Goal: Task Accomplishment & Management: Complete application form

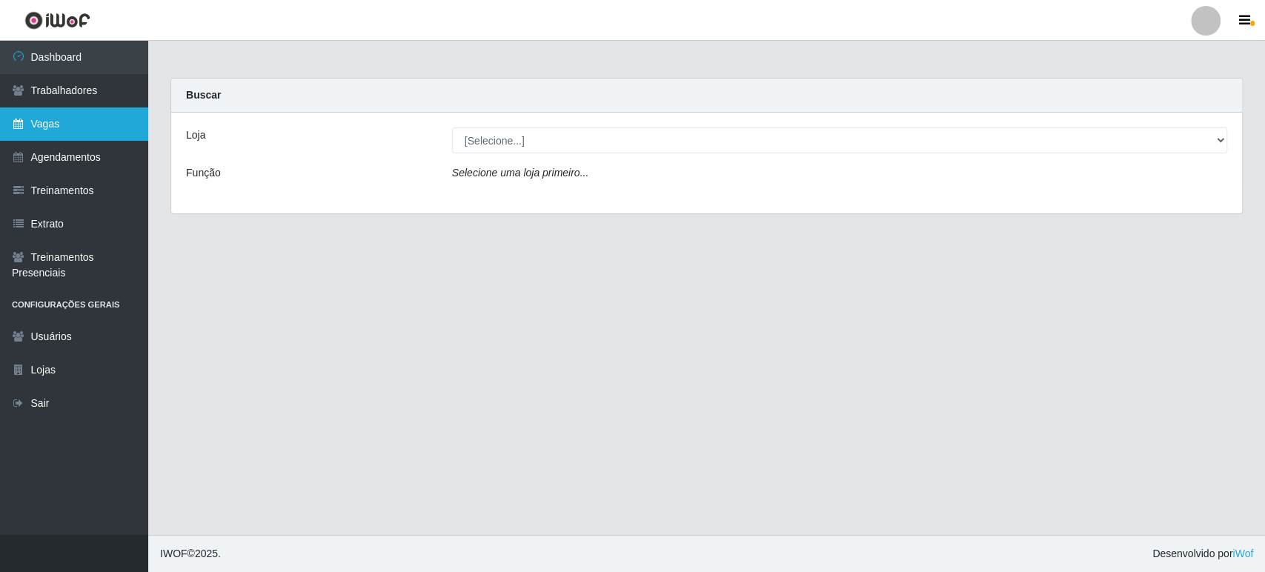
click at [84, 130] on link "Vagas" at bounding box center [74, 123] width 148 height 33
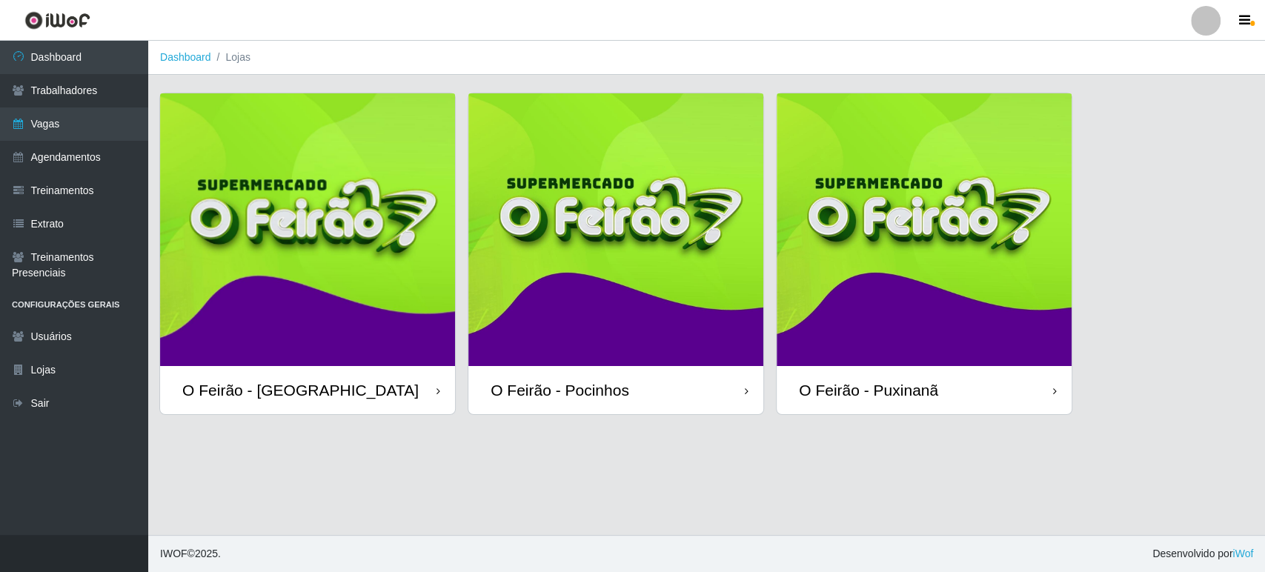
click at [531, 325] on img at bounding box center [615, 229] width 295 height 273
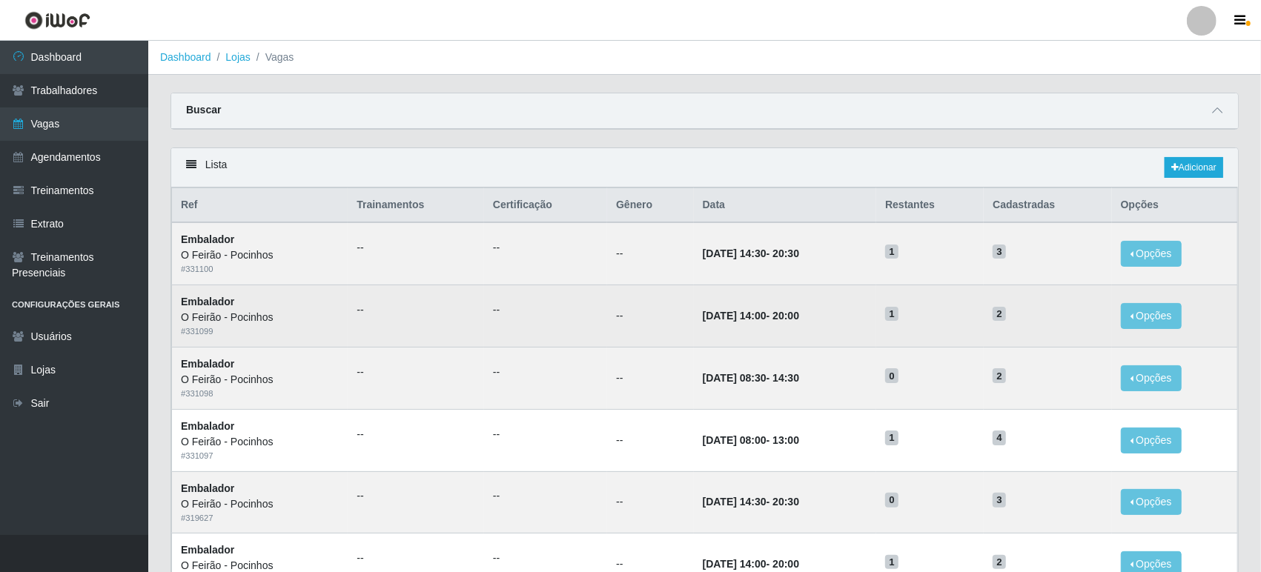
click at [783, 300] on td "[DATE] 14:00 - 20:00" at bounding box center [785, 316] width 183 height 62
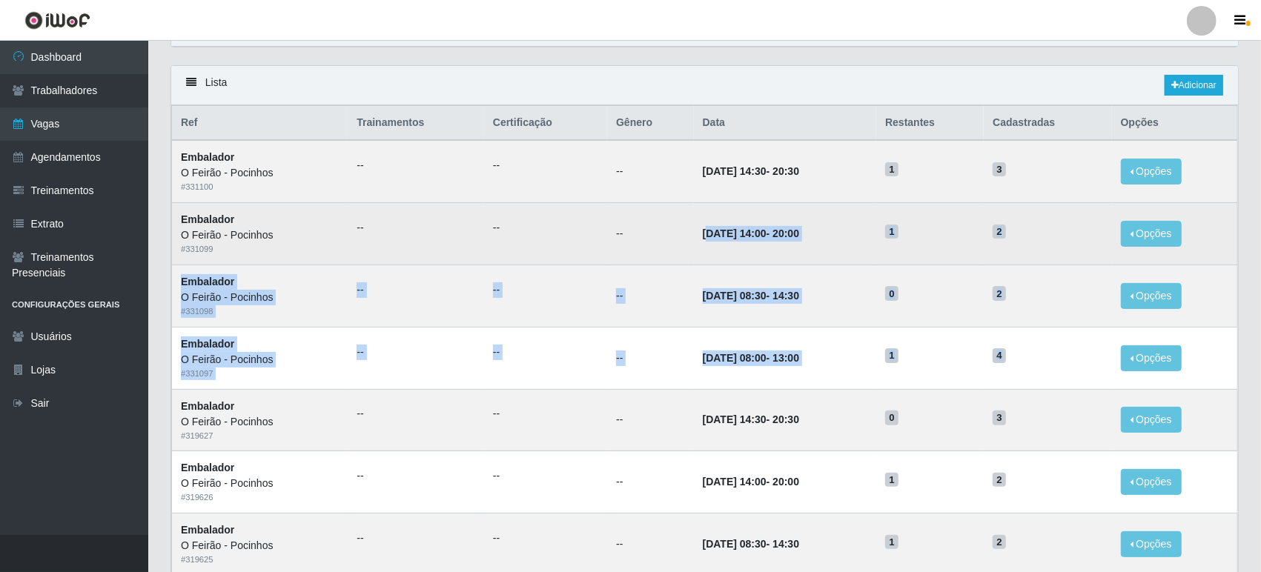
drag, startPoint x: 1041, startPoint y: 365, endPoint x: 684, endPoint y: 242, distance: 377.4
click at [1070, 248] on td "2" at bounding box center [1047, 234] width 127 height 62
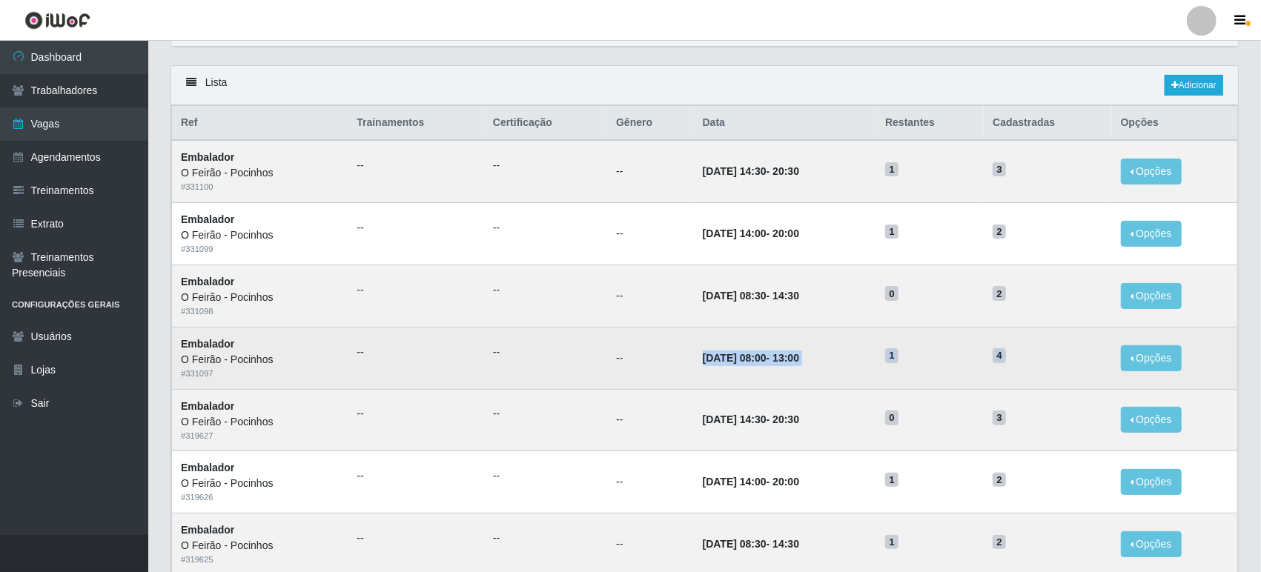
drag, startPoint x: 677, startPoint y: 353, endPoint x: 1038, endPoint y: 350, distance: 360.2
click at [1038, 350] on tr "Embalador O Feirão - Pocinhos # 331097 -- -- -- [DATE] 08:00 - 13:00 1 4 Opções…" at bounding box center [705, 358] width 1066 height 62
click at [1021, 357] on h5 "4" at bounding box center [1047, 355] width 110 height 16
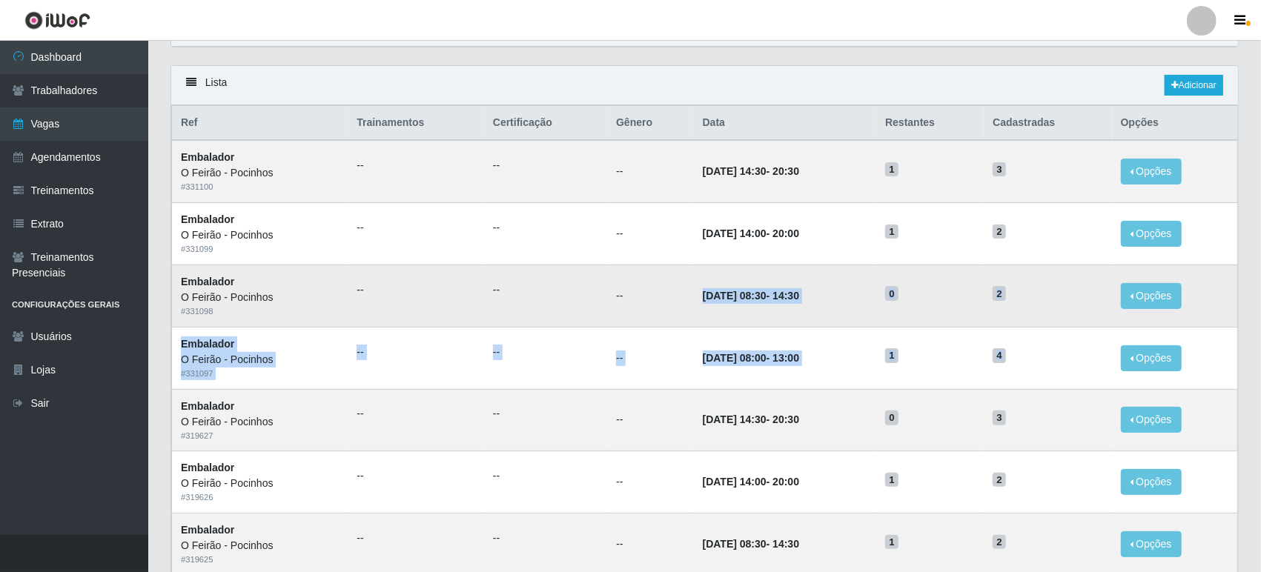
drag, startPoint x: 1020, startPoint y: 351, endPoint x: 658, endPoint y: 290, distance: 366.9
click at [1192, 87] on link "Adicionar" at bounding box center [1193, 85] width 59 height 21
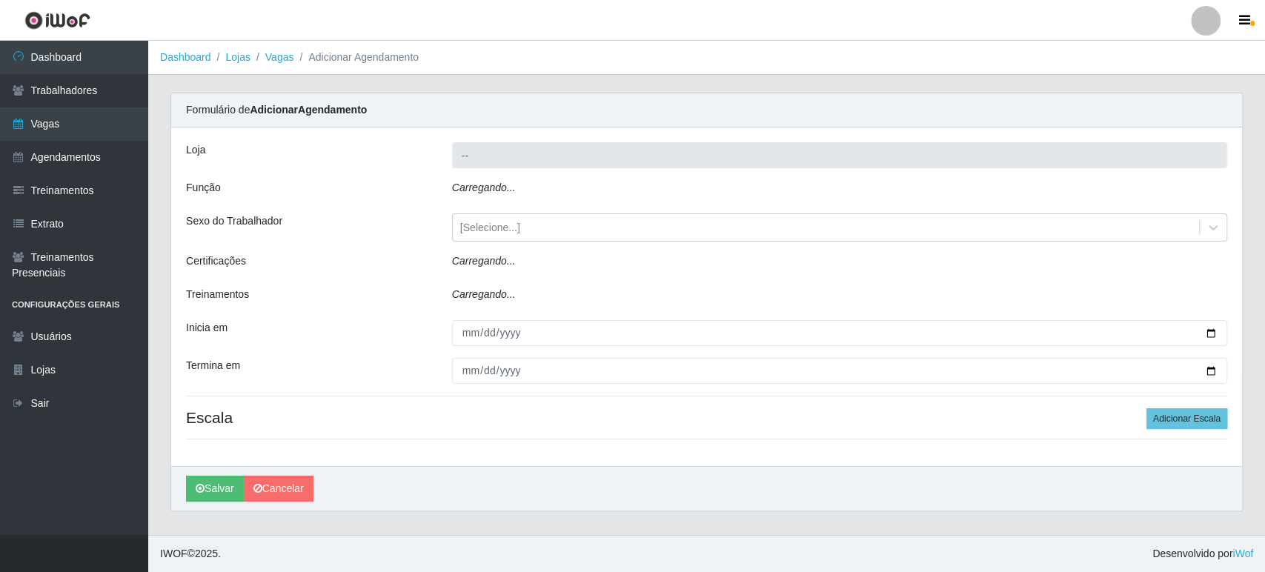
click at [546, 192] on div "Carregando..." at bounding box center [839, 190] width 797 height 21
type input "O Feirão - Pocinhos"
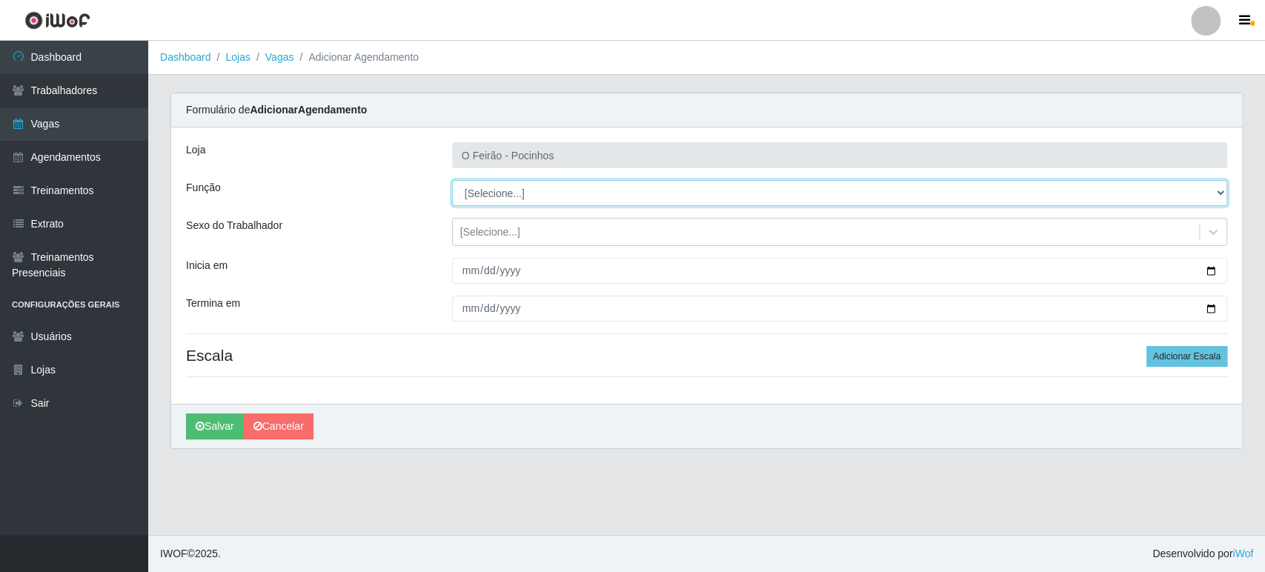
click at [548, 196] on select "[Selecione...] Balconista Balconista + Balconista ++ Embalador Embalador + Emba…" at bounding box center [839, 193] width 775 height 26
select select "1"
click at [452, 180] on select "[Selecione...] Balconista Balconista + Balconista ++ Embalador Embalador + Emba…" at bounding box center [839, 193] width 775 height 26
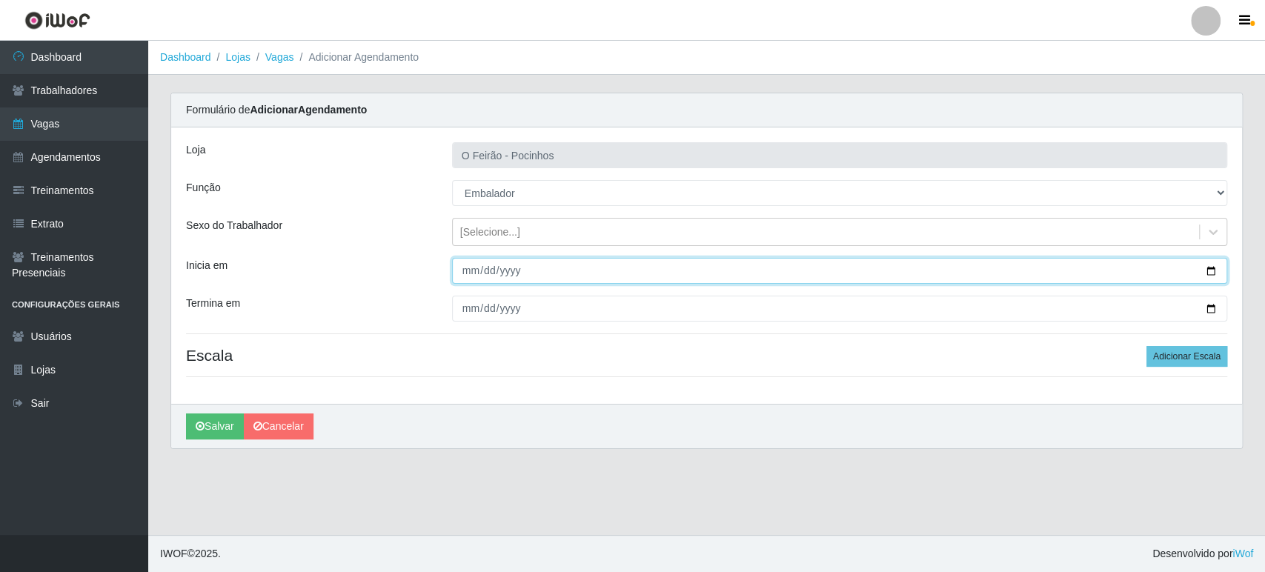
click at [1207, 277] on input "Inicia em" at bounding box center [839, 271] width 775 height 26
type input "[DATE]"
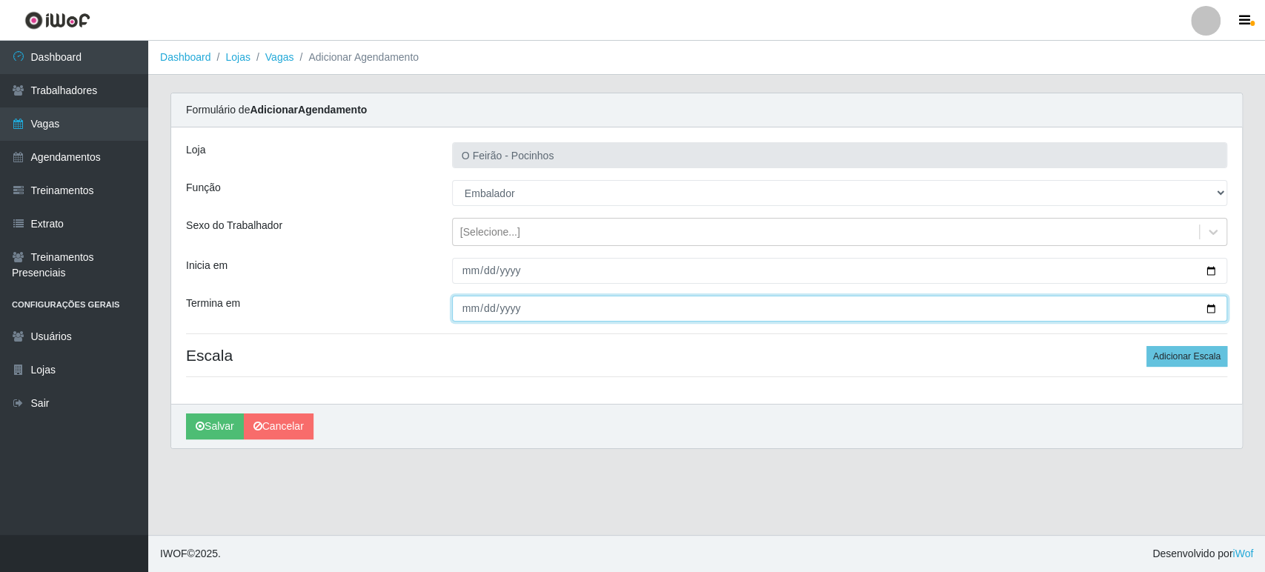
click at [1216, 303] on input "Termina em" at bounding box center [839, 309] width 775 height 26
type input "[DATE]"
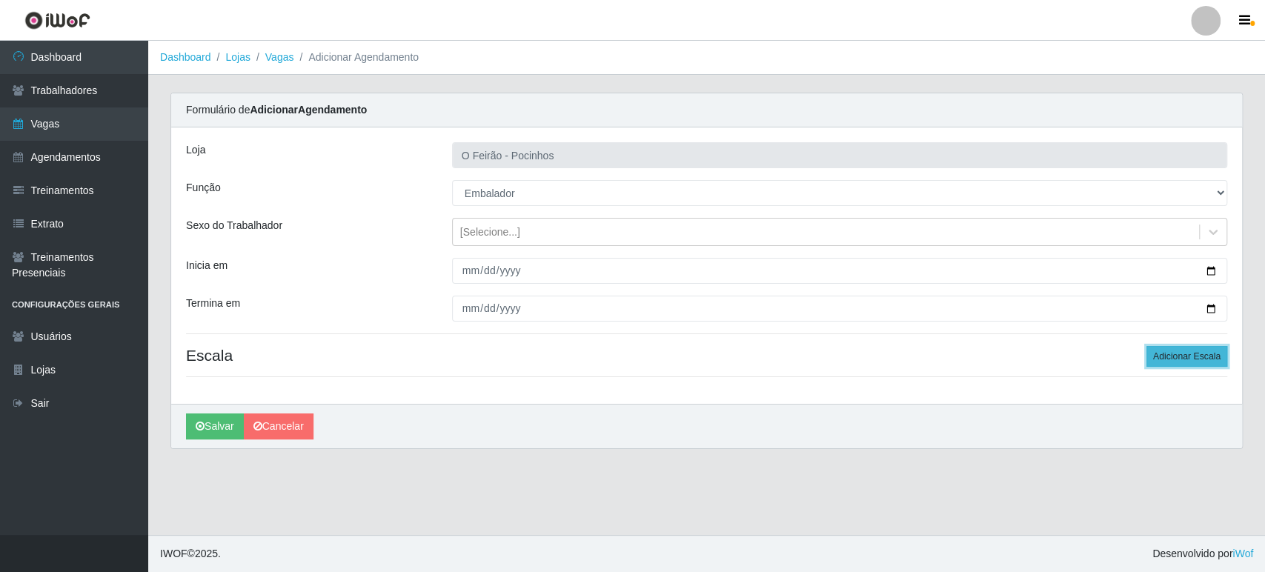
click at [1167, 362] on button "Adicionar Escala" at bounding box center [1187, 356] width 81 height 21
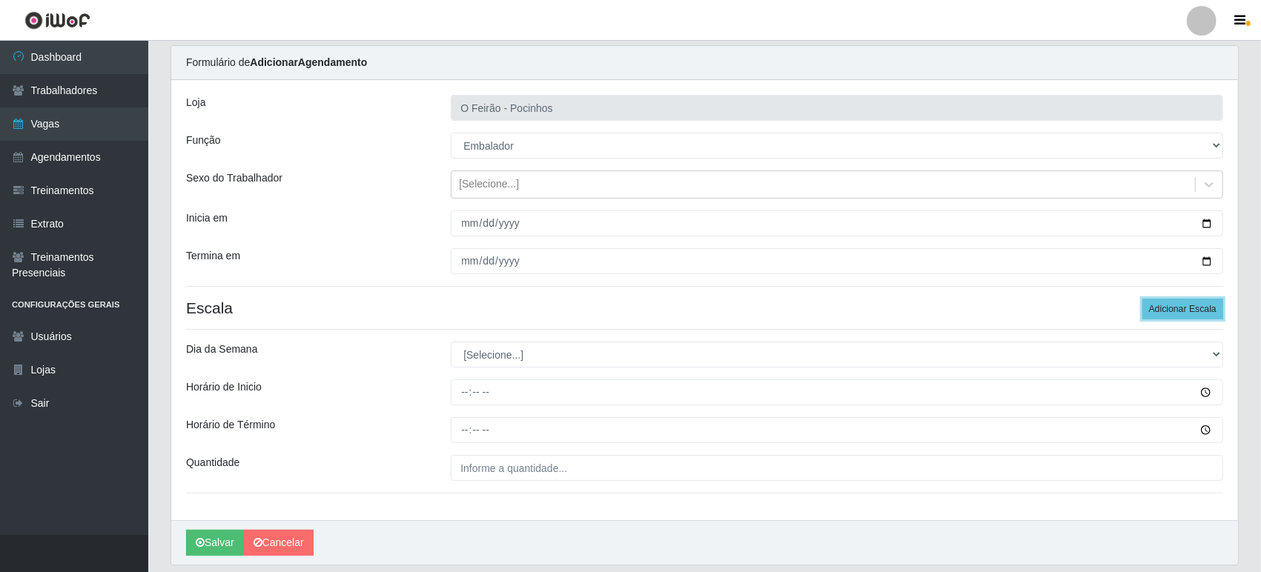
scroll to position [95, 0]
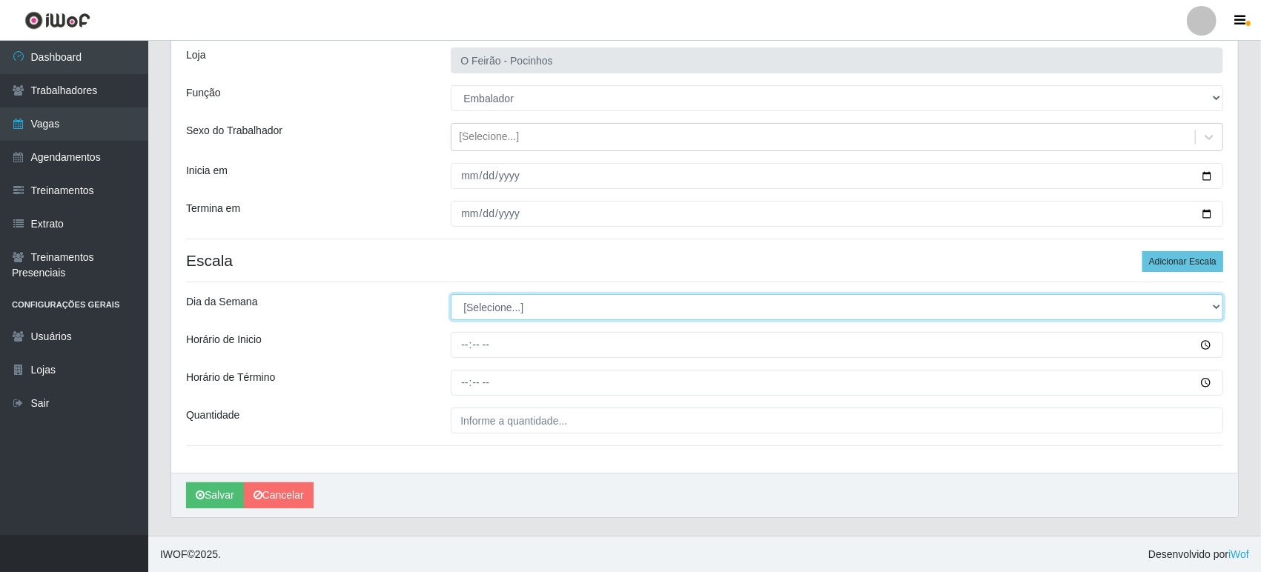
drag, startPoint x: 555, startPoint y: 308, endPoint x: 556, endPoint y: 319, distance: 10.4
click at [555, 308] on select "[Selecione...] Segunda Terça Quarta Quinta Sexta Sábado Domingo" at bounding box center [837, 307] width 772 height 26
select select "2"
click at [451, 294] on select "[Selecione...] Segunda Terça Quarta Quinta Sexta Sábado Domingo" at bounding box center [837, 307] width 772 height 26
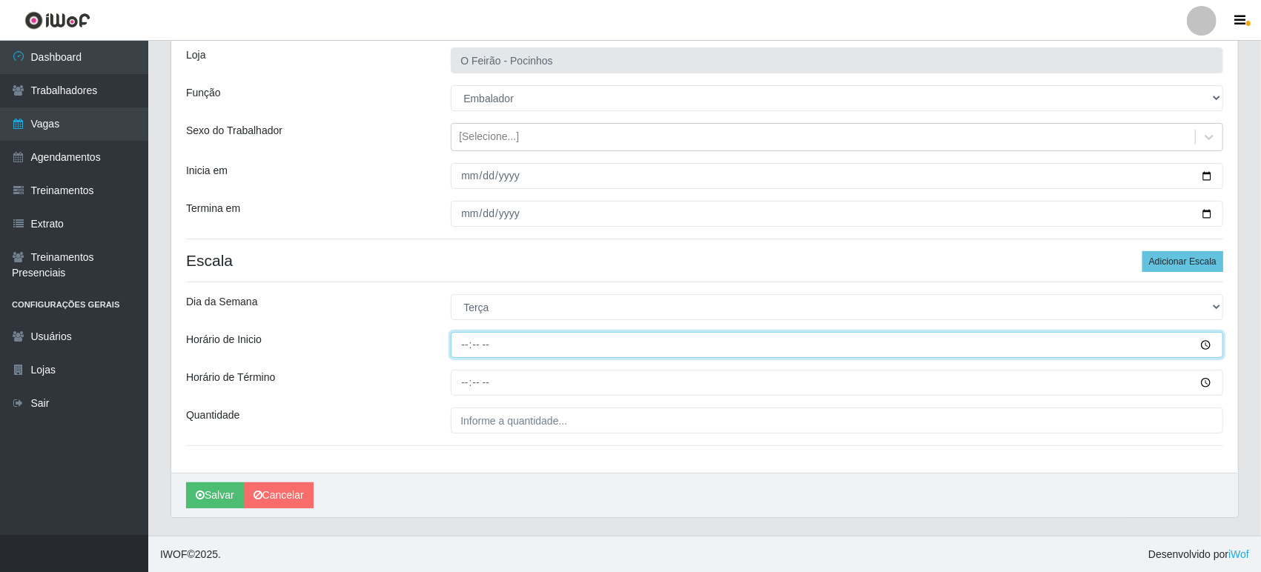
click at [545, 345] on input "Horário de Inicio" at bounding box center [837, 345] width 772 height 26
type input "08:00"
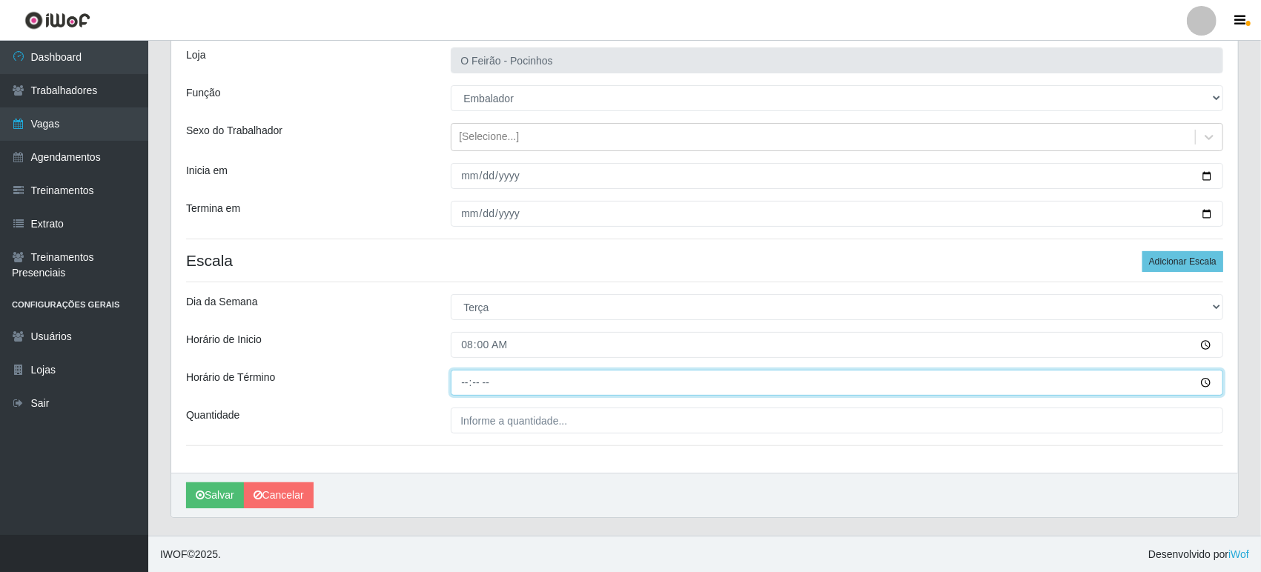
click at [593, 380] on input "Horário de Término" at bounding box center [837, 383] width 772 height 26
type input "13:00"
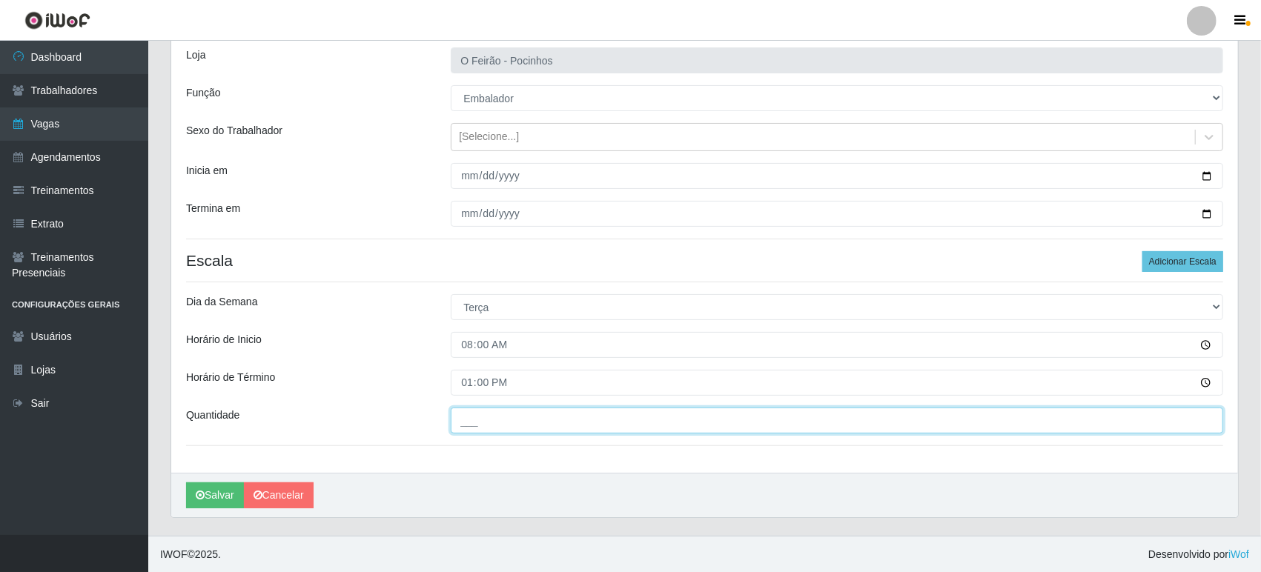
drag, startPoint x: 568, startPoint y: 426, endPoint x: 575, endPoint y: 428, distance: 7.7
click at [568, 426] on input "___" at bounding box center [837, 421] width 772 height 26
type input "4__"
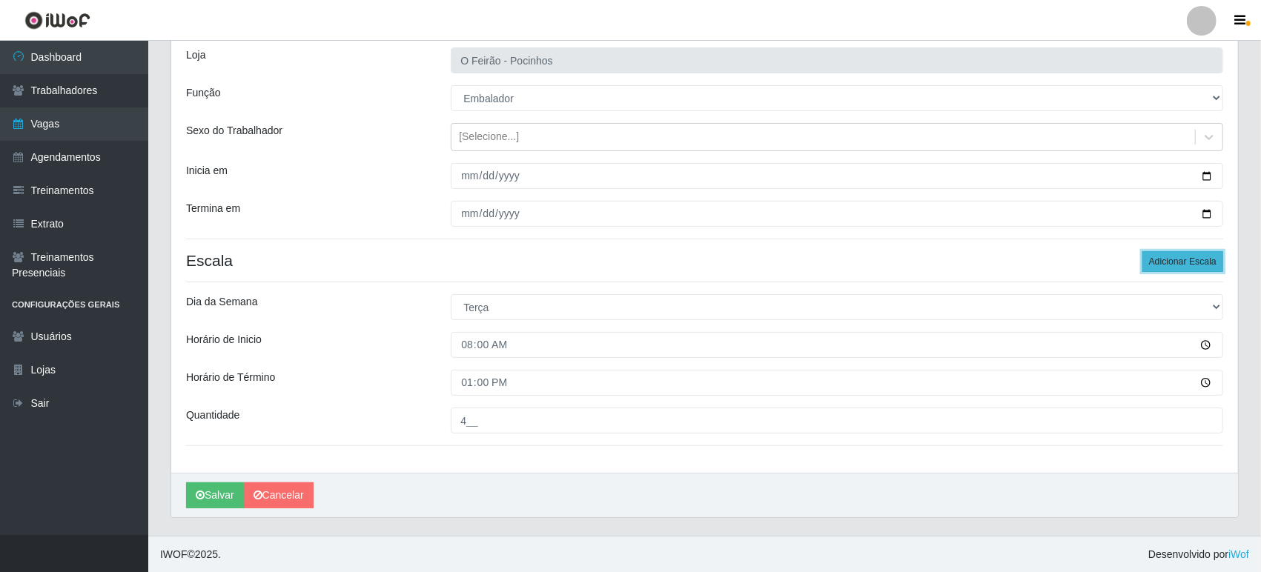
click at [1199, 259] on button "Adicionar Escala" at bounding box center [1182, 261] width 81 height 21
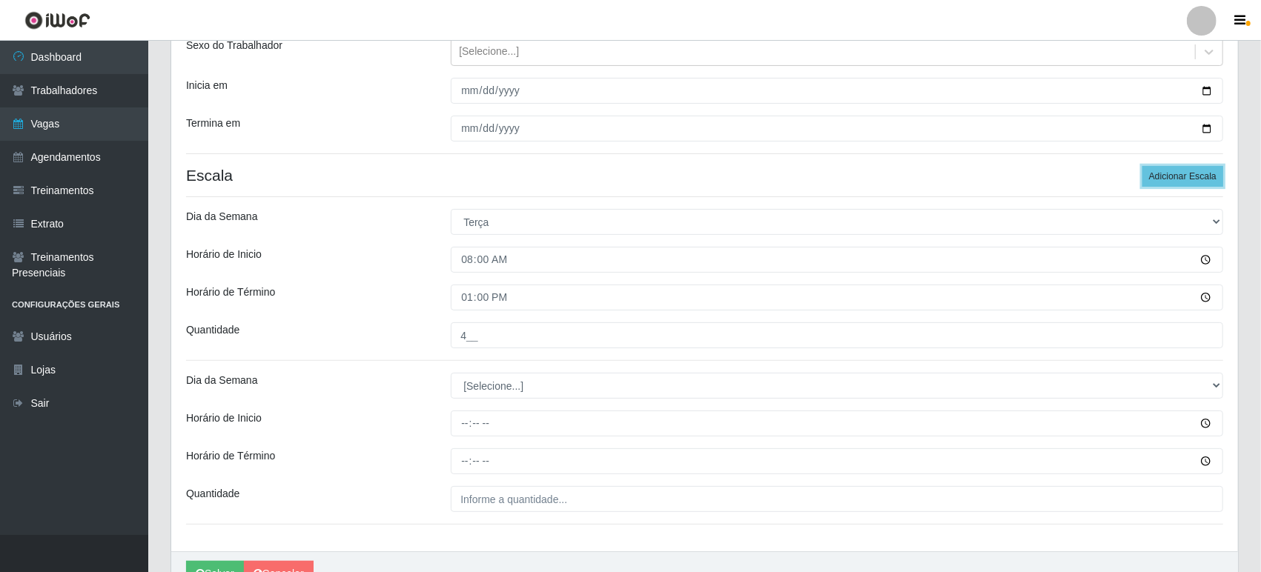
scroll to position [258, 0]
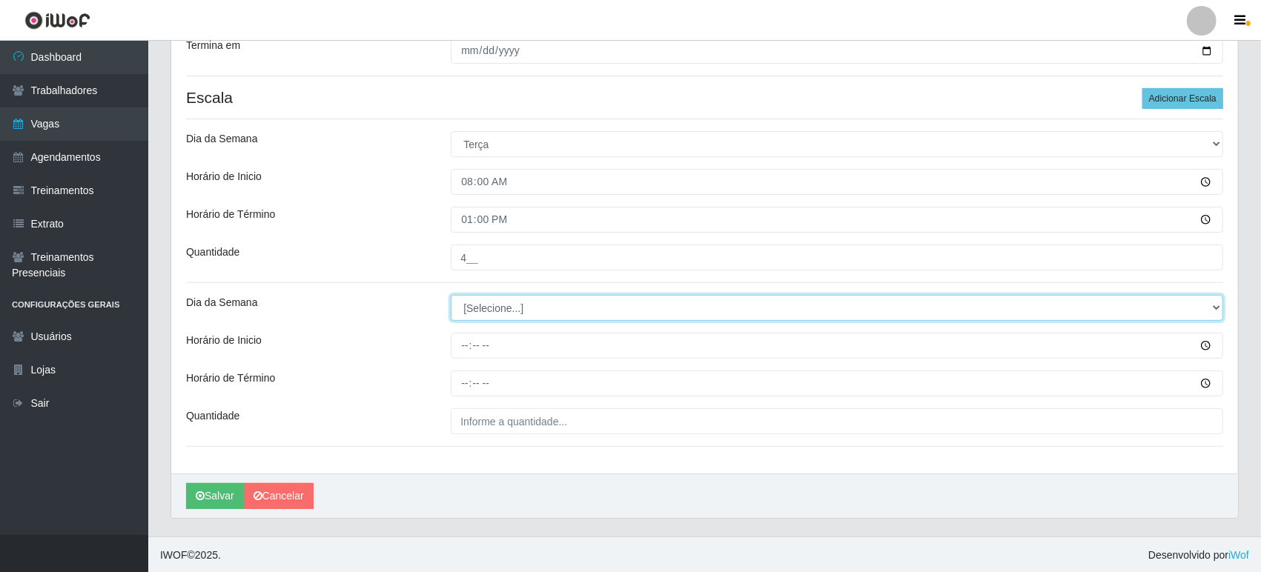
click at [537, 308] on select "[Selecione...] Segunda Terça Quarta Quinta Sexta Sábado Domingo" at bounding box center [837, 308] width 772 height 26
select select "2"
click at [451, 295] on select "[Selecione...] Segunda Terça Quarta Quinta Sexta Sábado Domingo" at bounding box center [837, 308] width 772 height 26
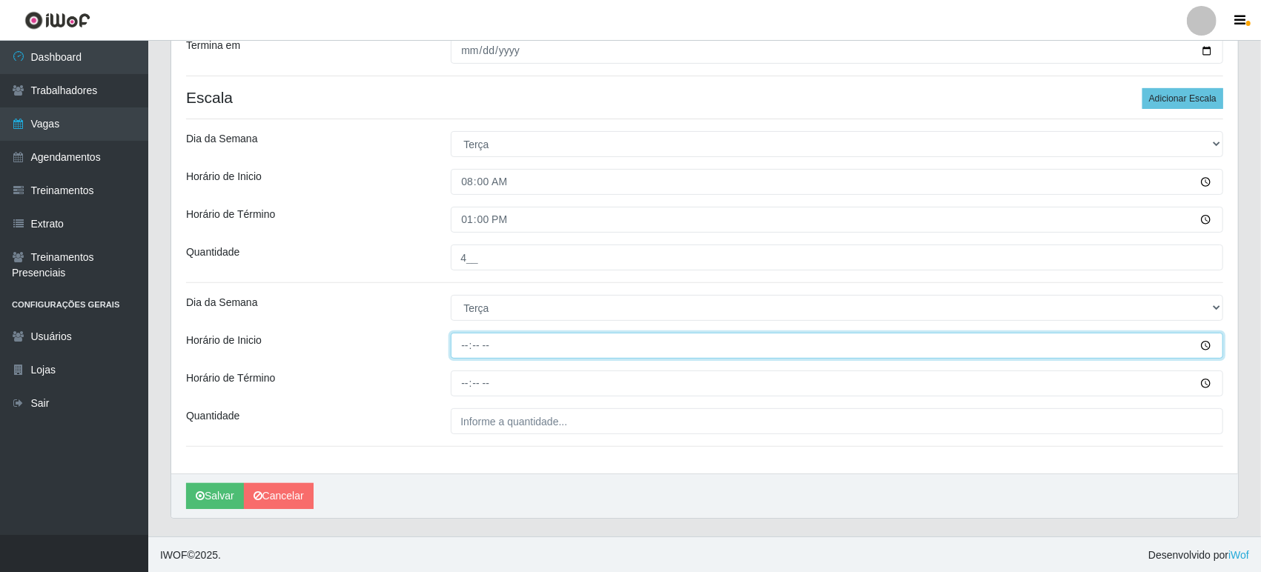
click at [514, 339] on input "Horário de Inicio" at bounding box center [837, 346] width 772 height 26
type input "08:30"
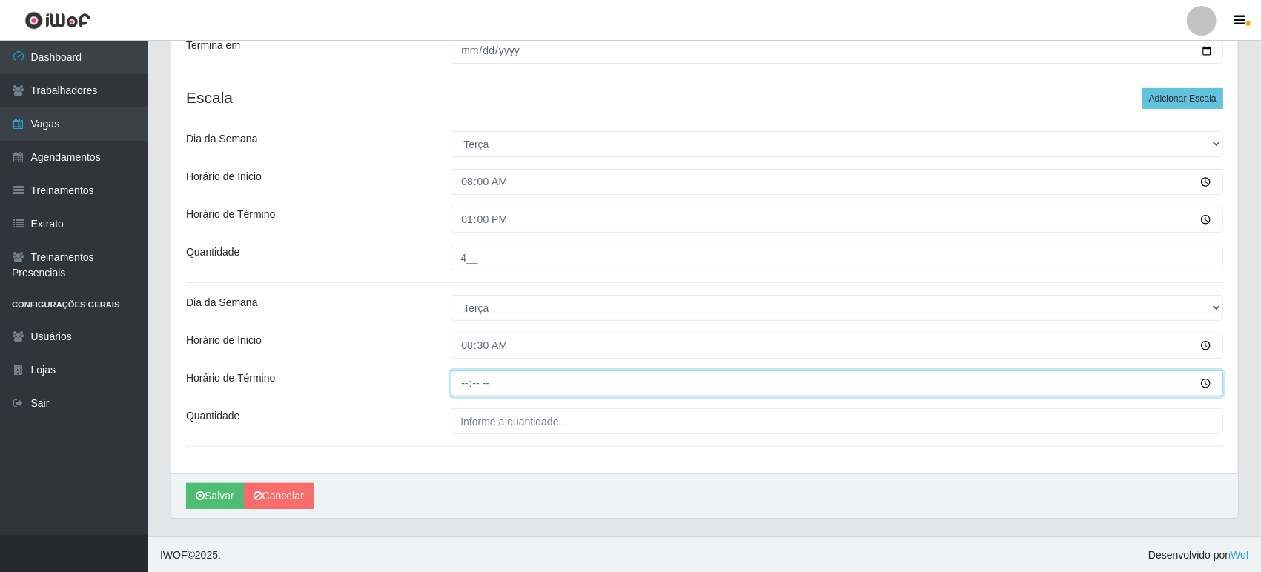
click at [513, 374] on input "Horário de Término" at bounding box center [837, 384] width 772 height 26
type input "13:30"
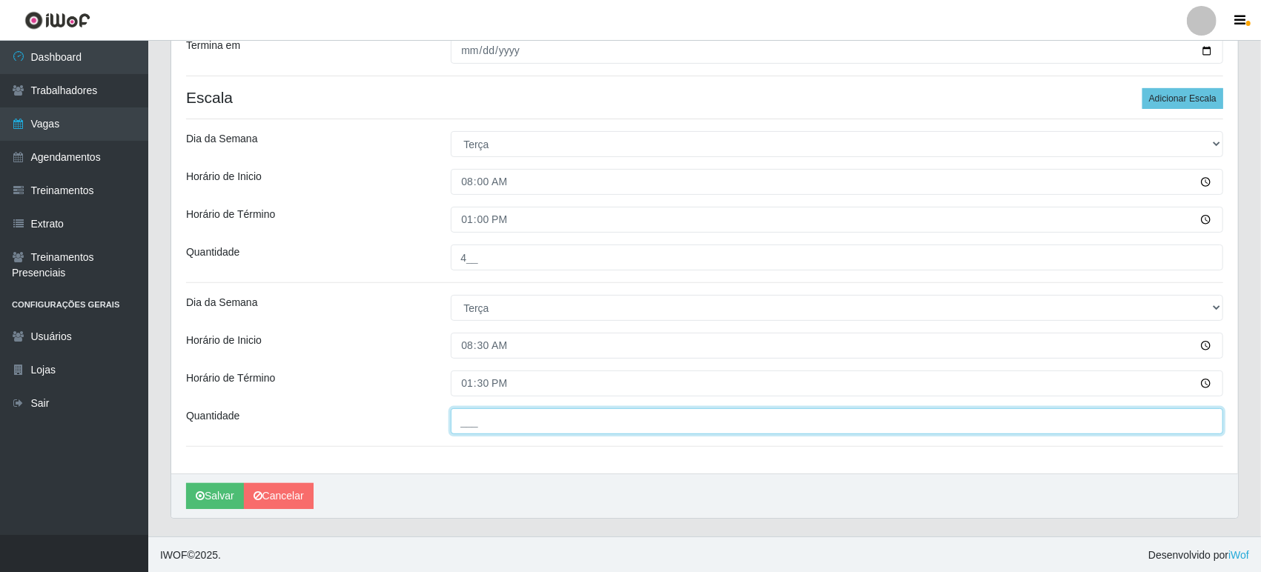
click at [520, 411] on input "___" at bounding box center [837, 421] width 772 height 26
type input "2__"
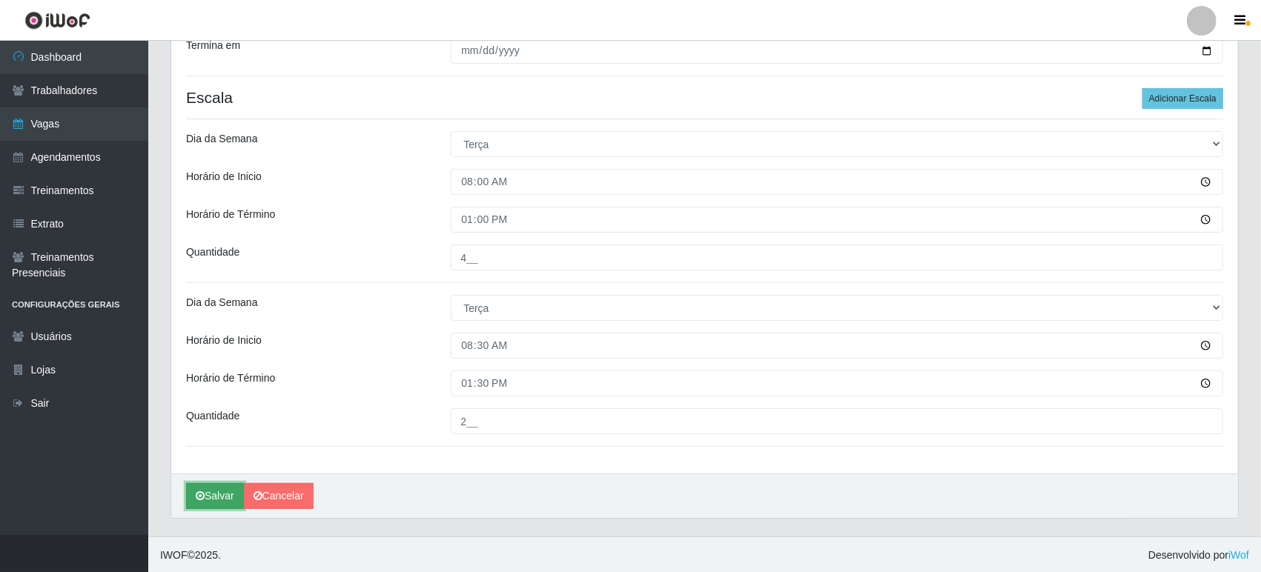
click at [212, 492] on button "Salvar" at bounding box center [215, 496] width 58 height 26
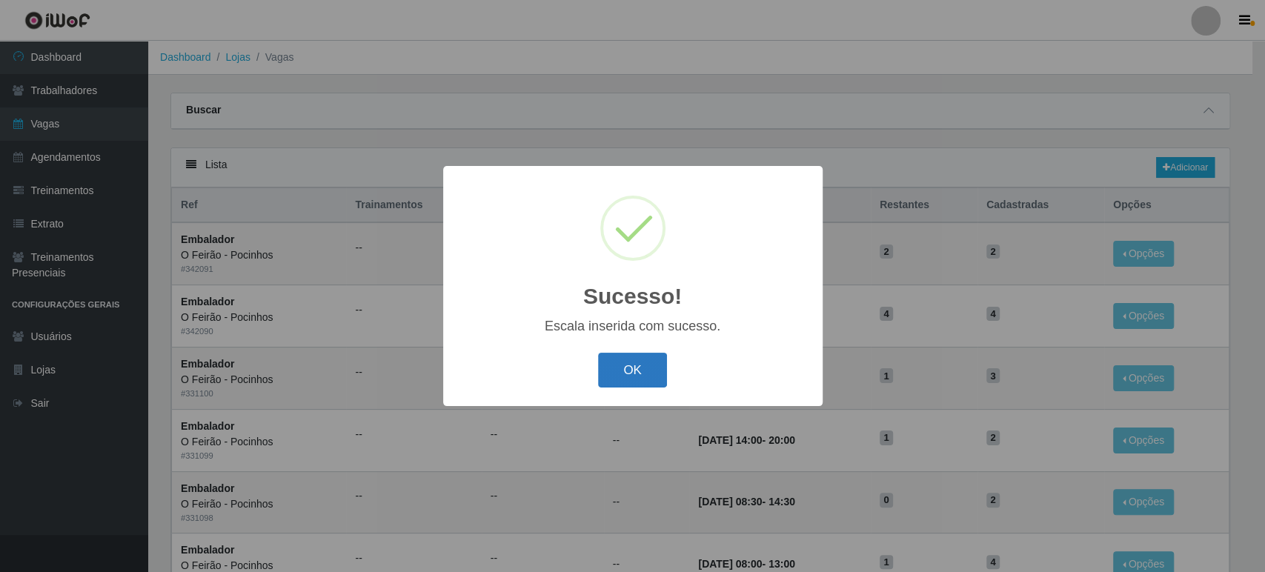
click at [648, 373] on button "OK" at bounding box center [632, 370] width 69 height 35
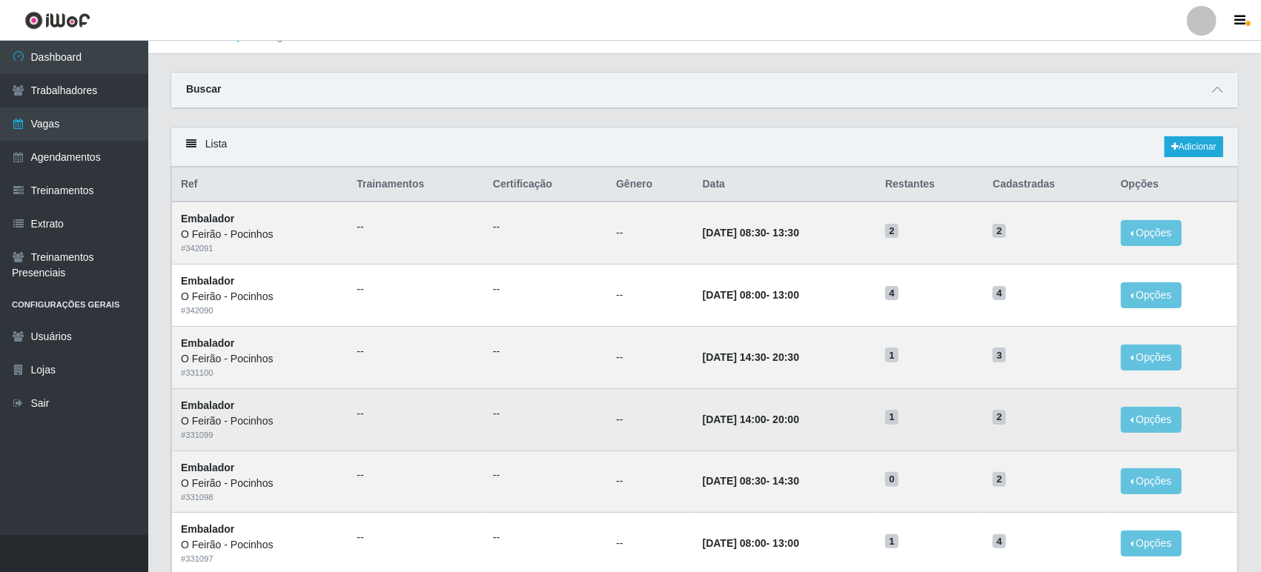
scroll to position [82, 0]
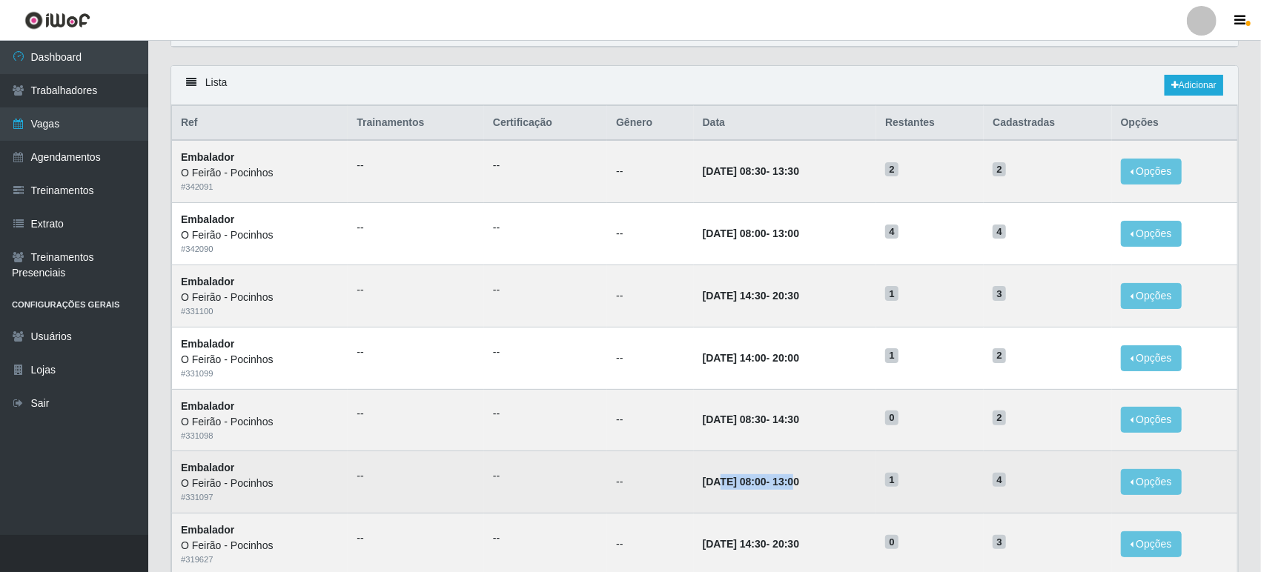
drag, startPoint x: 695, startPoint y: 483, endPoint x: 799, endPoint y: 479, distance: 103.8
click at [799, 479] on strong "[DATE] 08:00 - 13:00" at bounding box center [751, 482] width 96 height 12
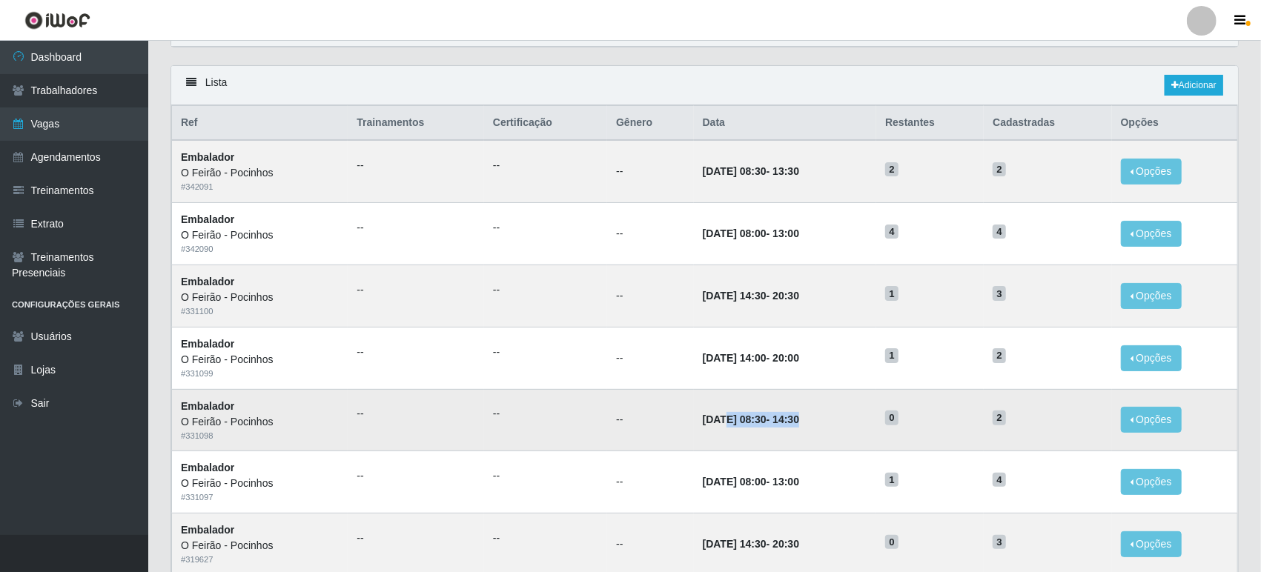
drag, startPoint x: 702, startPoint y: 416, endPoint x: 812, endPoint y: 415, distance: 109.7
click at [812, 415] on td "[DATE] 08:30 - 14:30" at bounding box center [785, 420] width 183 height 62
click at [1141, 169] on button "Opções" at bounding box center [1151, 172] width 61 height 26
click at [1044, 175] on link "Editar" at bounding box center [1037, 174] width 42 height 12
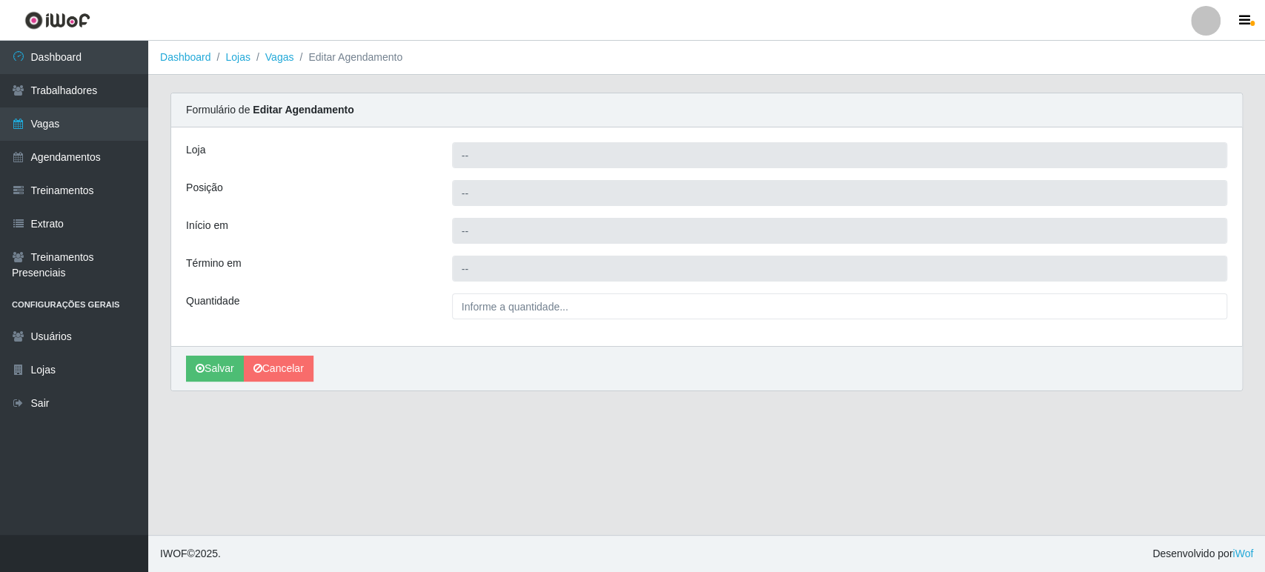
type input "O Feirão - Pocinhos"
type input "Embalador"
type input "[DATE] 08:30:00"
type input "[DATE] 13:30:00"
type input "2__"
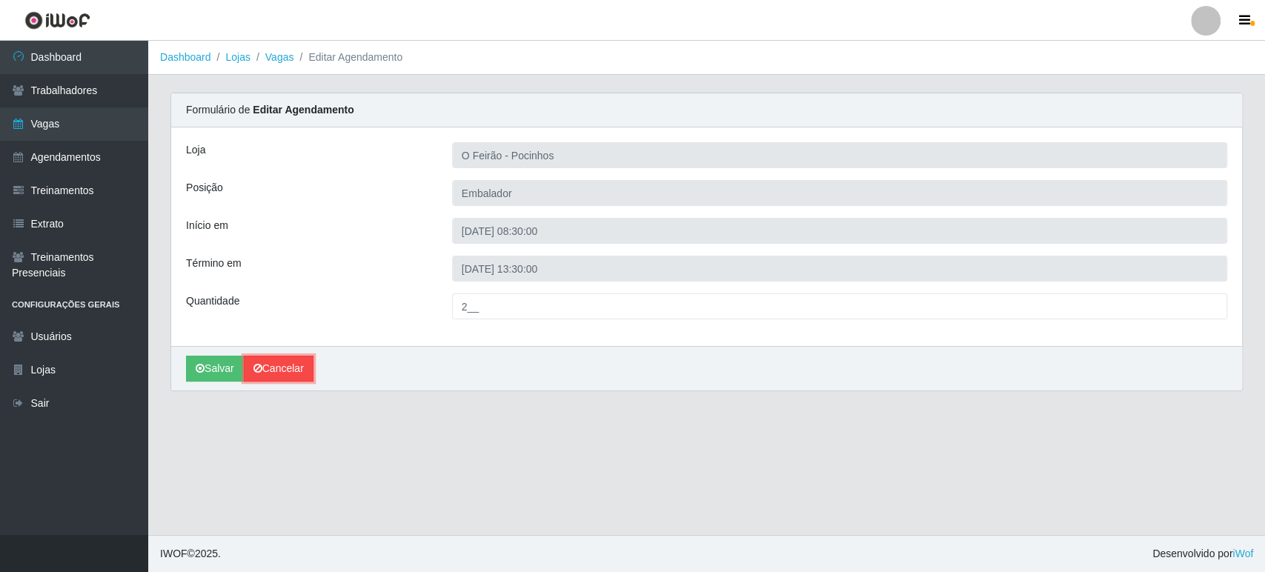
click at [303, 369] on link "Cancelar" at bounding box center [279, 369] width 70 height 26
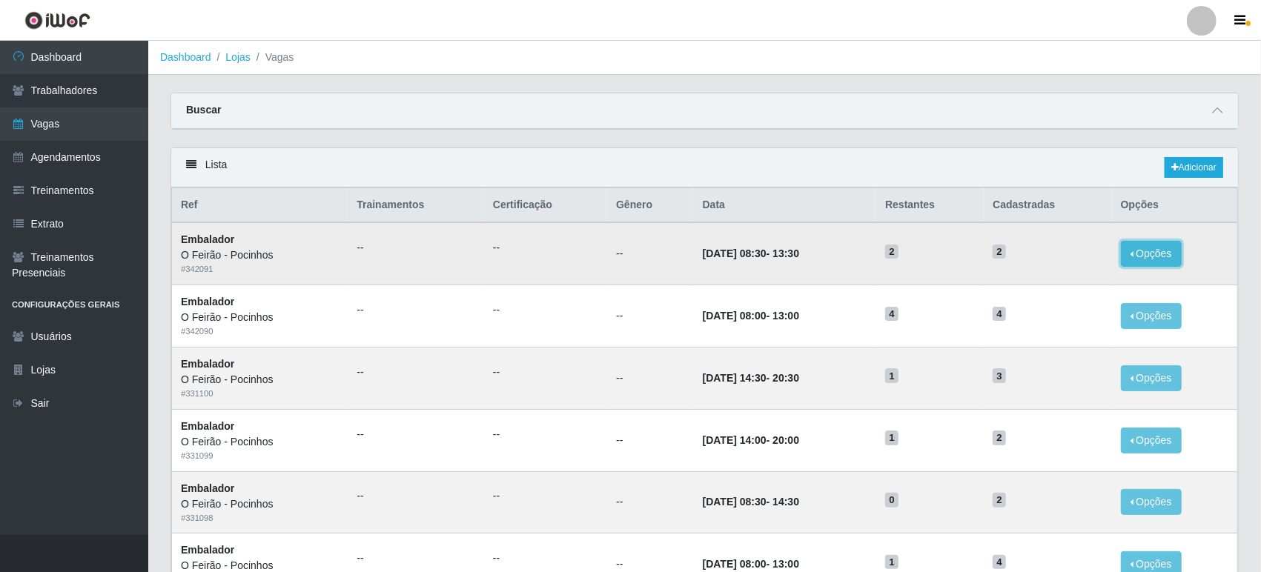
click at [1159, 259] on button "Opções" at bounding box center [1151, 254] width 61 height 26
click at [1047, 288] on div "Deletar" at bounding box center [1059, 288] width 87 height 16
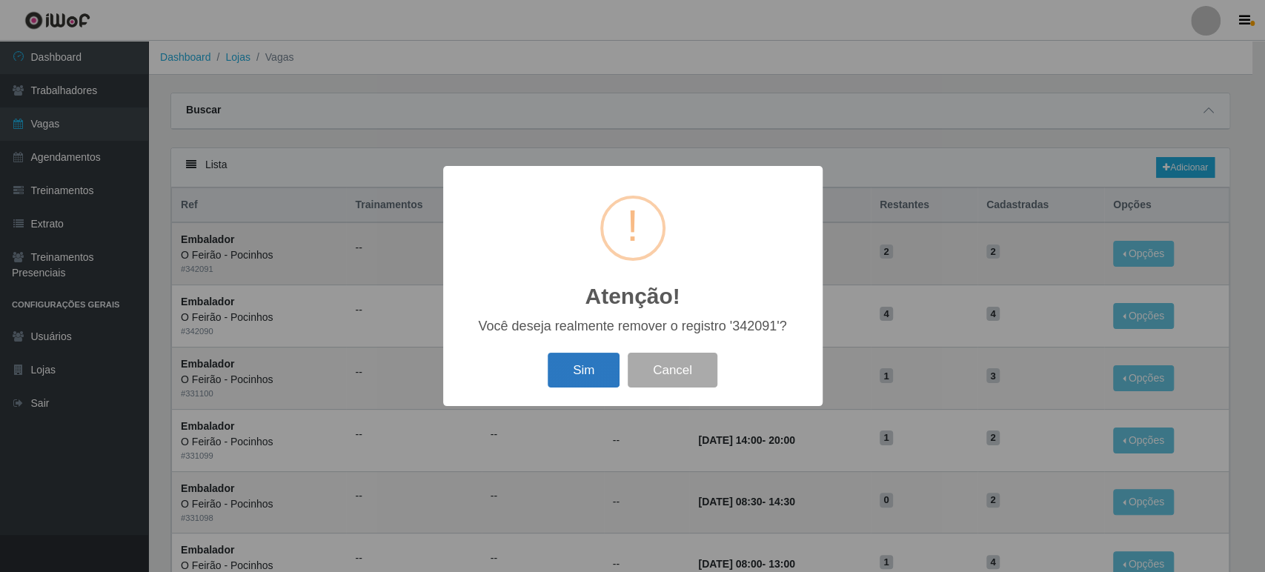
click at [599, 371] on button "Sim" at bounding box center [584, 370] width 72 height 35
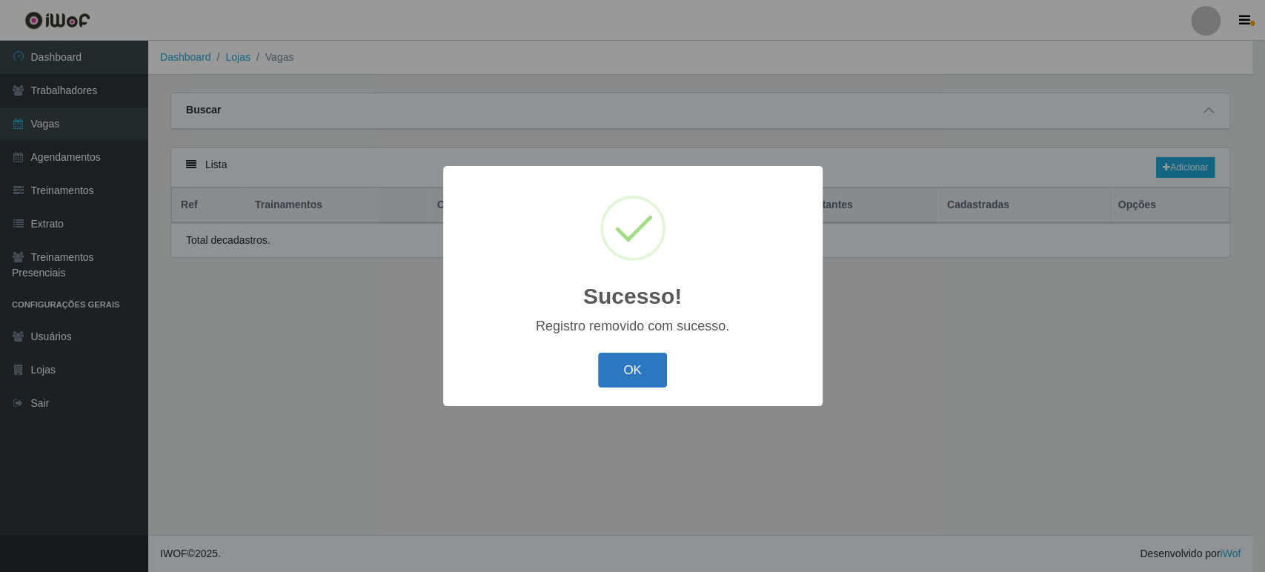
click at [620, 367] on button "OK" at bounding box center [632, 370] width 69 height 35
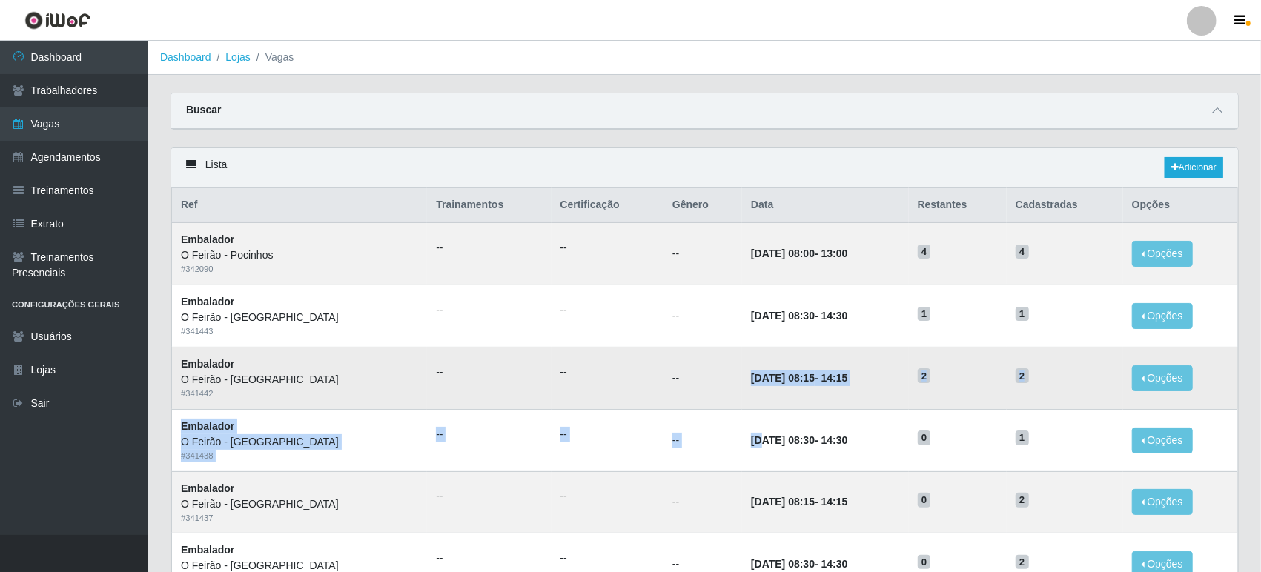
drag, startPoint x: 699, startPoint y: 442, endPoint x: 669, endPoint y: 373, distance: 76.0
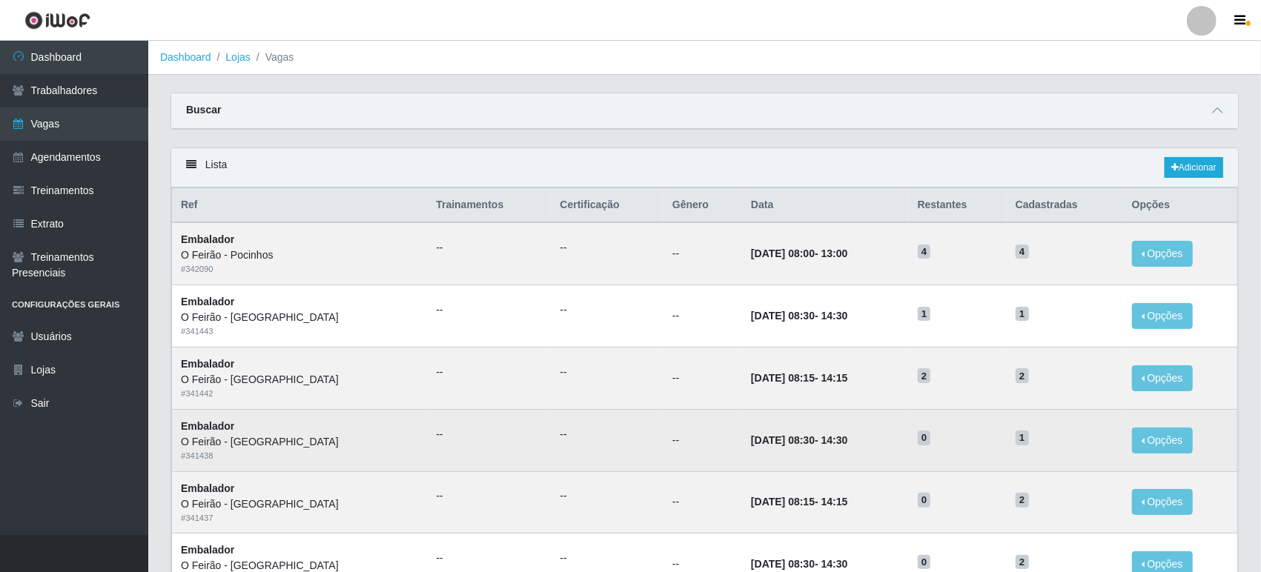
click at [786, 439] on strong "[DATE] 08:30 - 14:30" at bounding box center [799, 440] width 96 height 12
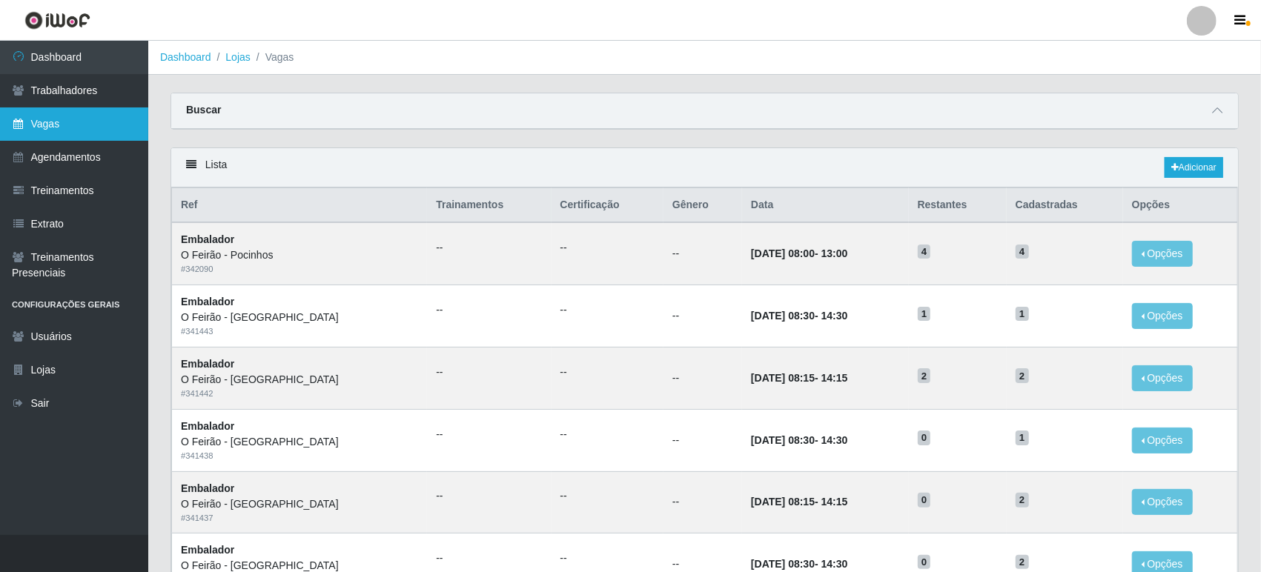
click at [99, 132] on link "Vagas" at bounding box center [74, 123] width 148 height 33
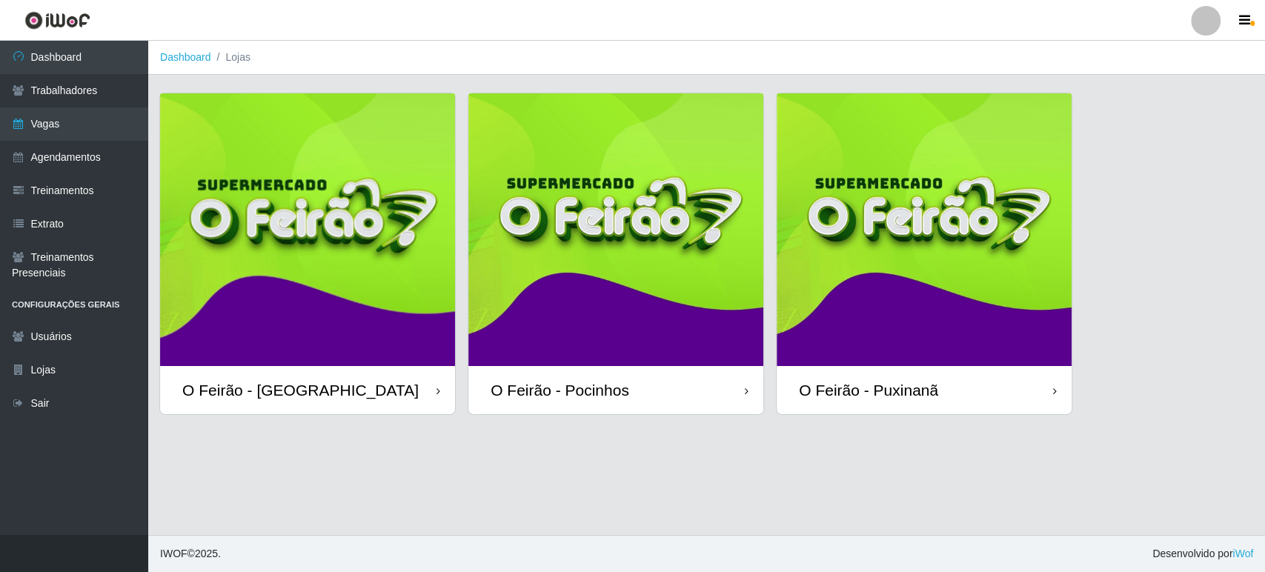
click at [688, 265] on img at bounding box center [615, 229] width 295 height 273
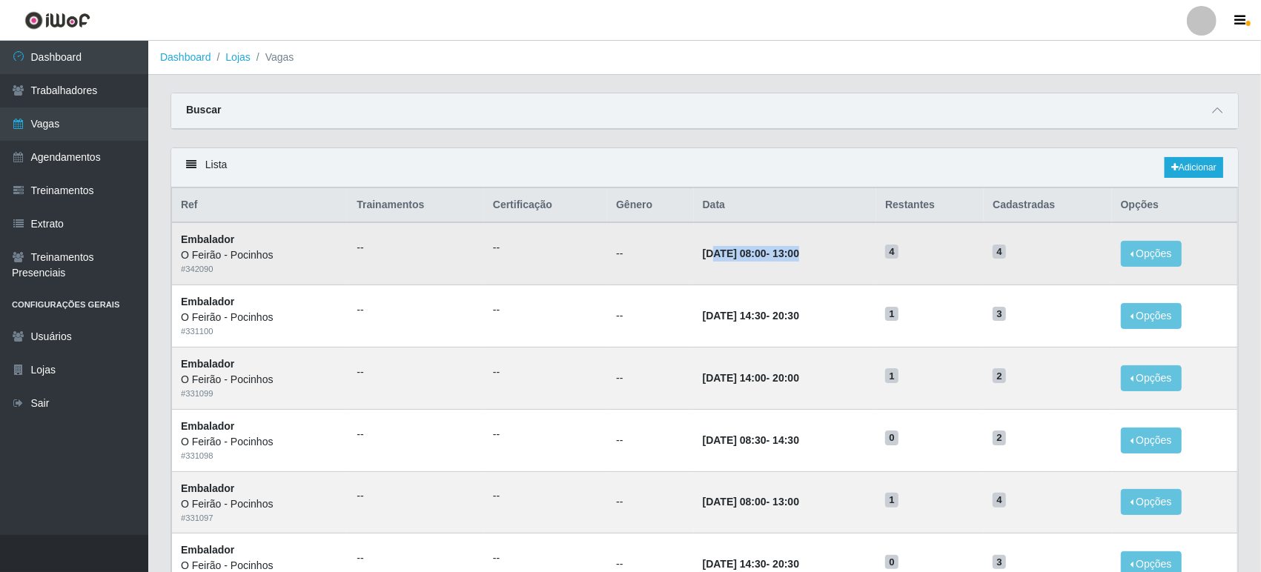
drag, startPoint x: 694, startPoint y: 258, endPoint x: 821, endPoint y: 254, distance: 127.5
click at [821, 254] on td "[DATE] 08:00 - 13:00" at bounding box center [785, 253] width 183 height 62
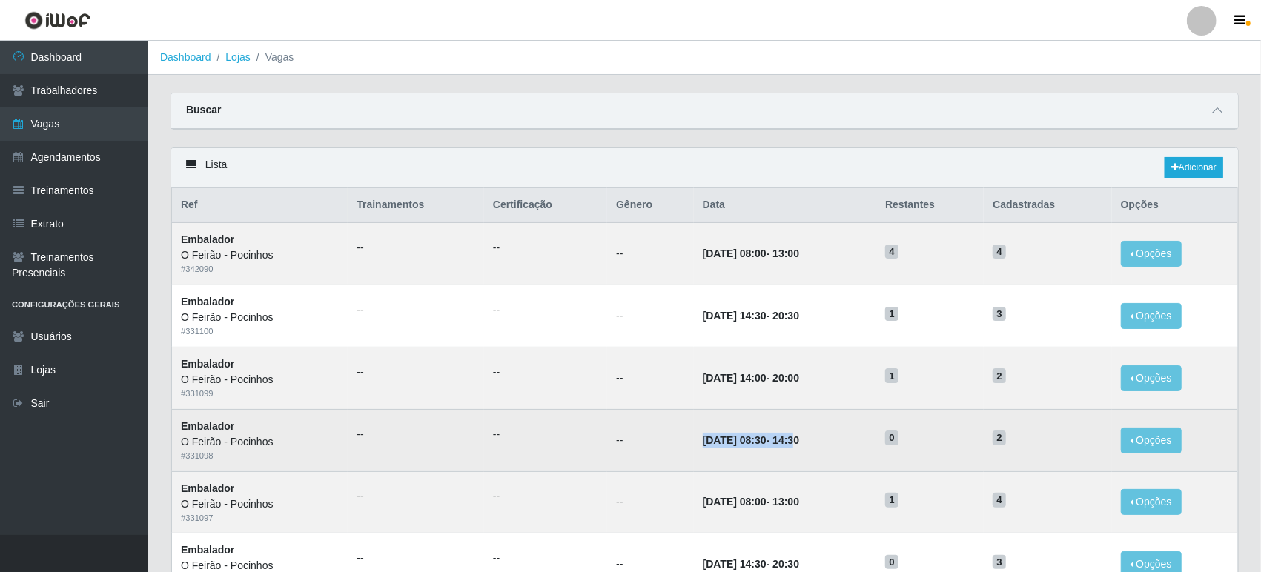
drag, startPoint x: 655, startPoint y: 431, endPoint x: 806, endPoint y: 454, distance: 152.2
click at [805, 454] on tr "Embalador O Feirão - Pocinhos # 331098 -- -- -- [DATE] 08:30 - 14:30 0 2 Opções…" at bounding box center [705, 440] width 1066 height 62
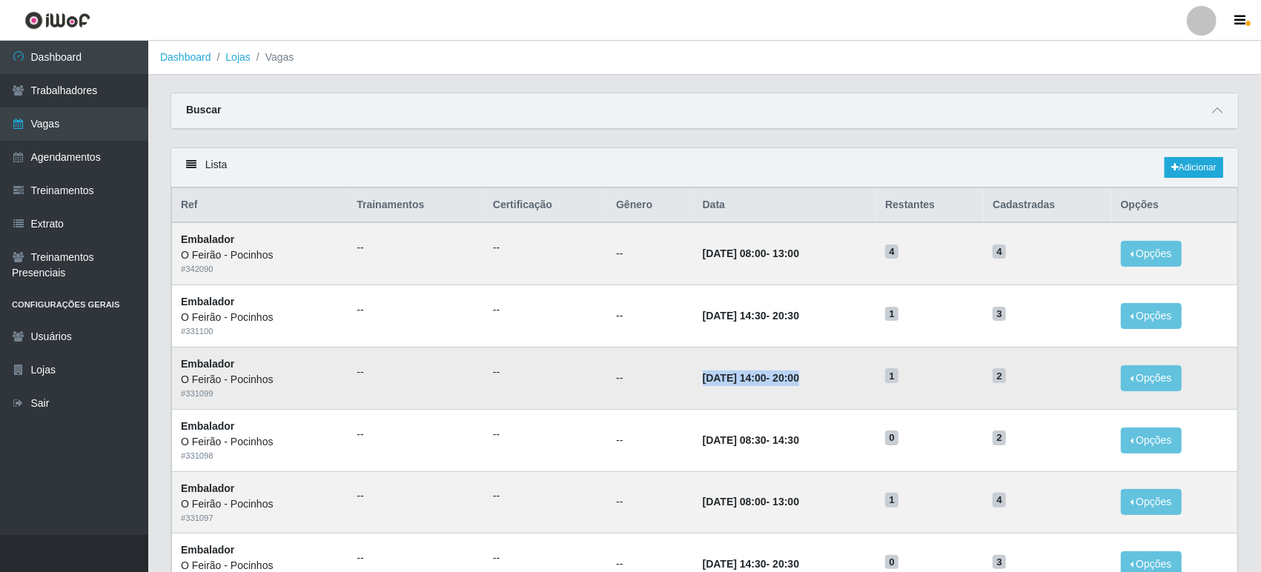
drag, startPoint x: 680, startPoint y: 371, endPoint x: 822, endPoint y: 378, distance: 141.8
click at [822, 378] on td "[DATE] 14:00 - 20:00" at bounding box center [785, 378] width 183 height 62
click at [1196, 168] on link "Adicionar" at bounding box center [1193, 167] width 59 height 21
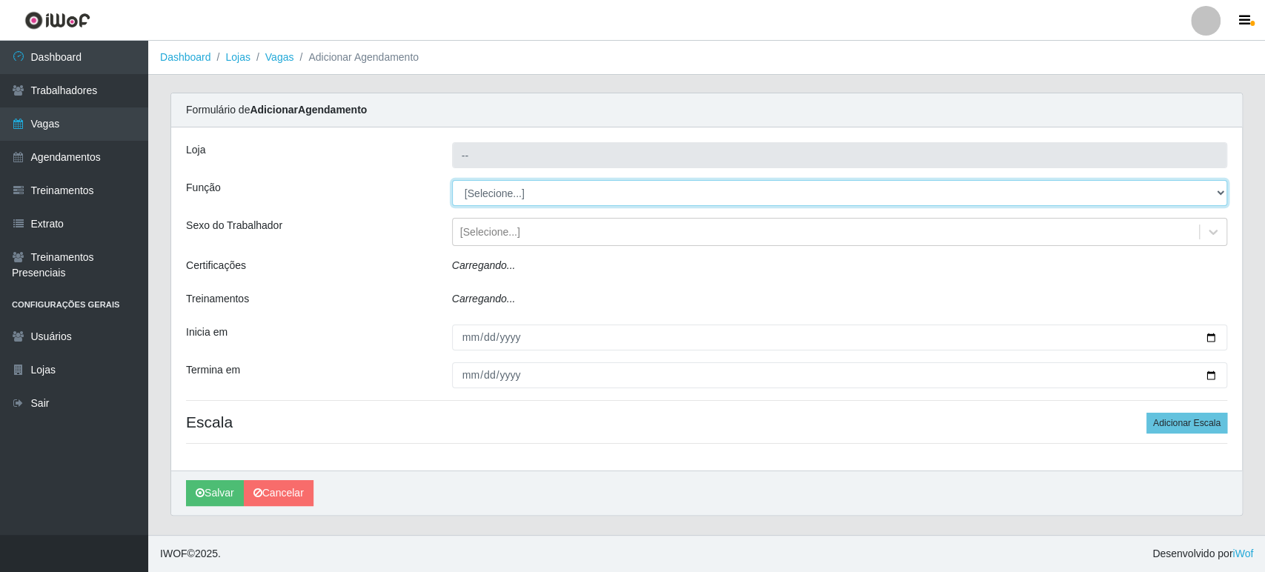
type input "O Feirão - Pocinhos"
click at [547, 200] on select "[Selecione...] Balconista Balconista + Balconista ++ Embalador Embalador + Emba…" at bounding box center [839, 193] width 775 height 26
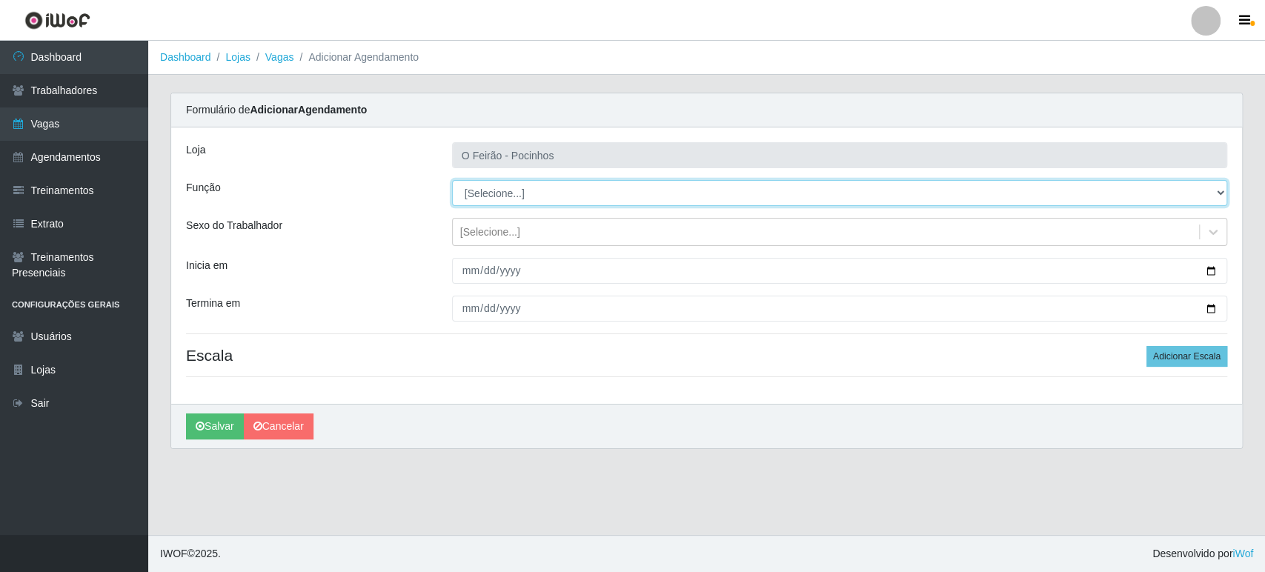
select select "1"
click at [452, 180] on select "[Selecione...] Balconista Balconista + Balconista ++ Embalador Embalador + Emba…" at bounding box center [839, 193] width 775 height 26
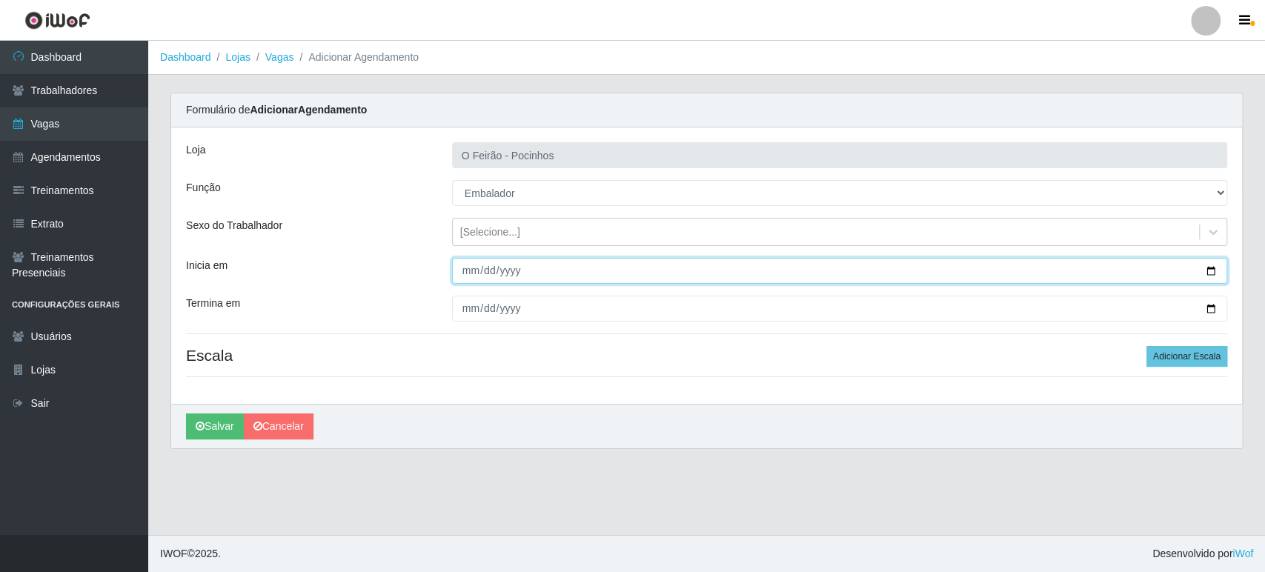
click at [1216, 271] on input "Inicia em" at bounding box center [839, 271] width 775 height 26
type input "[DATE]"
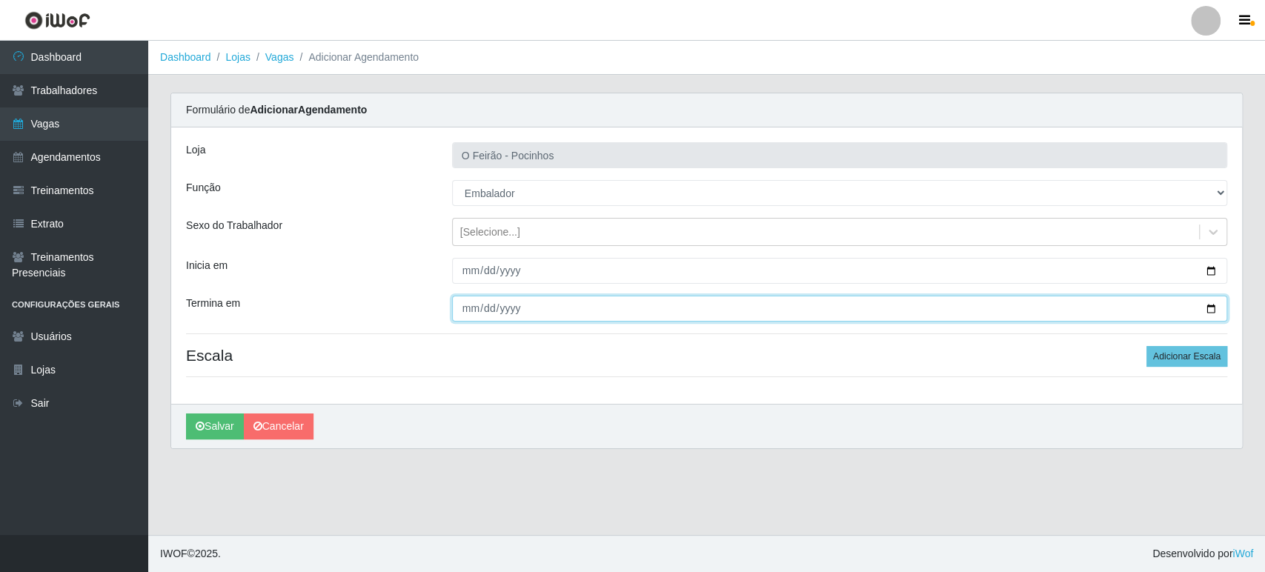
click at [1208, 313] on input "Termina em" at bounding box center [839, 309] width 775 height 26
type input "[DATE]"
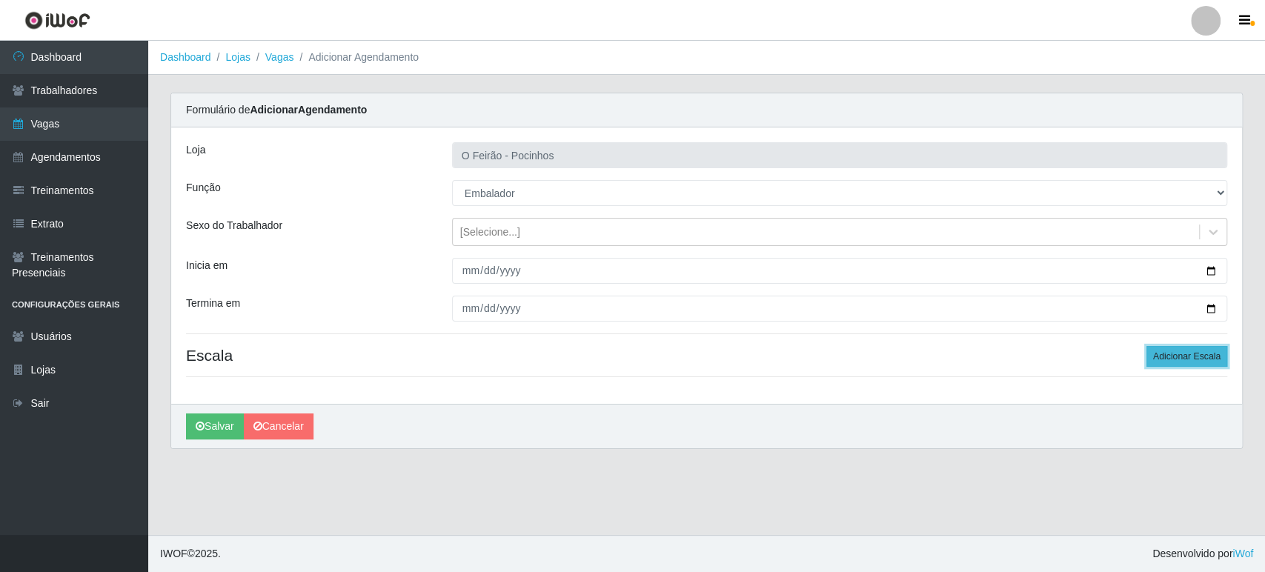
click at [1194, 359] on button "Adicionar Escala" at bounding box center [1187, 356] width 81 height 21
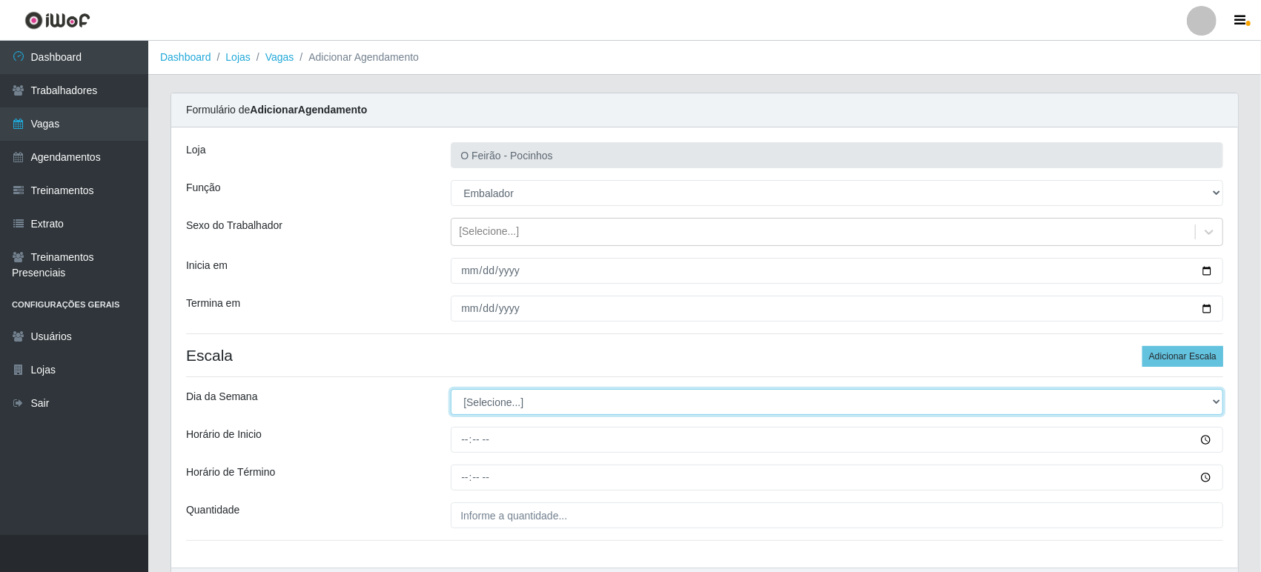
click at [511, 401] on select "[Selecione...] Segunda Terça Quarta Quinta Sexta Sábado Domingo" at bounding box center [837, 402] width 772 height 26
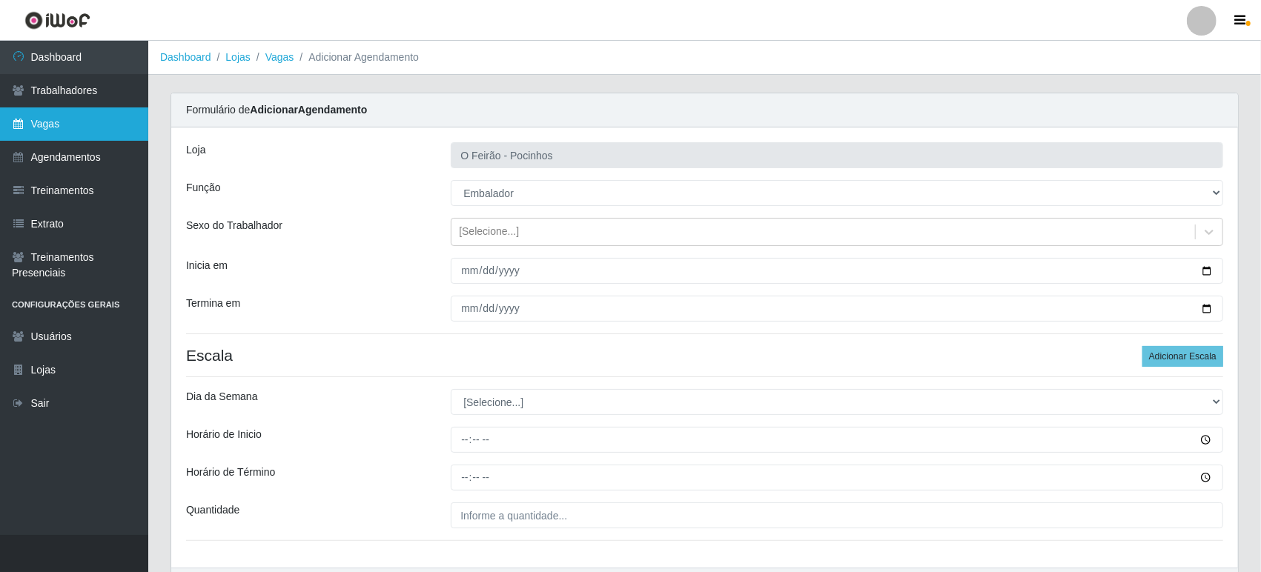
click at [50, 130] on link "Vagas" at bounding box center [74, 123] width 148 height 33
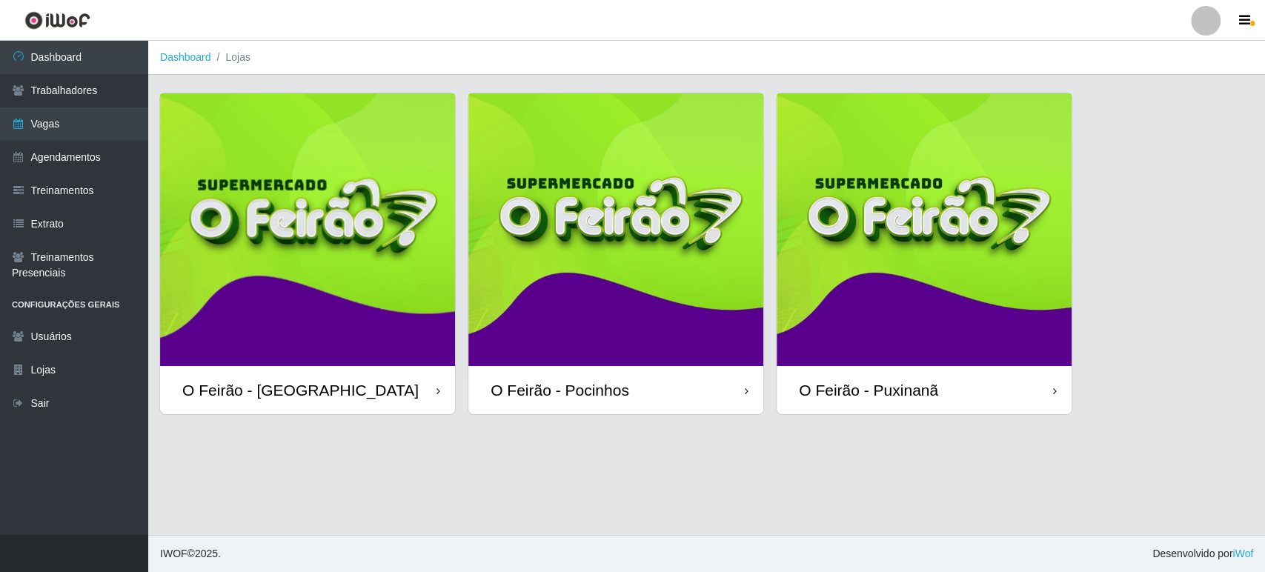
click at [522, 276] on img at bounding box center [615, 229] width 295 height 273
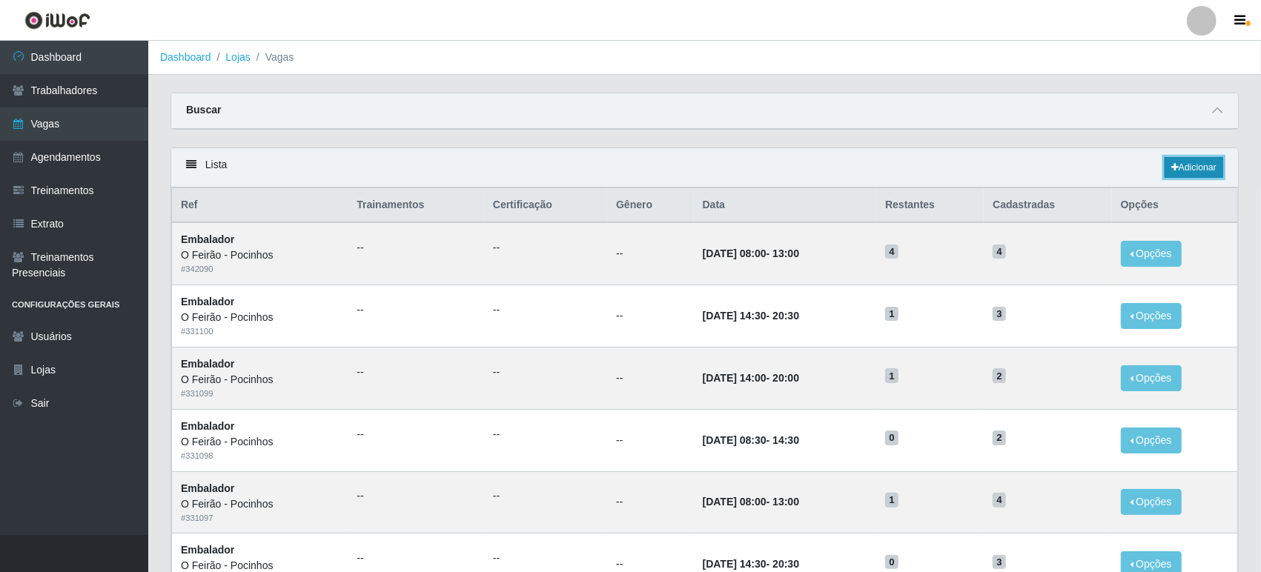
click at [1193, 173] on link "Adicionar" at bounding box center [1193, 167] width 59 height 21
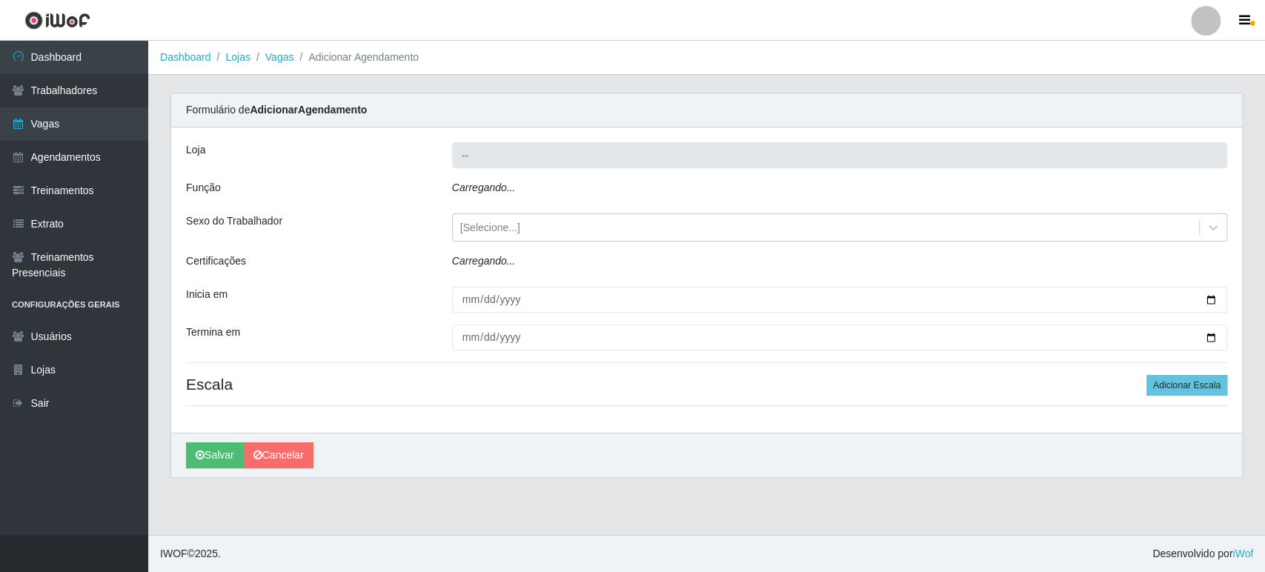
type input "O Feirão - Pocinhos"
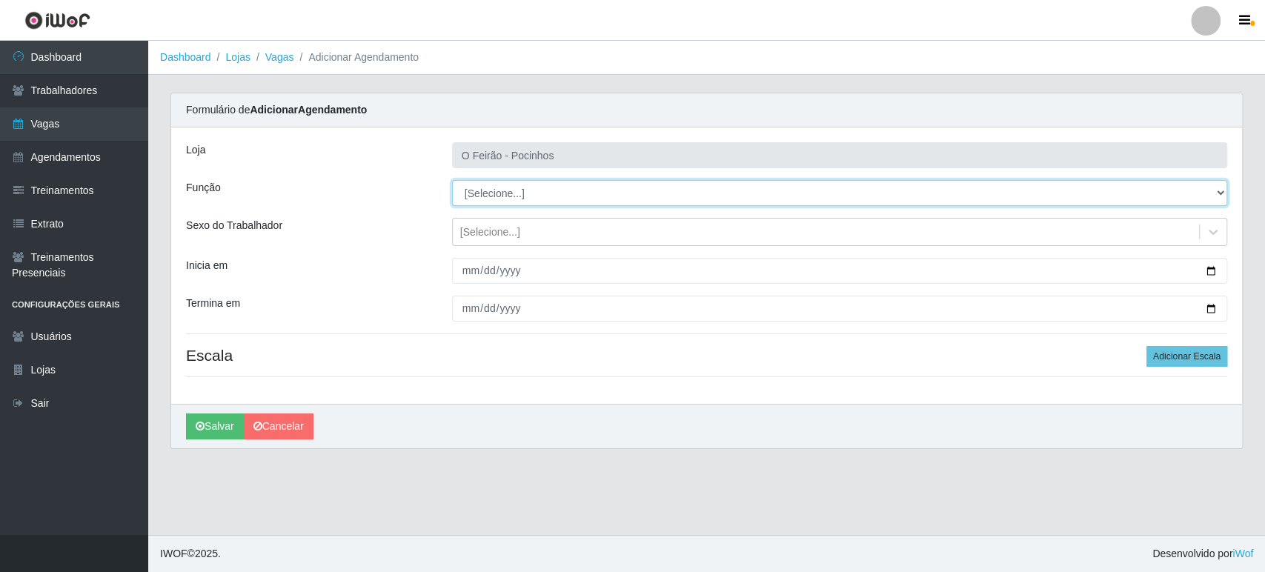
click at [593, 197] on select "[Selecione...] Balconista Balconista + Balconista ++ Embalador Embalador + Emba…" at bounding box center [839, 193] width 775 height 26
select select "1"
click at [452, 180] on select "[Selecione...] Balconista Balconista + Balconista ++ Embalador Embalador + Emba…" at bounding box center [839, 193] width 775 height 26
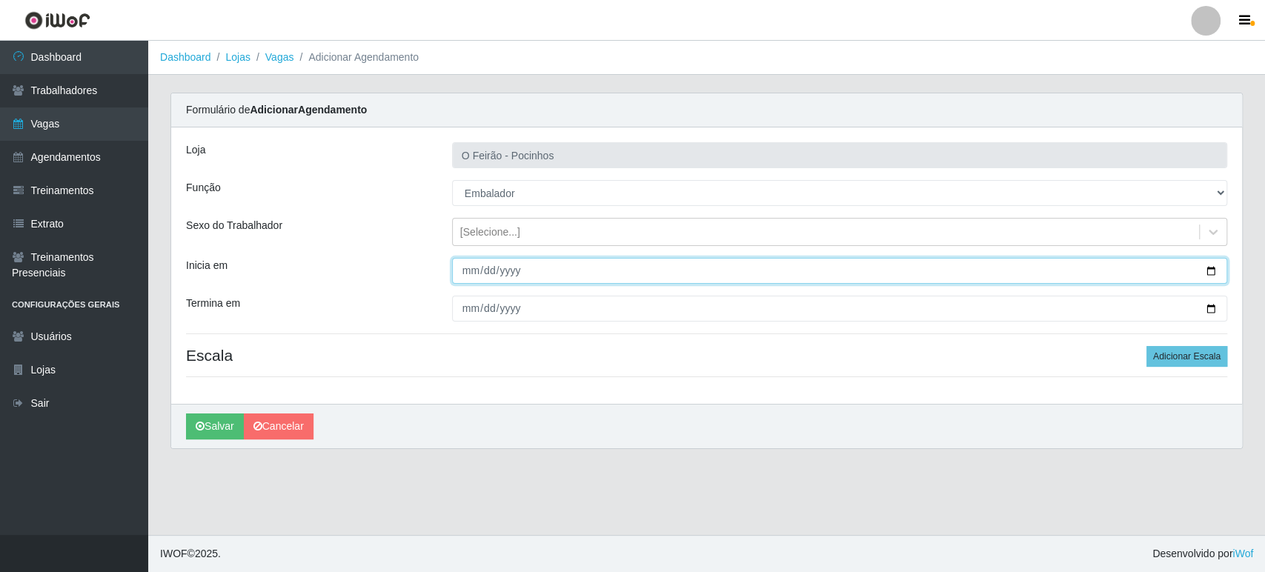
click at [1204, 269] on input "Inicia em" at bounding box center [839, 271] width 775 height 26
click at [1209, 270] on input "[DATE]" at bounding box center [839, 271] width 775 height 26
type input "[DATE]"
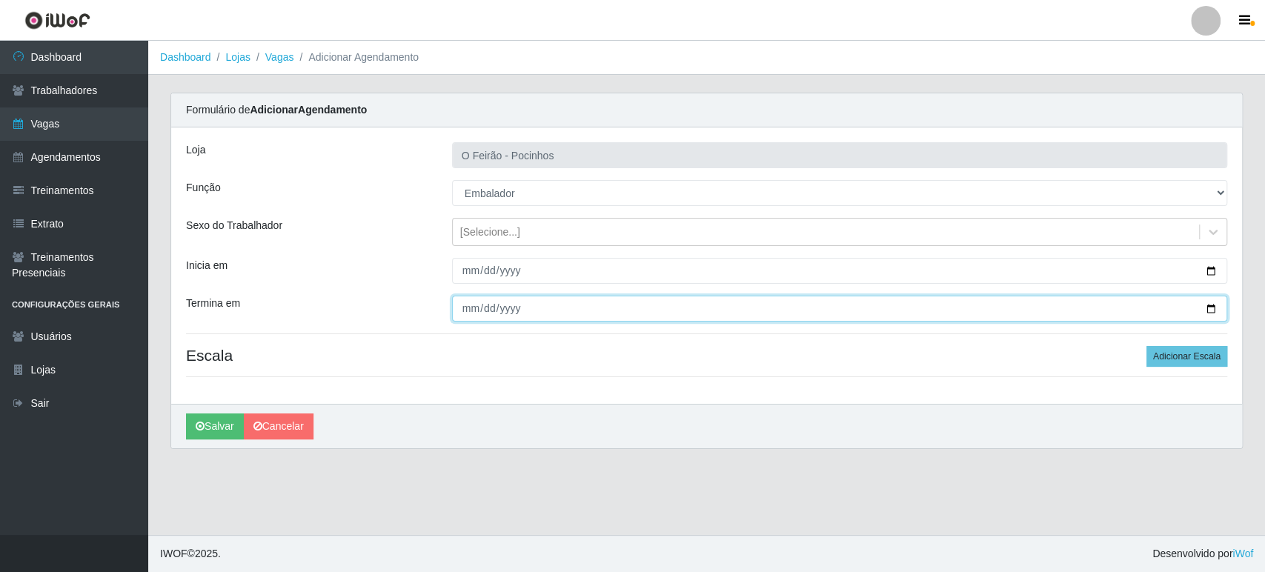
click at [1214, 307] on input "Termina em" at bounding box center [839, 309] width 775 height 26
type input "[DATE]"
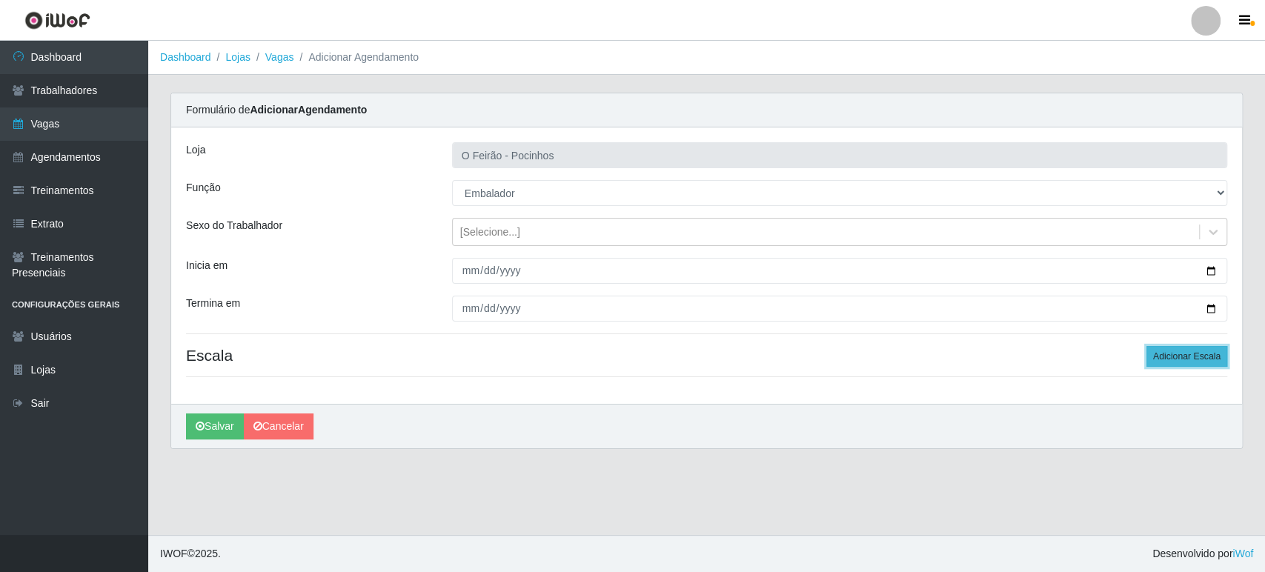
click at [1202, 354] on button "Adicionar Escala" at bounding box center [1187, 356] width 81 height 21
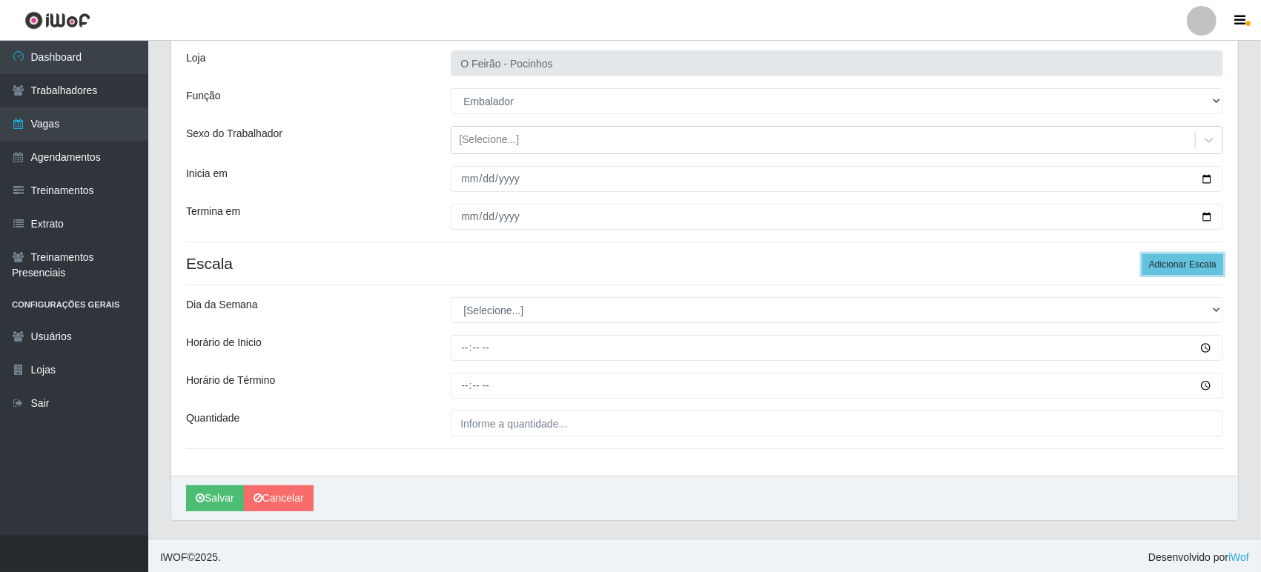
scroll to position [95, 0]
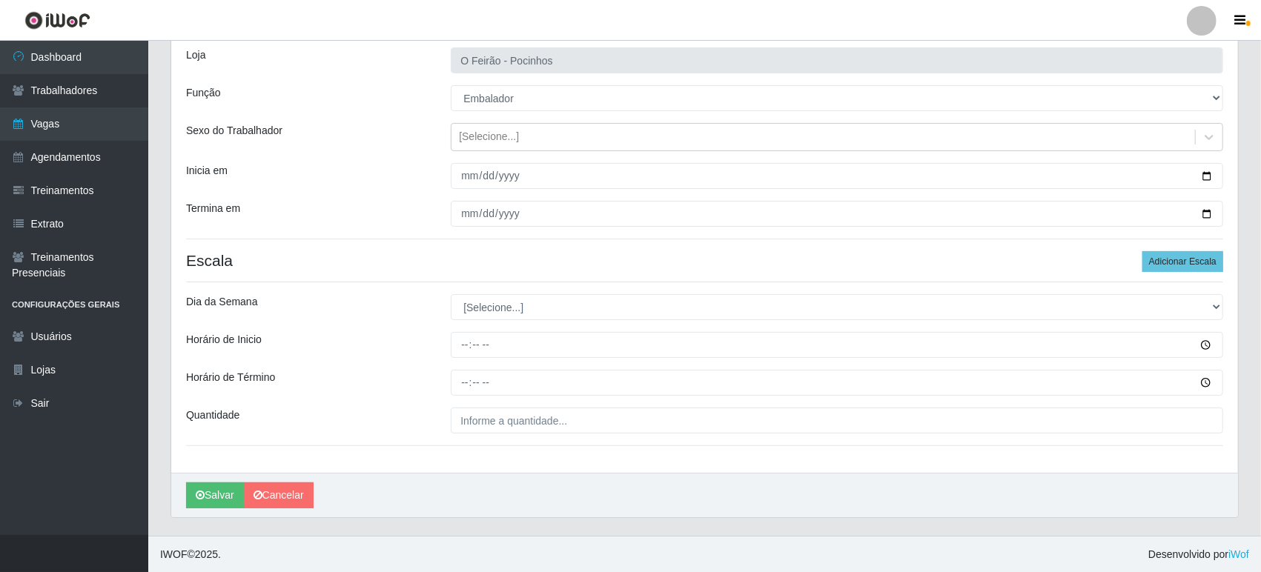
click at [601, 320] on div "Loja O Feirão - Pocinhos Função [Selecione...] Balconista Balconista + Balconis…" at bounding box center [704, 253] width 1067 height 440
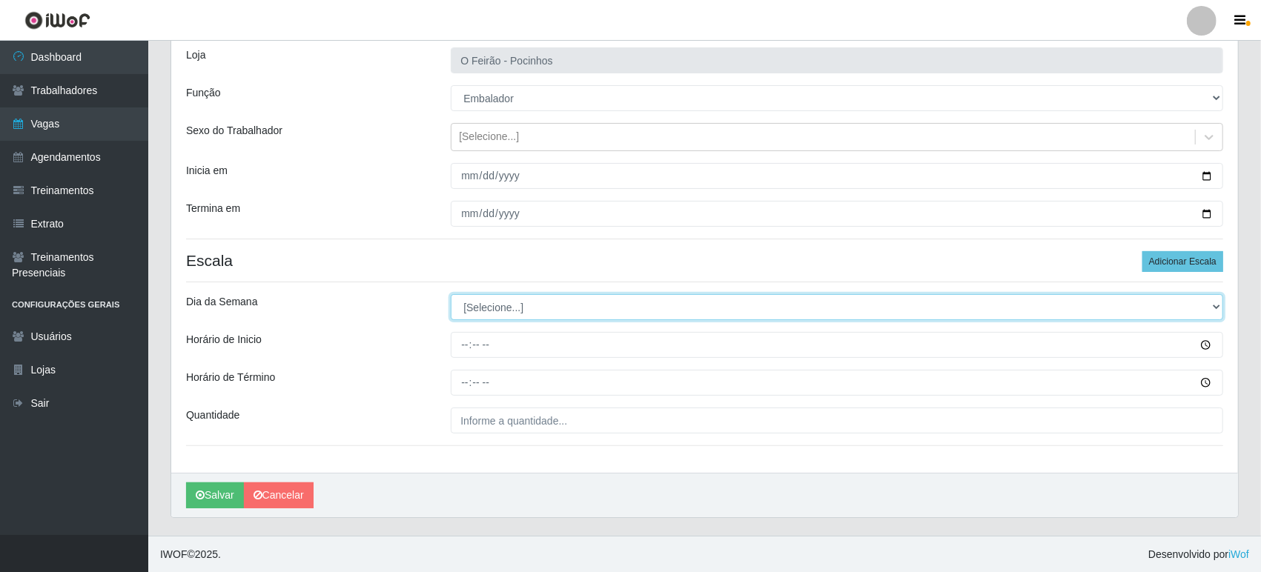
click at [606, 314] on select "[Selecione...] Segunda Terça Quarta Quinta Sexta Sábado Domingo" at bounding box center [837, 307] width 772 height 26
select select "2"
click at [451, 294] on select "[Selecione...] Segunda Terça Quarta Quinta Sexta Sábado Domingo" at bounding box center [837, 307] width 772 height 26
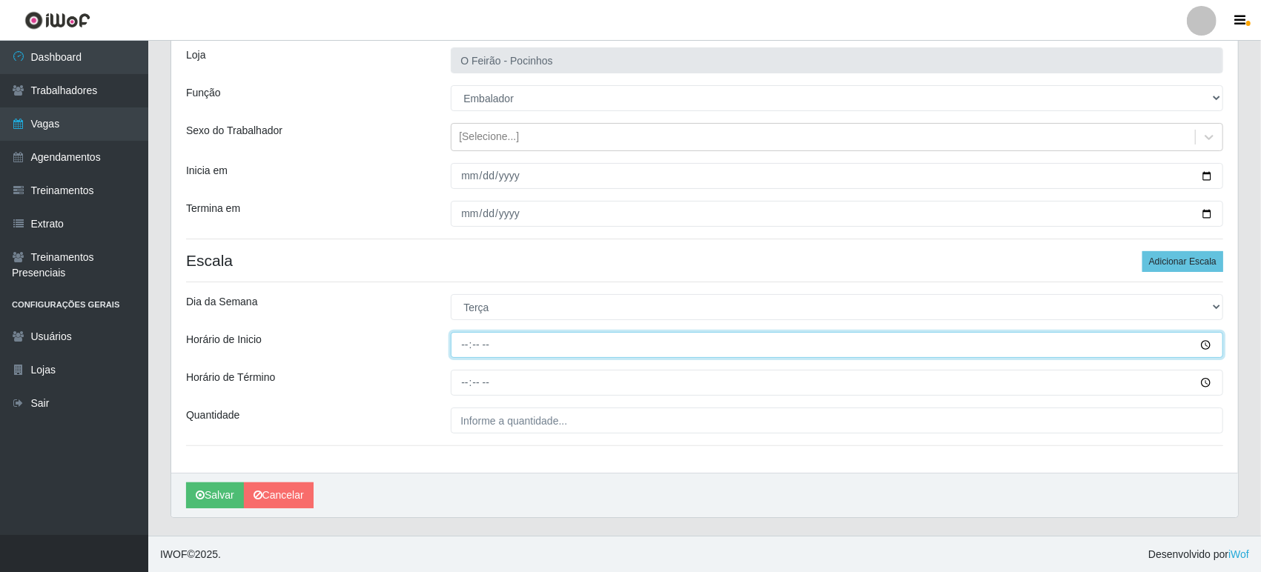
click at [552, 336] on input "Horário de Inicio" at bounding box center [837, 345] width 772 height 26
type input "08:30"
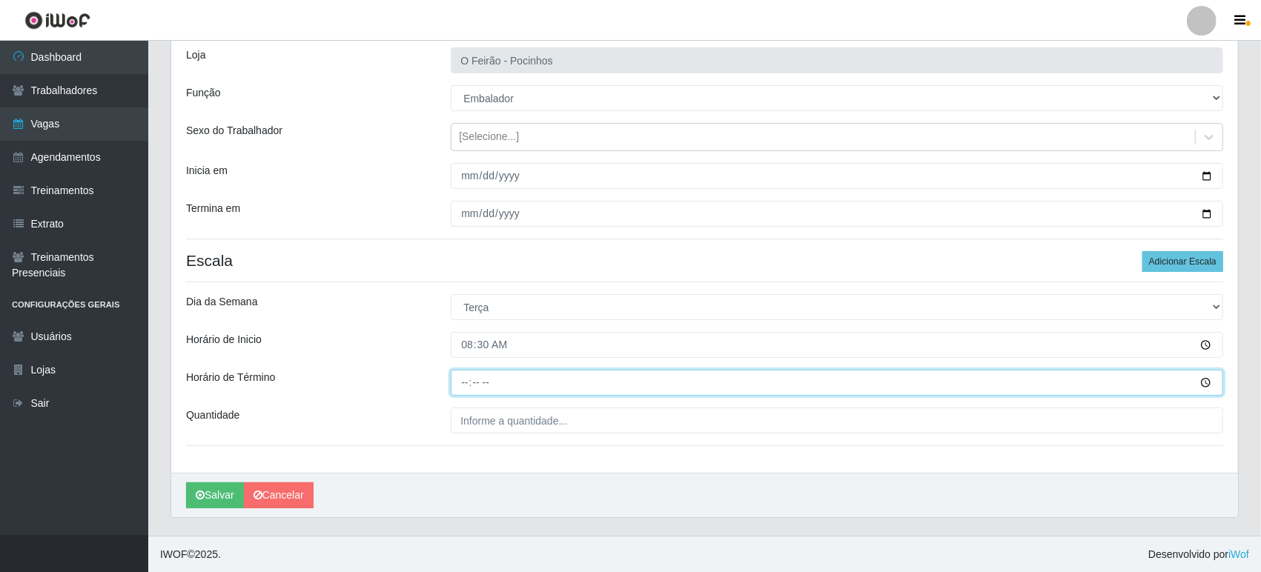
click at [540, 377] on input "Horário de Término" at bounding box center [837, 383] width 772 height 26
type input "14:30"
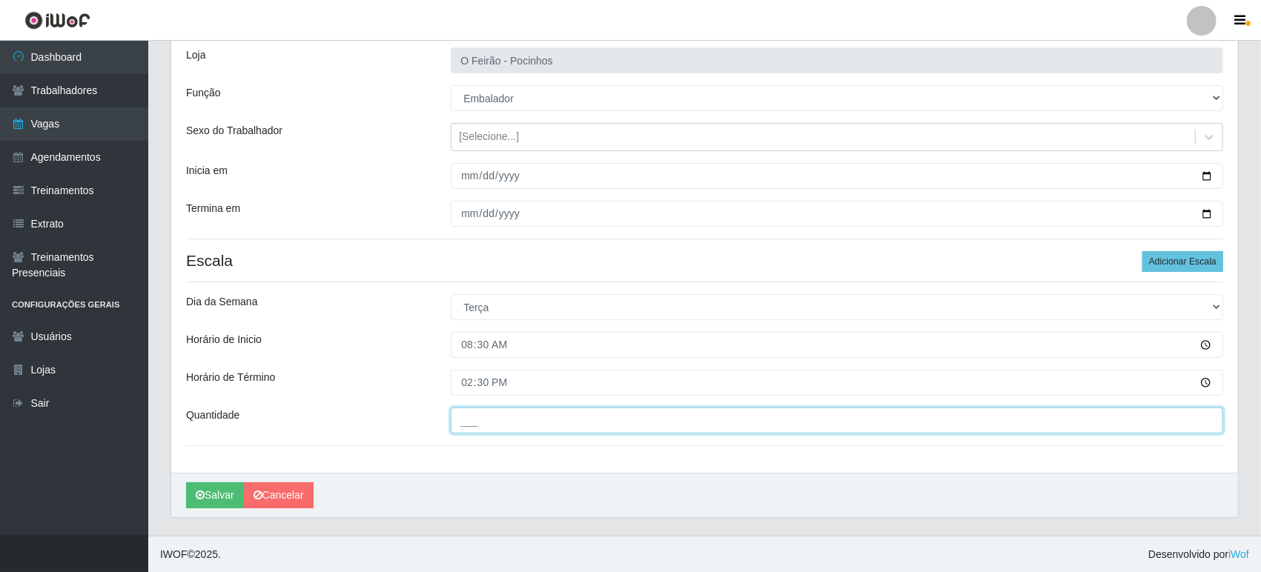
click at [537, 414] on input "___" at bounding box center [837, 421] width 772 height 26
type input "2__"
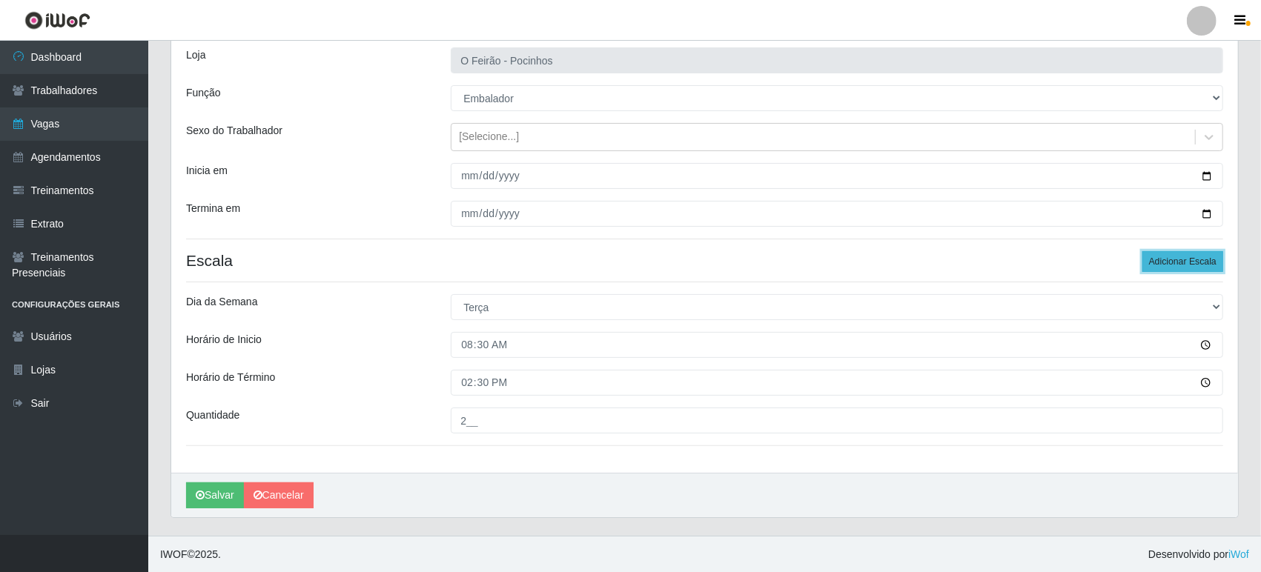
click at [1186, 259] on button "Adicionar Escala" at bounding box center [1182, 261] width 81 height 21
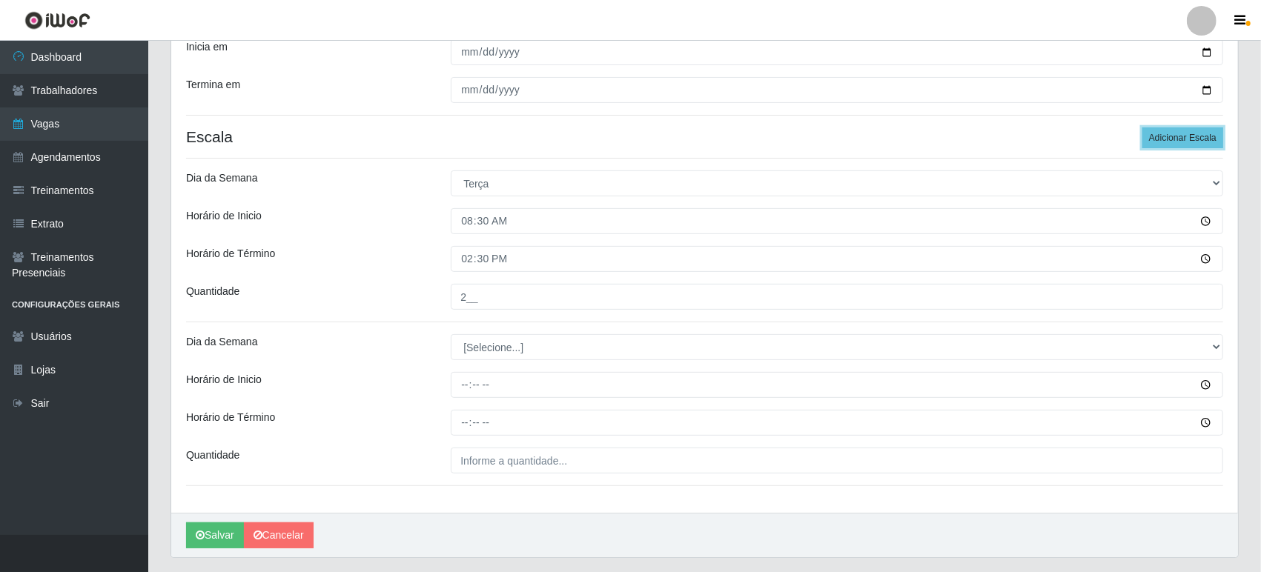
scroll to position [258, 0]
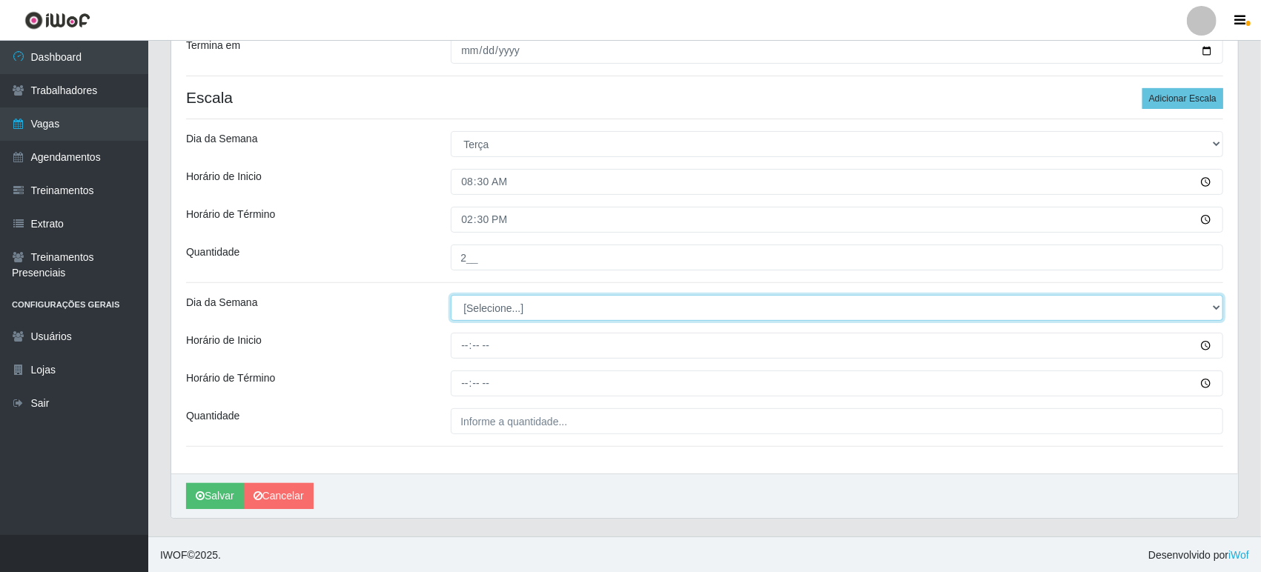
click at [549, 308] on select "[Selecione...] Segunda Terça Quarta Quinta Sexta Sábado Domingo" at bounding box center [837, 308] width 772 height 26
select select "2"
click at [451, 295] on select "[Selecione...] Segunda Terça Quarta Quinta Sexta Sábado Domingo" at bounding box center [837, 308] width 772 height 26
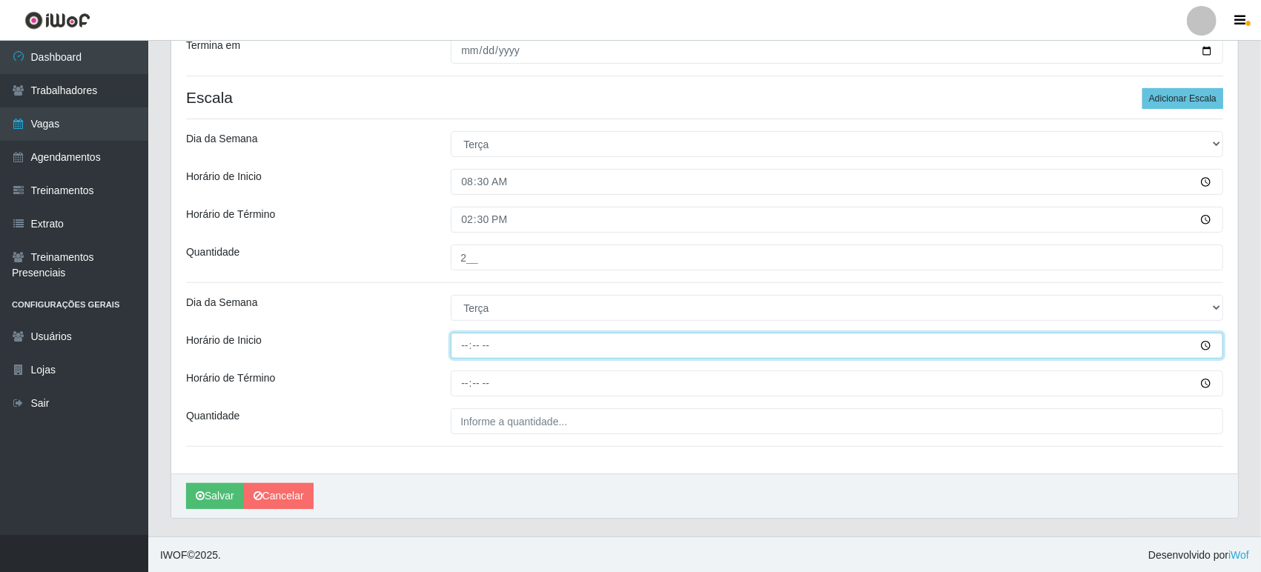
click at [469, 347] on input "Horário de Inicio" at bounding box center [837, 346] width 772 height 26
type input "14:00"
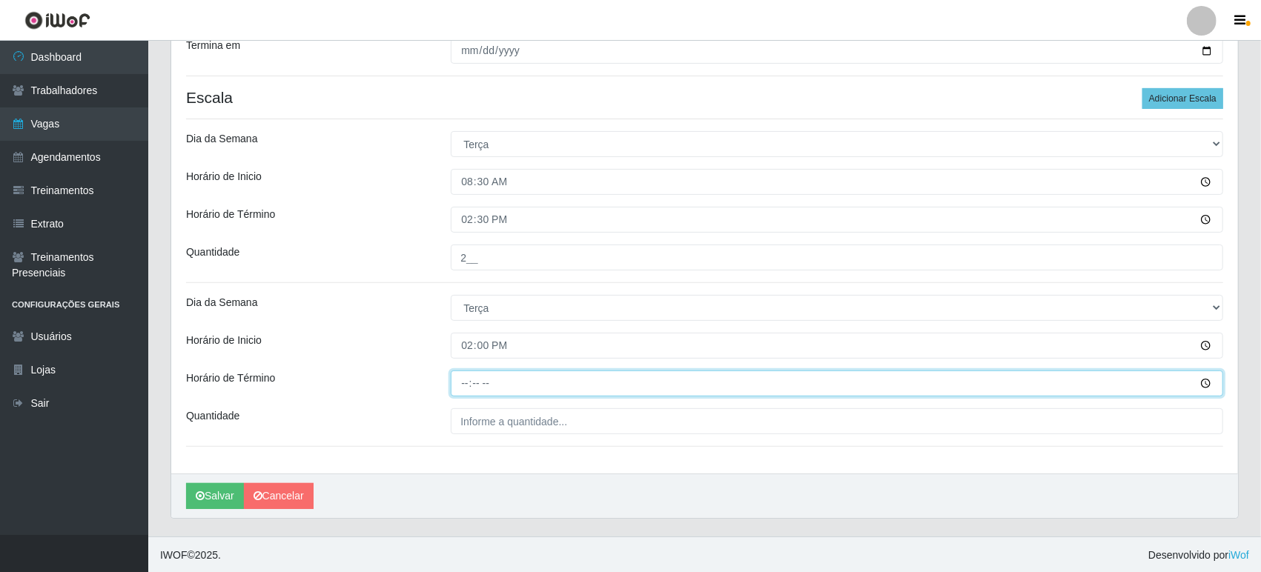
click at [460, 382] on input "Horário de Término" at bounding box center [837, 384] width 772 height 26
type input "20:00"
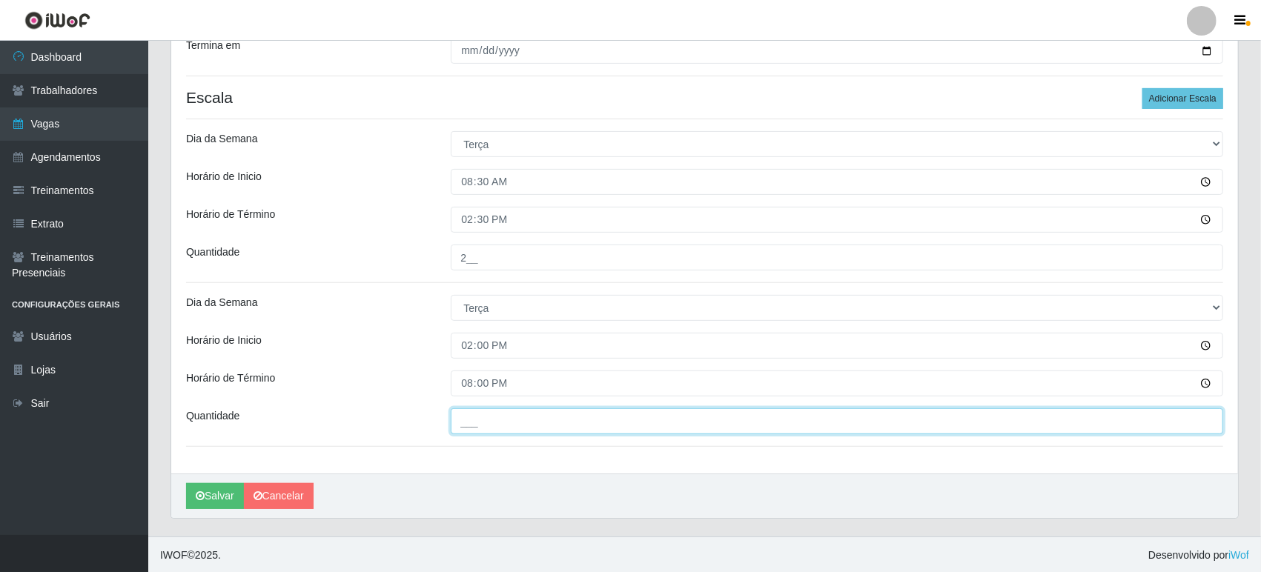
click at [477, 421] on input "___" at bounding box center [837, 421] width 772 height 26
type input "2__"
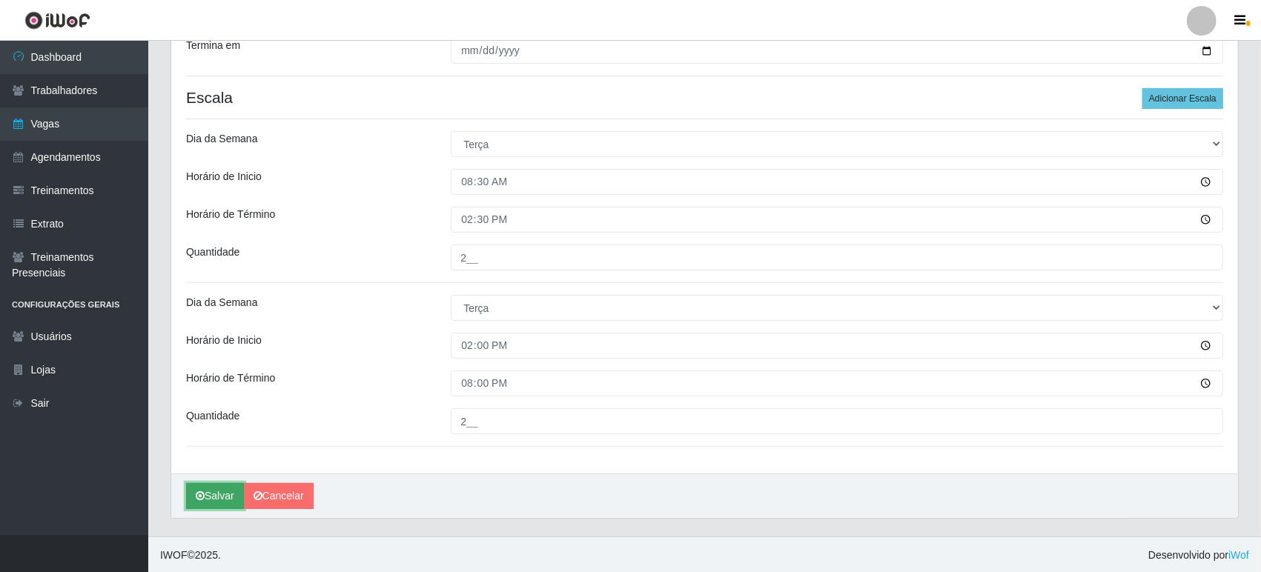
click at [207, 494] on button "Salvar" at bounding box center [215, 496] width 58 height 26
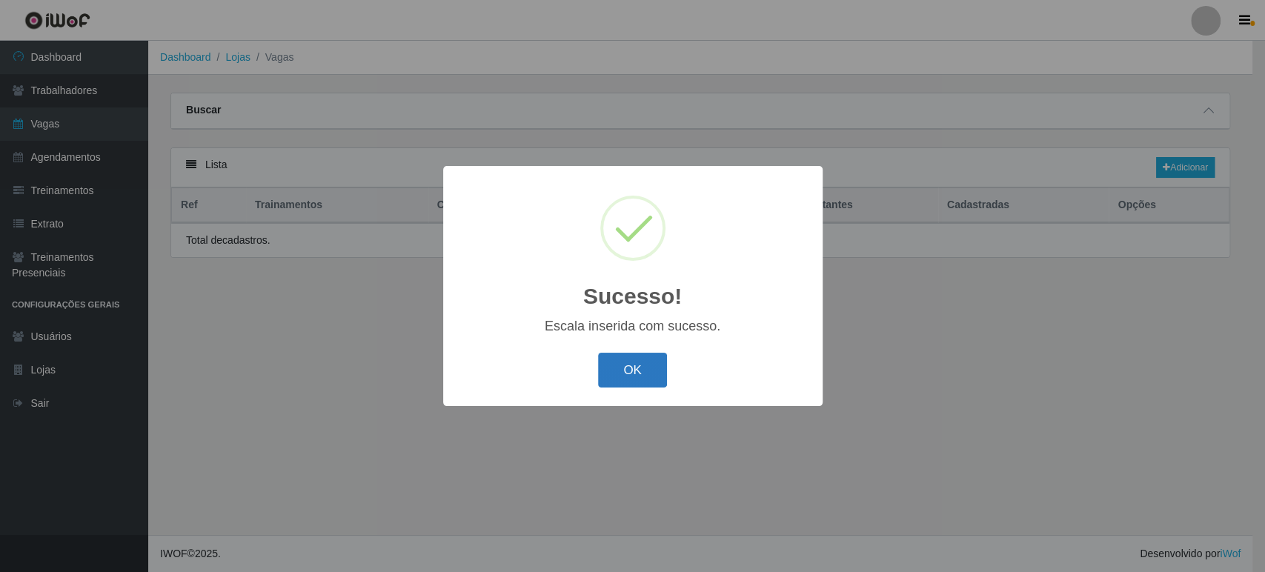
click at [636, 368] on button "OK" at bounding box center [632, 370] width 69 height 35
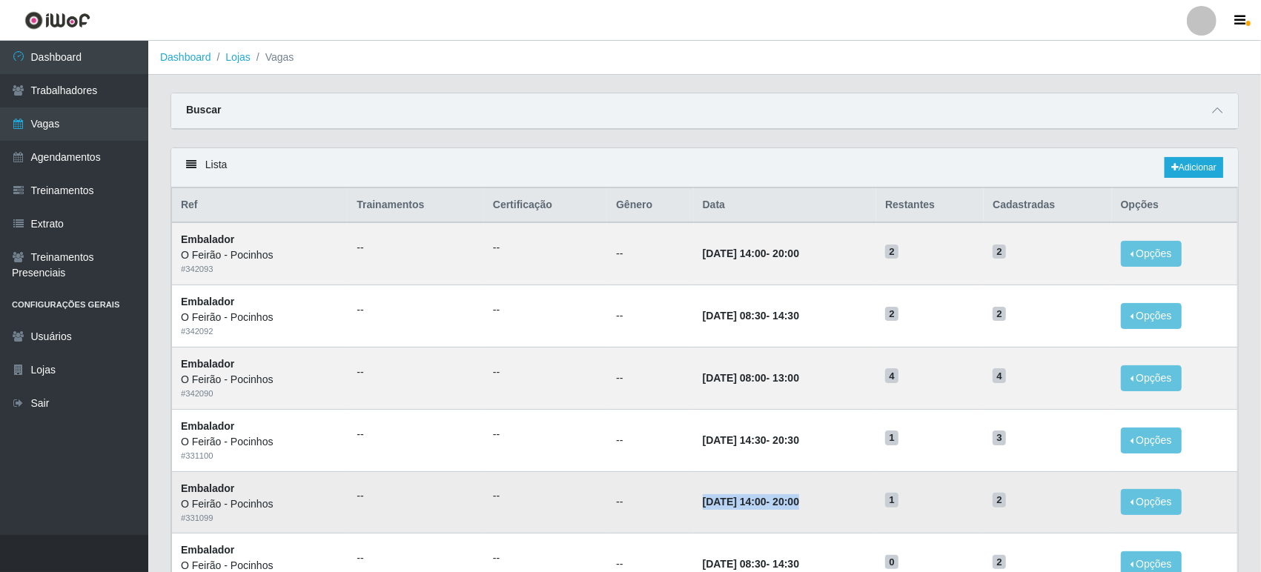
drag, startPoint x: 672, startPoint y: 501, endPoint x: 809, endPoint y: 497, distance: 137.9
click at [809, 497] on td "[DATE] 14:00 - 20:00" at bounding box center [785, 502] width 183 height 62
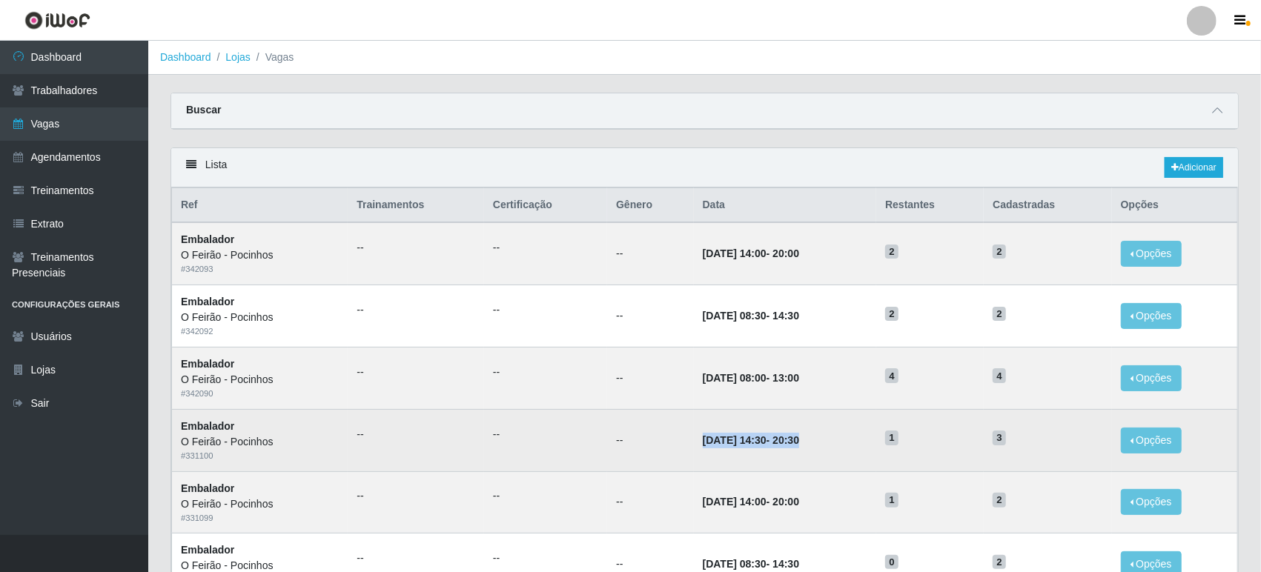
drag, startPoint x: 682, startPoint y: 437, endPoint x: 818, endPoint y: 448, distance: 136.2
click at [818, 448] on td "[DATE] 14:30 - 20:30" at bounding box center [785, 440] width 183 height 62
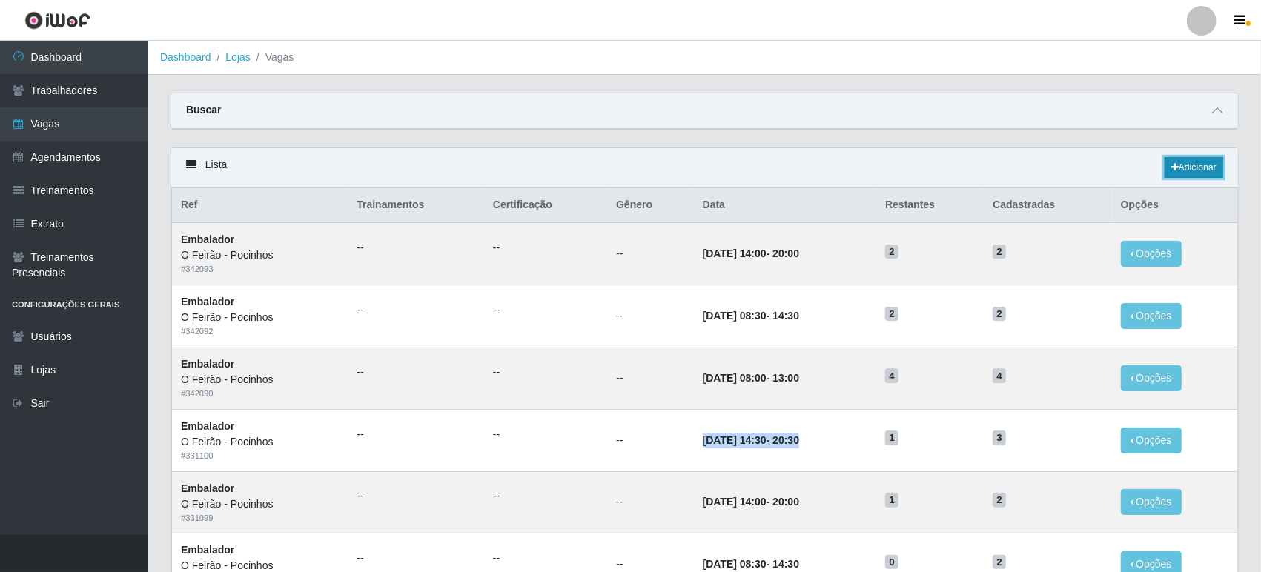
click at [1213, 161] on link "Adicionar" at bounding box center [1193, 167] width 59 height 21
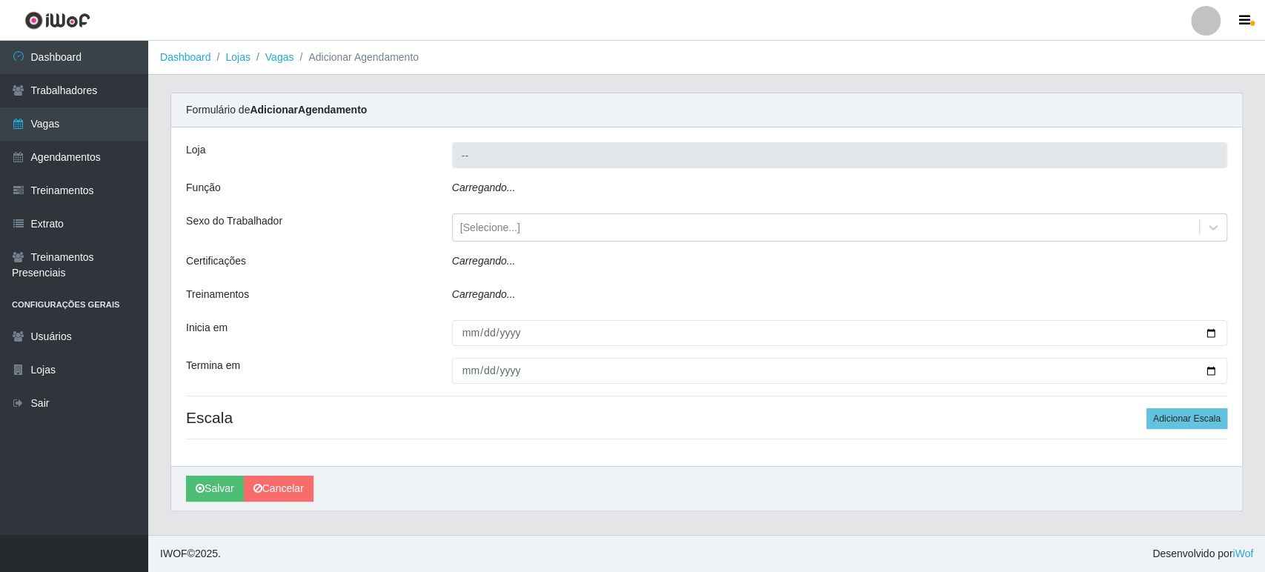
type input "O Feirão - Pocinhos"
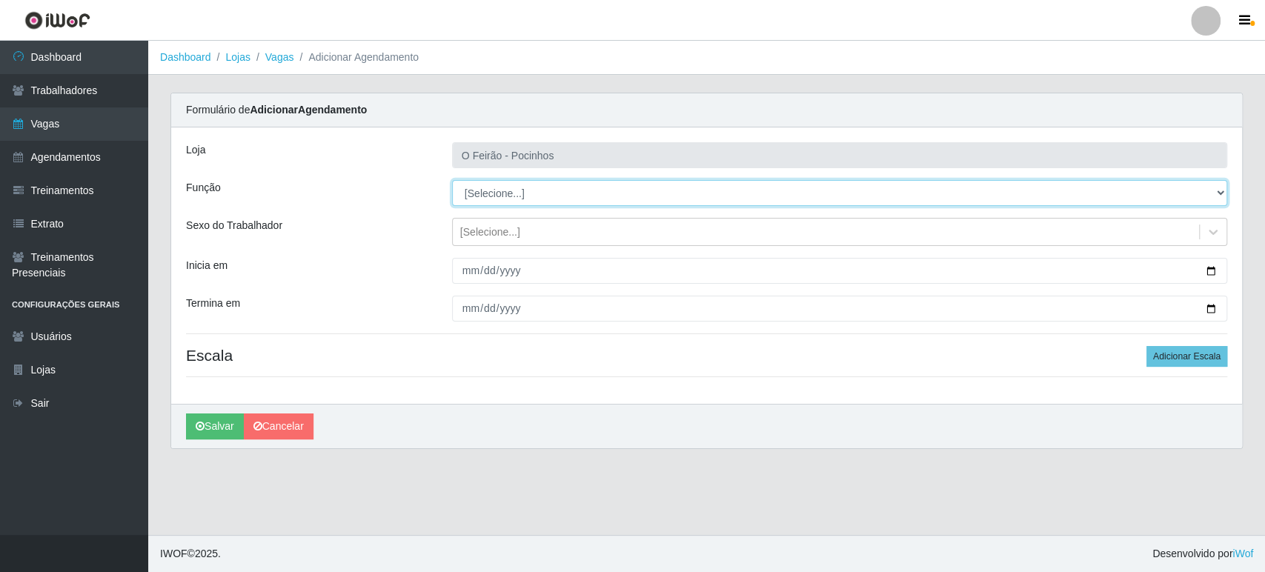
drag, startPoint x: 588, startPoint y: 190, endPoint x: 584, endPoint y: 196, distance: 7.6
click at [587, 191] on select "[Selecione...] Balconista Balconista + Balconista ++ Embalador Embalador + Emba…" at bounding box center [839, 193] width 775 height 26
select select "1"
click at [452, 180] on select "[Selecione...] Balconista Balconista + Balconista ++ Embalador Embalador + Emba…" at bounding box center [839, 193] width 775 height 26
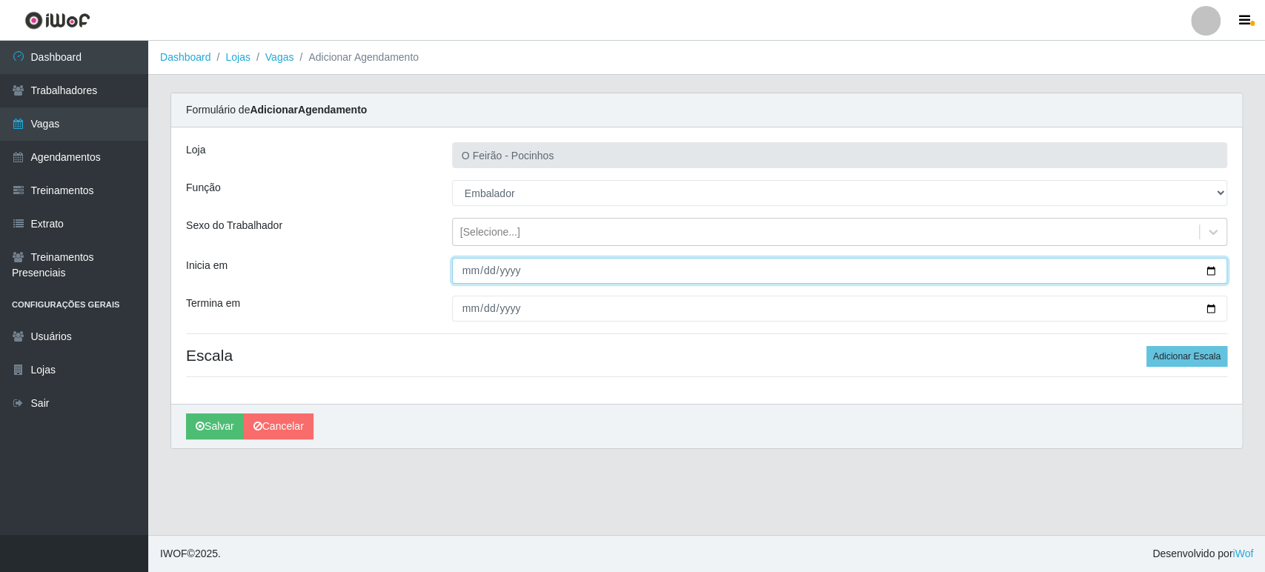
click at [1211, 267] on input "Inicia em" at bounding box center [839, 271] width 775 height 26
type input "[DATE]"
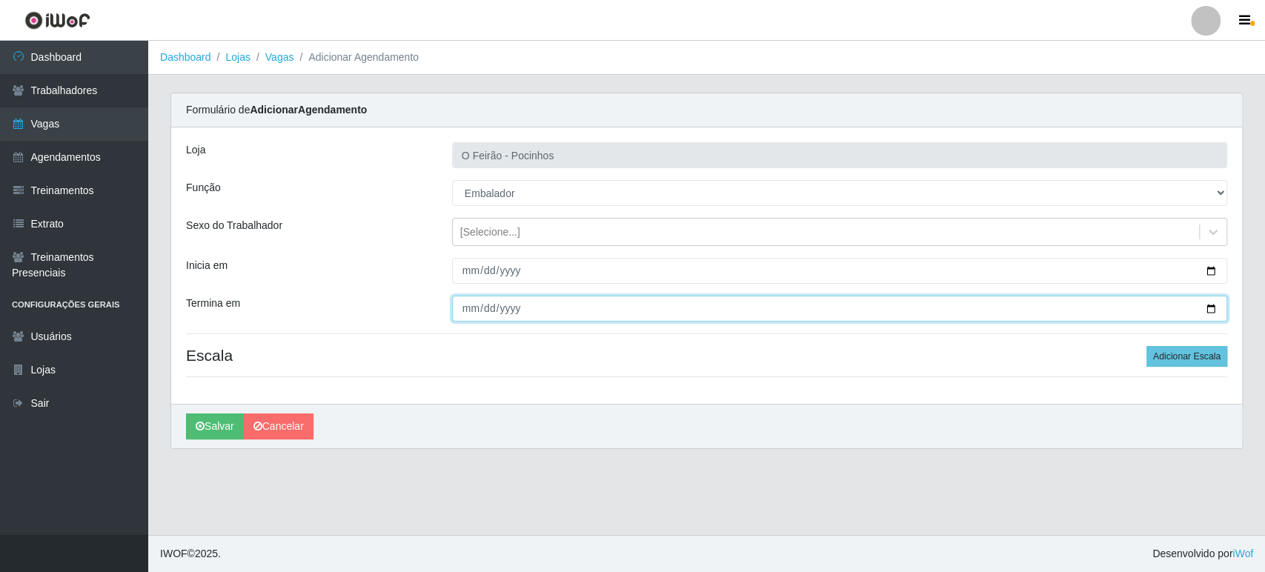
click at [1210, 306] on input "Termina em" at bounding box center [839, 309] width 775 height 26
type input "[DATE]"
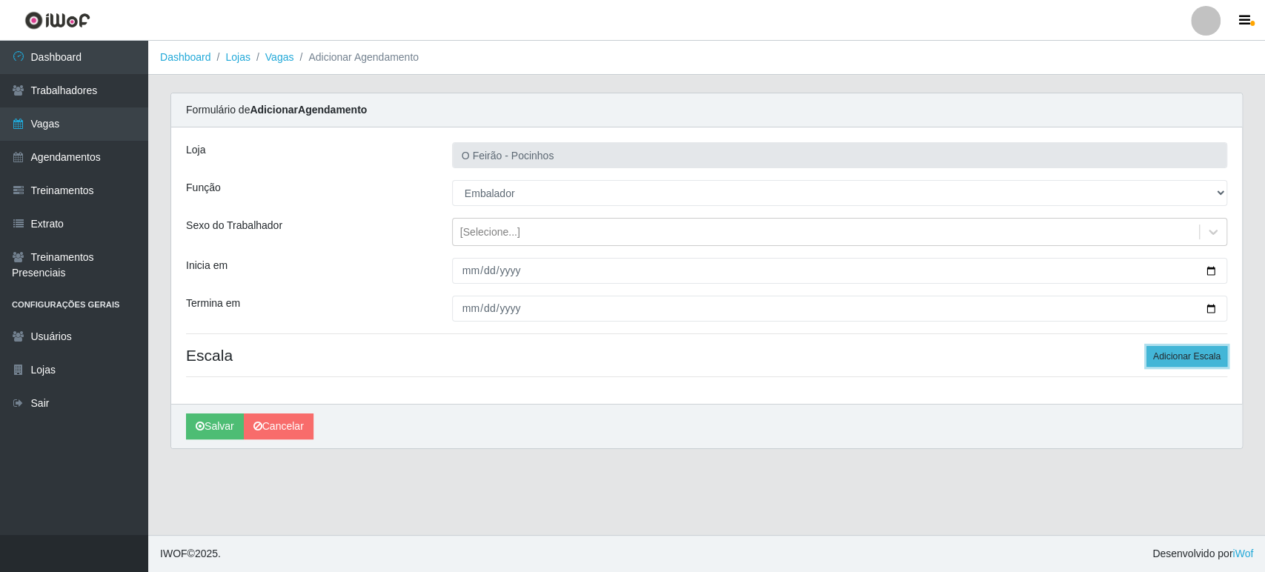
click at [1177, 365] on button "Adicionar Escala" at bounding box center [1187, 356] width 81 height 21
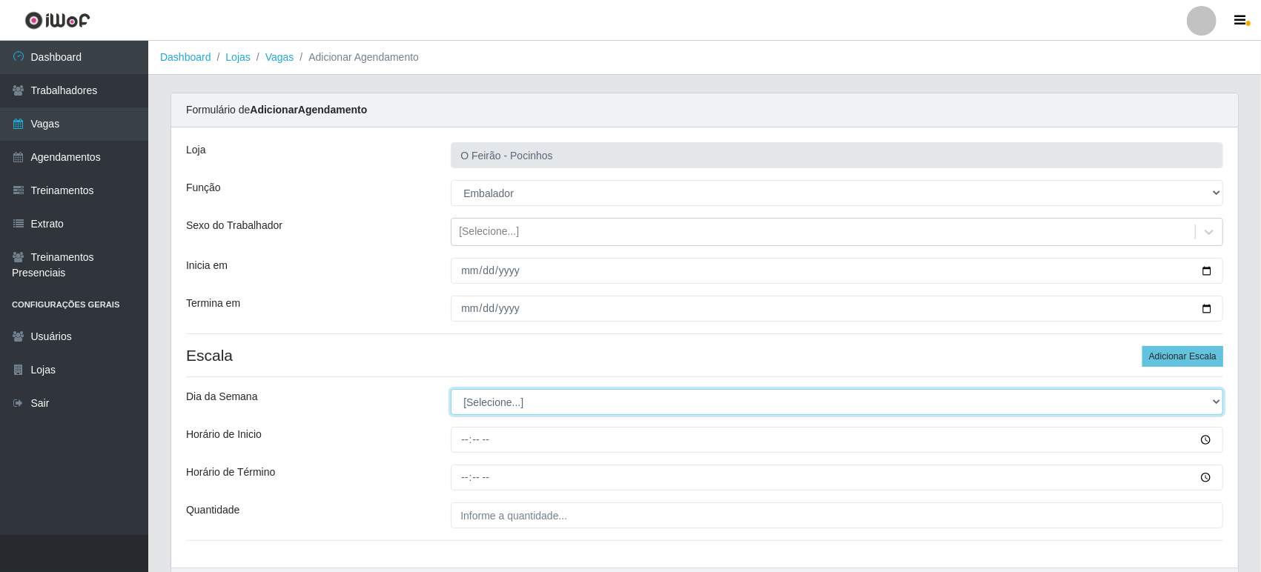
click at [603, 405] on select "[Selecione...] Segunda Terça Quarta Quinta Sexta Sábado Domingo" at bounding box center [837, 402] width 772 height 26
select select "2"
click at [451, 389] on select "[Selecione...] Segunda Terça Quarta Quinta Sexta Sábado Domingo" at bounding box center [837, 402] width 772 height 26
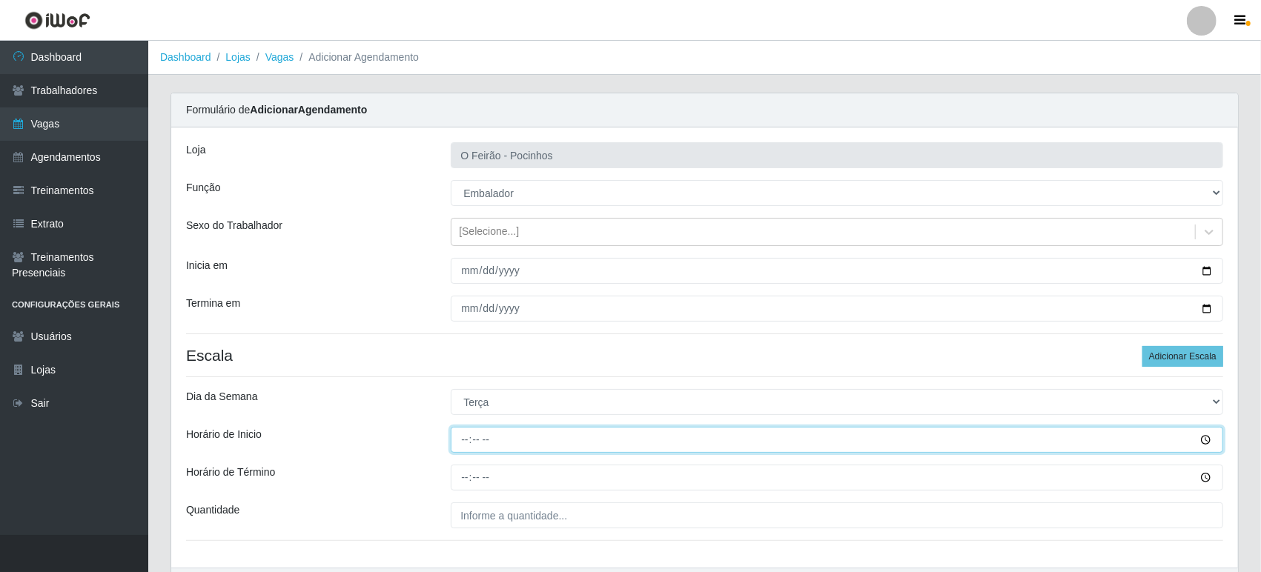
click at [531, 436] on input "Horário de Inicio" at bounding box center [837, 440] width 772 height 26
type input "14:30"
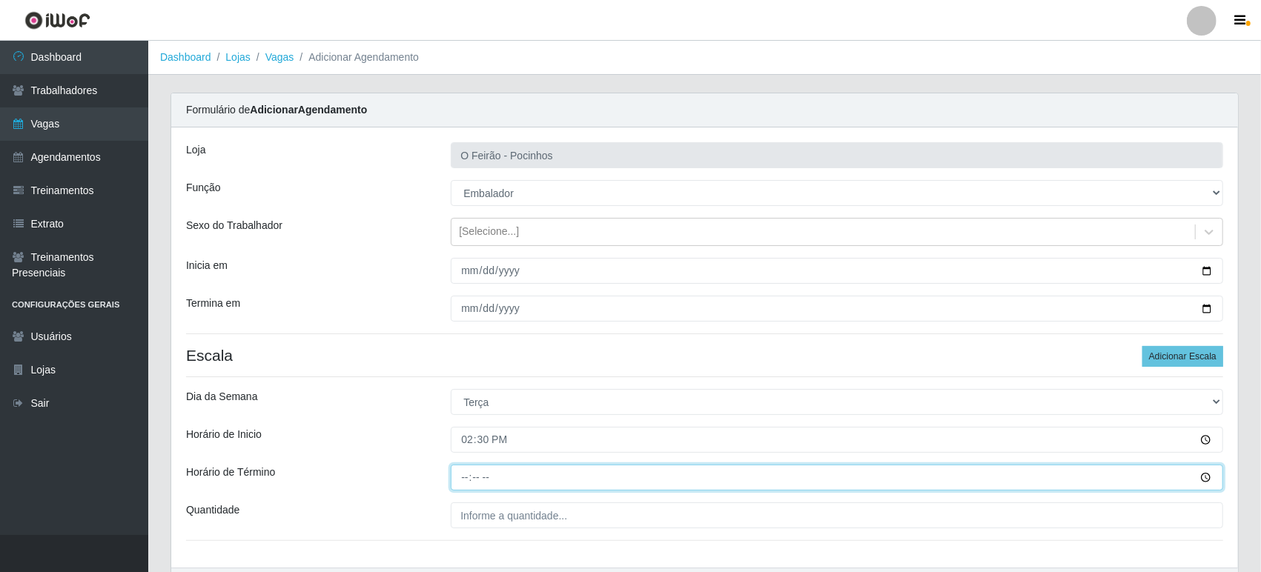
click at [488, 476] on input "Horário de Término" at bounding box center [837, 478] width 772 height 26
type input "20:30"
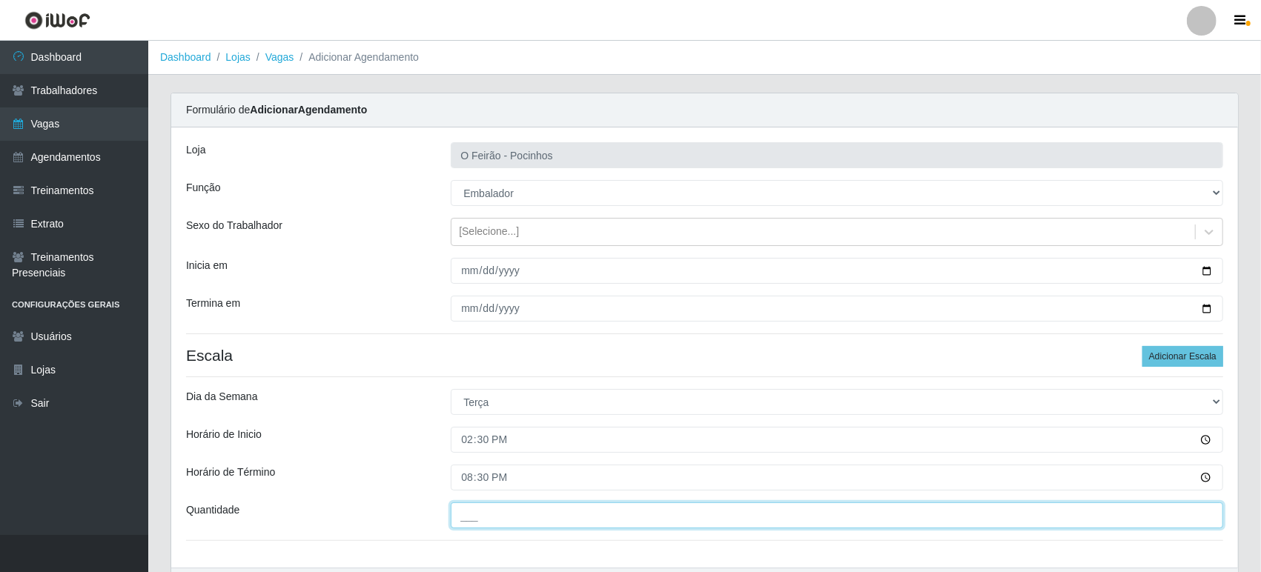
click at [488, 517] on input "___" at bounding box center [837, 516] width 772 height 26
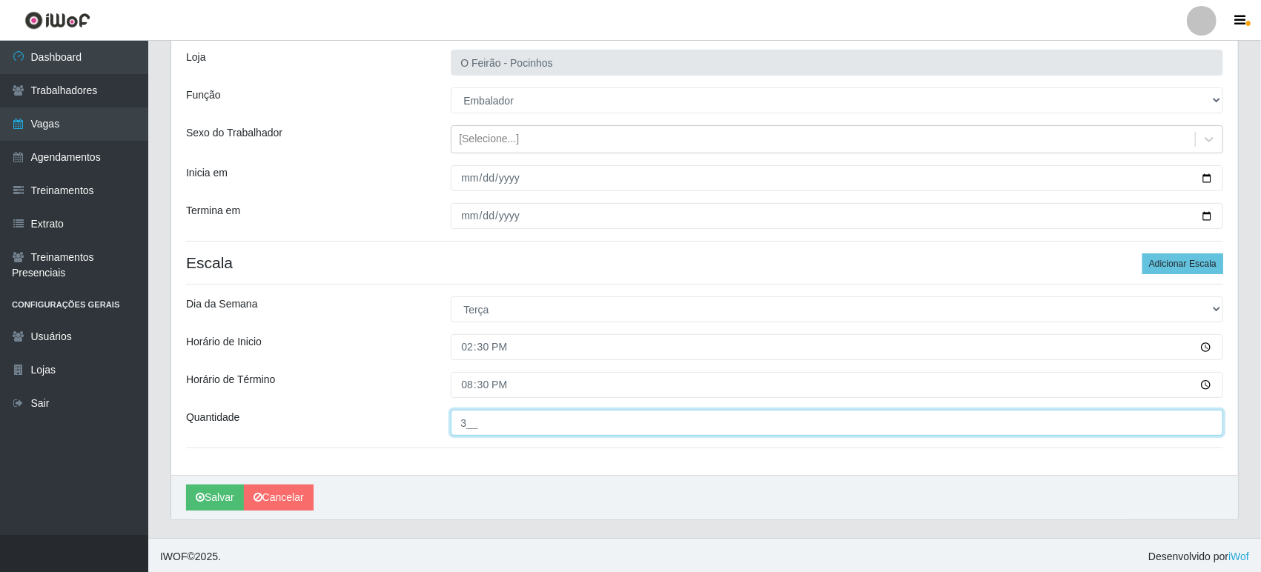
scroll to position [95, 0]
type input "3__"
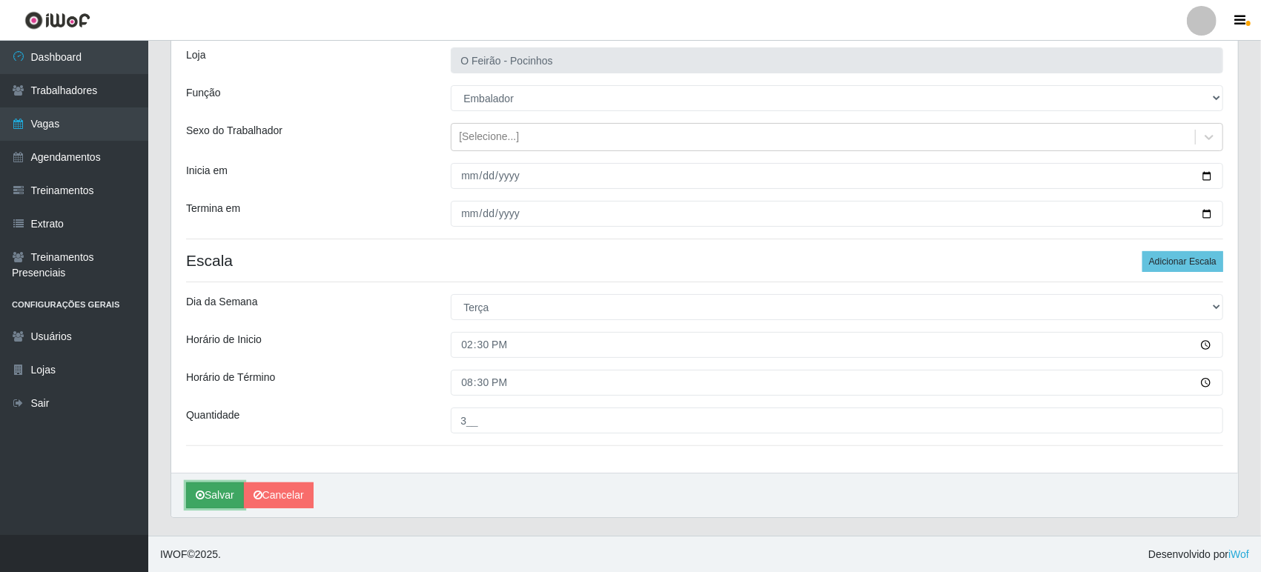
click at [208, 500] on button "Salvar" at bounding box center [215, 496] width 58 height 26
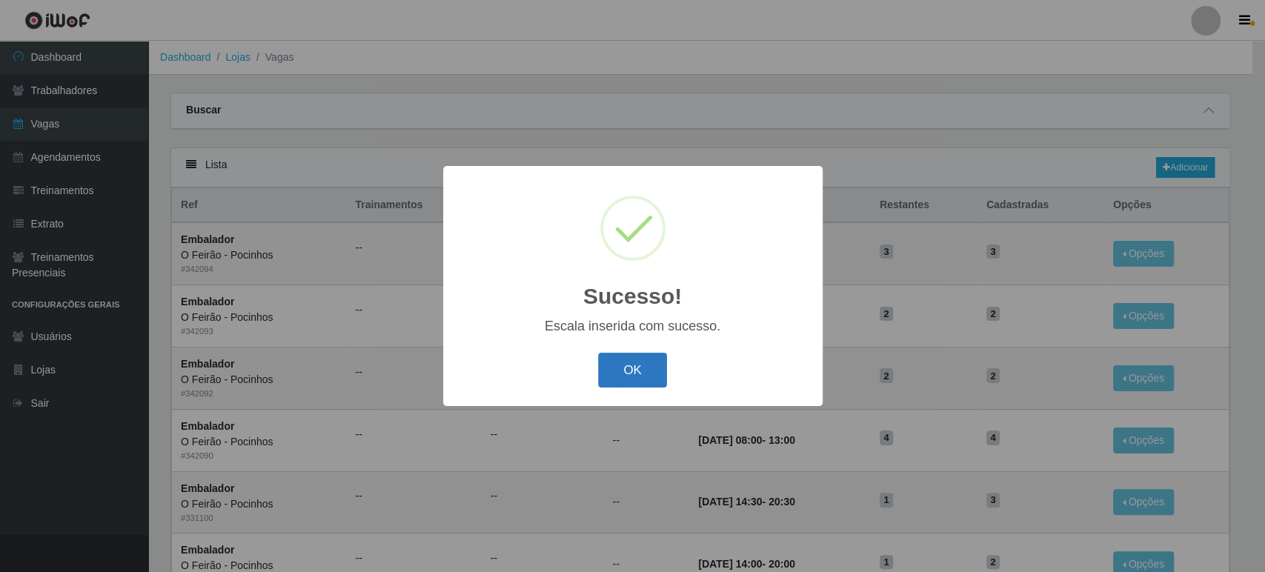
click at [653, 386] on button "OK" at bounding box center [632, 370] width 69 height 35
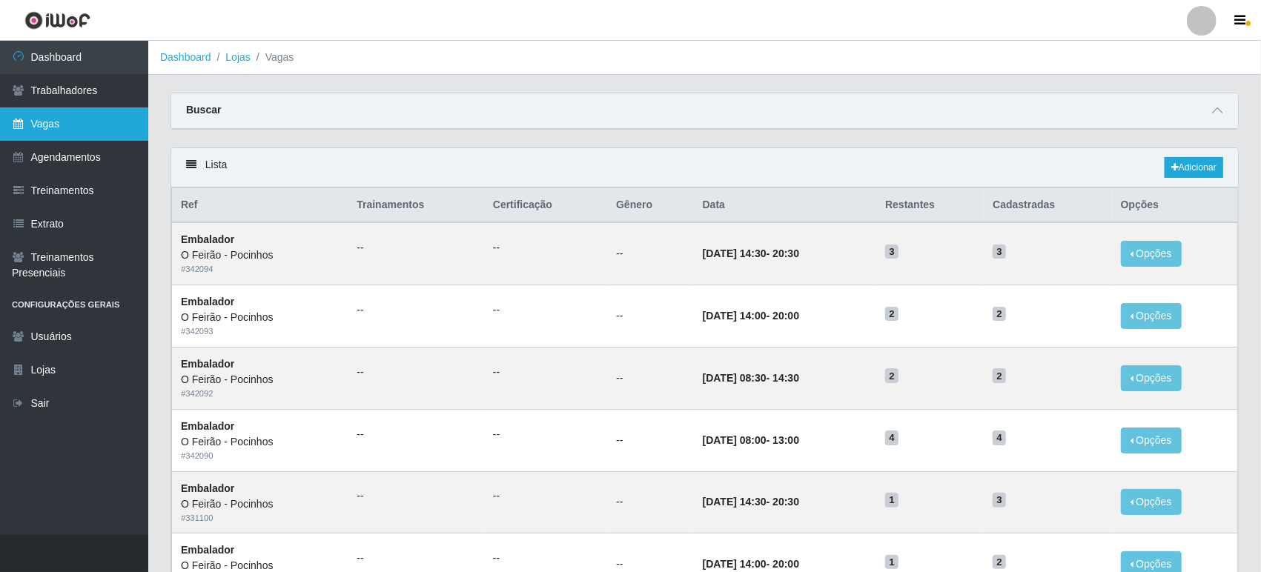
click at [90, 121] on link "Vagas" at bounding box center [74, 123] width 148 height 33
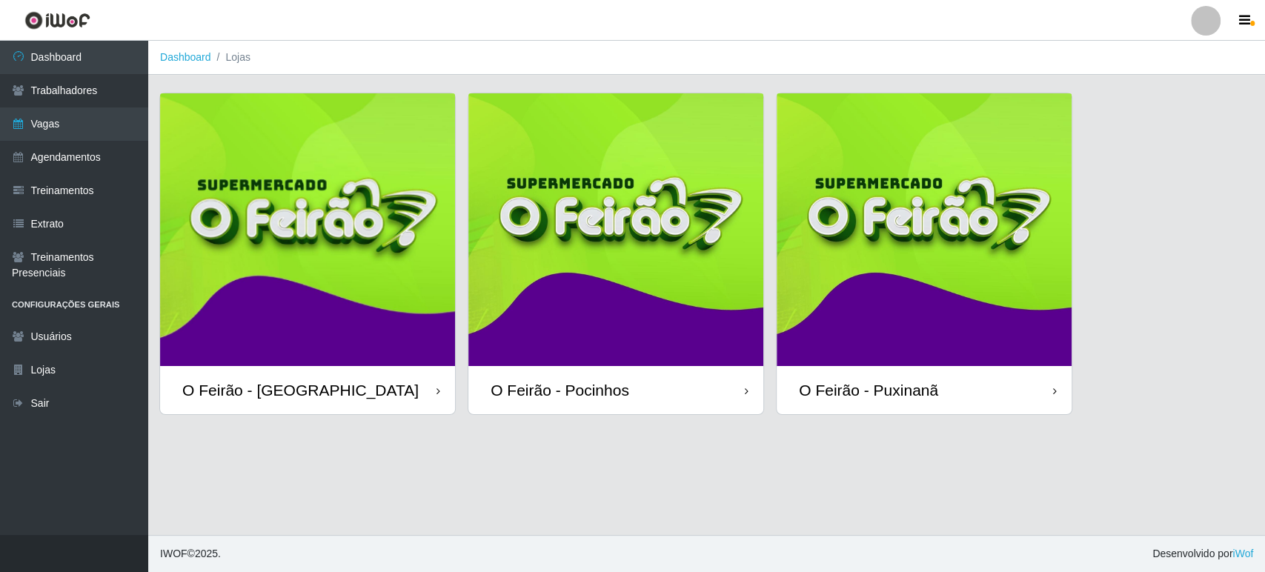
click at [377, 265] on img at bounding box center [307, 229] width 295 height 273
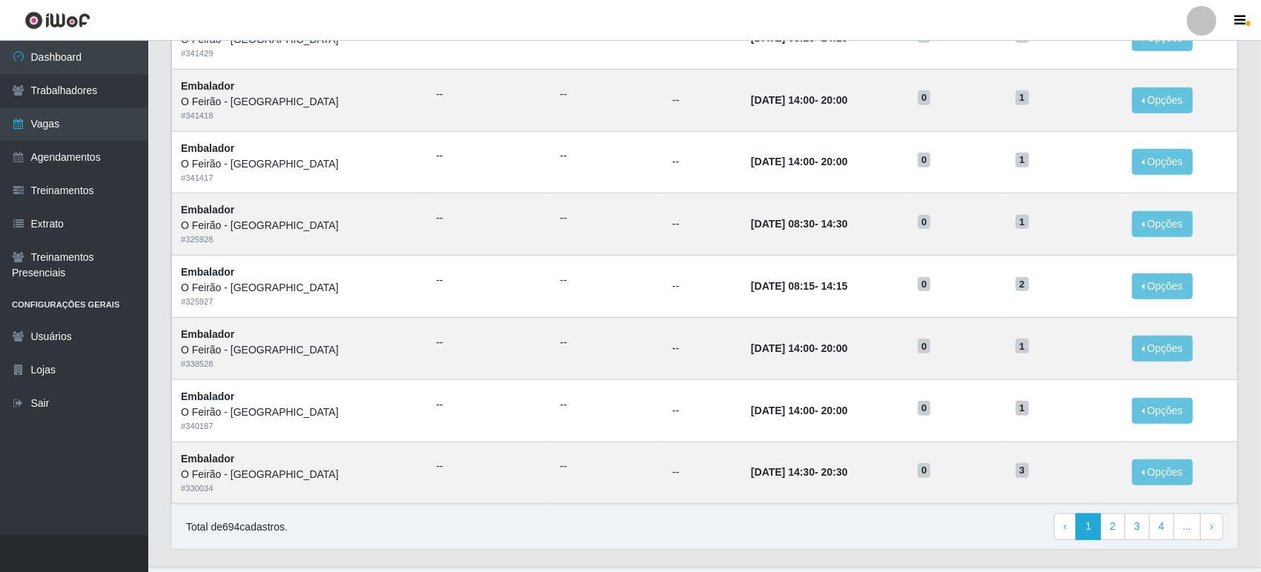
scroll to position [658, 0]
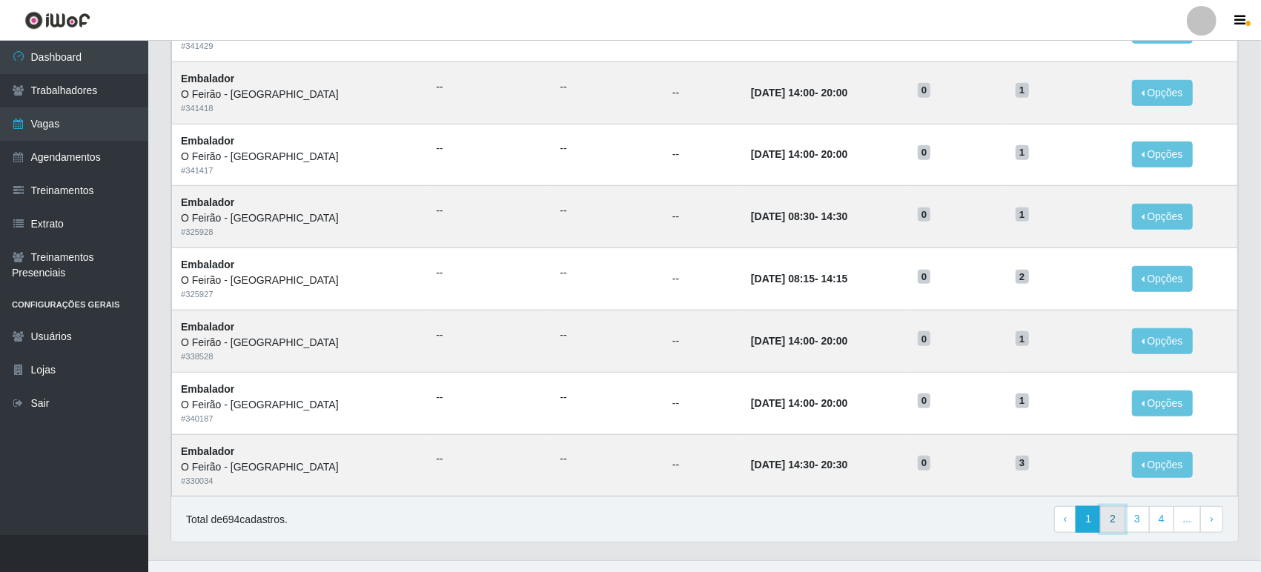
click at [1120, 522] on link "2" at bounding box center [1112, 519] width 25 height 27
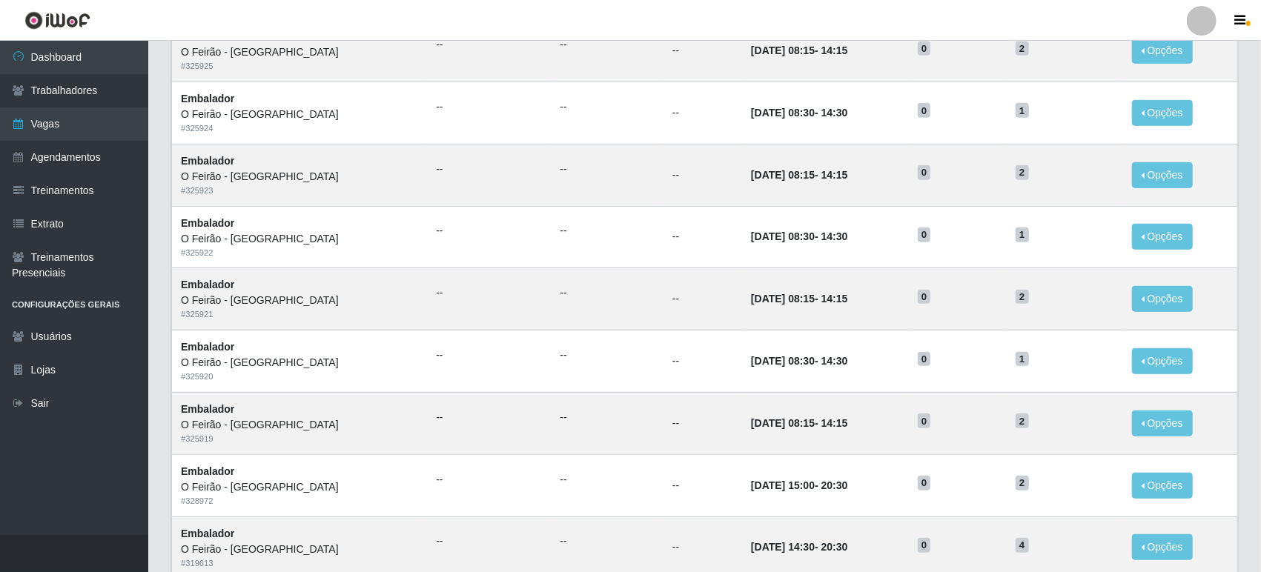
scroll to position [681, 0]
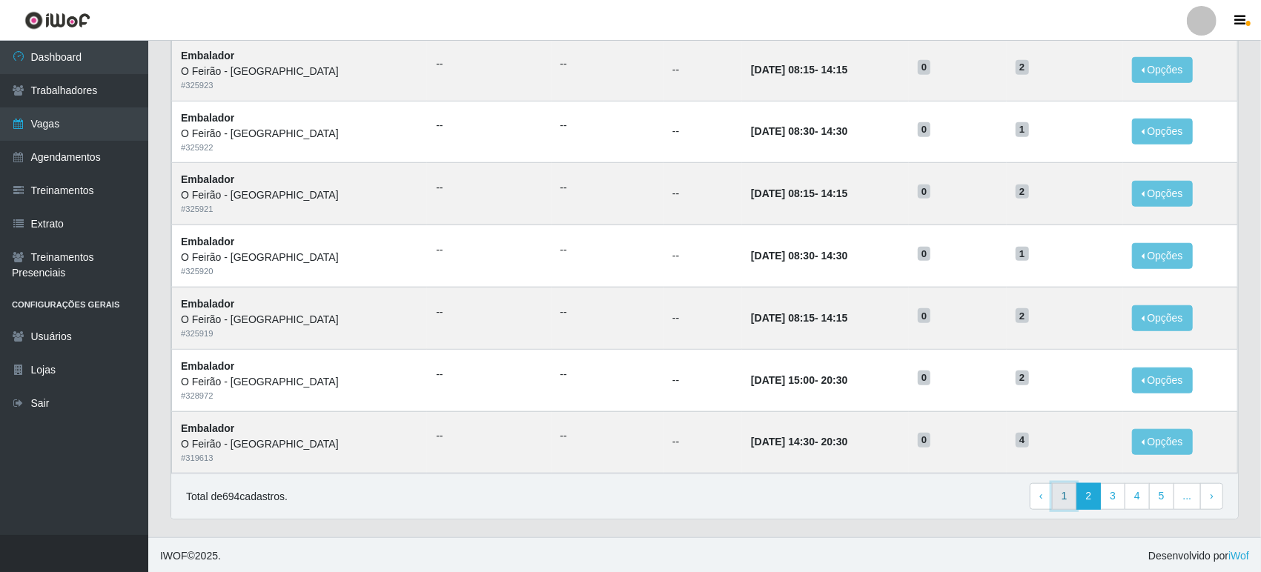
click at [1075, 500] on link "1" at bounding box center [1064, 496] width 25 height 27
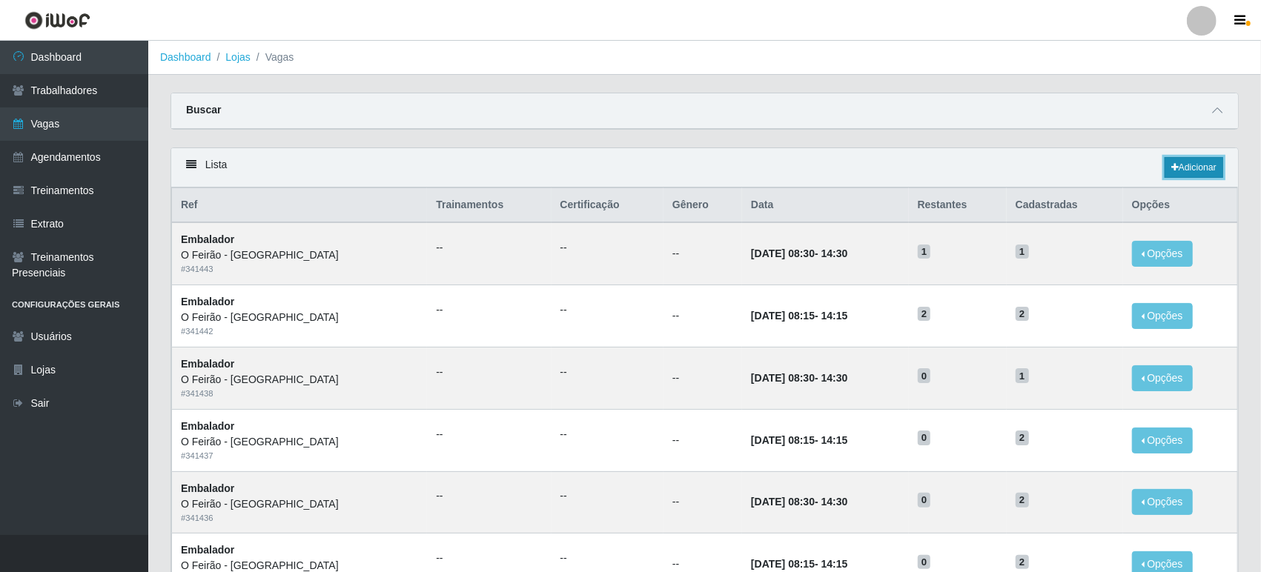
click at [1198, 161] on link "Adicionar" at bounding box center [1193, 167] width 59 height 21
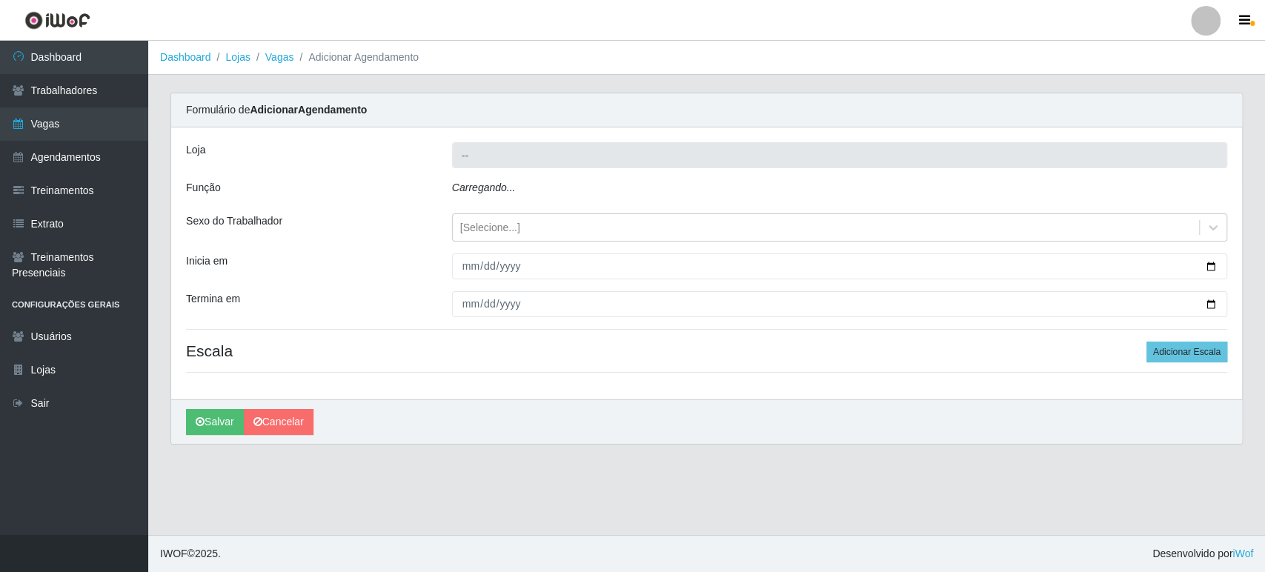
type input "O Feirão - [GEOGRAPHIC_DATA]"
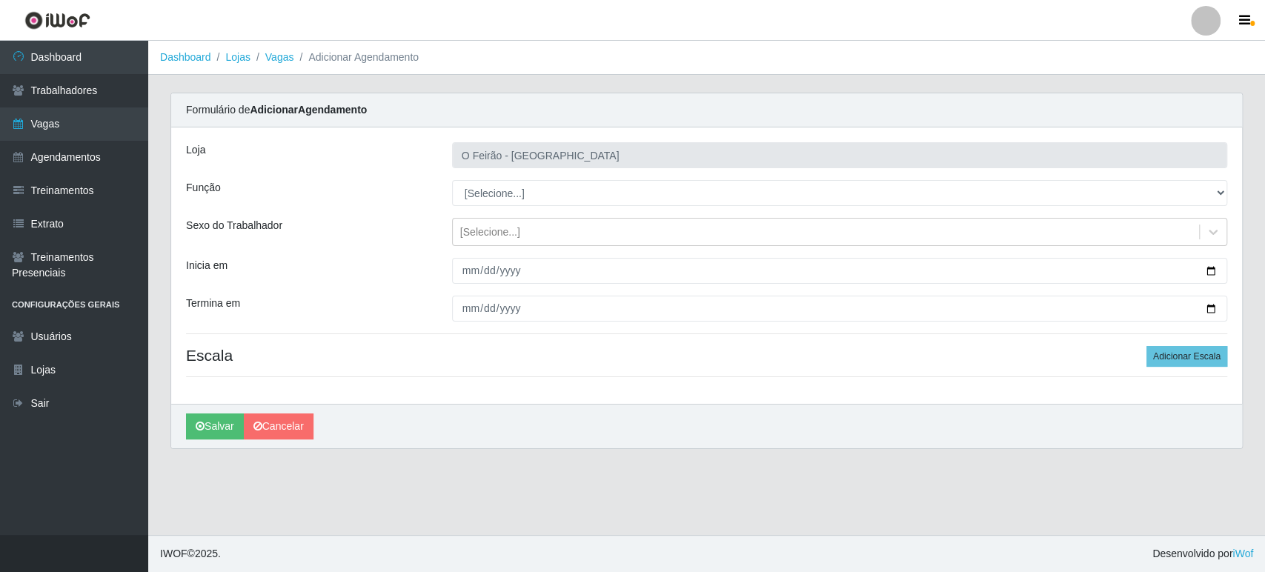
click at [548, 182] on select "[Selecione...] ASG ASG + ASG ++ Embalador Embalador + Embalador ++ Operador de …" at bounding box center [839, 193] width 775 height 26
select select "1"
click at [452, 180] on select "[Selecione...] ASG ASG + ASG ++ Embalador Embalador + Embalador ++ Operador de …" at bounding box center [839, 193] width 775 height 26
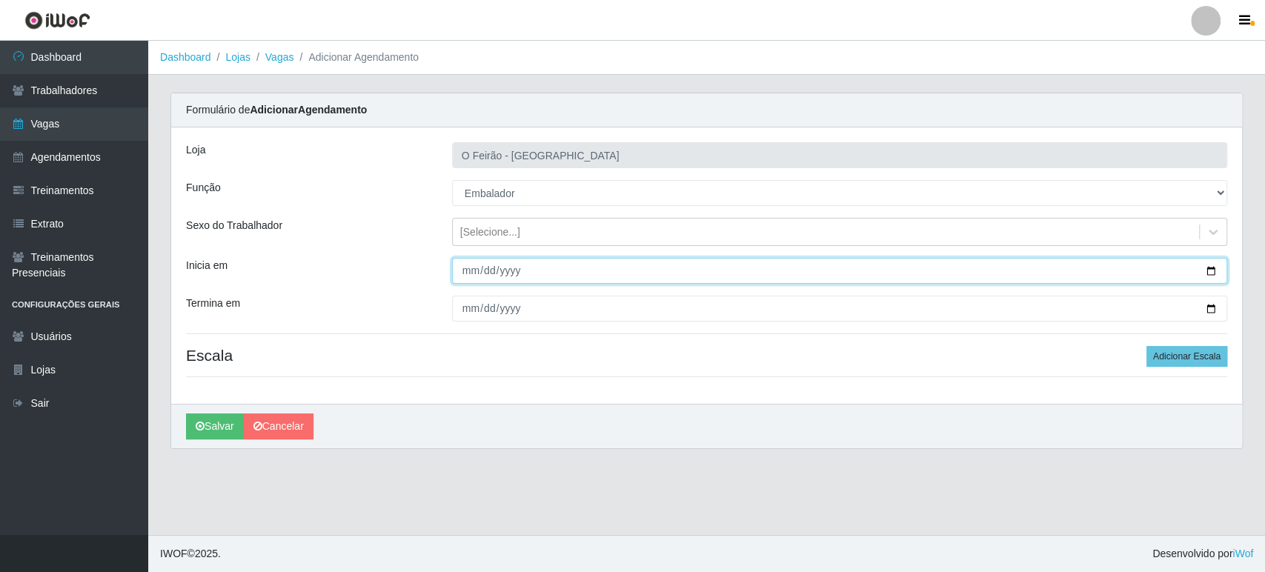
click at [1214, 267] on input "Inicia em" at bounding box center [839, 271] width 775 height 26
type input "[DATE]"
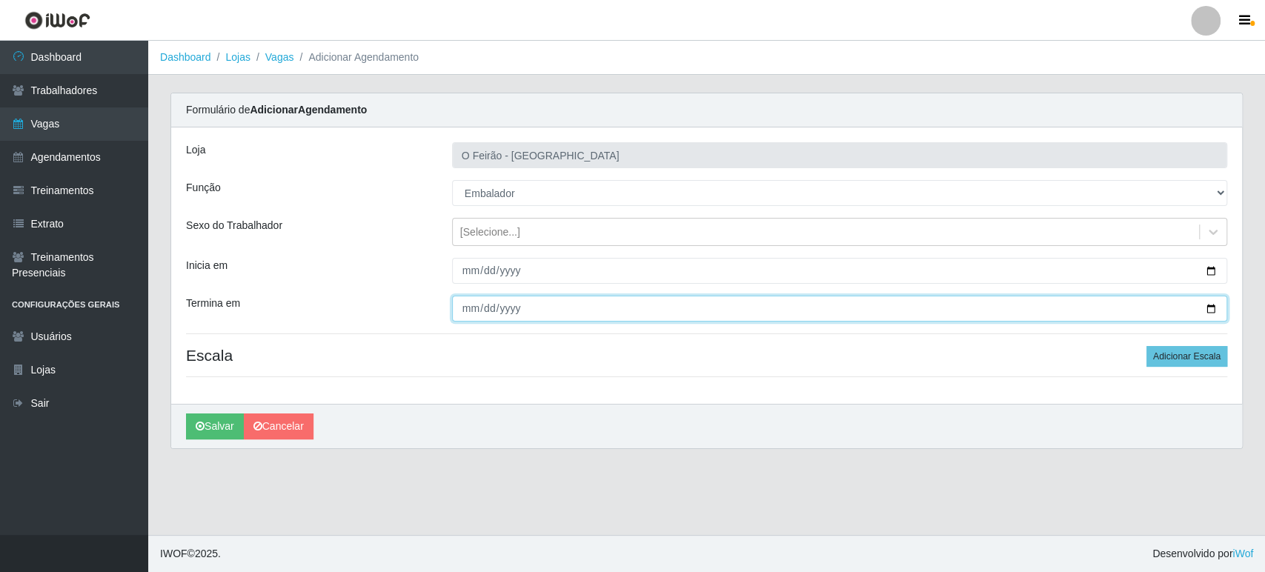
click at [1214, 307] on input "Termina em" at bounding box center [839, 309] width 775 height 26
type input "[DATE]"
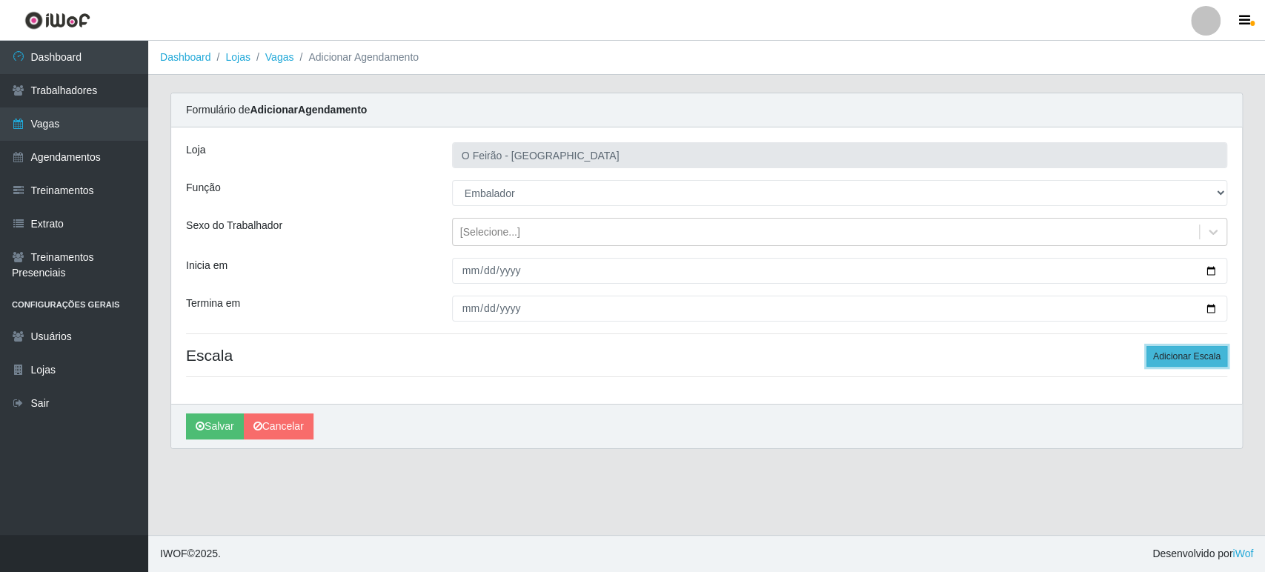
click at [1150, 355] on button "Adicionar Escala" at bounding box center [1187, 356] width 81 height 21
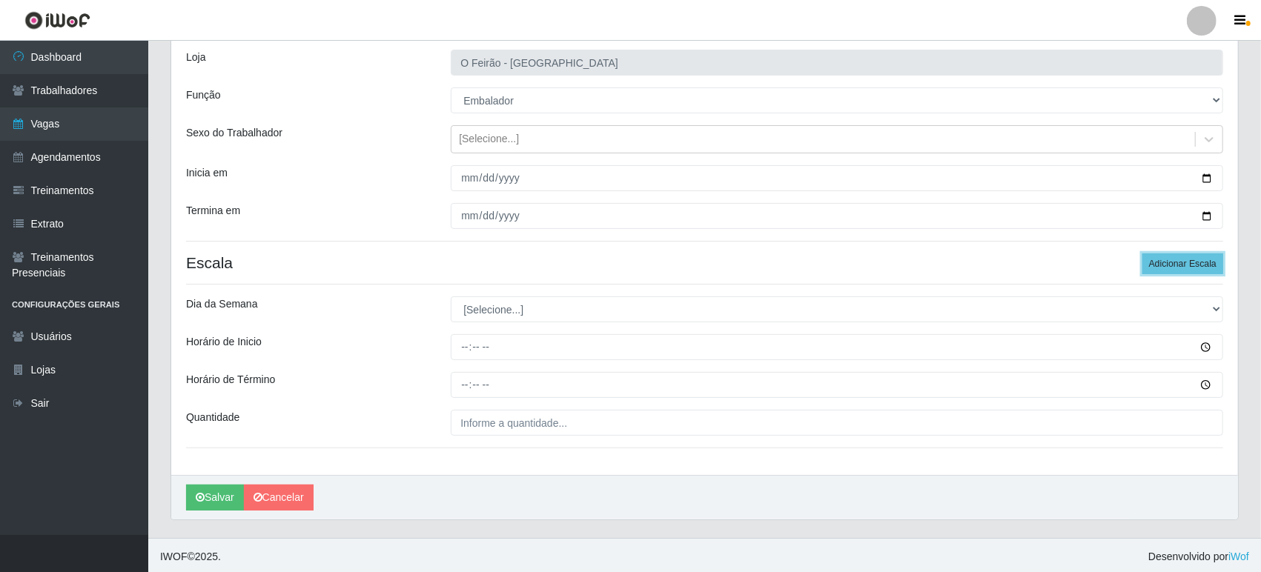
scroll to position [95, 0]
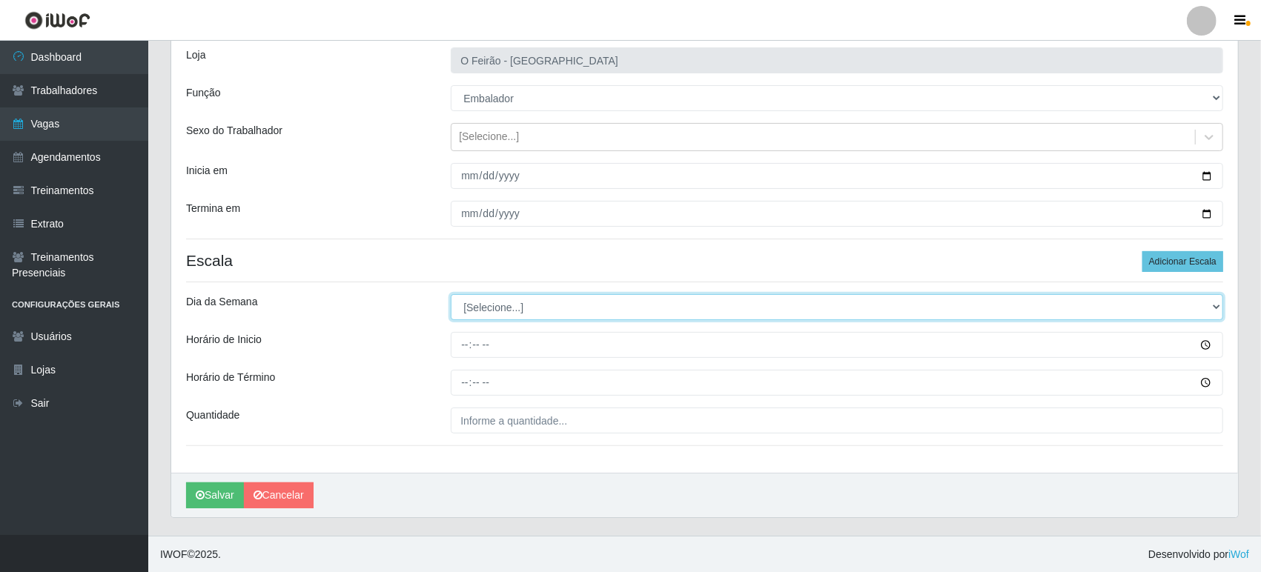
click at [477, 308] on select "[Selecione...] Segunda Terça Quarta Quinta Sexta Sábado Domingo" at bounding box center [837, 307] width 772 height 26
select select "2"
click at [451, 294] on select "[Selecione...] Segunda Terça Quarta Quinta Sexta Sábado Domingo" at bounding box center [837, 307] width 772 height 26
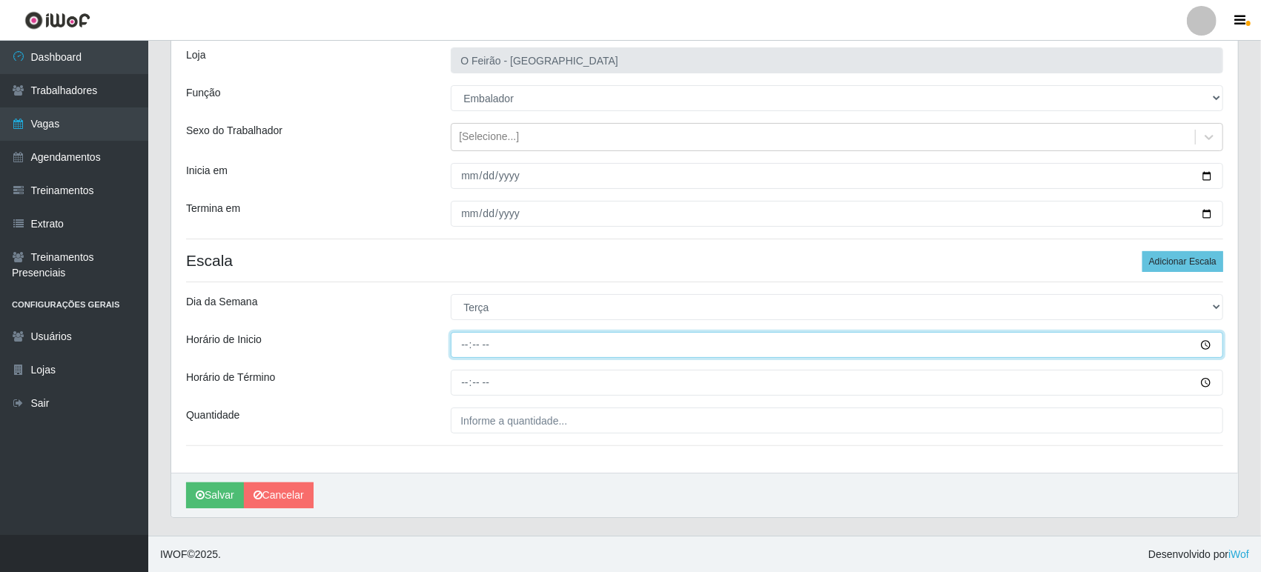
click at [575, 342] on input "Horário de Inicio" at bounding box center [837, 345] width 772 height 26
type input "07:30"
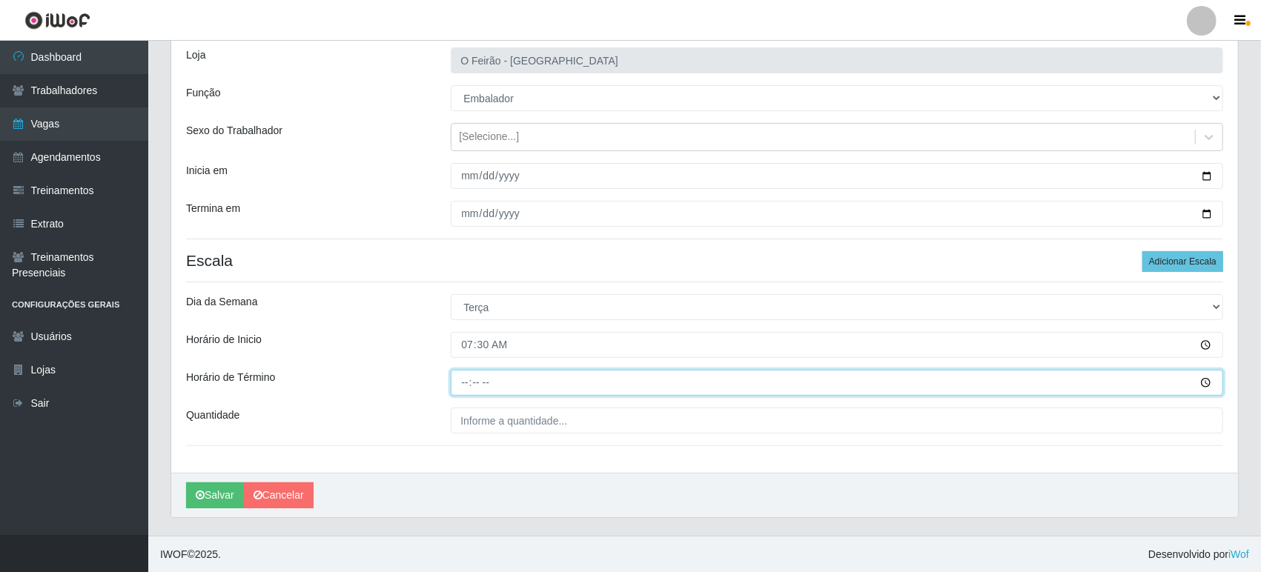
click at [562, 378] on input "Horário de Término" at bounding box center [837, 383] width 772 height 26
type input "13:30"
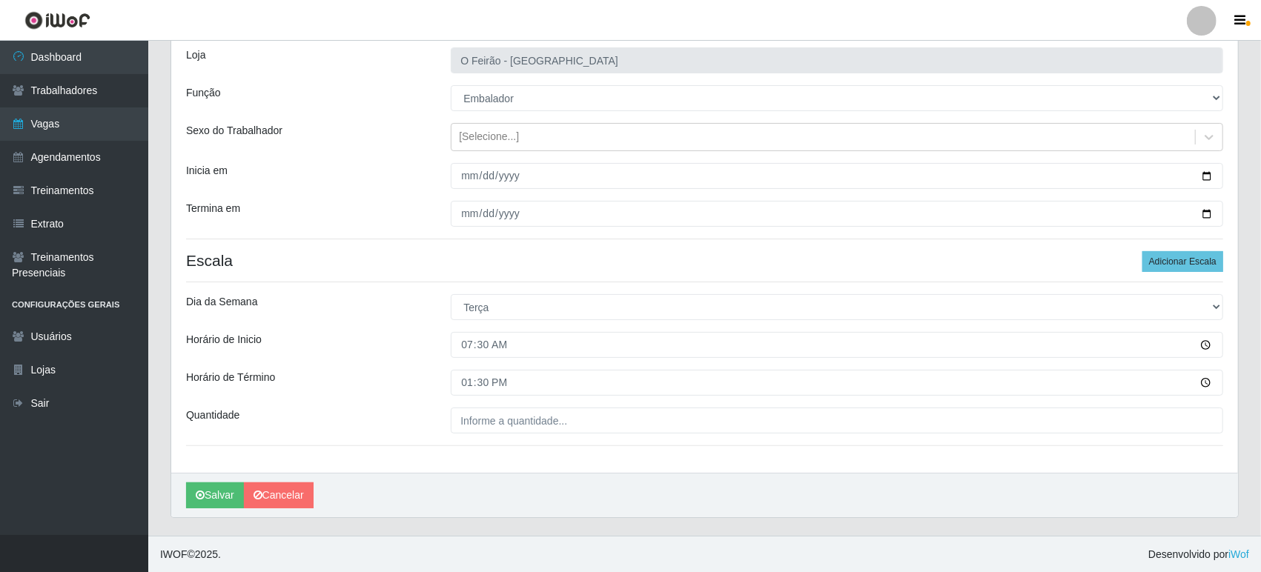
drag, startPoint x: 559, startPoint y: 401, endPoint x: 556, endPoint y: 408, distance: 8.0
click at [557, 406] on div "Loja O Feirão - Lagoa Seca Função [Selecione...] ASG ASG + ASG ++ Embalador Emb…" at bounding box center [704, 253] width 1067 height 440
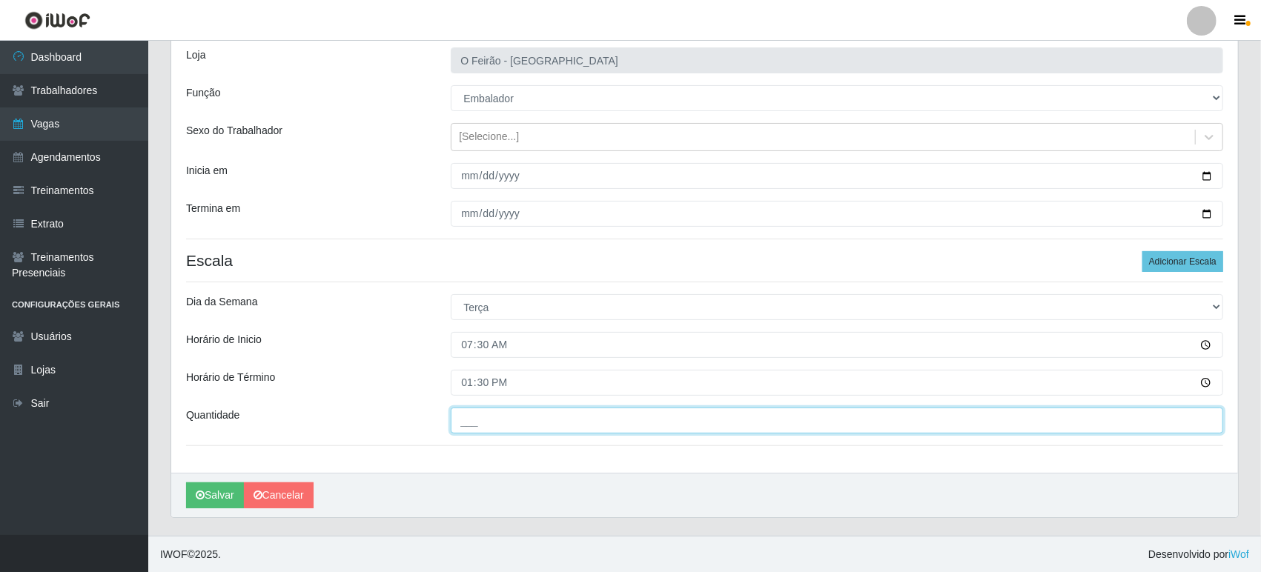
click at [554, 412] on input "___" at bounding box center [837, 421] width 772 height 26
type input "1__"
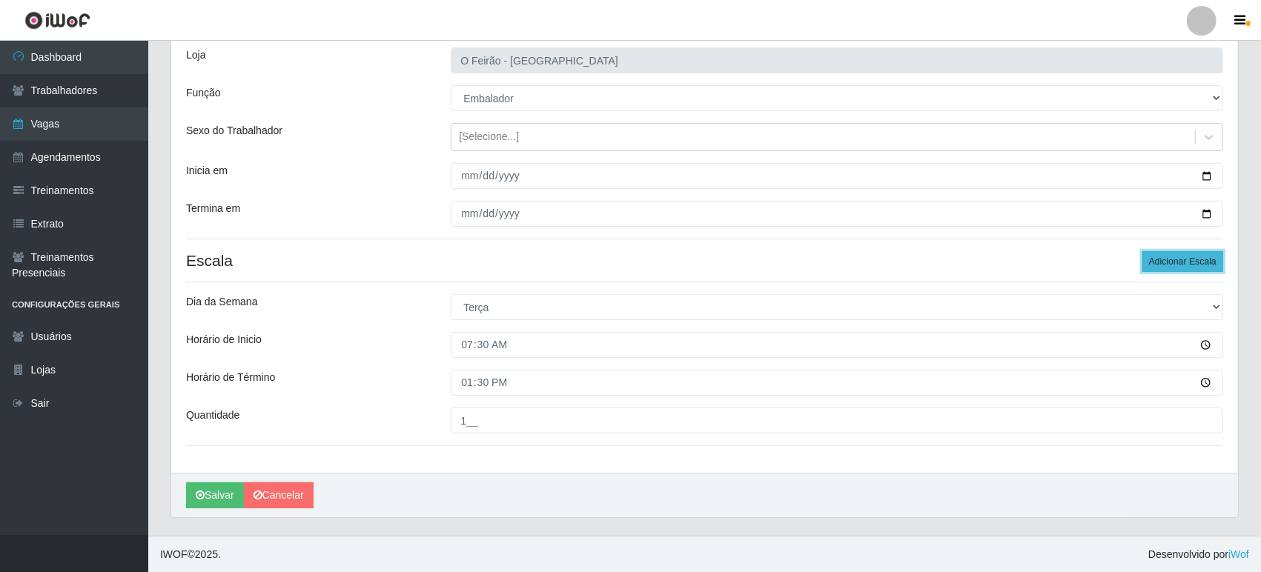
click at [1174, 260] on button "Adicionar Escala" at bounding box center [1182, 261] width 81 height 21
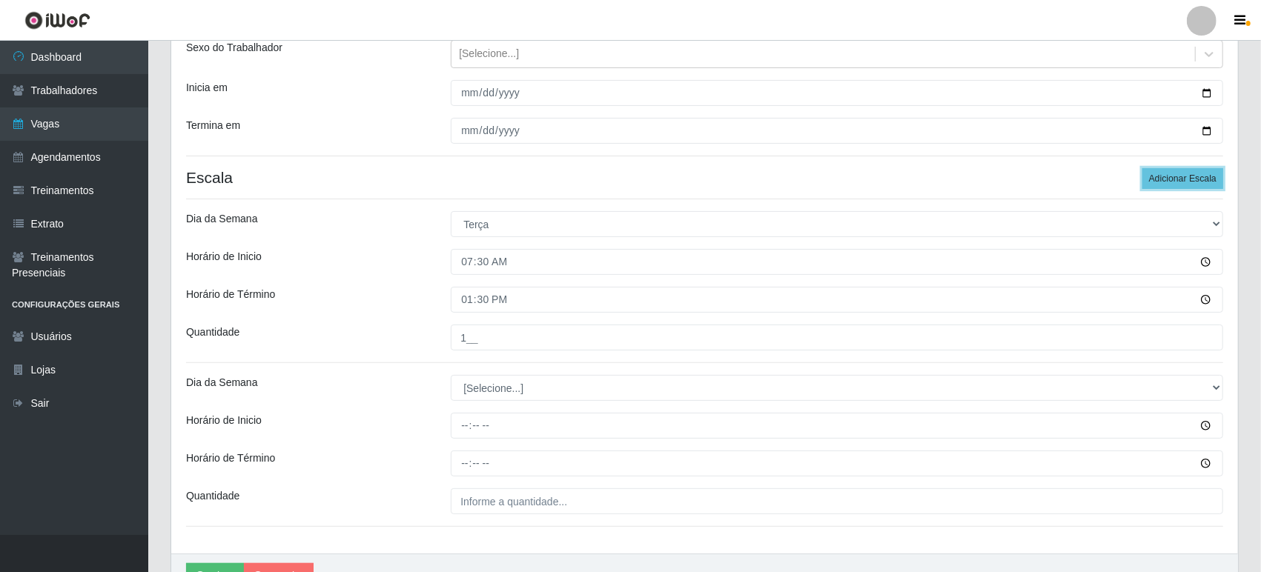
scroll to position [258, 0]
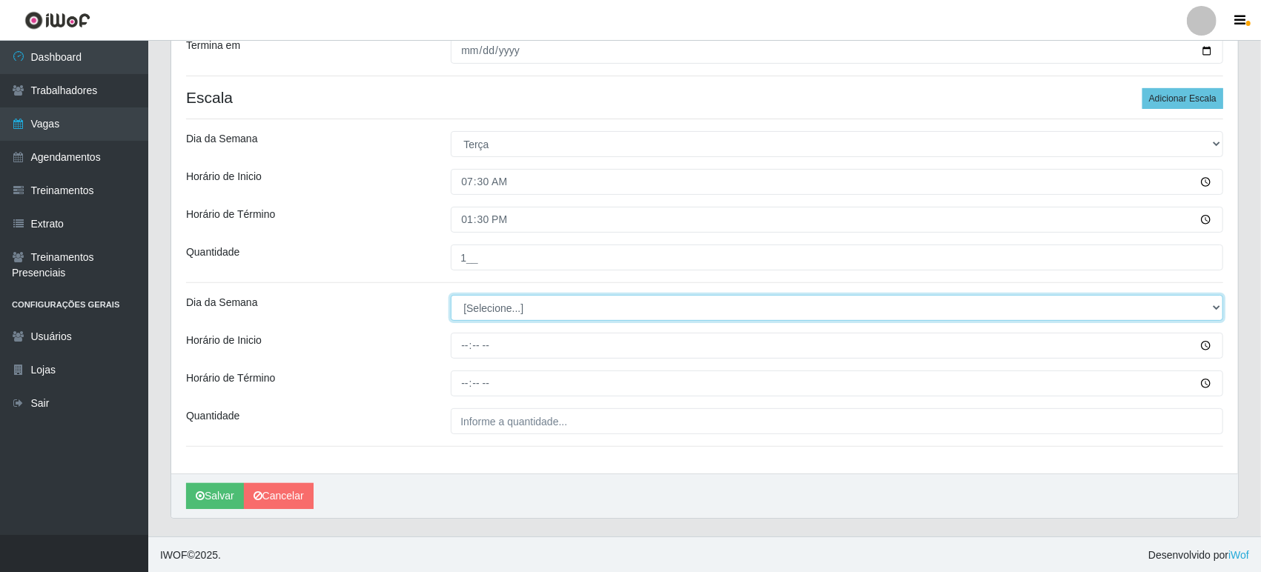
click at [510, 299] on select "[Selecione...] Segunda Terça Quarta Quinta Sexta Sábado Domingo" at bounding box center [837, 308] width 772 height 26
select select "2"
click at [451, 295] on select "[Selecione...] Segunda Terça Quarta Quinta Sexta Sábado Domingo" at bounding box center [837, 308] width 772 height 26
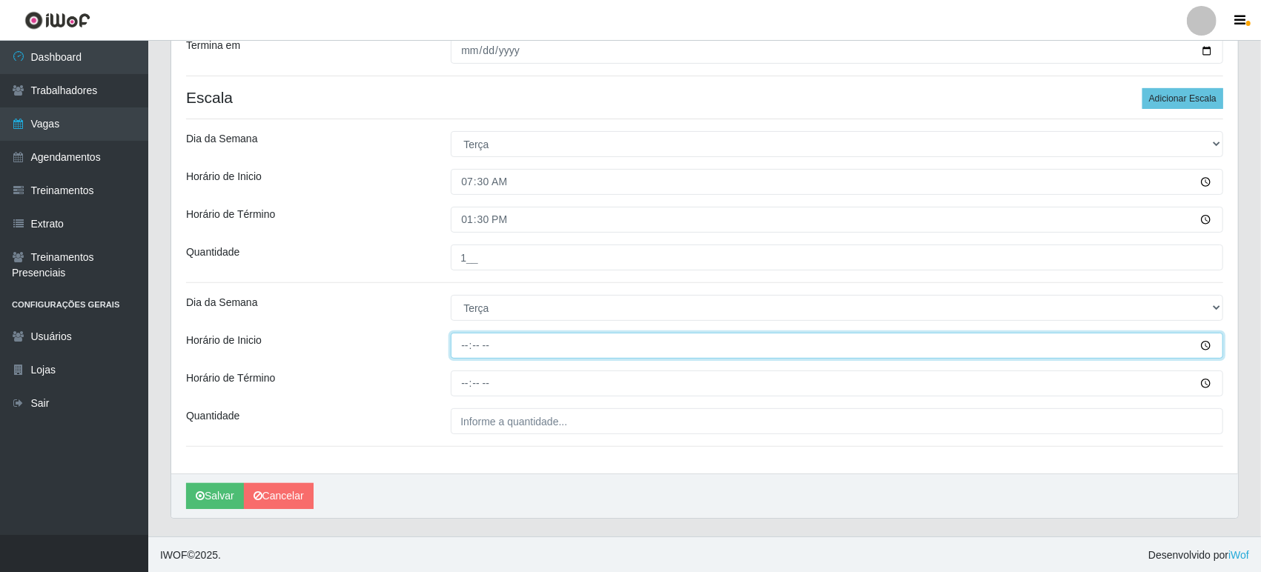
click at [491, 347] on input "Horário de Inicio" at bounding box center [837, 346] width 772 height 26
type input "08:30"
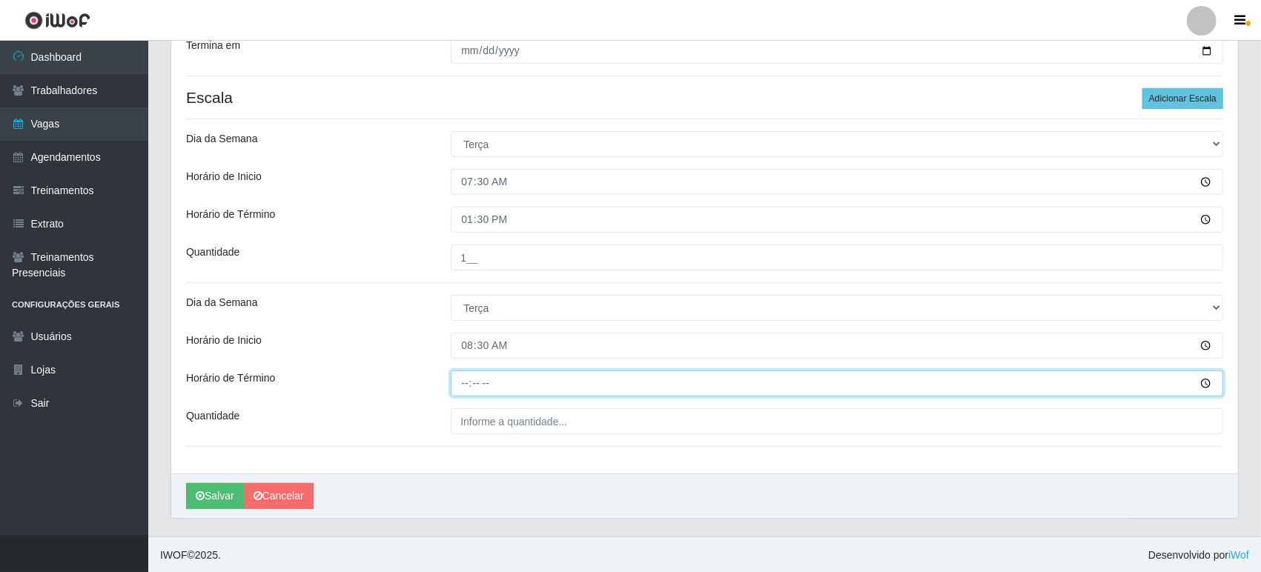
click at [504, 384] on input "Horário de Término" at bounding box center [837, 384] width 772 height 26
type input "14:30"
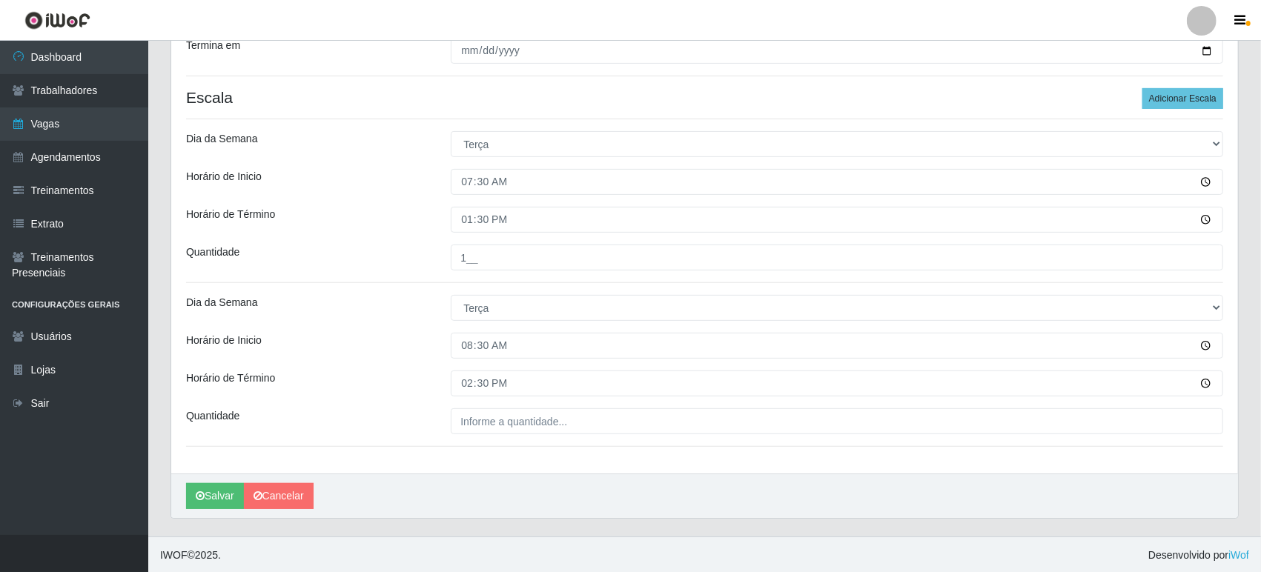
click at [509, 402] on div "Loja O Feirão - Lagoa Seca Função [Selecione...] ASG ASG + ASG ++ Embalador Emb…" at bounding box center [704, 172] width 1067 height 604
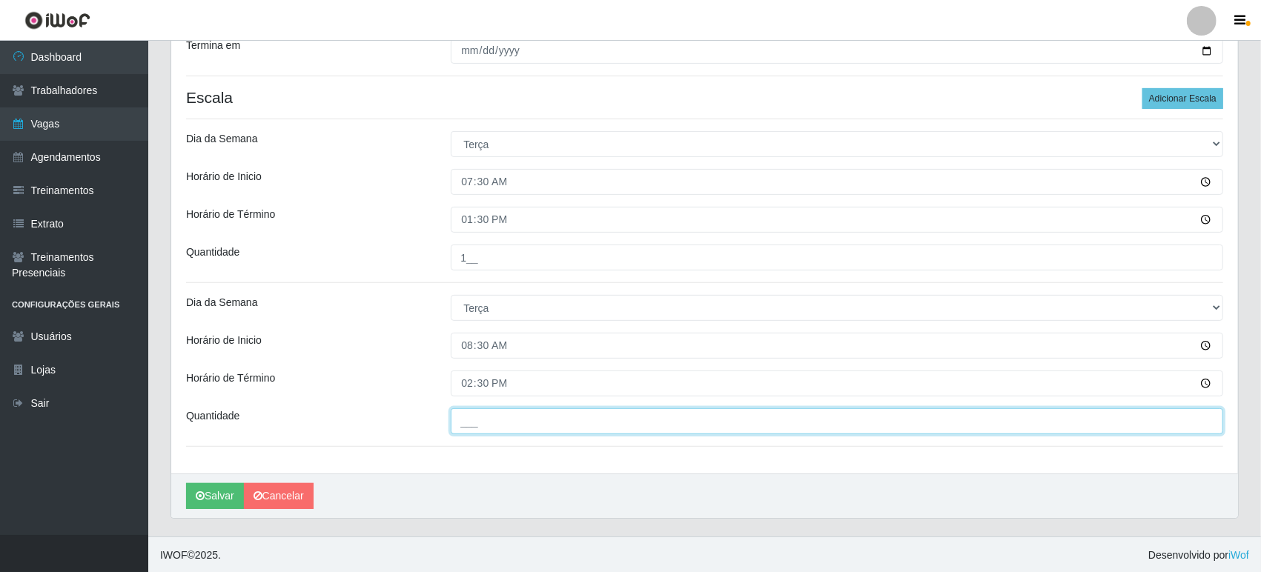
click at [509, 409] on input "___" at bounding box center [837, 421] width 772 height 26
type input "3__"
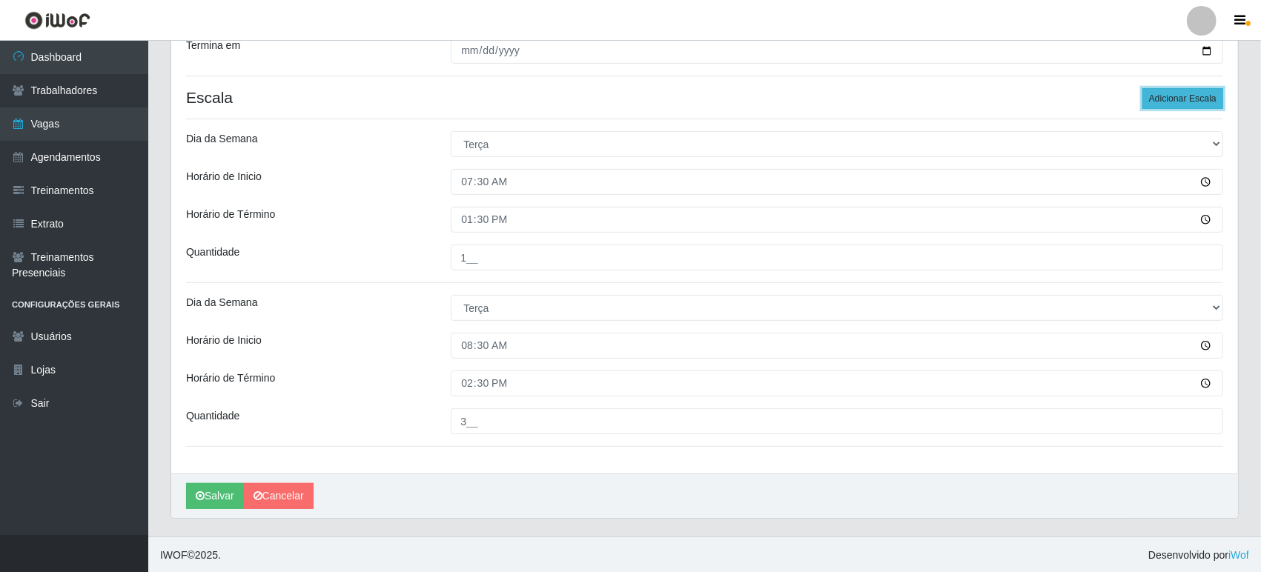
click at [1181, 98] on button "Adicionar Escala" at bounding box center [1182, 98] width 81 height 21
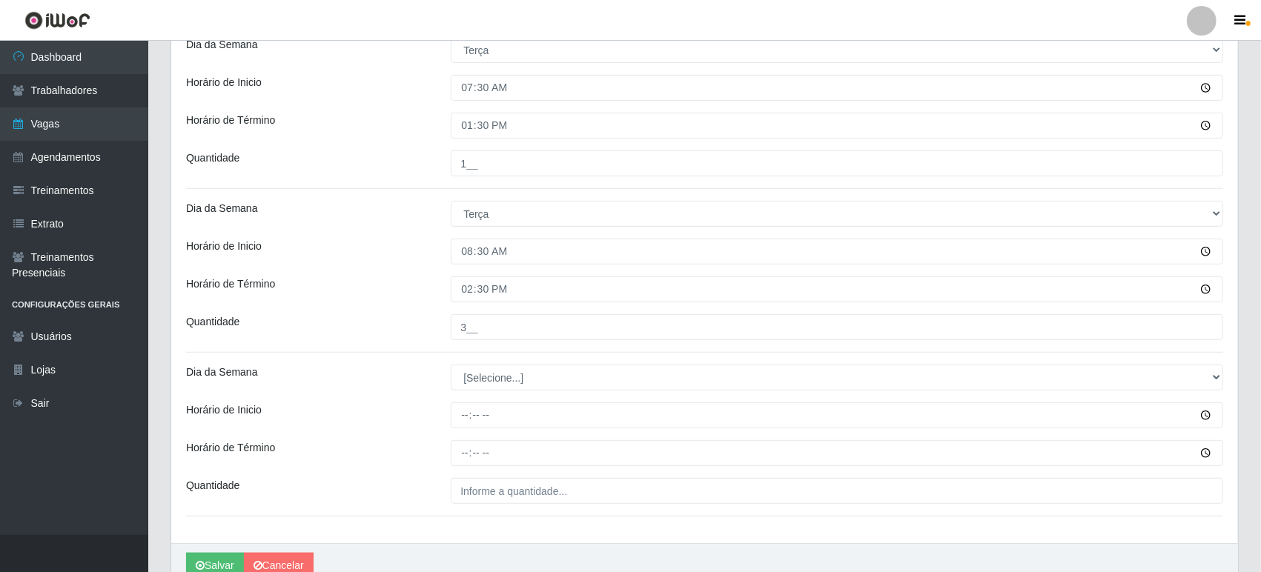
scroll to position [422, 0]
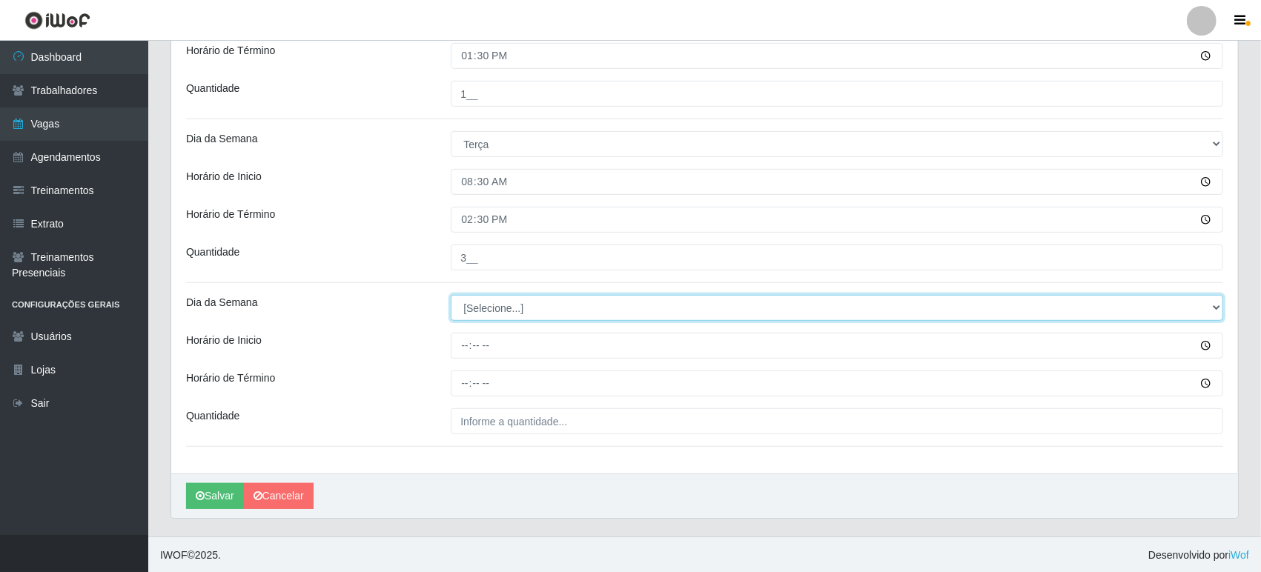
drag, startPoint x: 540, startPoint y: 300, endPoint x: 540, endPoint y: 311, distance: 10.4
click at [540, 300] on select "[Selecione...] Segunda Terça Quarta Quinta Sexta Sábado Domingo" at bounding box center [837, 308] width 772 height 26
select select "2"
click at [451, 295] on select "[Selecione...] Segunda Terça Quarta Quinta Sexta Sábado Domingo" at bounding box center [837, 308] width 772 height 26
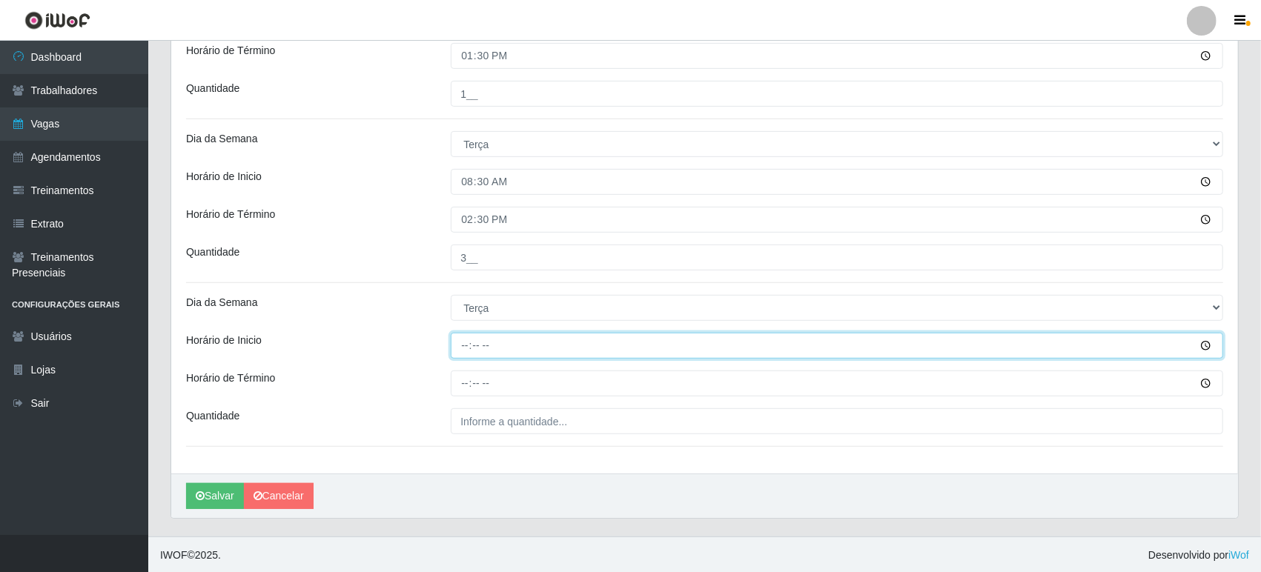
click at [497, 352] on input "Horário de Inicio" at bounding box center [837, 346] width 772 height 26
type input "14:30"
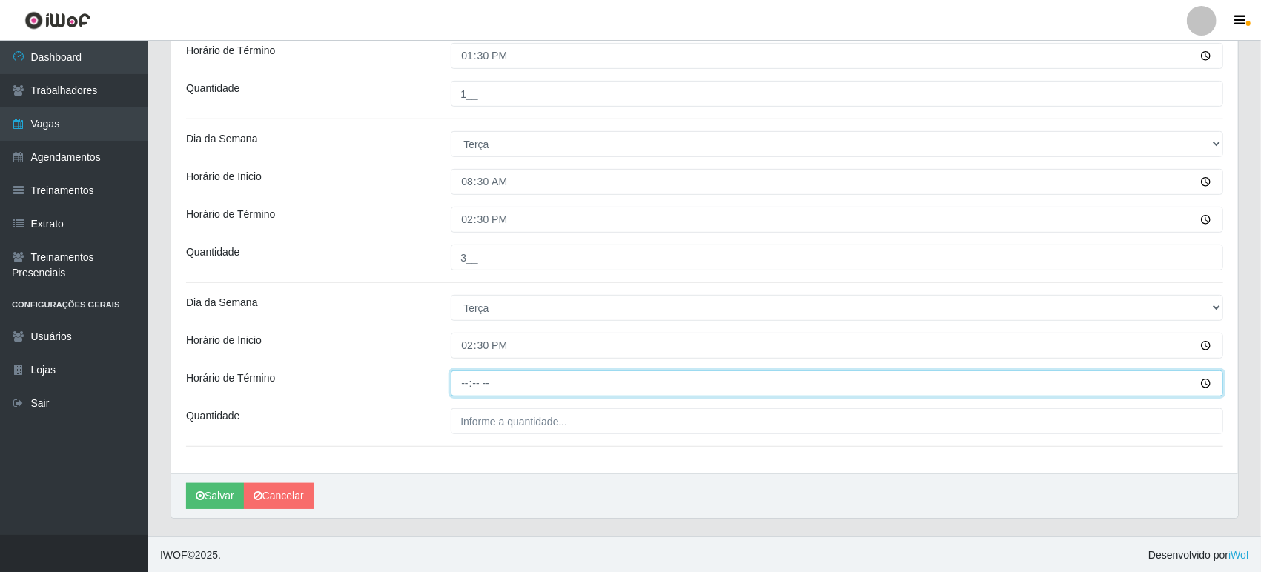
click at [500, 382] on input "Horário de Término" at bounding box center [837, 384] width 772 height 26
type input "20:30"
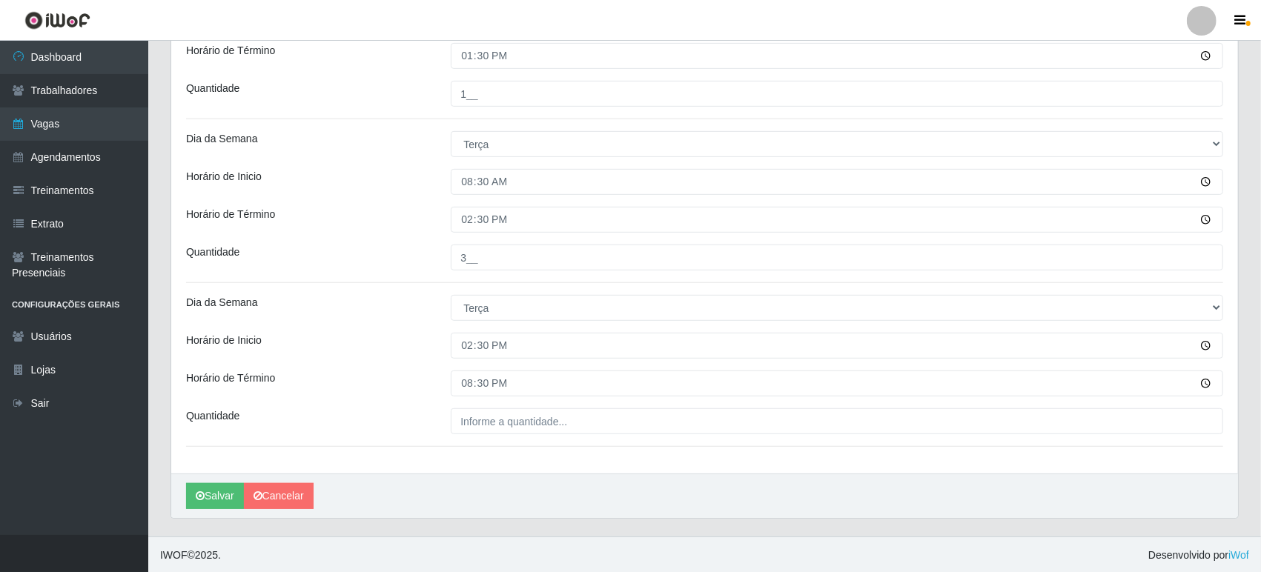
click at [501, 402] on div "Loja O Feirão - Lagoa Seca Função [Selecione...] ASG ASG + ASG ++ Embalador Emb…" at bounding box center [704, 90] width 1067 height 768
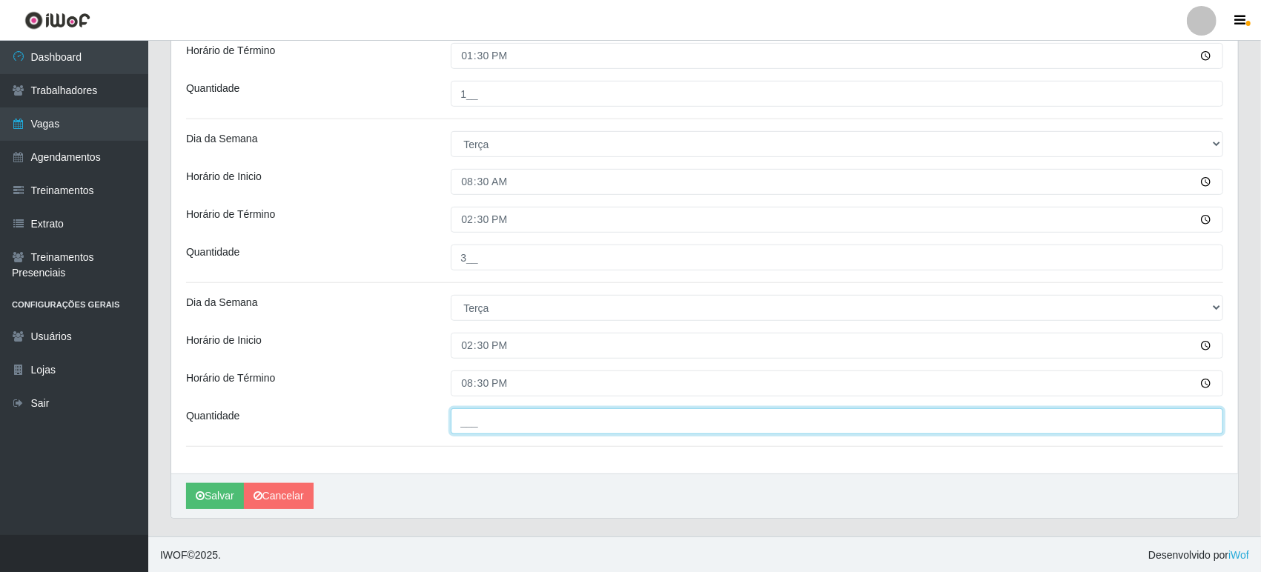
click at [505, 417] on input "___" at bounding box center [837, 421] width 772 height 26
type input "4__"
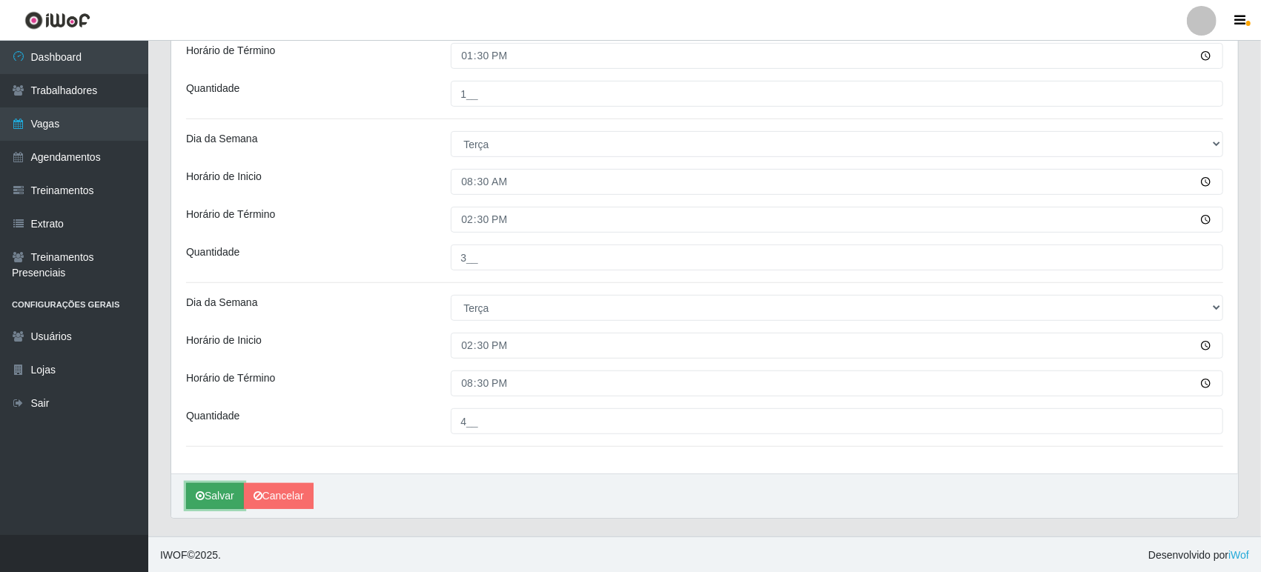
click at [227, 500] on button "Salvar" at bounding box center [215, 496] width 58 height 26
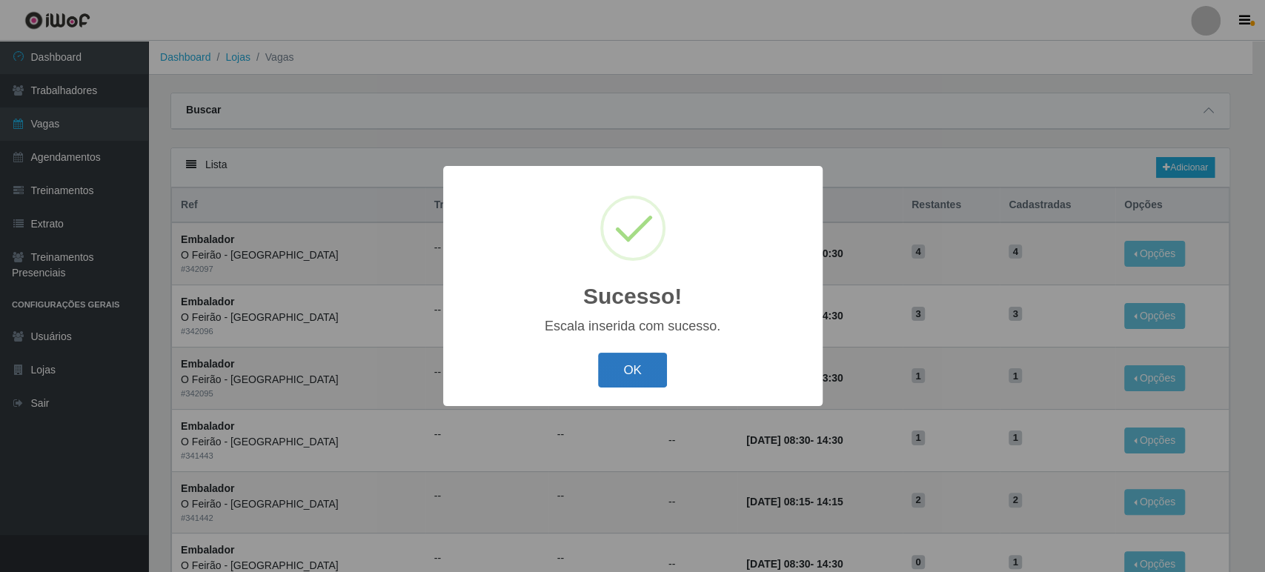
click at [638, 367] on button "OK" at bounding box center [632, 370] width 69 height 35
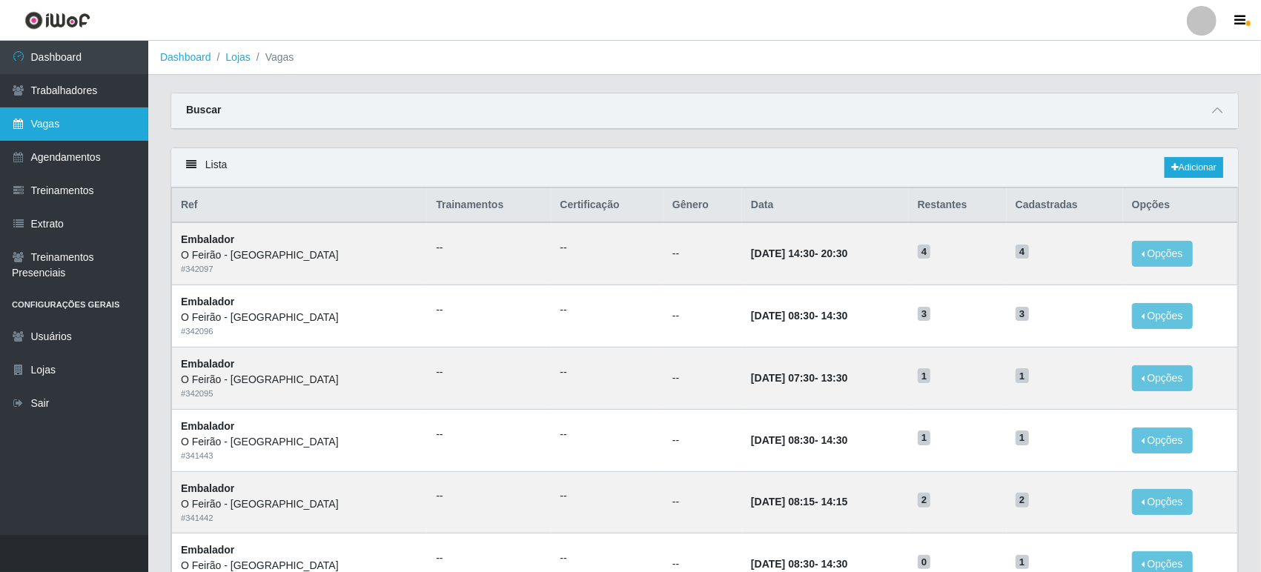
click at [42, 131] on link "Vagas" at bounding box center [74, 123] width 148 height 33
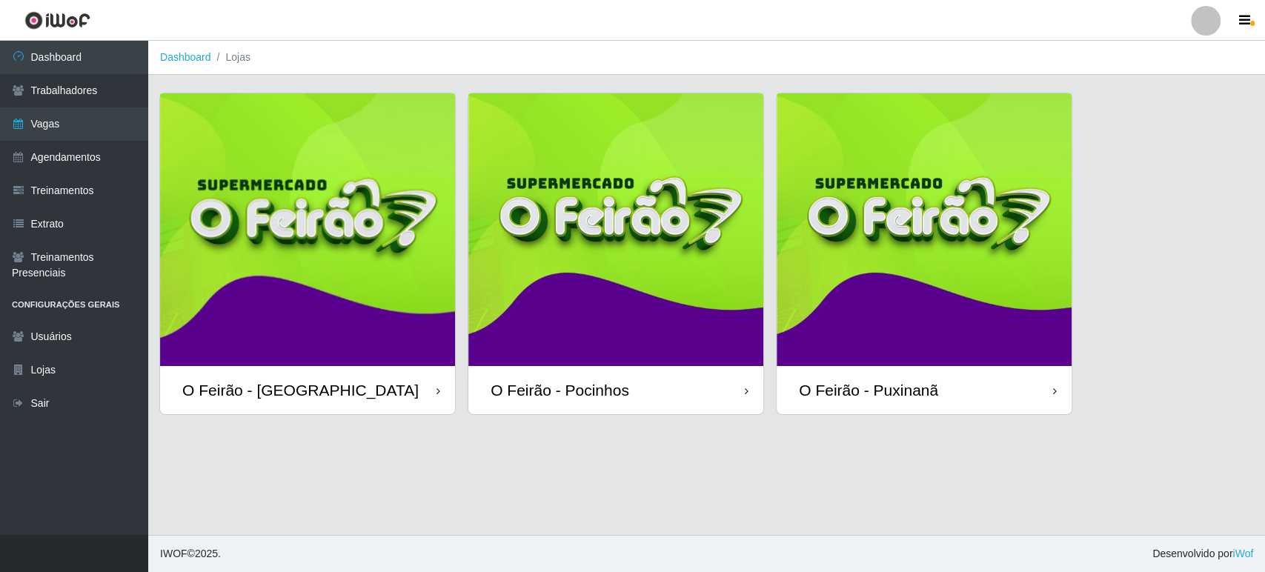
click at [988, 241] on img at bounding box center [924, 229] width 295 height 273
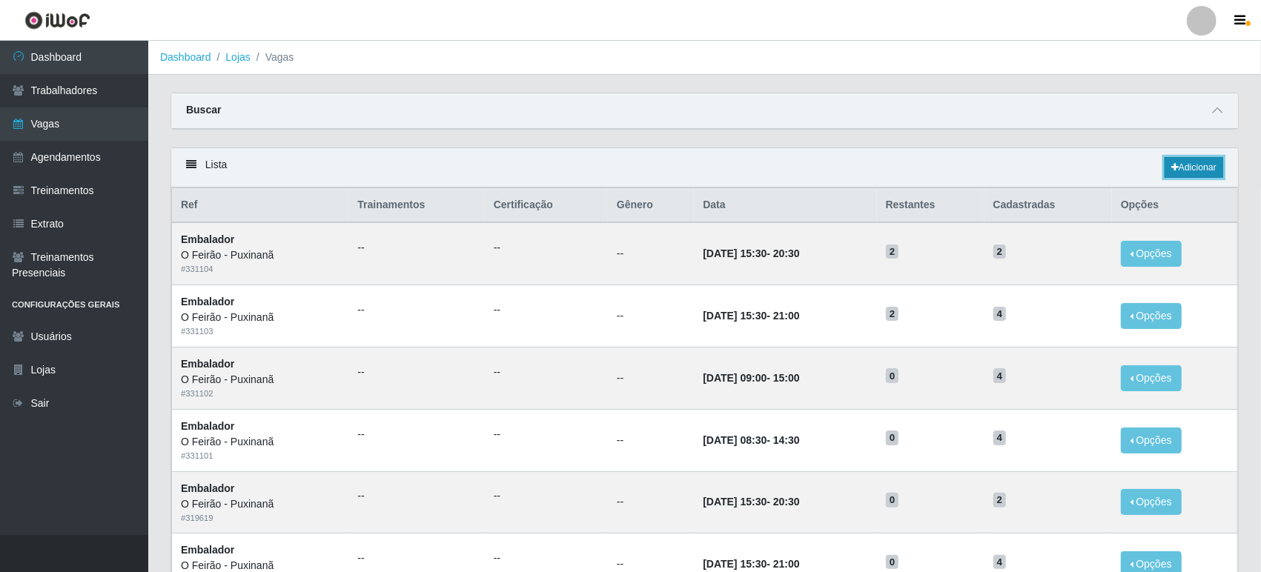
click at [1210, 164] on link "Adicionar" at bounding box center [1193, 167] width 59 height 21
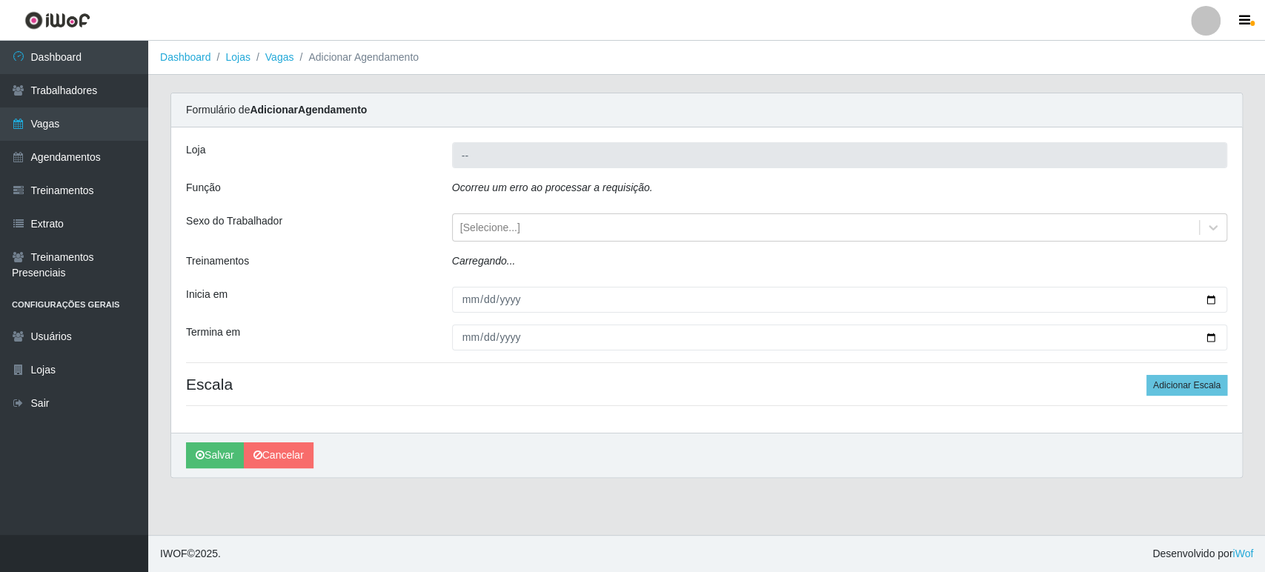
type input "O Feirão - Puxinanã"
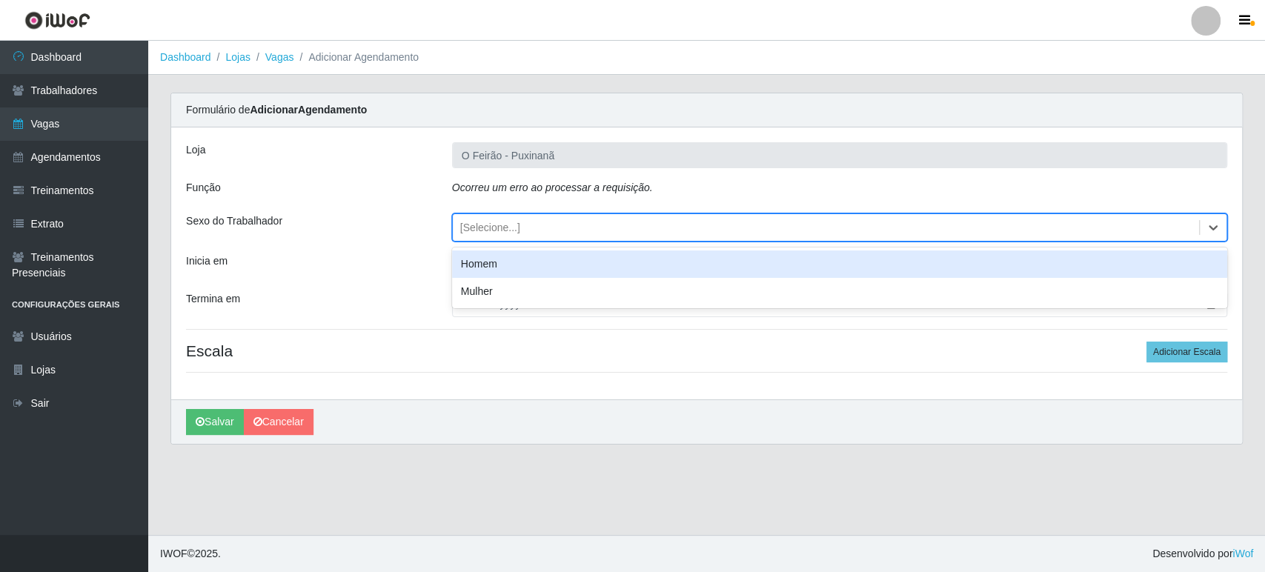
click at [561, 232] on div "[Selecione...]" at bounding box center [826, 228] width 746 height 24
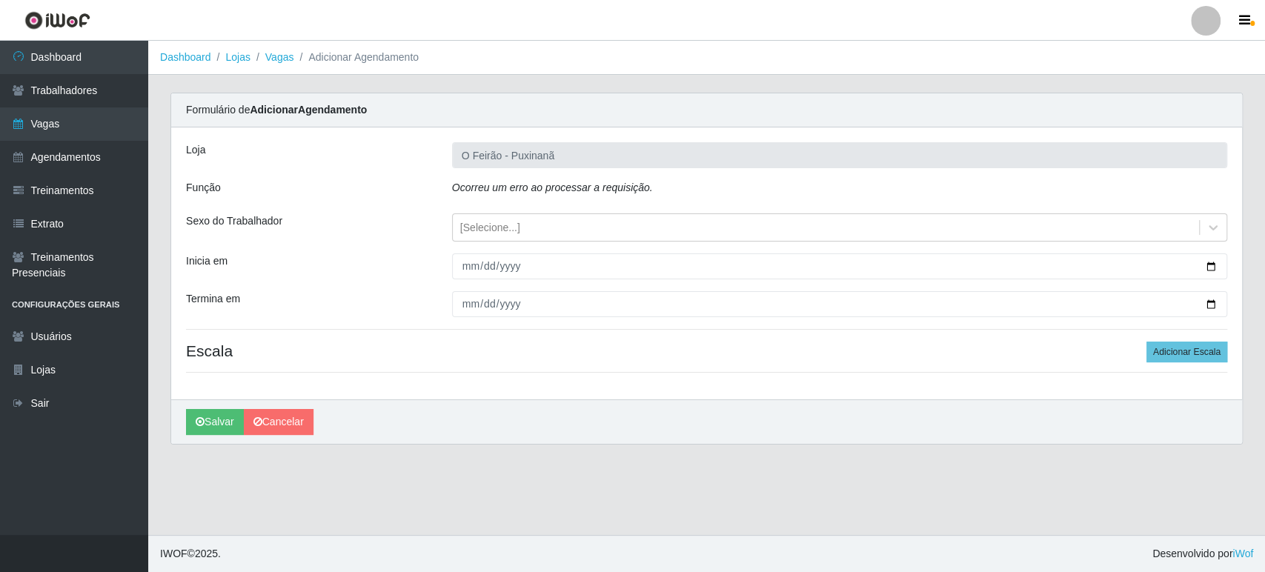
click at [548, 198] on div "Ocorreu um erro ao processar a requisição." at bounding box center [839, 190] width 797 height 21
click at [78, 107] on link "Vagas" at bounding box center [74, 123] width 148 height 33
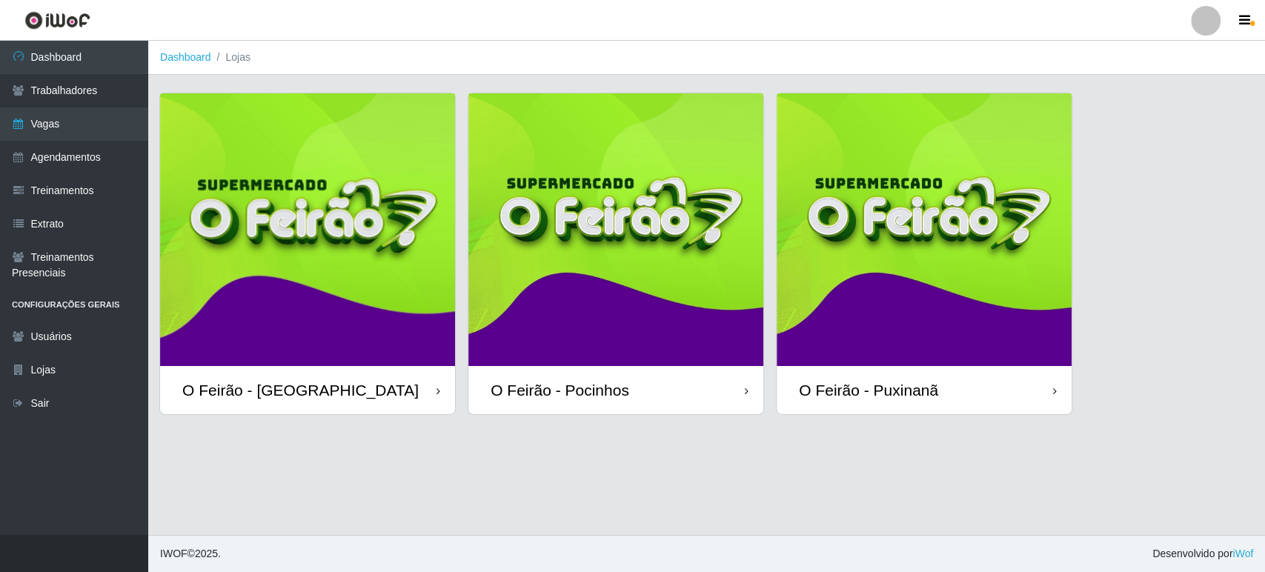
click at [881, 325] on img at bounding box center [924, 229] width 295 height 273
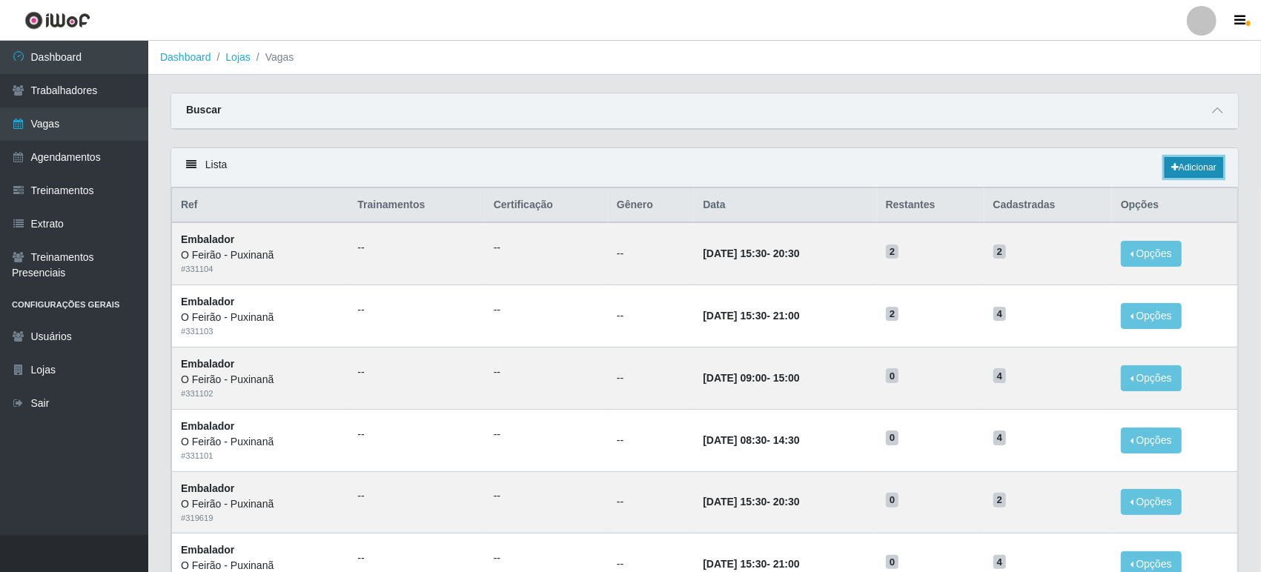
click at [1201, 170] on link "Adicionar" at bounding box center [1193, 167] width 59 height 21
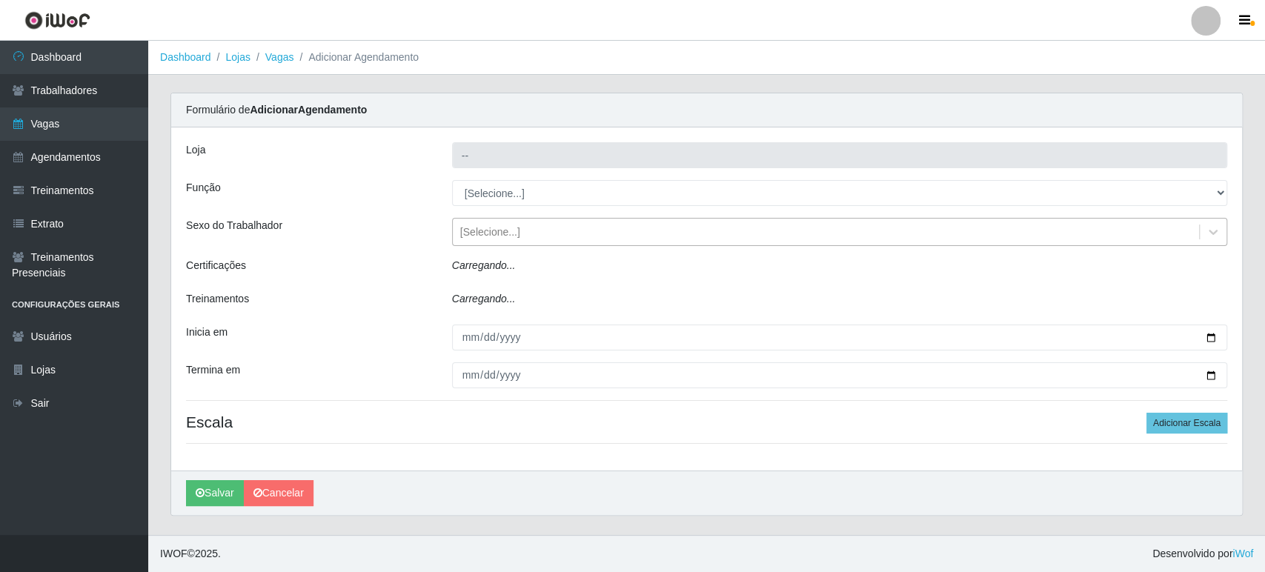
type input "O Feirão - Puxinanã"
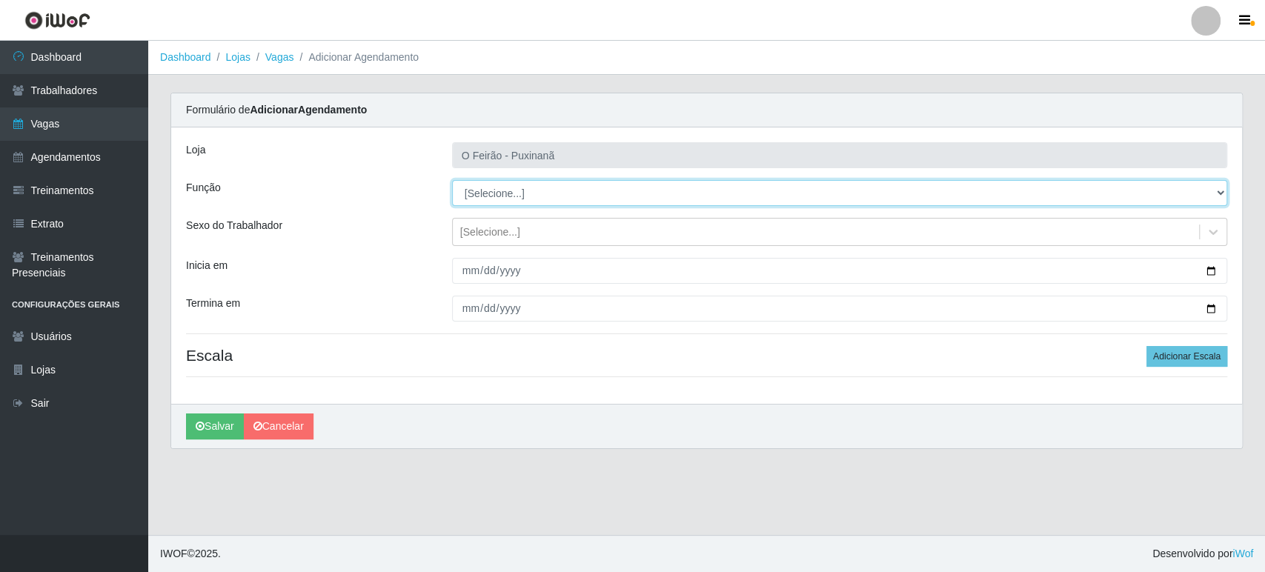
click at [515, 194] on select "[Selecione...] Balconista Balconista + Balconista ++ Embalador Embalador + Emba…" at bounding box center [839, 193] width 775 height 26
select select "1"
click at [452, 180] on select "[Selecione...] Balconista Balconista + Balconista ++ Embalador Embalador + Emba…" at bounding box center [839, 193] width 775 height 26
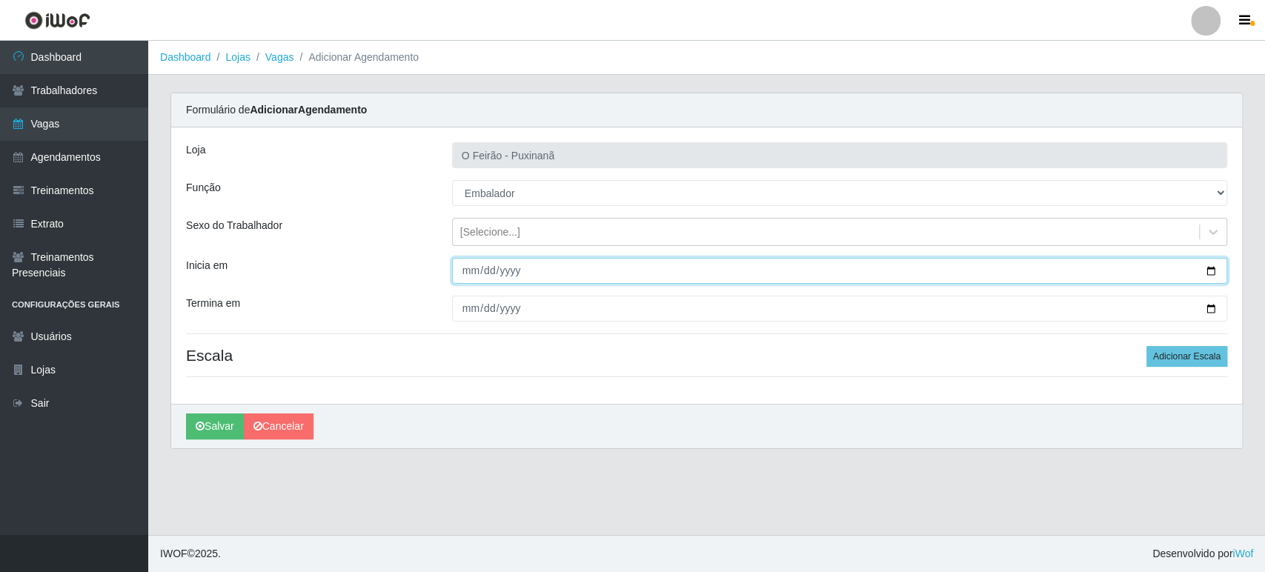
click at [1211, 271] on input "Inicia em" at bounding box center [839, 271] width 775 height 26
click at [1207, 272] on input "2025-09-05" at bounding box center [839, 271] width 775 height 26
type input "[DATE]"
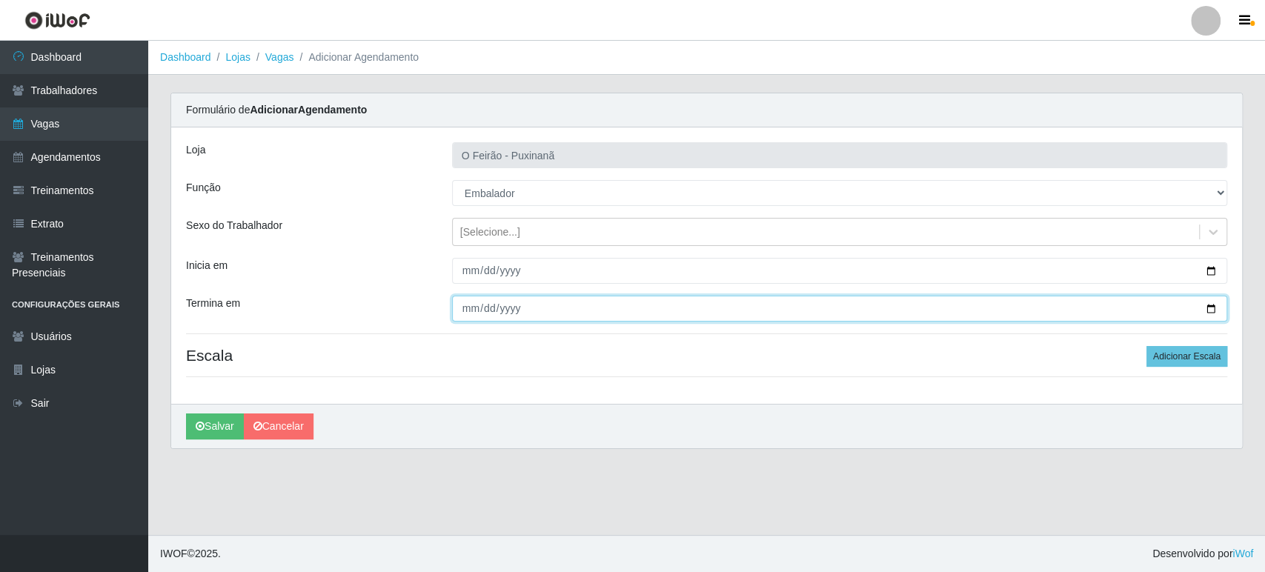
click at [1206, 305] on input "Termina em" at bounding box center [839, 309] width 775 height 26
type input "[DATE]"
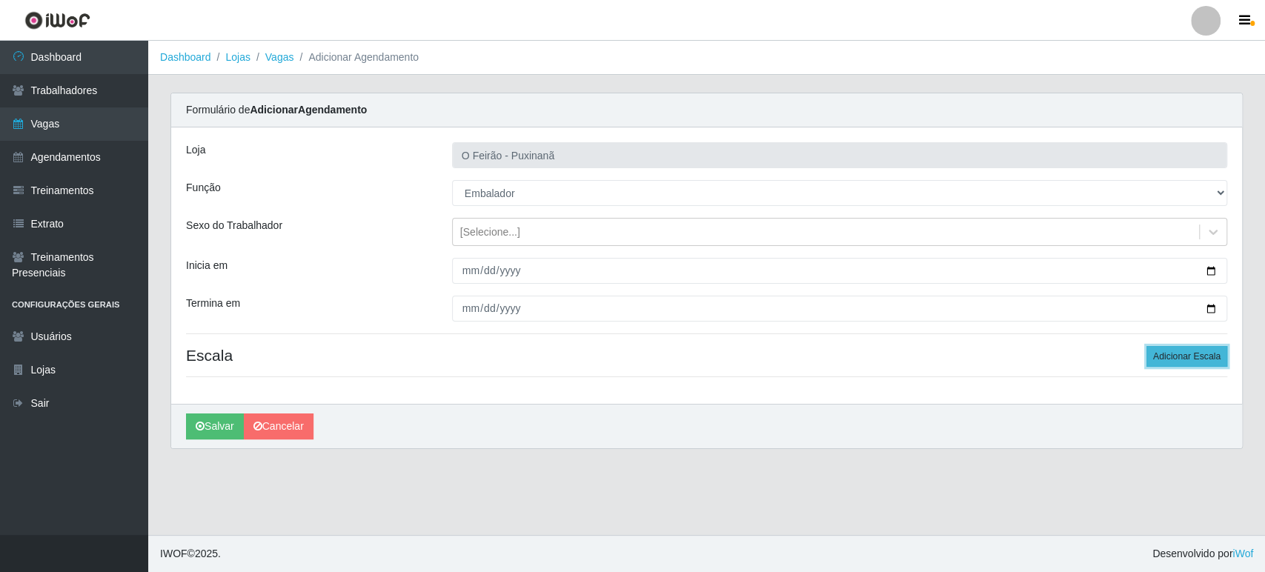
click at [1205, 352] on button "Adicionar Escala" at bounding box center [1187, 356] width 81 height 21
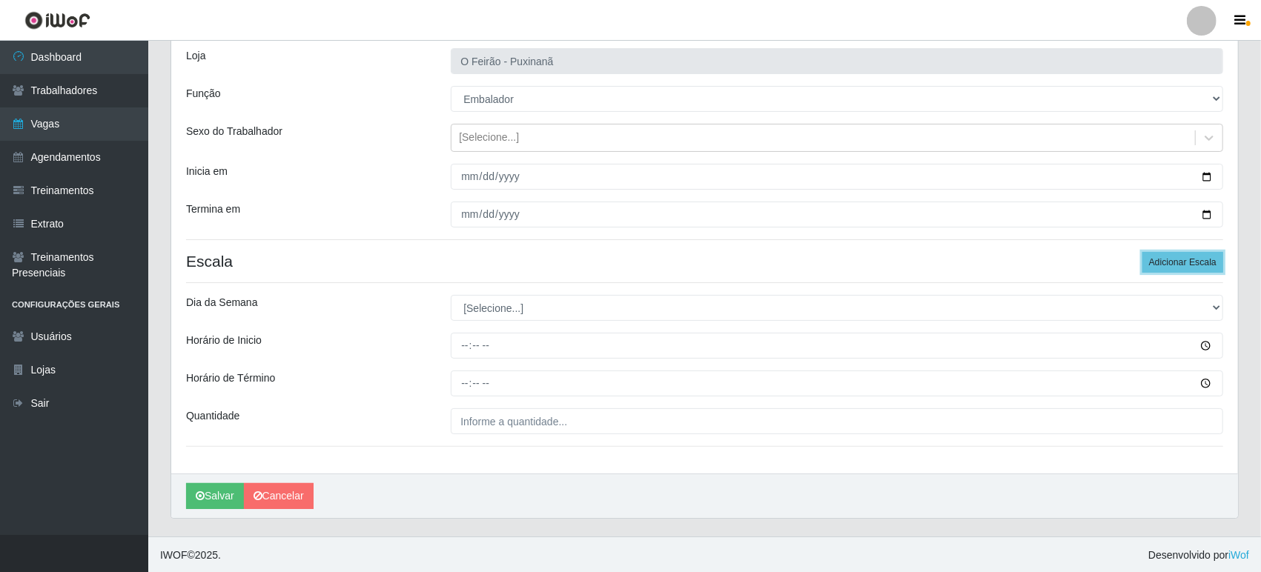
scroll to position [95, 0]
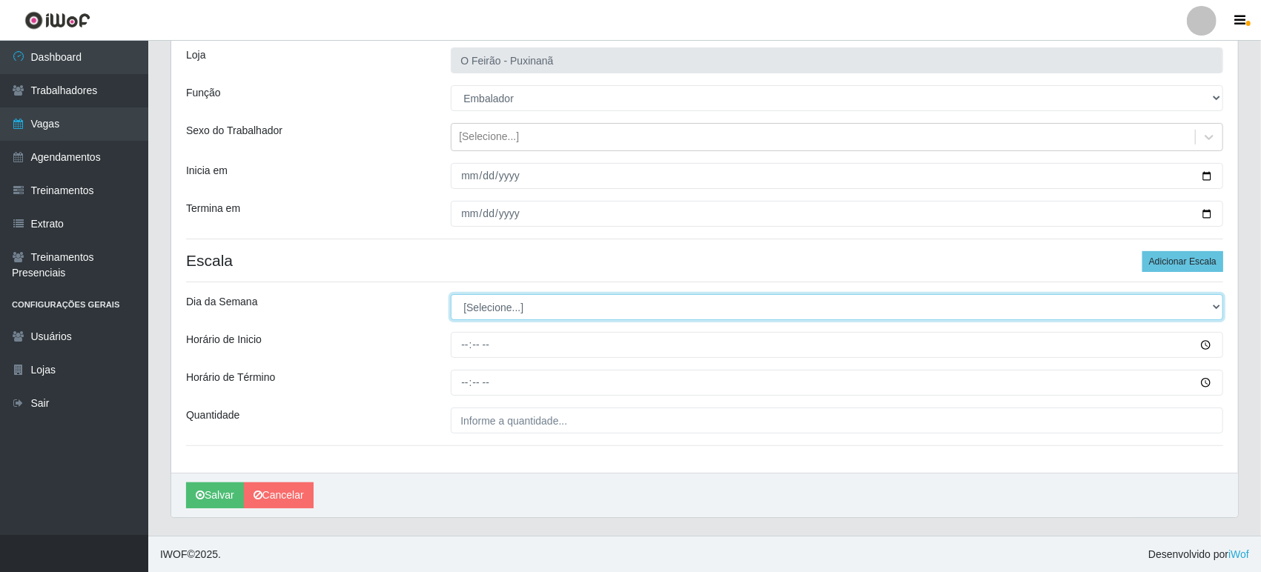
click at [617, 316] on select "[Selecione...] Segunda Terça Quarta Quinta Sexta Sábado Domingo" at bounding box center [837, 307] width 772 height 26
select select "2"
click at [451, 294] on select "[Selecione...] Segunda Terça Quarta Quinta Sexta Sábado Domingo" at bounding box center [837, 307] width 772 height 26
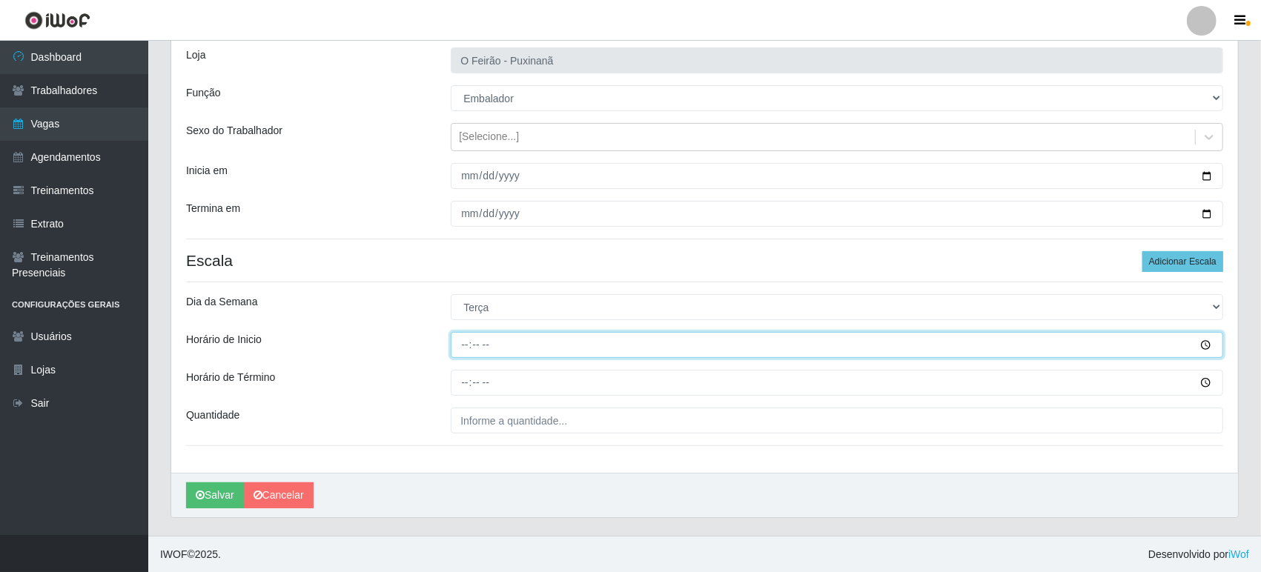
click at [547, 338] on input "Horário de Inicio" at bounding box center [837, 345] width 772 height 26
type input "08:30"
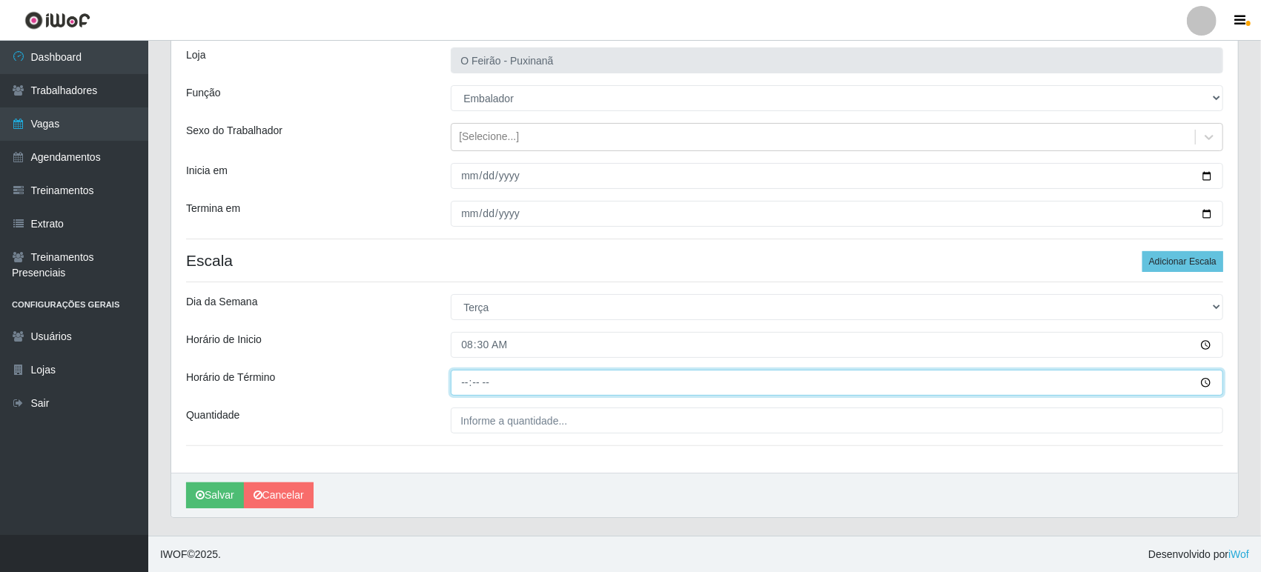
click at [518, 391] on input "Horário de Término" at bounding box center [837, 383] width 772 height 26
type input "13:30"
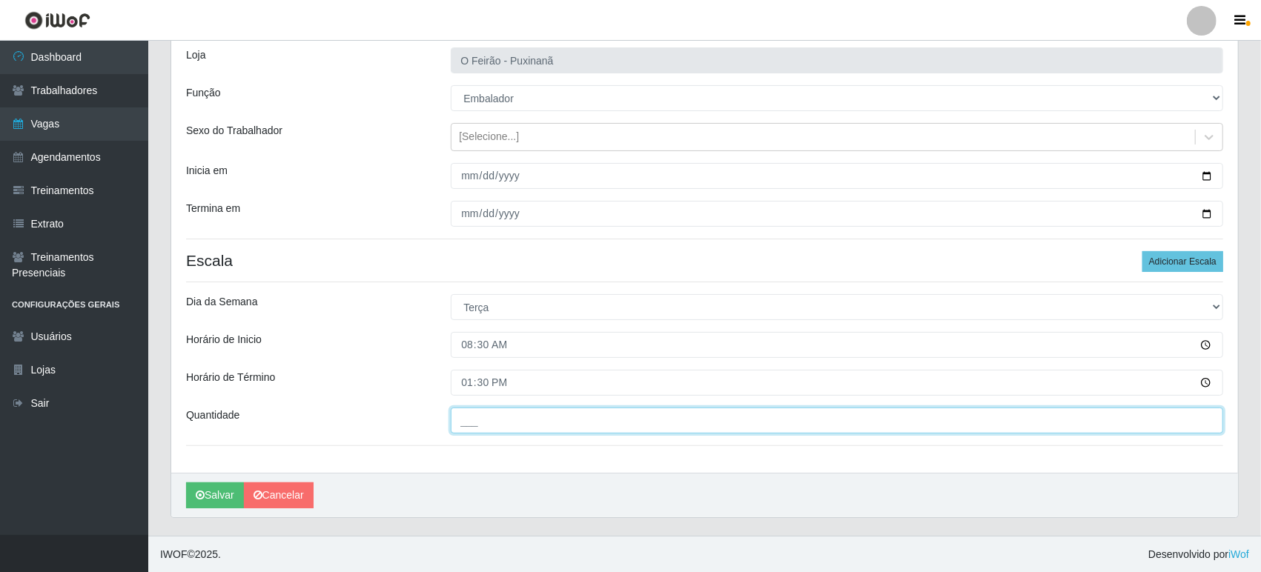
click at [509, 422] on input "___" at bounding box center [837, 421] width 772 height 26
type input "4__"
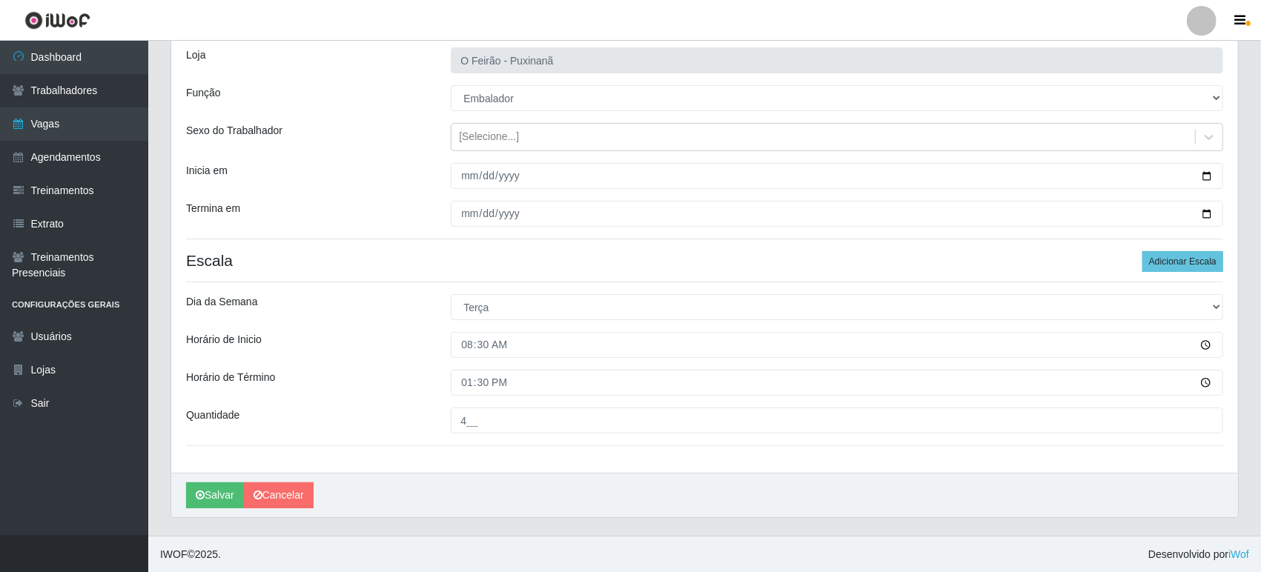
click at [1213, 250] on div "Loja O Feirão - Puxinanã Função [Selecione...] Balconista Balconista + Balconis…" at bounding box center [704, 253] width 1067 height 440
click at [1204, 259] on button "Adicionar Escala" at bounding box center [1182, 261] width 81 height 21
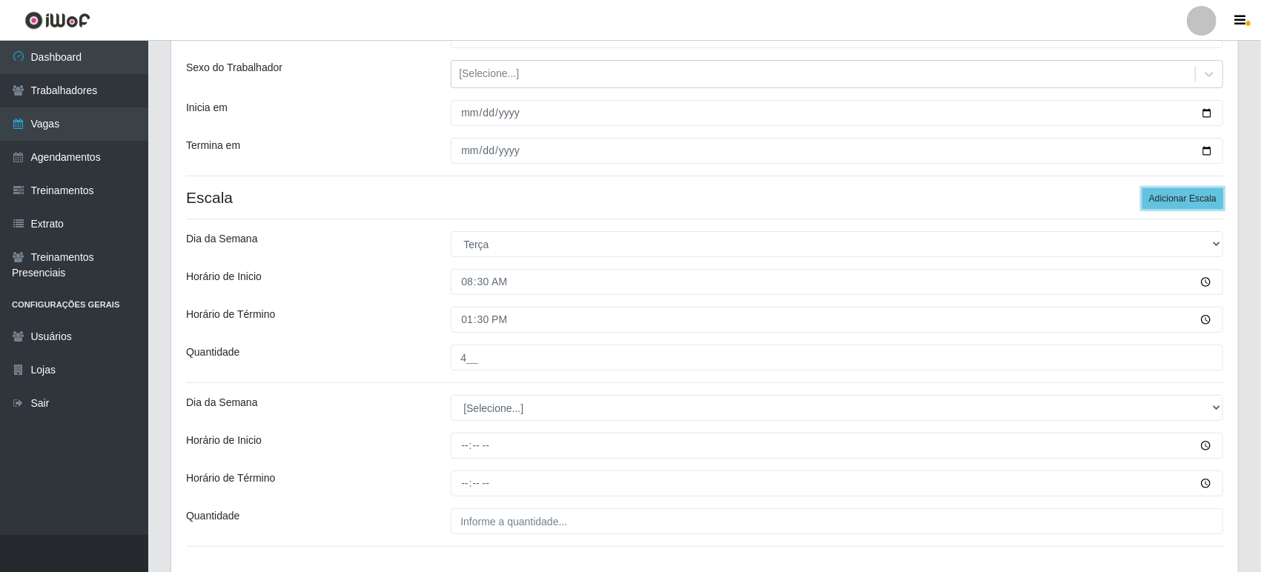
scroll to position [258, 0]
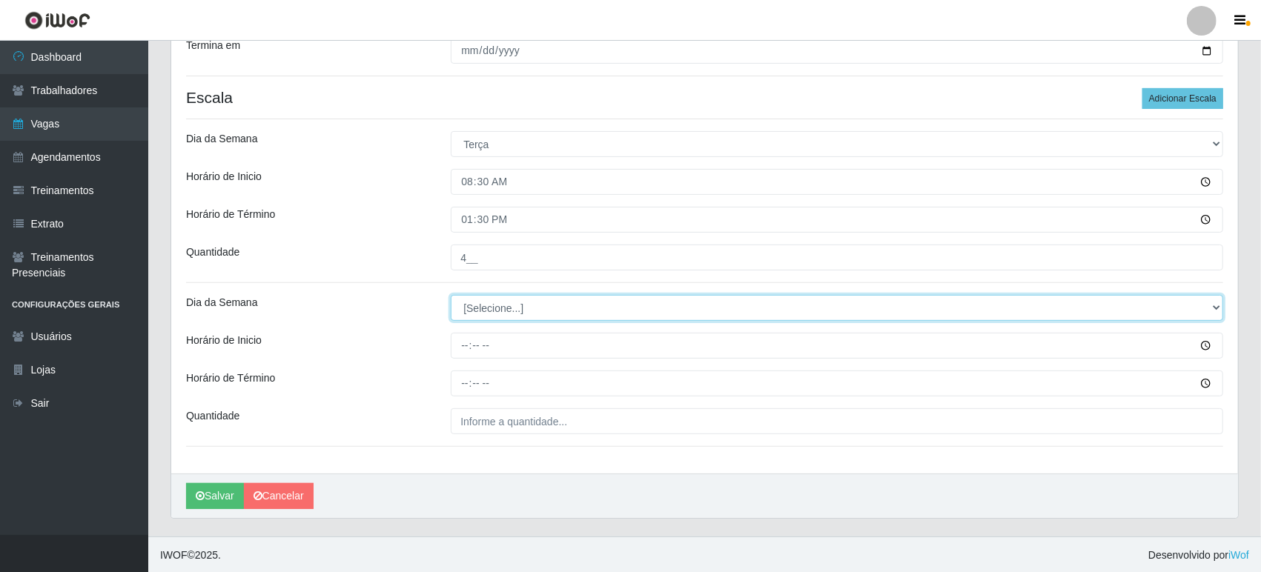
click at [512, 314] on select "[Selecione...] Segunda Terça Quarta Quinta Sexta Sábado Domingo" at bounding box center [837, 308] width 772 height 26
select select "2"
click at [451, 295] on select "[Selecione...] Segunda Terça Quarta Quinta Sexta Sábado Domingo" at bounding box center [837, 308] width 772 height 26
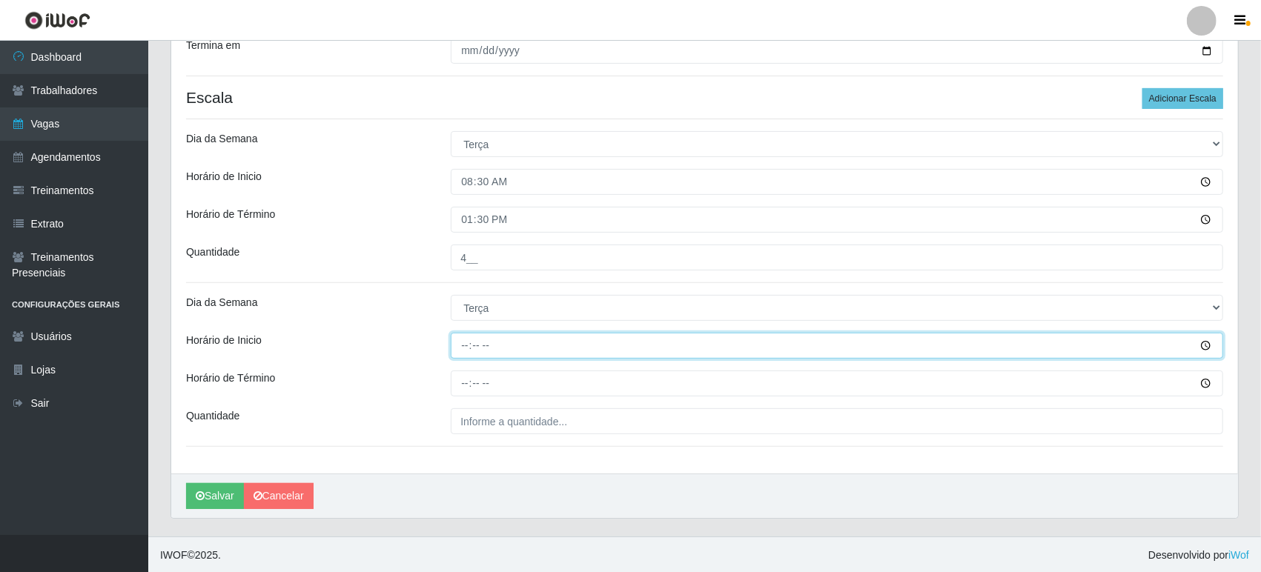
click at [497, 351] on input "Horário de Inicio" at bounding box center [837, 346] width 772 height 26
type input "09:00"
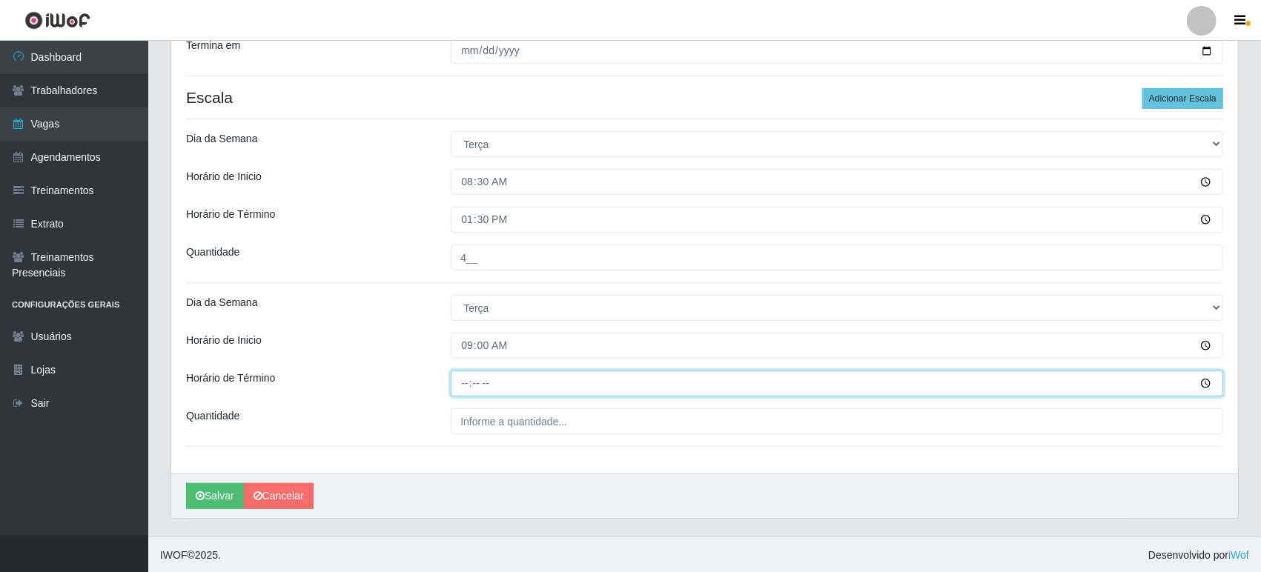
click at [492, 377] on input "Horário de Término" at bounding box center [837, 384] width 772 height 26
type input "14:30"
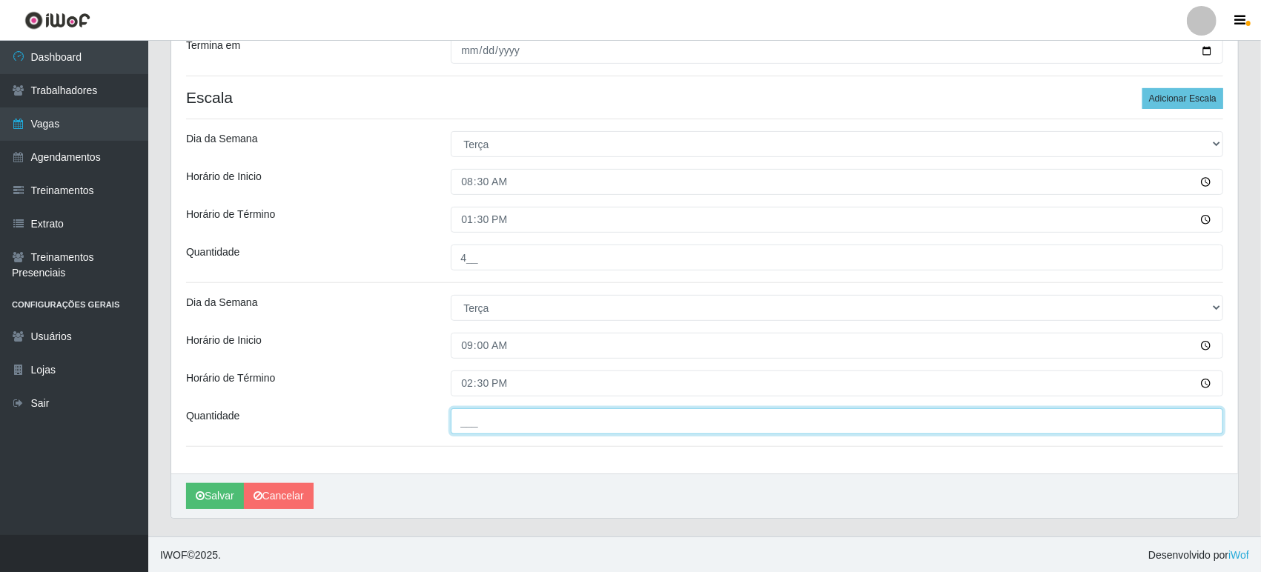
click at [526, 423] on input "___" at bounding box center [837, 421] width 772 height 26
type input "3__"
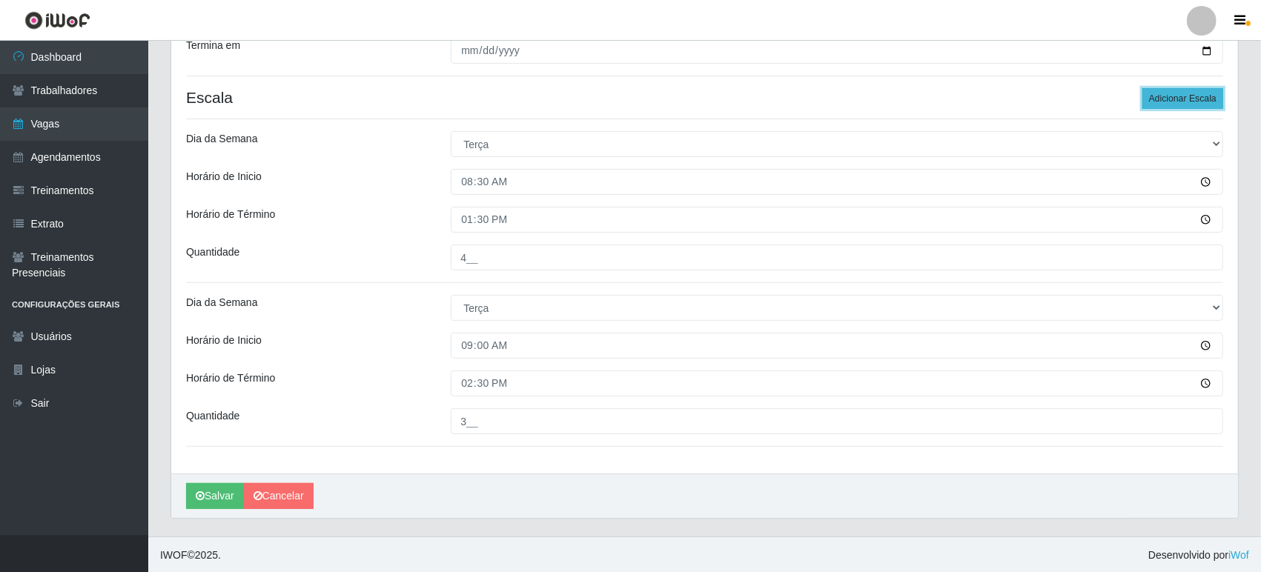
click at [1186, 103] on button "Adicionar Escala" at bounding box center [1182, 98] width 81 height 21
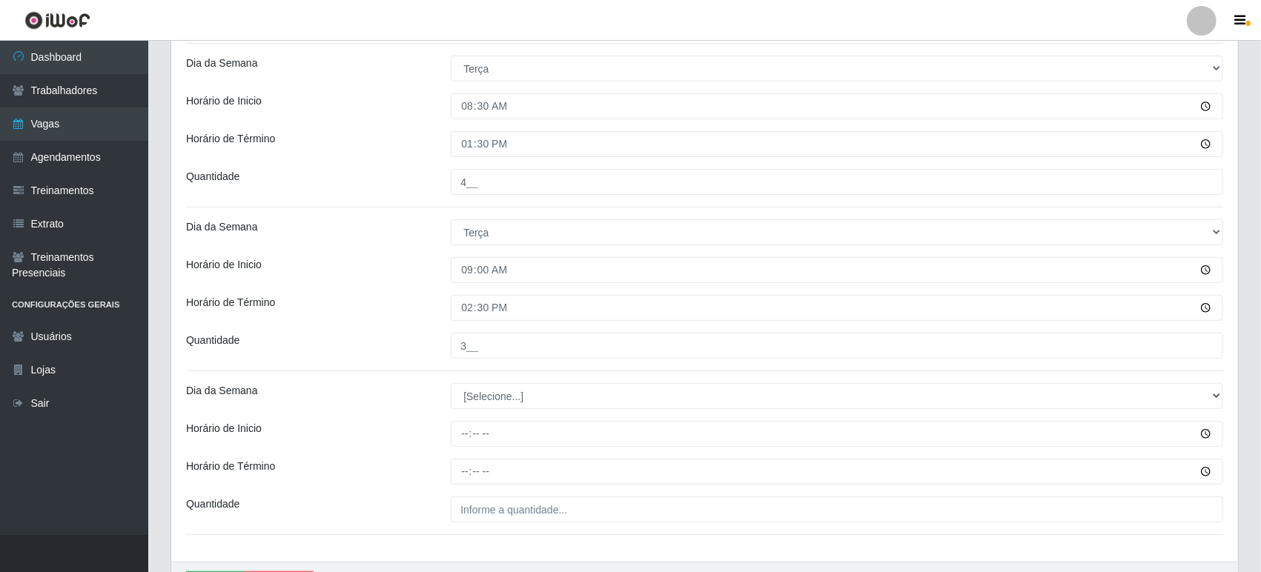
scroll to position [422, 0]
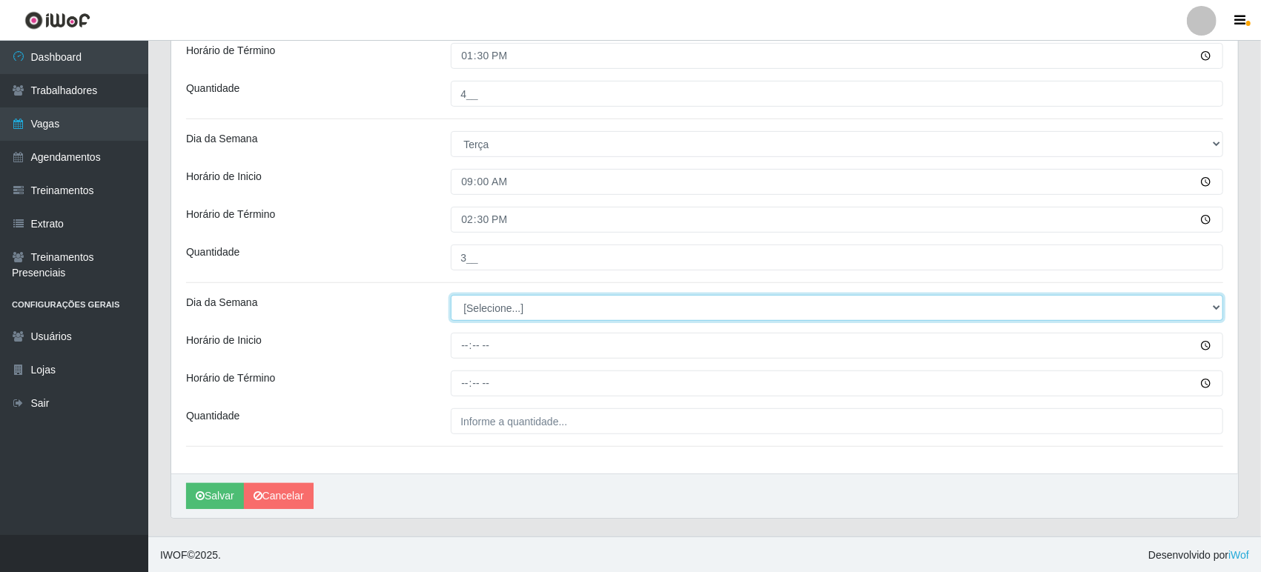
click at [500, 300] on select "[Selecione...] Segunda Terça Quarta Quinta Sexta Sábado Domingo" at bounding box center [837, 308] width 772 height 26
select select "2"
click at [451, 295] on select "[Selecione...] Segunda Terça Quarta Quinta Sexta Sábado Domingo" at bounding box center [837, 308] width 772 height 26
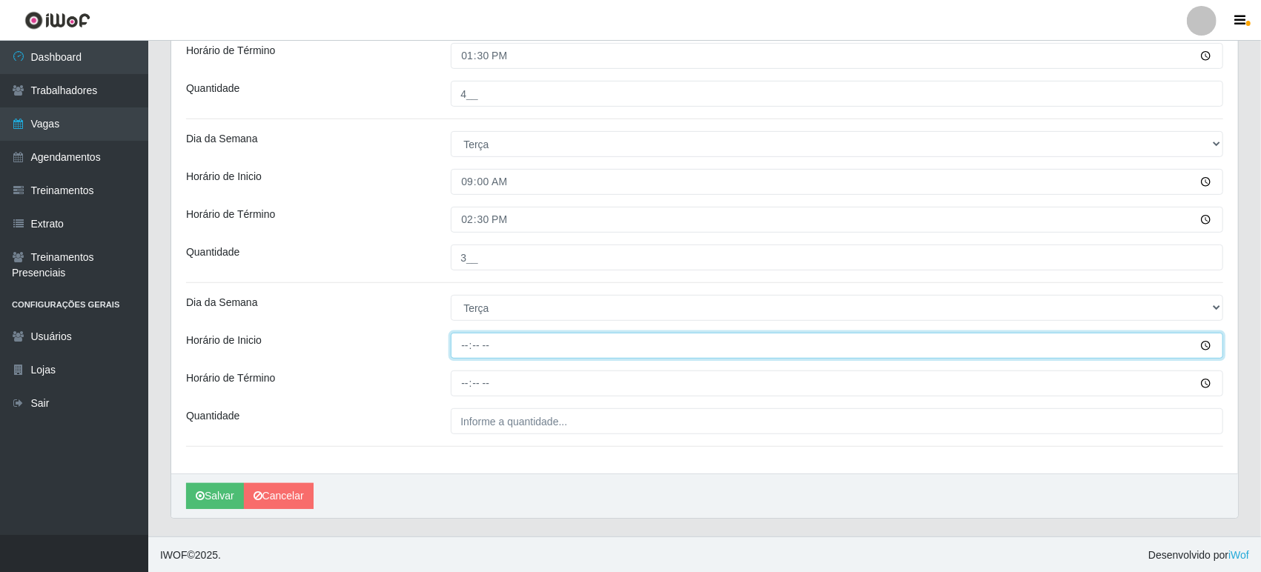
click at [513, 338] on input "Horário de Inicio" at bounding box center [837, 346] width 772 height 26
type input "14:30"
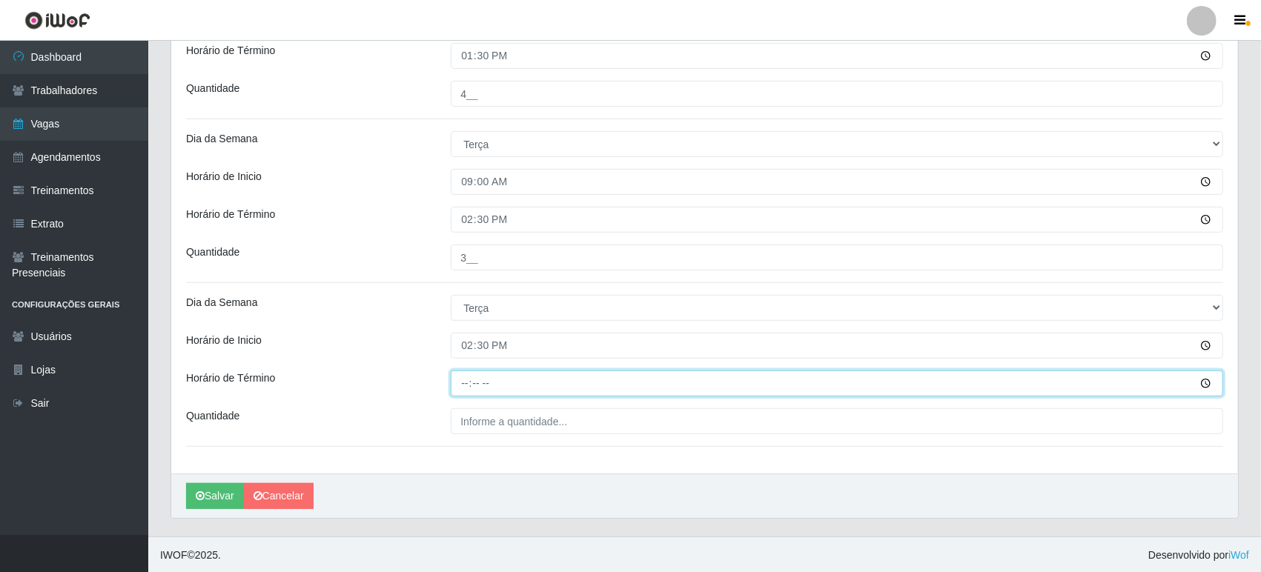
click at [523, 374] on input "Horário de Término" at bounding box center [837, 384] width 772 height 26
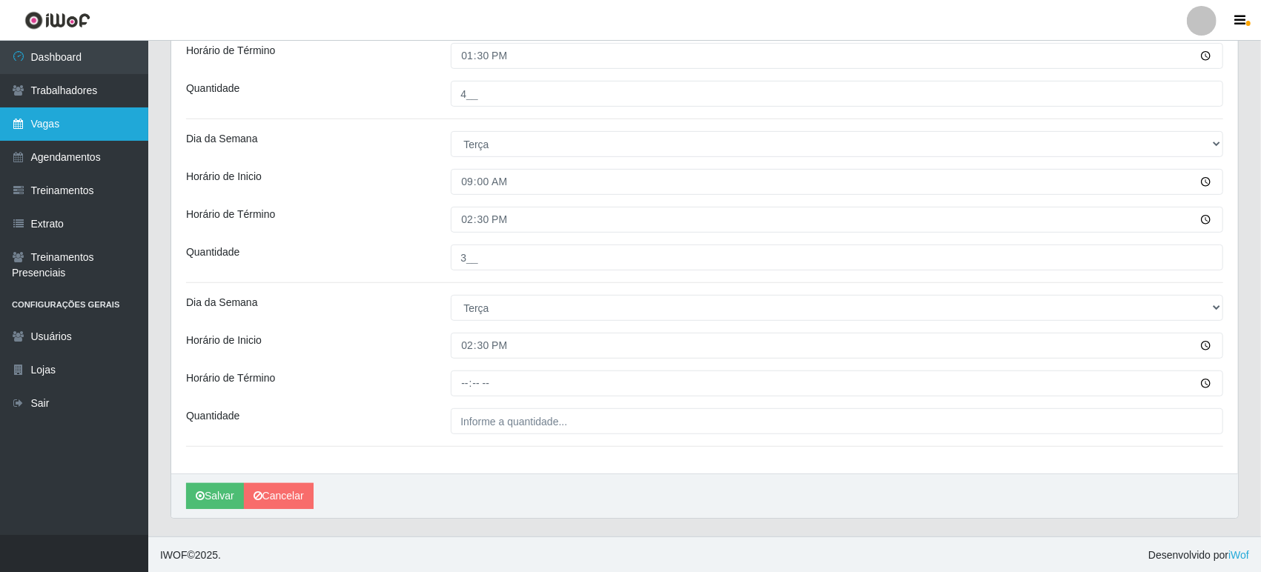
click at [95, 124] on link "Vagas" at bounding box center [74, 123] width 148 height 33
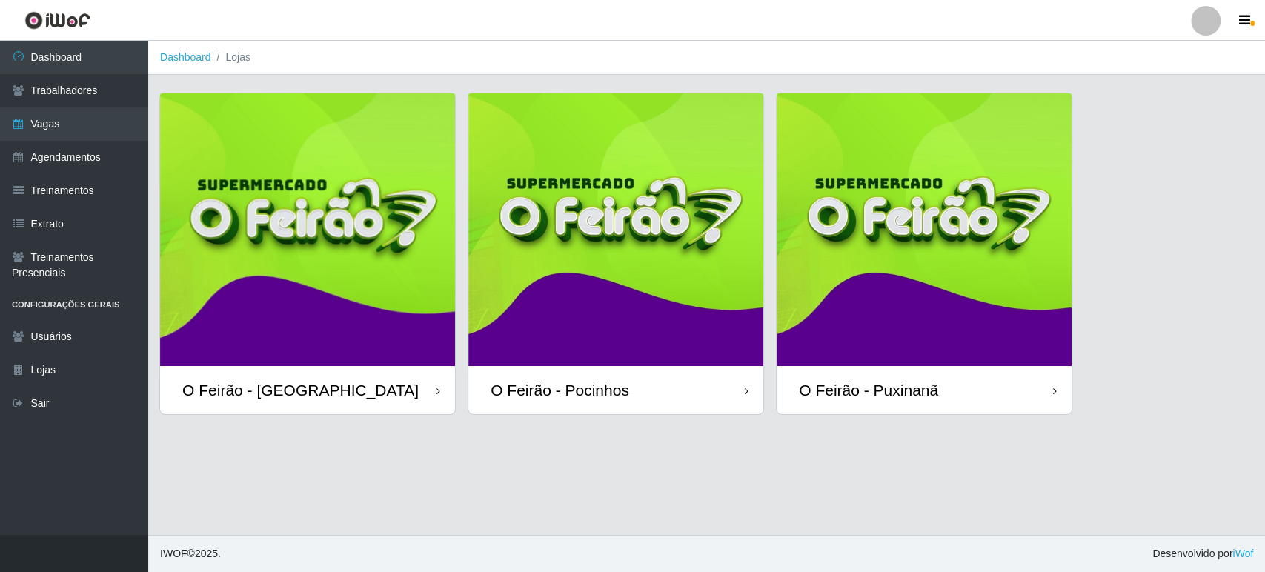
click at [883, 282] on img at bounding box center [924, 229] width 295 height 273
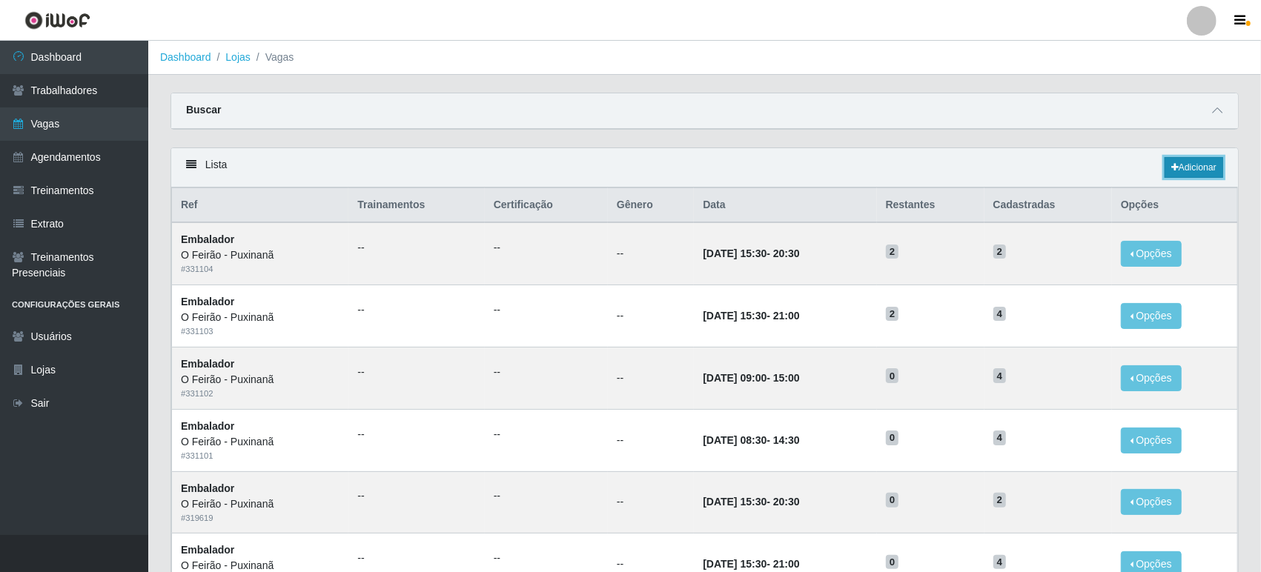
click at [1201, 172] on link "Adicionar" at bounding box center [1193, 167] width 59 height 21
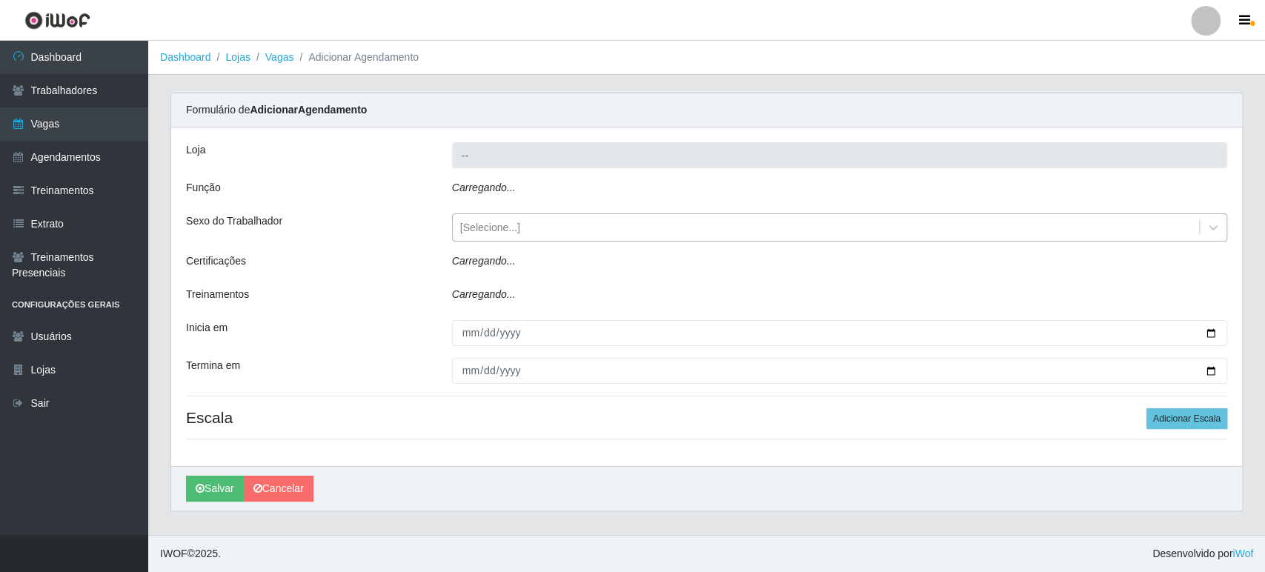
type input "O Feirão - Puxinanã"
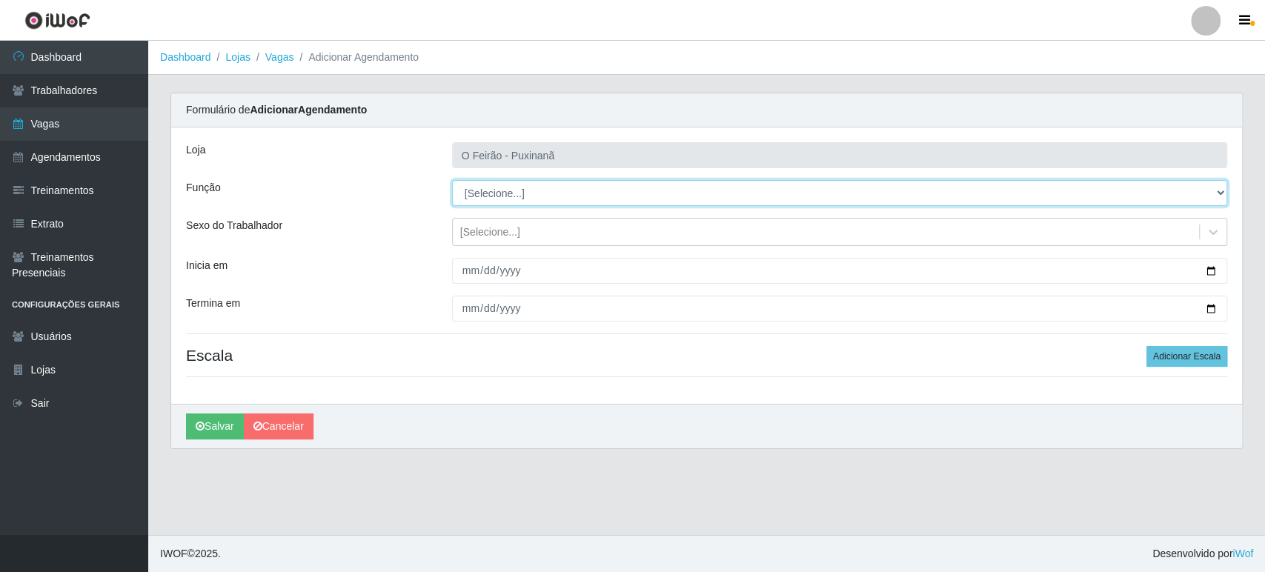
click at [525, 199] on select "[Selecione...] Balconista Balconista + Balconista ++ Embalador Embalador + Emba…" at bounding box center [839, 193] width 775 height 26
select select "1"
click at [452, 180] on select "[Selecione...] Balconista Balconista + Balconista ++ Embalador Embalador + Emba…" at bounding box center [839, 193] width 775 height 26
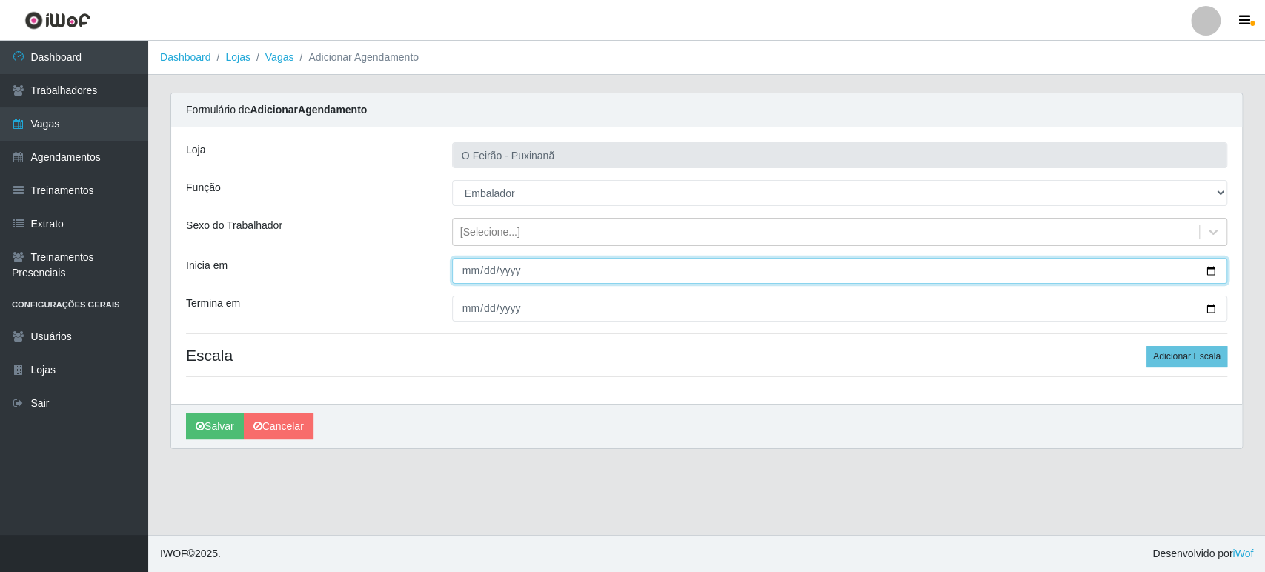
click at [1214, 266] on input "Inicia em" at bounding box center [839, 271] width 775 height 26
type input "[DATE]"
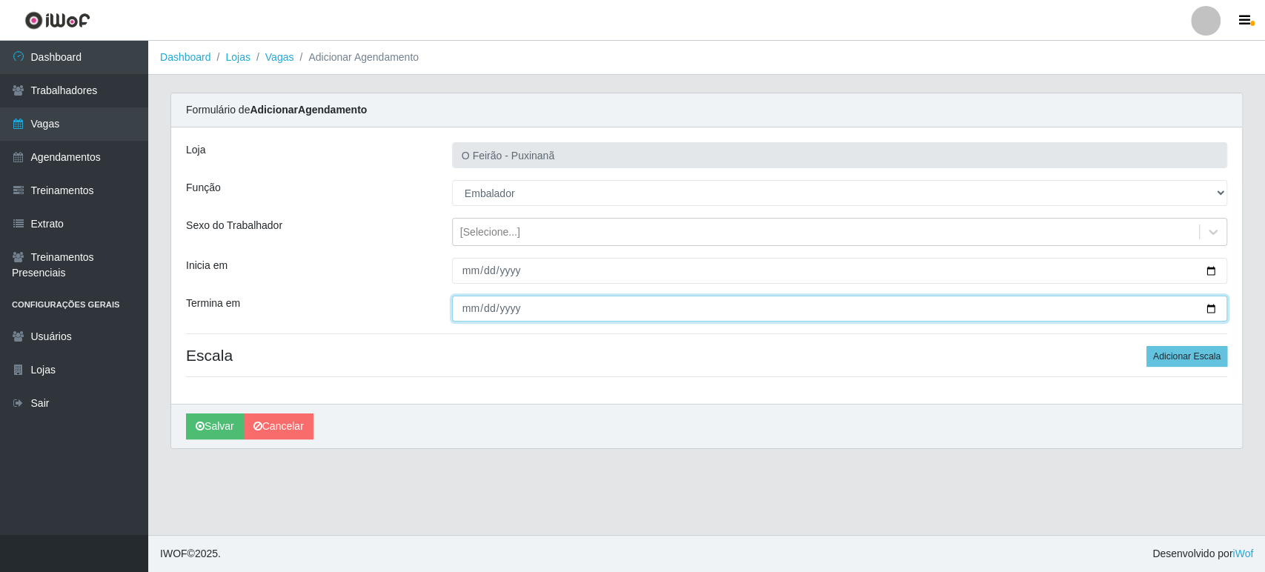
click at [1216, 305] on input "Termina em" at bounding box center [839, 309] width 775 height 26
type input "[DATE]"
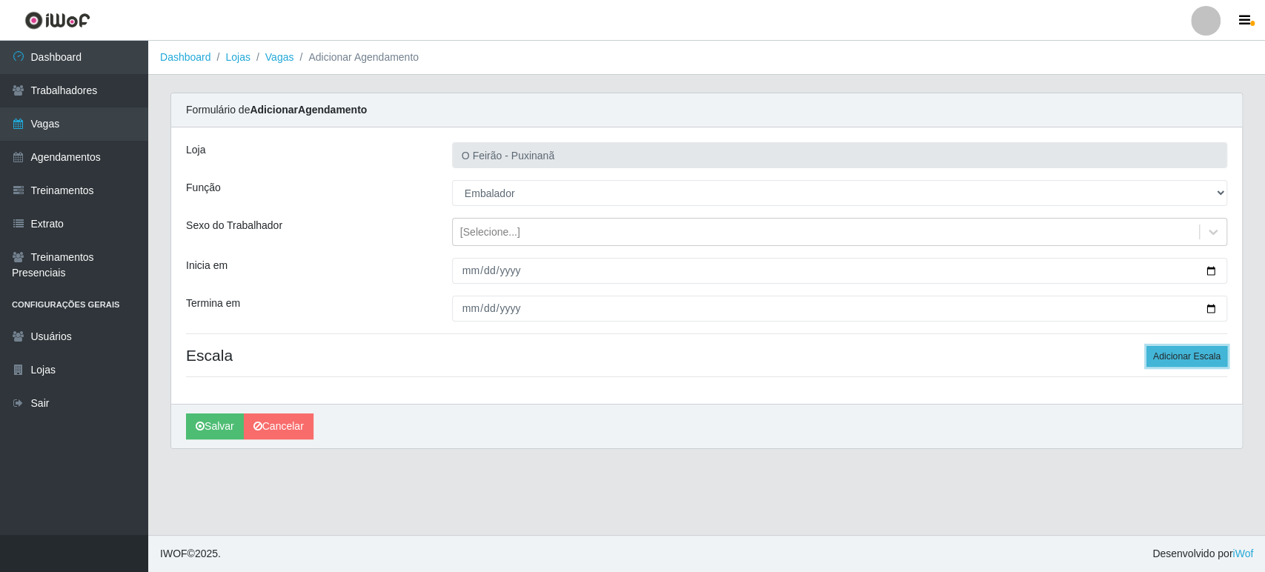
click at [1180, 351] on button "Adicionar Escala" at bounding box center [1187, 356] width 81 height 21
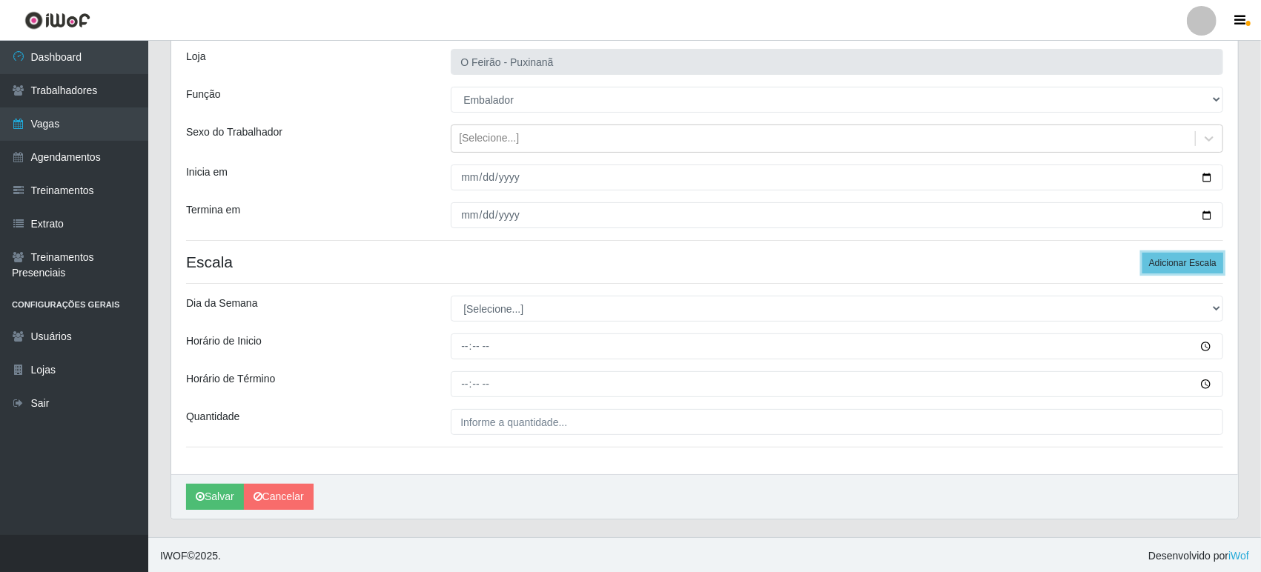
scroll to position [95, 0]
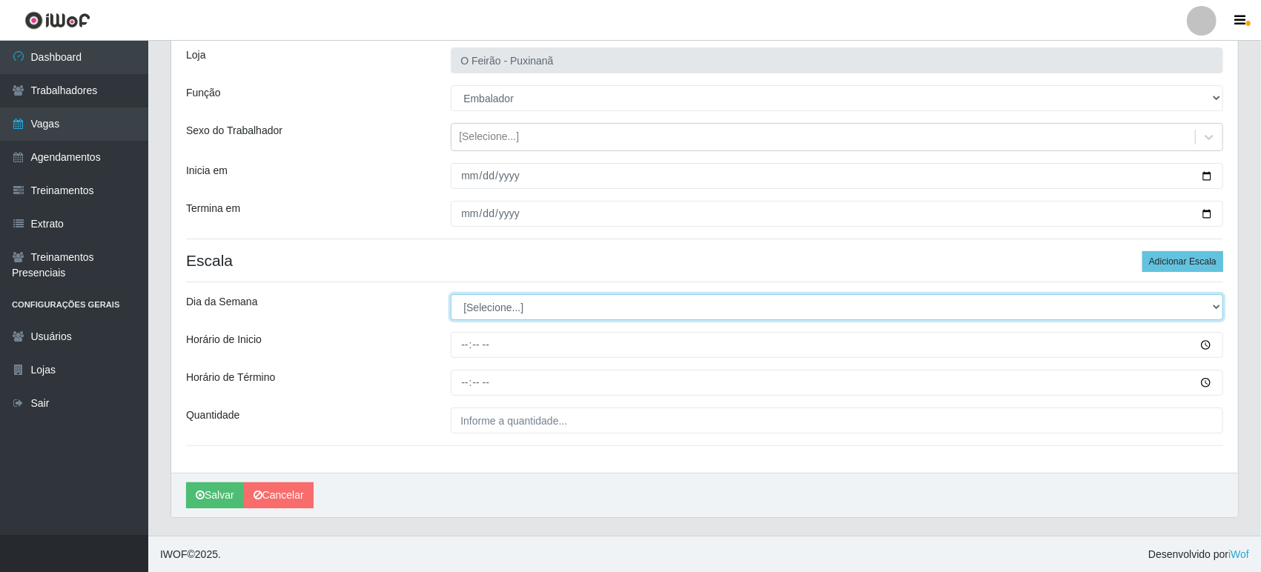
click at [514, 307] on select "[Selecione...] Segunda Terça Quarta Quinta Sexta Sábado Domingo" at bounding box center [837, 307] width 772 height 26
click at [522, 305] on select "[Selecione...] Segunda Terça Quarta Quinta Sexta Sábado Domingo" at bounding box center [837, 307] width 772 height 26
select select "2"
click at [451, 294] on select "[Selecione...] Segunda Terça Quarta Quinta Sexta Sábado Domingo" at bounding box center [837, 307] width 772 height 26
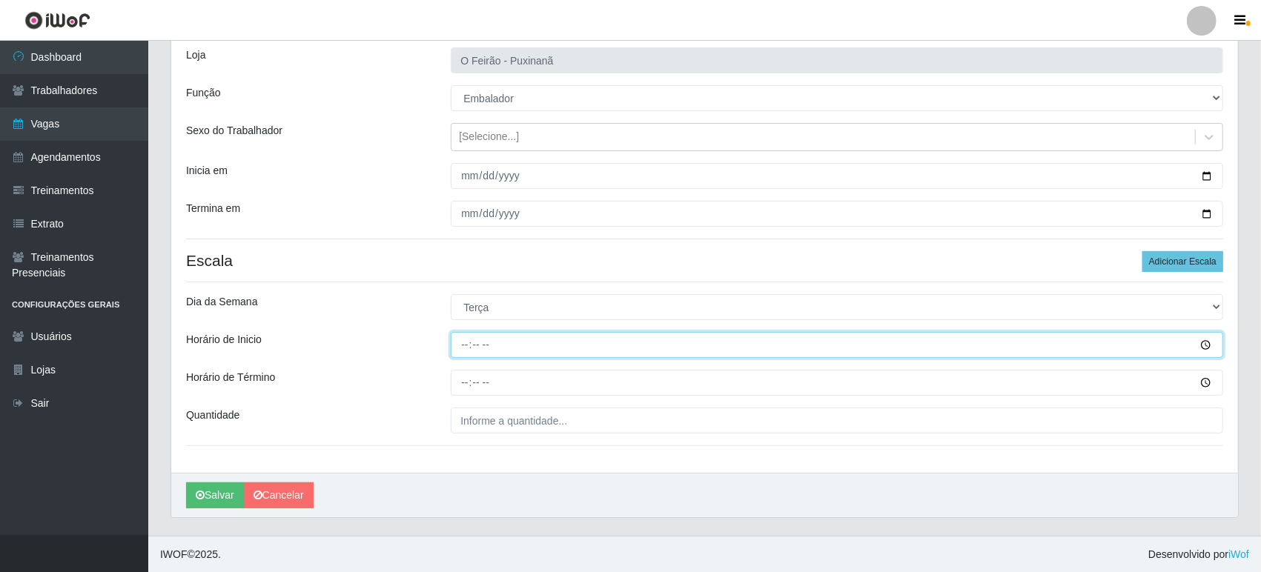
click at [501, 339] on input "Horário de Inicio" at bounding box center [837, 345] width 772 height 26
type input "08:30"
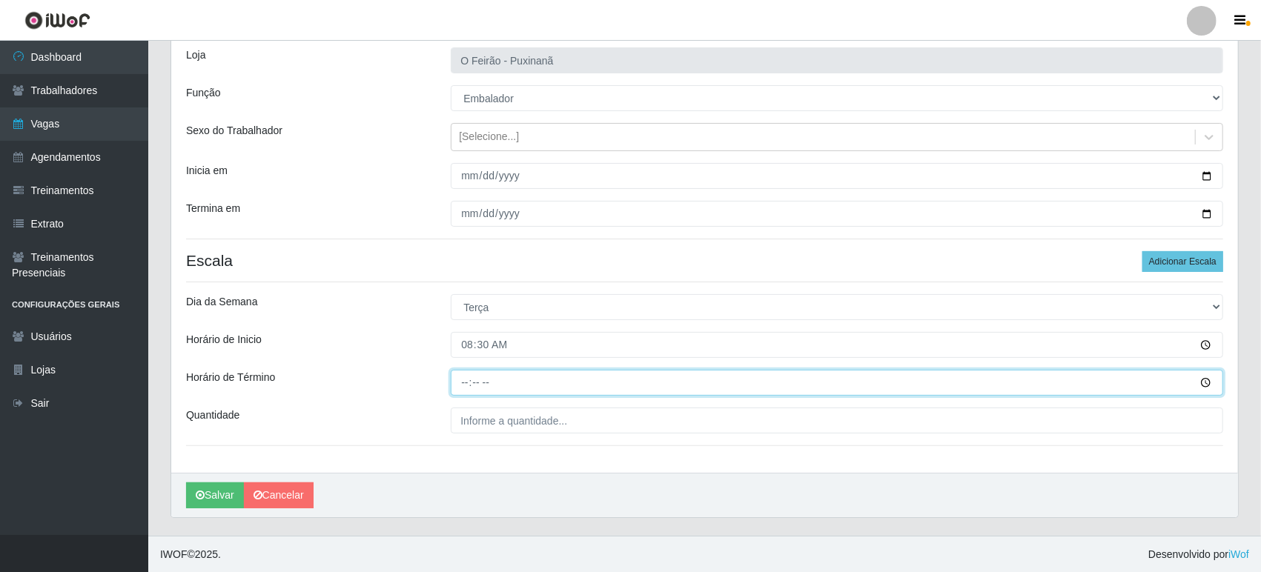
click at [485, 381] on input "Horário de Término" at bounding box center [837, 383] width 772 height 26
type input "13:30"
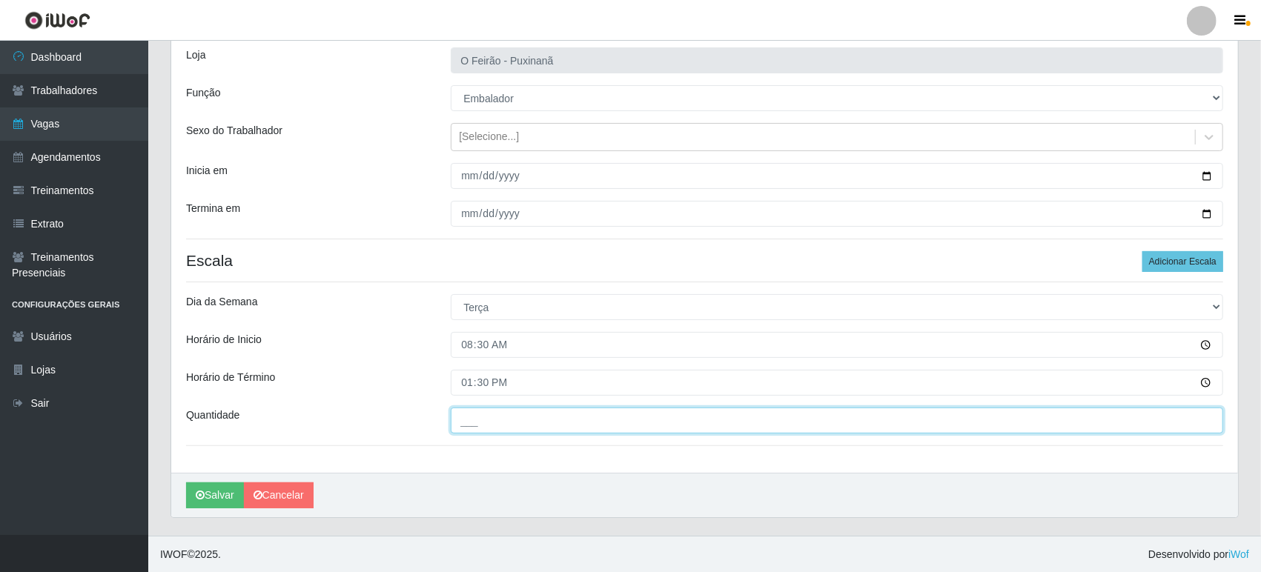
click at [489, 425] on input "___" at bounding box center [837, 421] width 772 height 26
type input "4__"
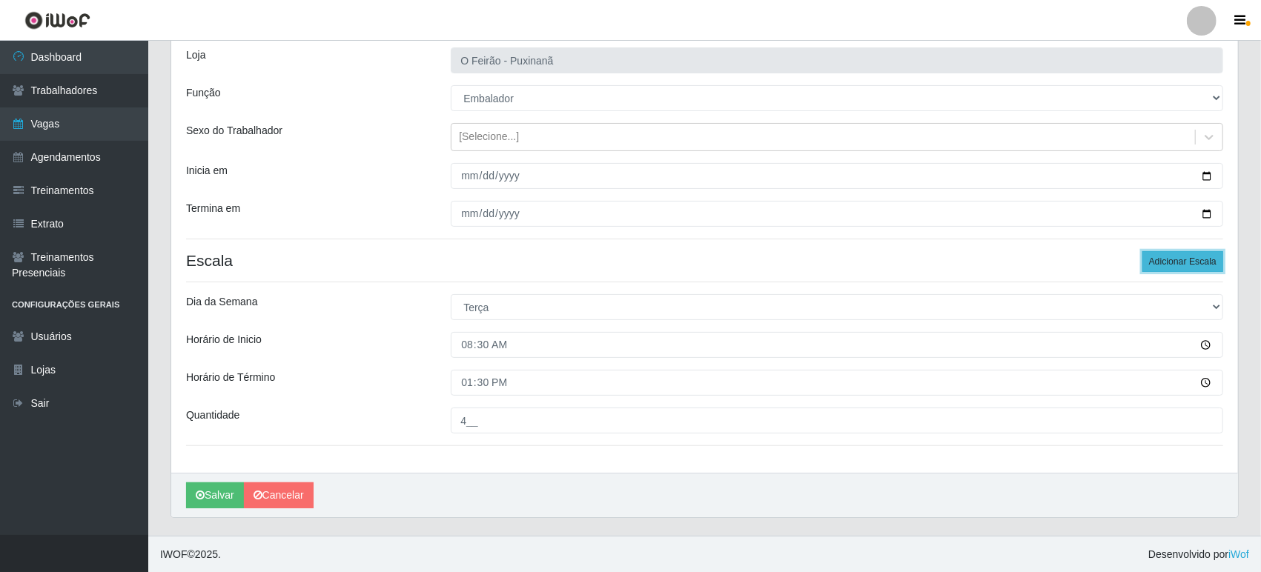
click at [1187, 265] on button "Adicionar Escala" at bounding box center [1182, 261] width 81 height 21
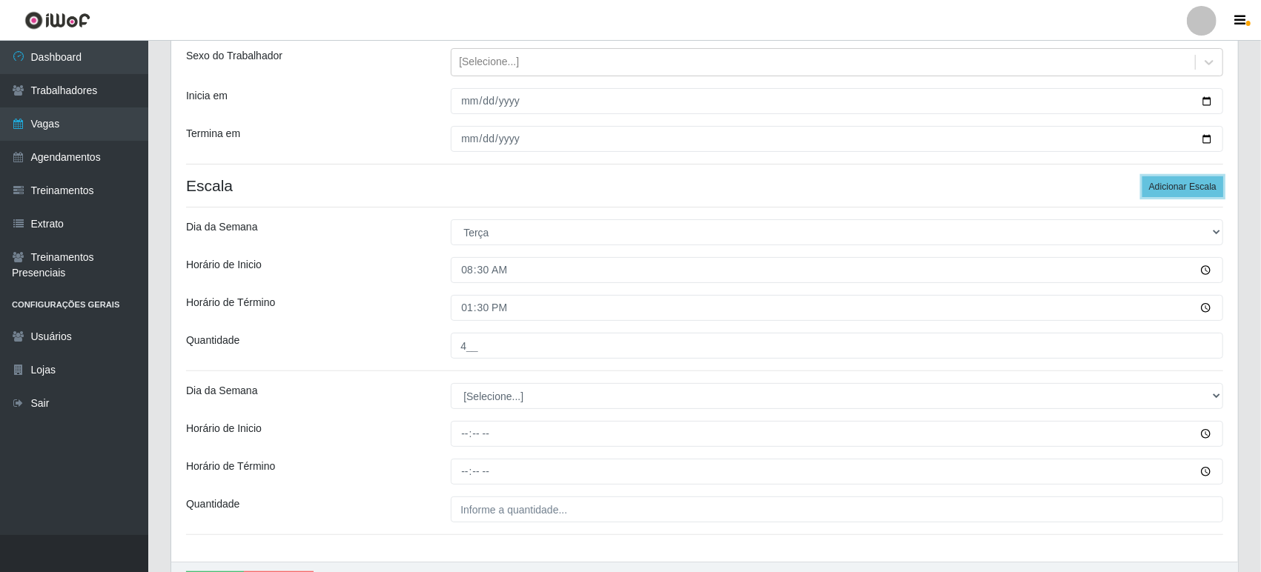
scroll to position [258, 0]
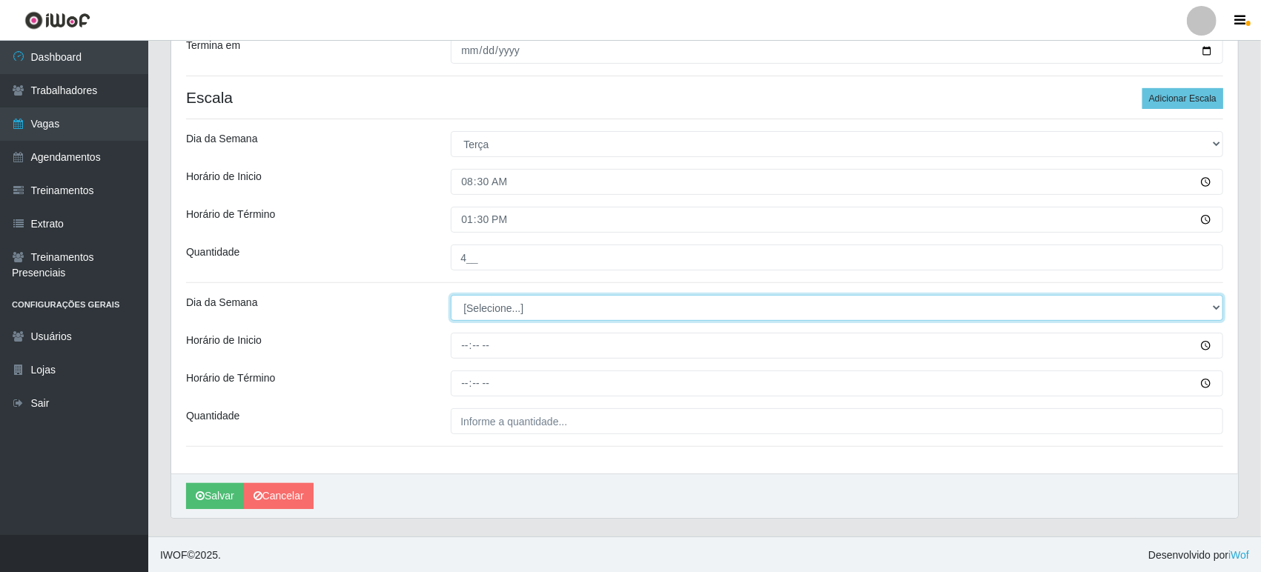
click at [521, 306] on select "[Selecione...] Segunda Terça Quarta Quinta Sexta Sábado Domingo" at bounding box center [837, 308] width 772 height 26
select select "2"
click at [451, 295] on select "[Selecione...] Segunda Terça Quarta Quinta Sexta Sábado Domingo" at bounding box center [837, 308] width 772 height 26
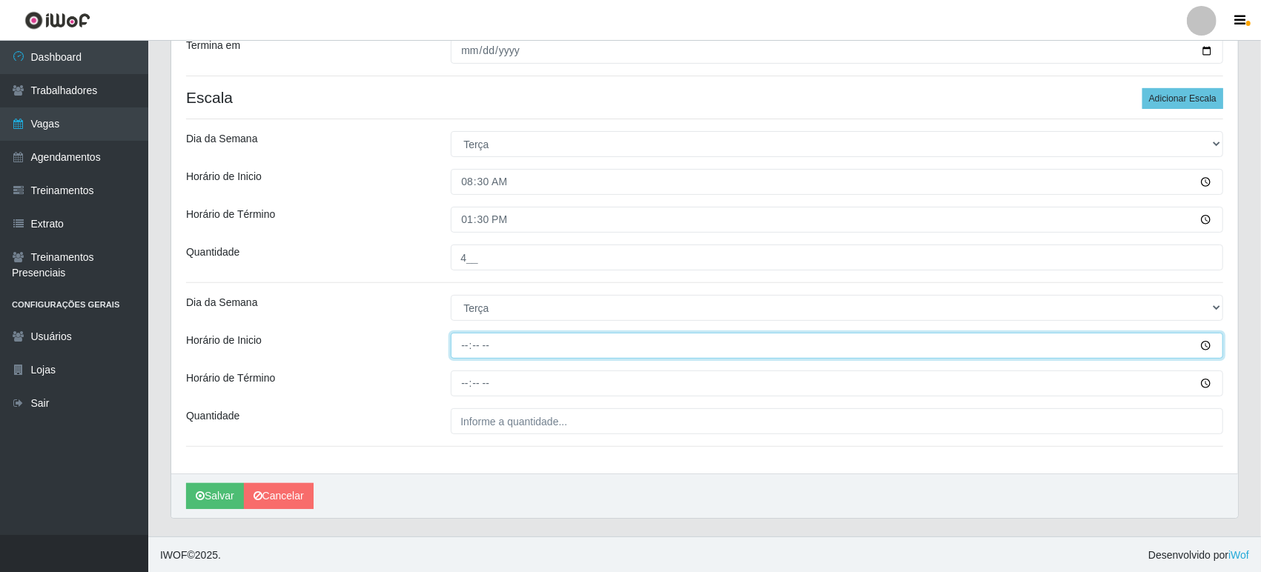
click at [499, 347] on input "Horário de Inicio" at bounding box center [837, 346] width 772 height 26
type input "09:00"
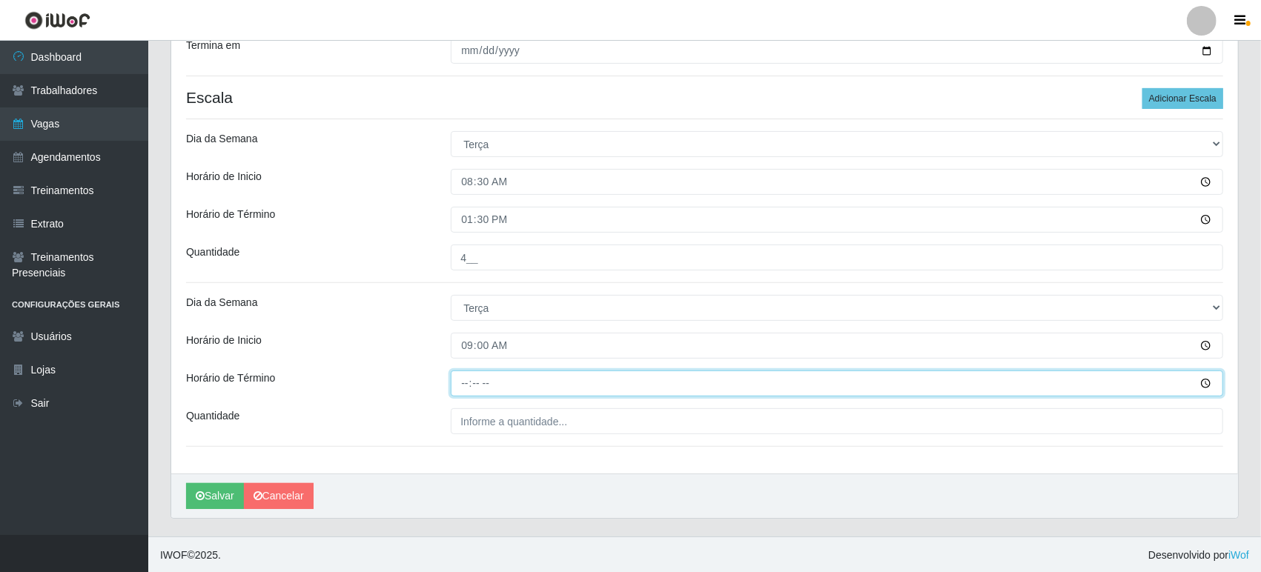
click at [497, 389] on input "Horário de Término" at bounding box center [837, 384] width 772 height 26
type input "14:30"
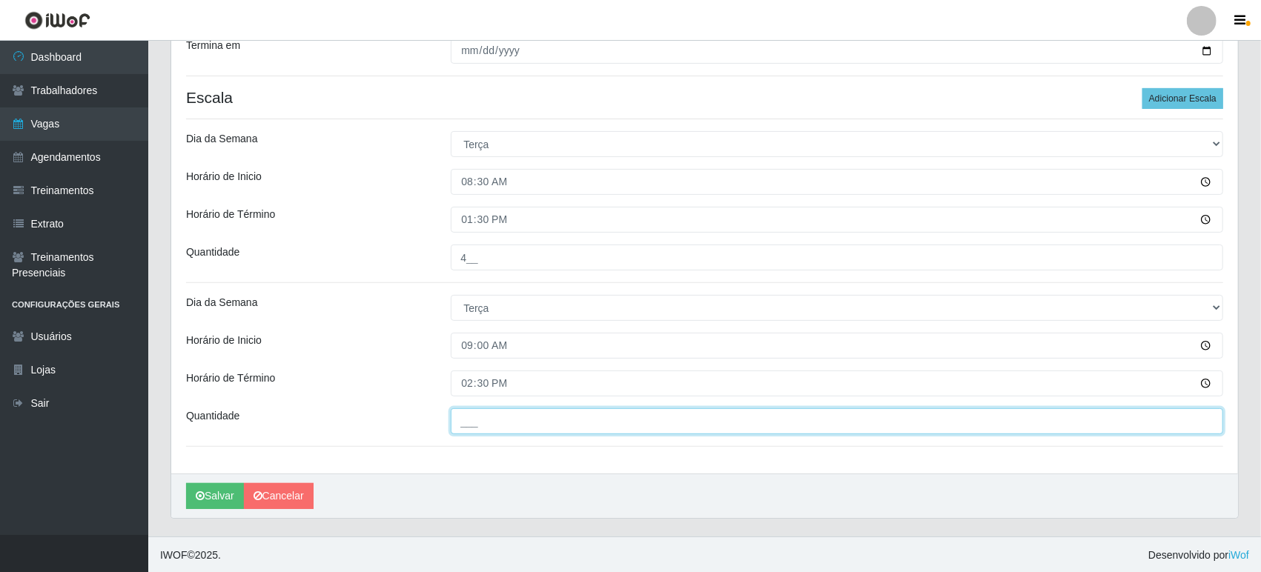
click at [500, 425] on input "___" at bounding box center [837, 421] width 772 height 26
type input "3__"
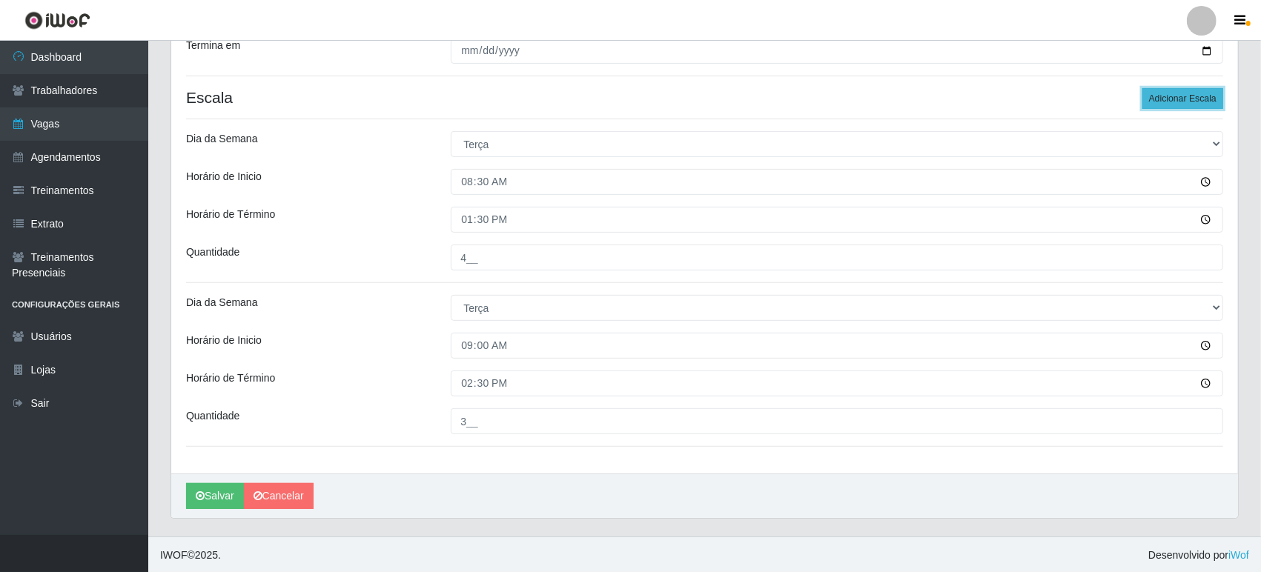
click at [1193, 101] on button "Adicionar Escala" at bounding box center [1182, 98] width 81 height 21
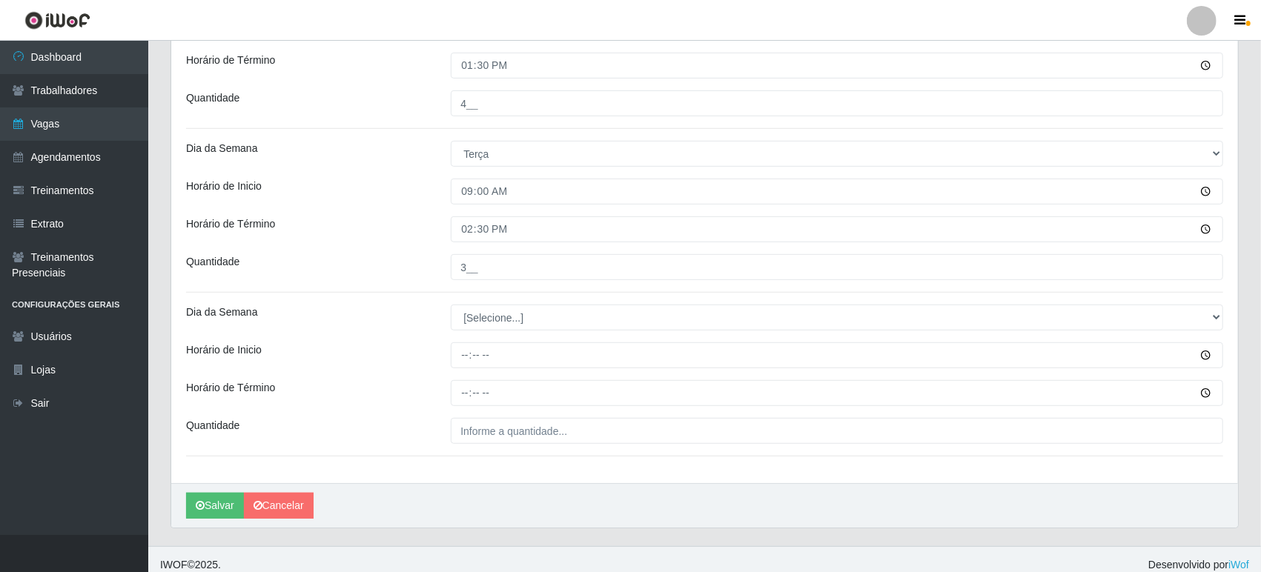
scroll to position [422, 0]
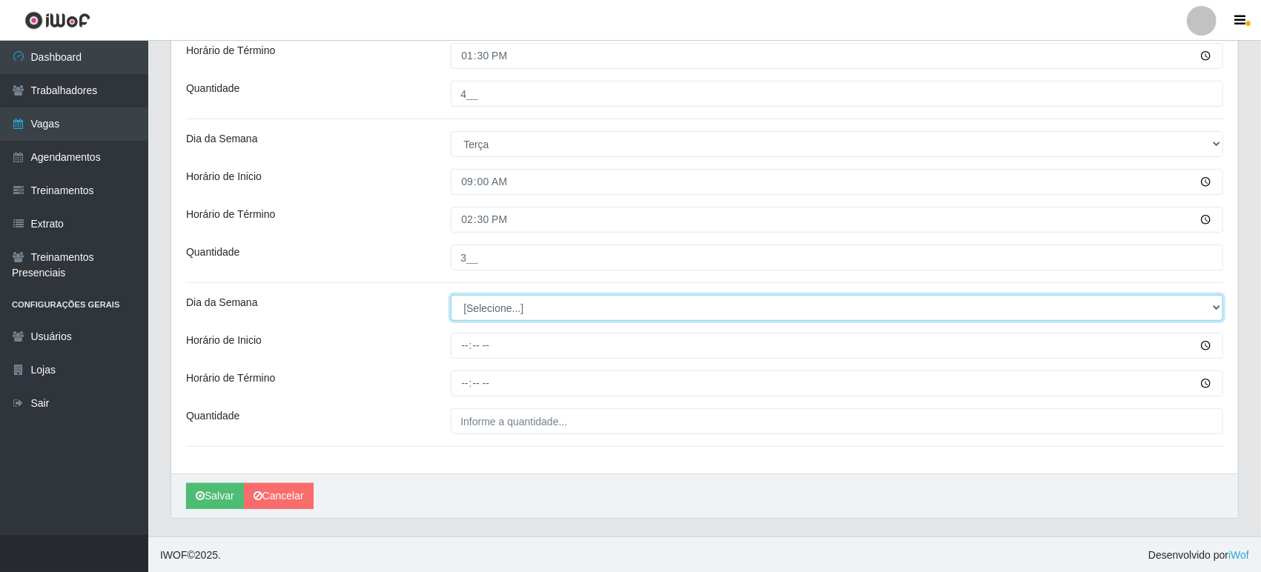
click at [477, 318] on select "[Selecione...] Segunda Terça Quarta Quinta Sexta Sábado Domingo" at bounding box center [837, 308] width 772 height 26
select select "2"
click at [451, 295] on select "[Selecione...] Segunda Terça Quarta Quinta Sexta Sábado Domingo" at bounding box center [837, 308] width 772 height 26
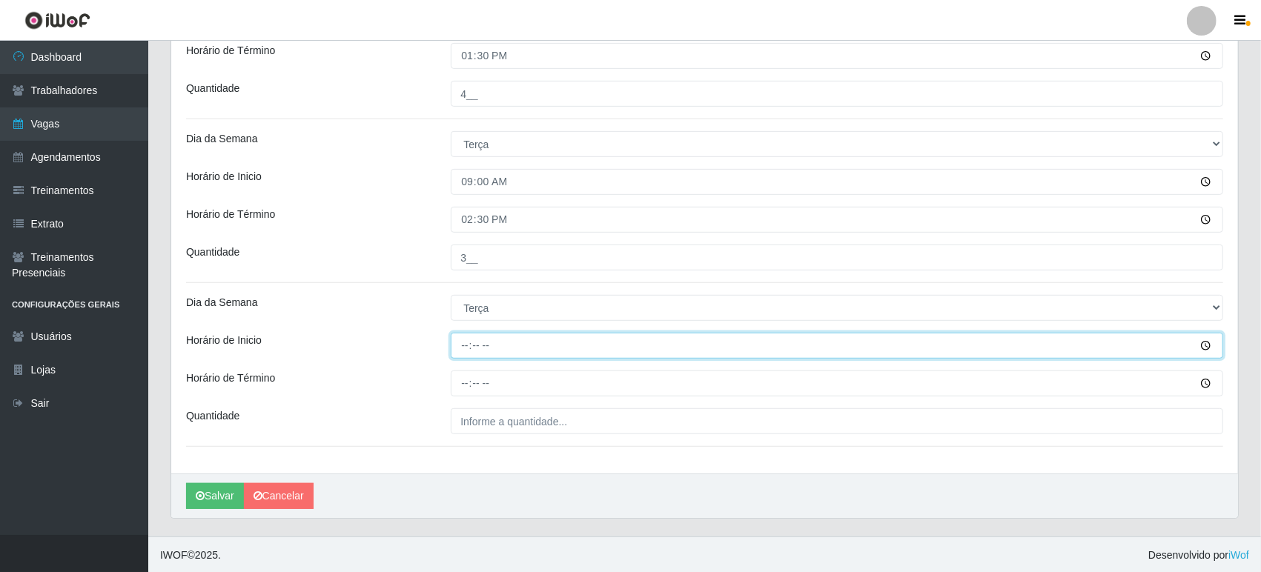
click at [511, 347] on input "Horário de Inicio" at bounding box center [837, 346] width 772 height 26
type input "14:30"
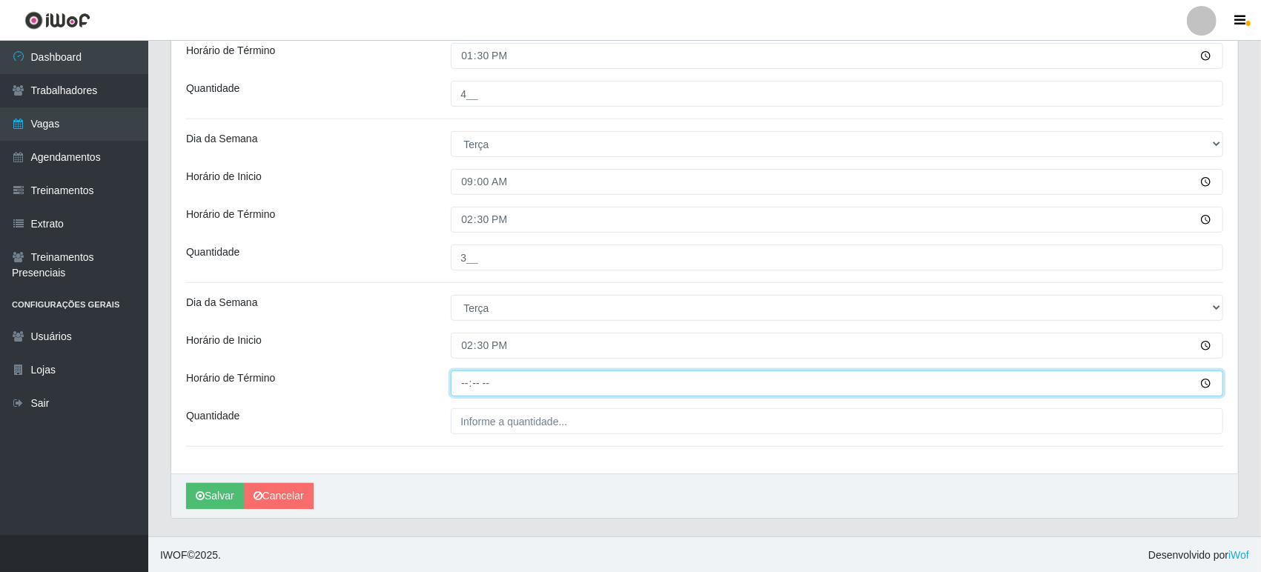
click at [505, 379] on input "Horário de Término" at bounding box center [837, 384] width 772 height 26
type input "20:30"
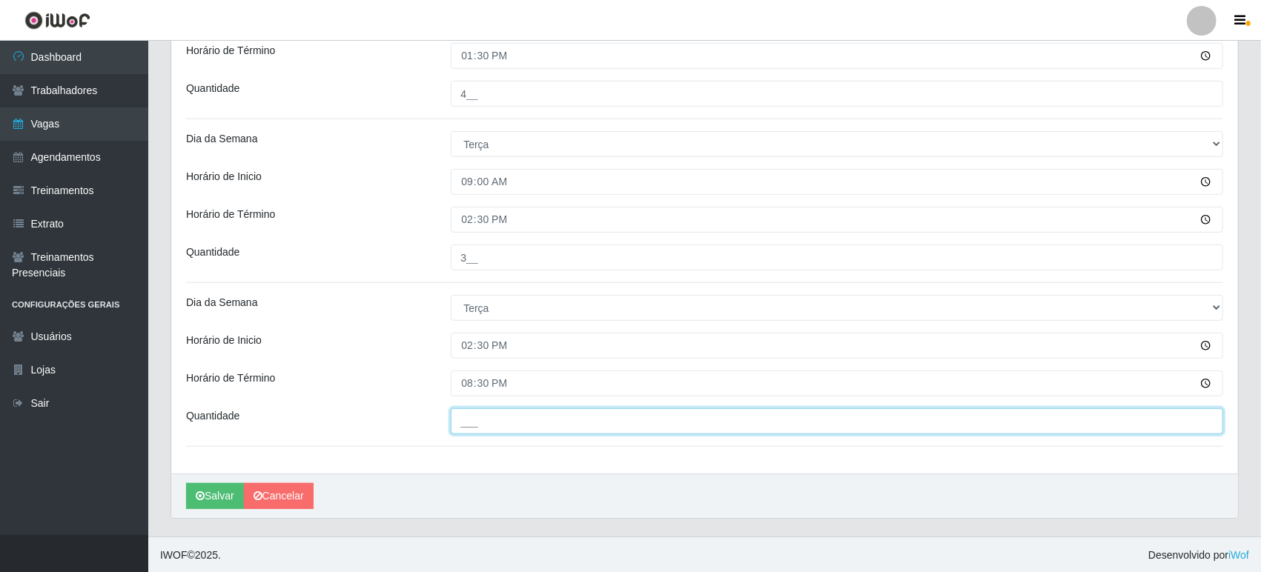
click at [518, 415] on input "___" at bounding box center [837, 421] width 772 height 26
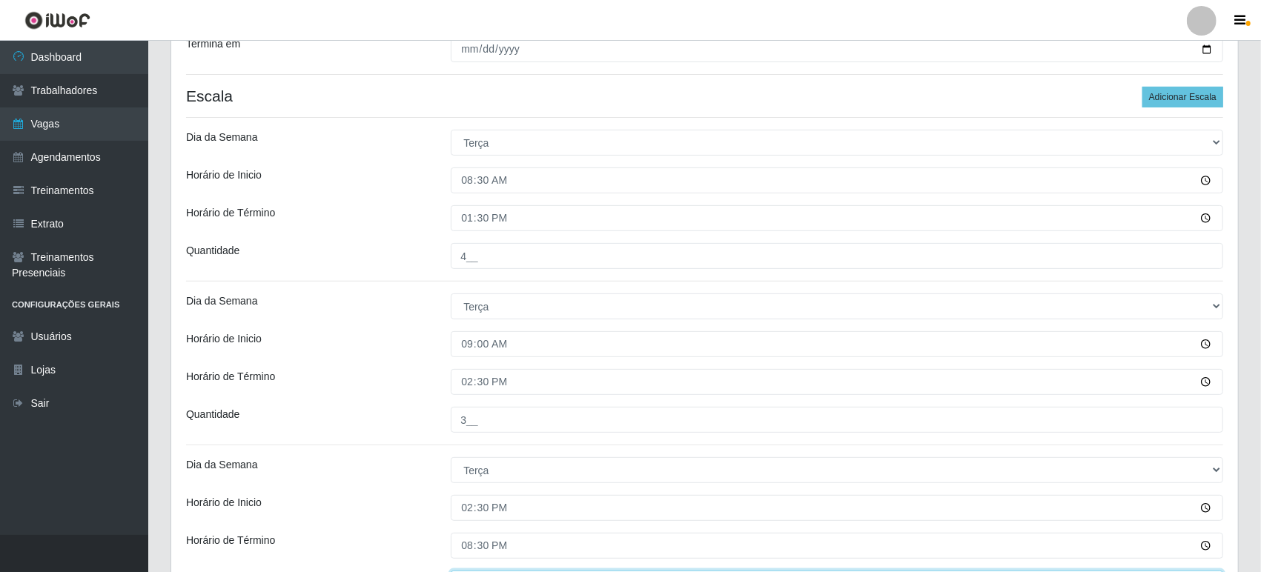
scroll to position [257, 0]
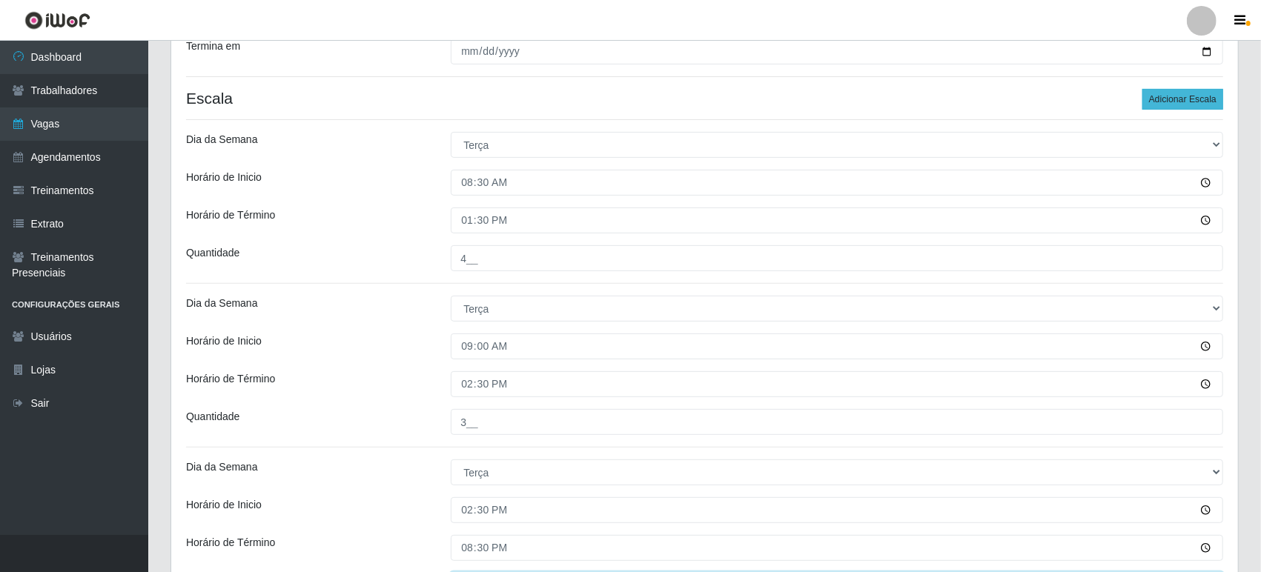
type input "4__"
click at [1150, 99] on button "Adicionar Escala" at bounding box center [1182, 99] width 81 height 21
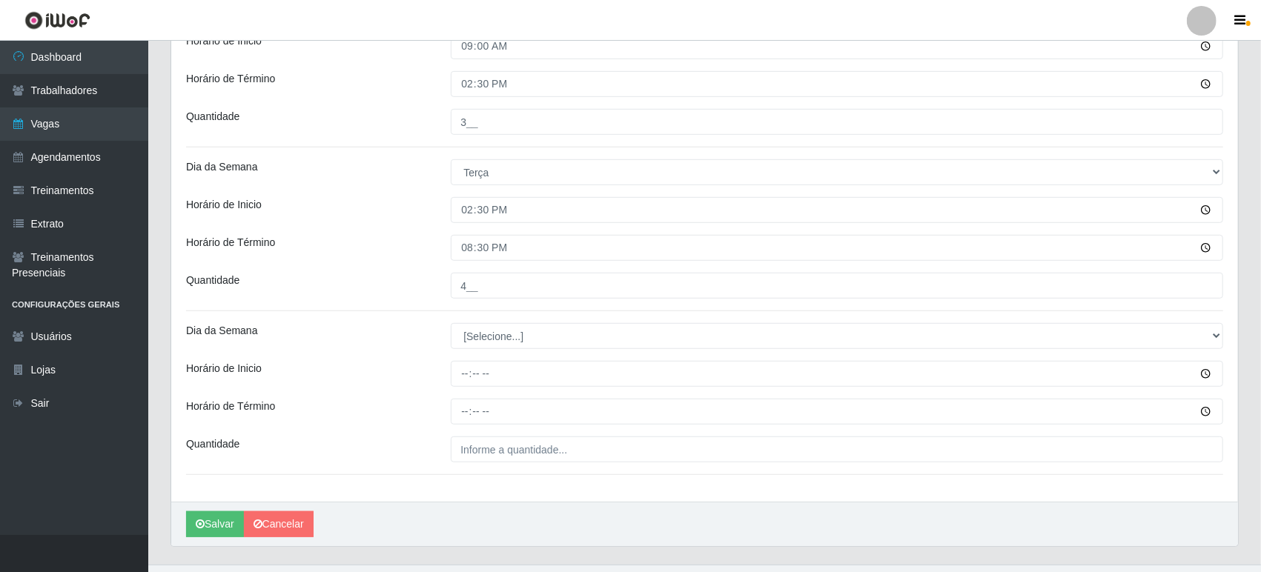
scroll to position [586, 0]
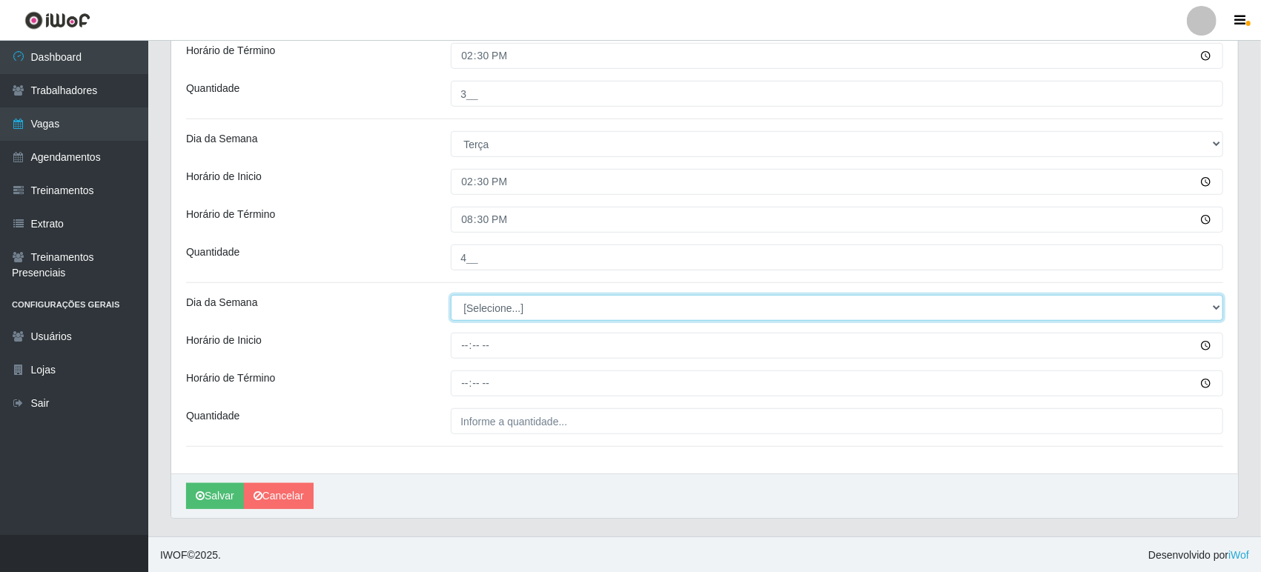
click at [514, 307] on select "[Selecione...] Segunda Terça Quarta Quinta Sexta Sábado Domingo" at bounding box center [837, 308] width 772 height 26
select select "2"
click at [451, 295] on select "[Selecione...] Segunda Terça Quarta Quinta Sexta Sábado Domingo" at bounding box center [837, 308] width 772 height 26
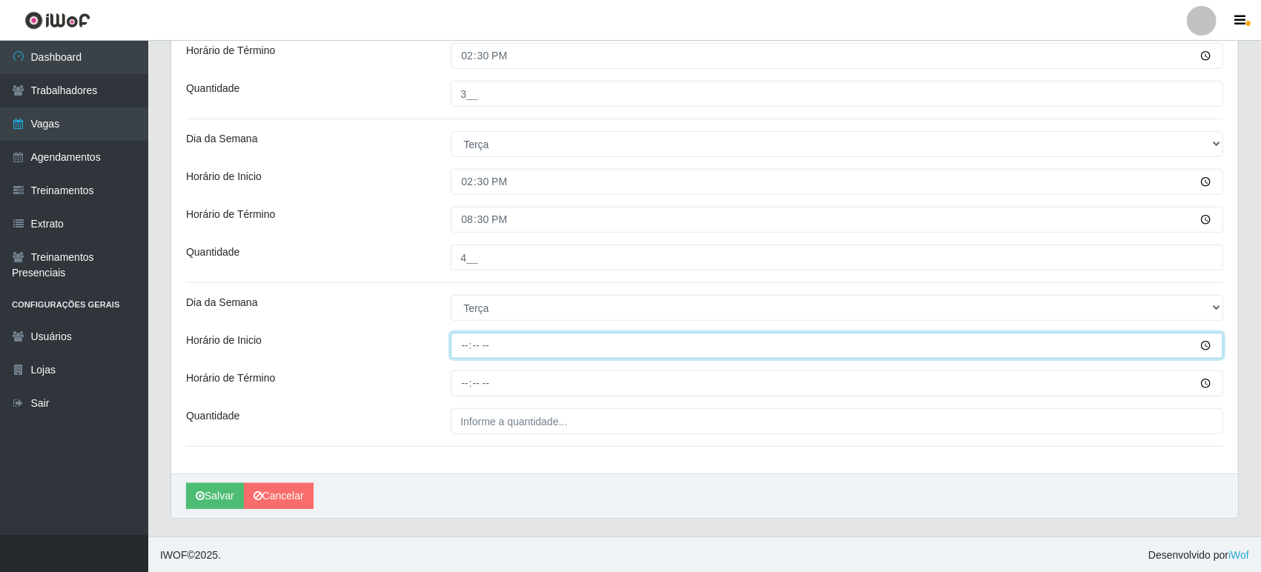
click at [505, 344] on input "Horário de Inicio" at bounding box center [837, 346] width 772 height 26
type input "15:30"
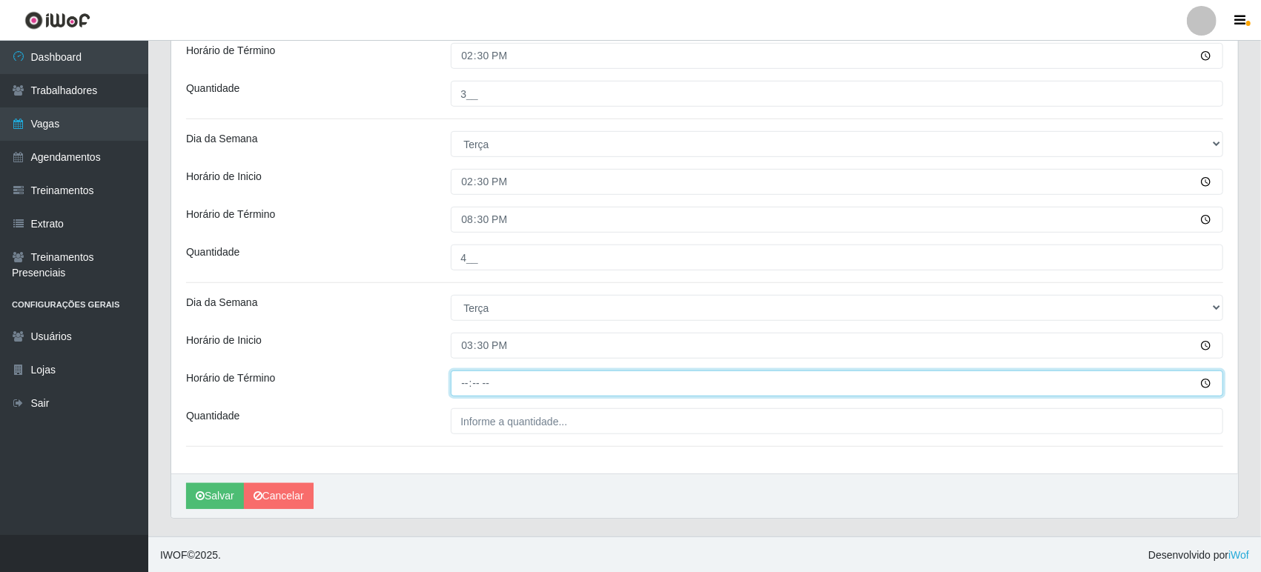
click at [520, 384] on input "Horário de Término" at bounding box center [837, 384] width 772 height 26
type input "21:00"
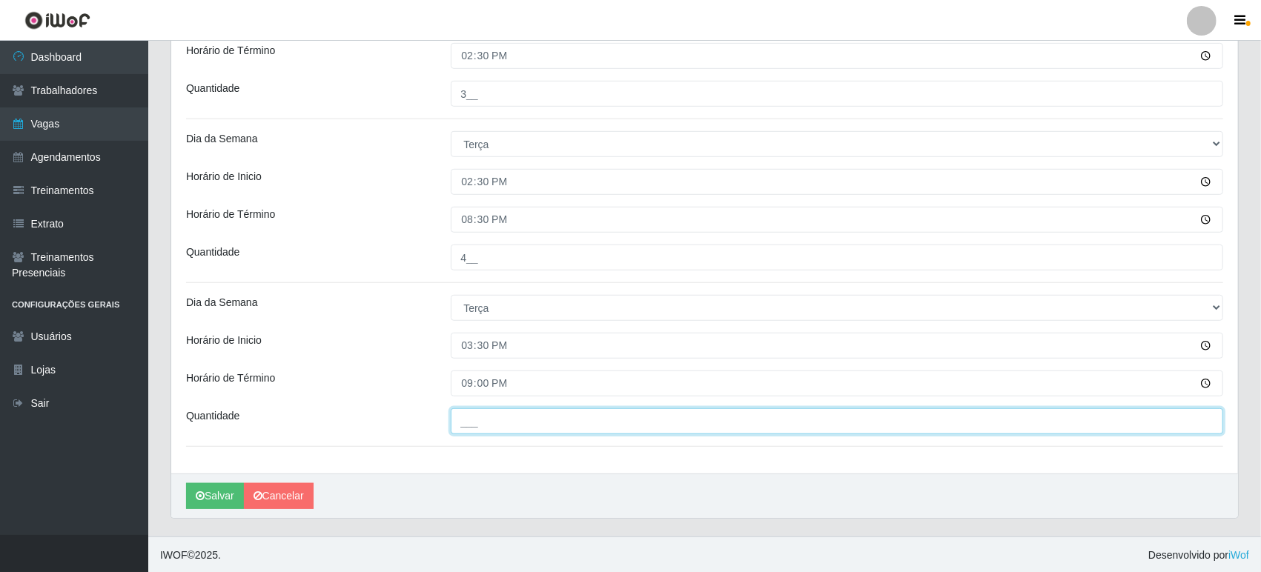
click at [488, 422] on input "___" at bounding box center [837, 421] width 772 height 26
type input "2__"
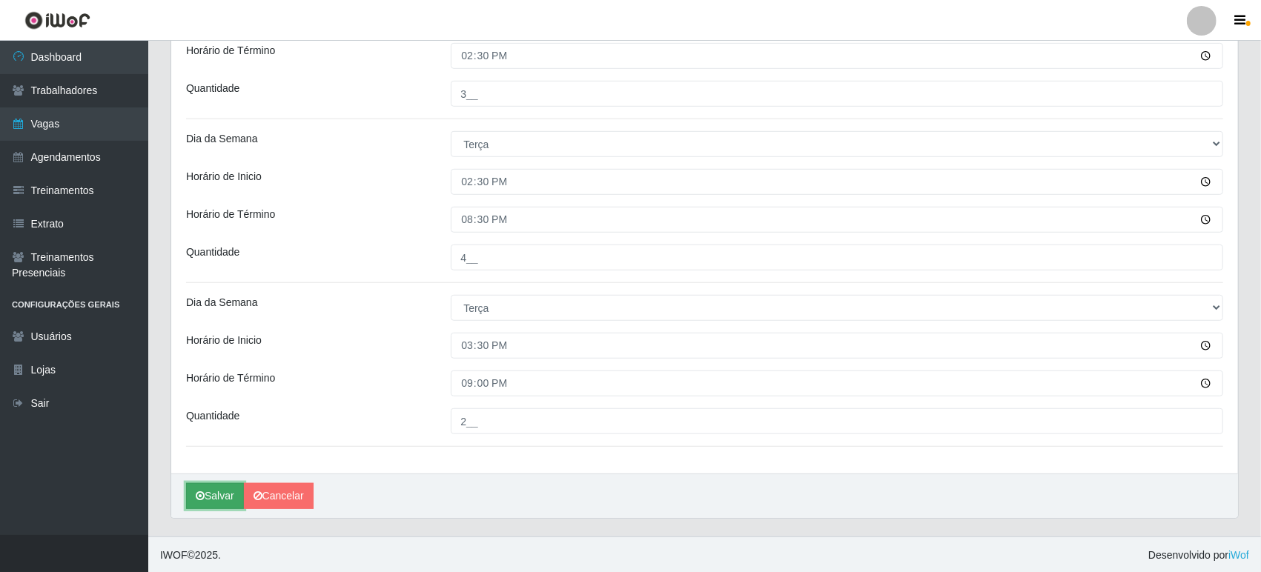
click at [208, 487] on button "Salvar" at bounding box center [215, 496] width 58 height 26
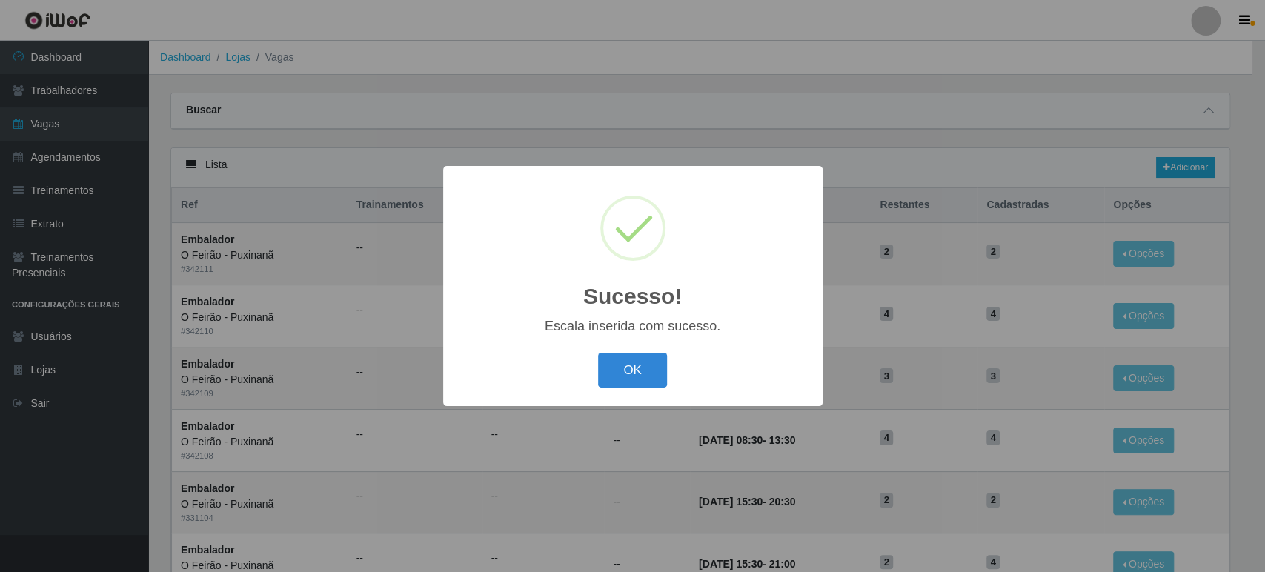
click at [598, 353] on button "OK" at bounding box center [632, 370] width 69 height 35
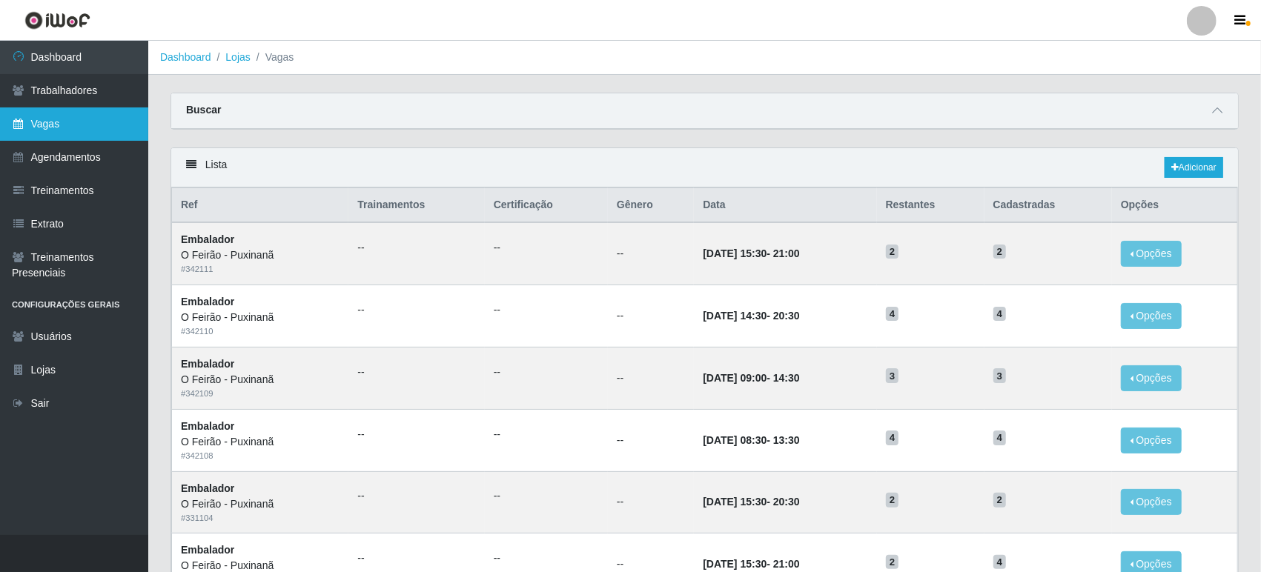
click at [83, 133] on link "Vagas" at bounding box center [74, 123] width 148 height 33
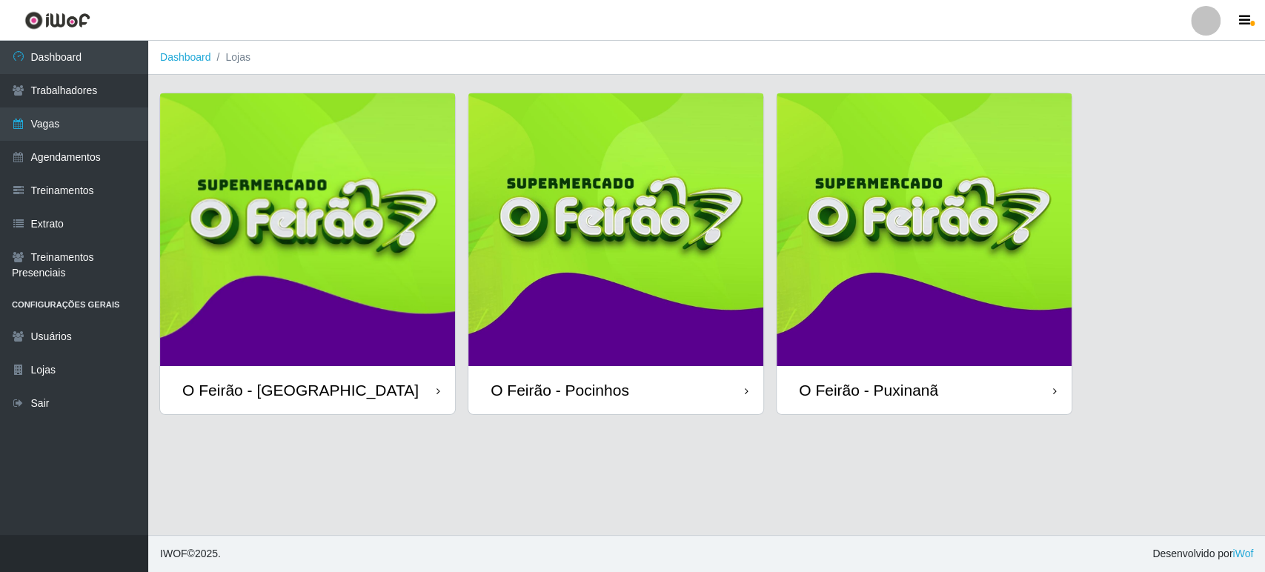
click at [331, 302] on img at bounding box center [307, 229] width 295 height 273
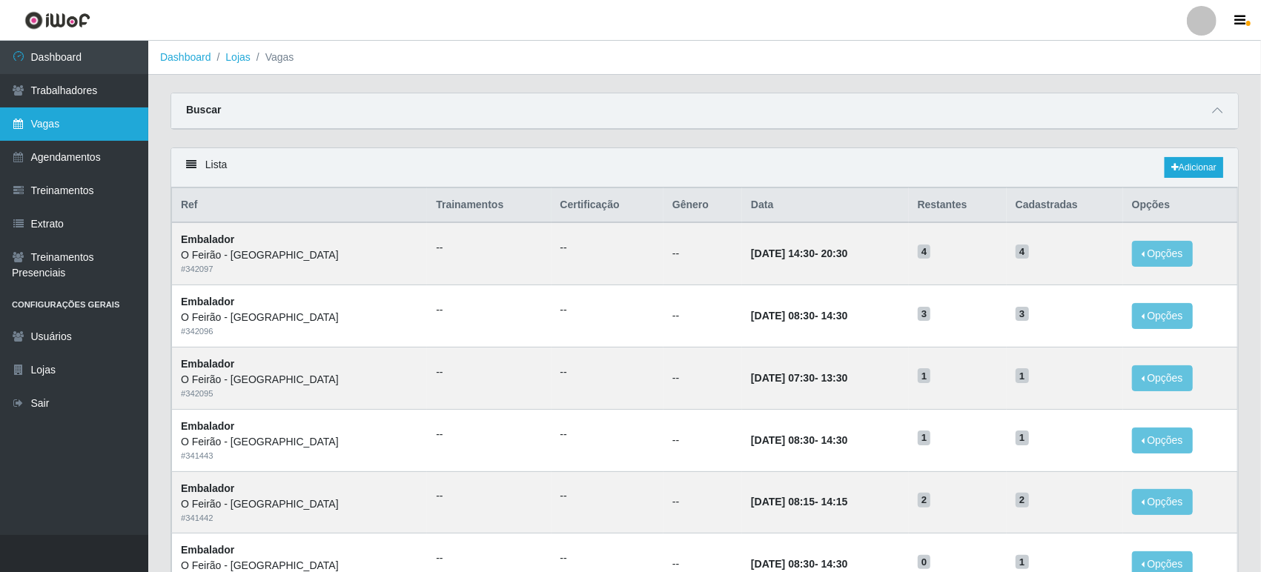
click at [71, 114] on link "Vagas" at bounding box center [74, 123] width 148 height 33
